Goal: Information Seeking & Learning: Check status

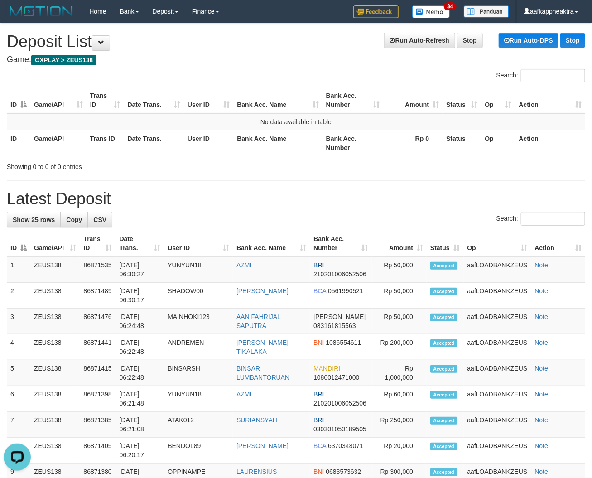
drag, startPoint x: 304, startPoint y: 255, endPoint x: 127, endPoint y: 244, distance: 177.3
click at [234, 222] on div "Search:" at bounding box center [296, 220] width 578 height 16
drag, startPoint x: 232, startPoint y: 225, endPoint x: 3, endPoint y: 219, distance: 229.1
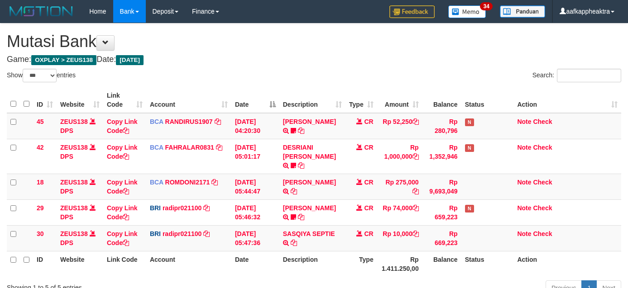
select select "***"
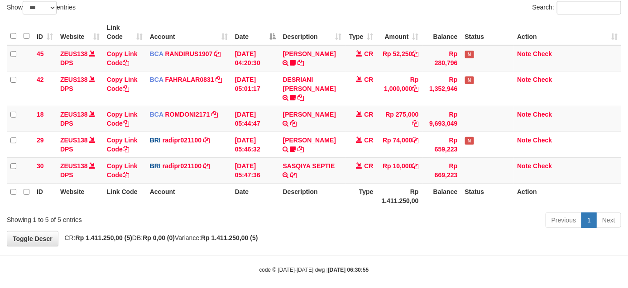
click at [392, 195] on th "Rp 1.411.250,00" at bounding box center [399, 196] width 45 height 26
drag, startPoint x: 392, startPoint y: 195, endPoint x: 378, endPoint y: 198, distance: 14.8
click at [372, 197] on tr "ID Website Link Code Account Date Description Type Rp 1.411.250,00 Balance Stat…" at bounding box center [314, 196] width 614 height 26
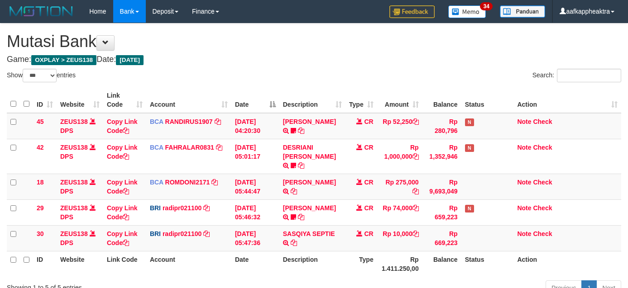
select select "***"
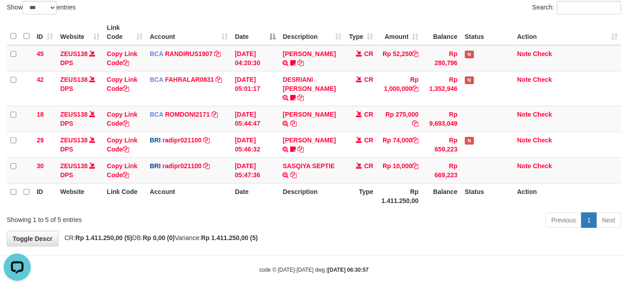
click at [353, 188] on th "Type" at bounding box center [361, 196] width 32 height 26
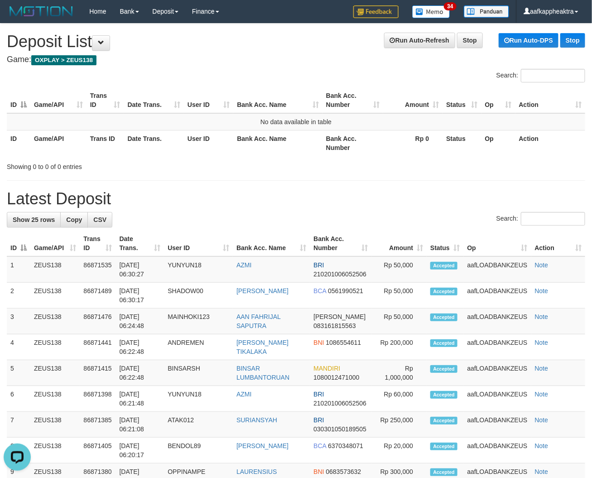
click at [236, 239] on tr "ID Game/API Trans ID Date Trans. User ID Bank Acc. Name Bank Acc. Number Amount…" at bounding box center [296, 243] width 578 height 26
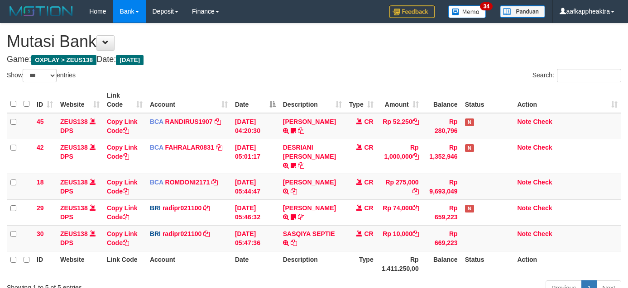
select select "***"
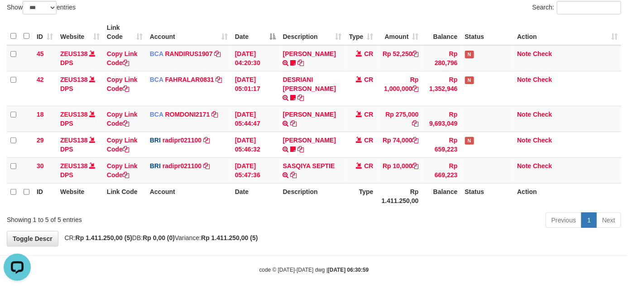
click at [369, 193] on th "Type" at bounding box center [361, 196] width 32 height 26
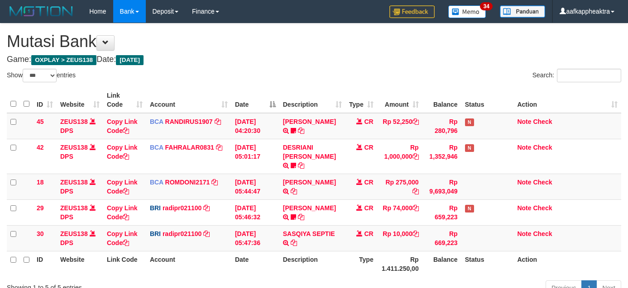
select select "***"
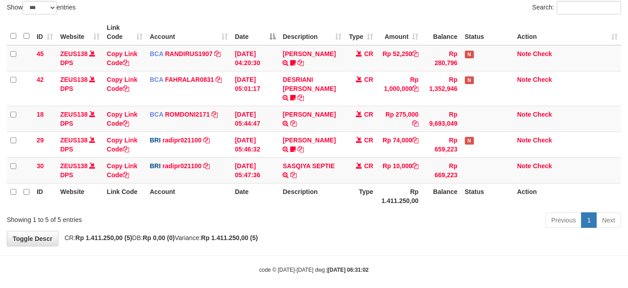
click at [369, 198] on th "Type" at bounding box center [361, 196] width 32 height 26
click at [374, 197] on th "Type" at bounding box center [361, 196] width 32 height 26
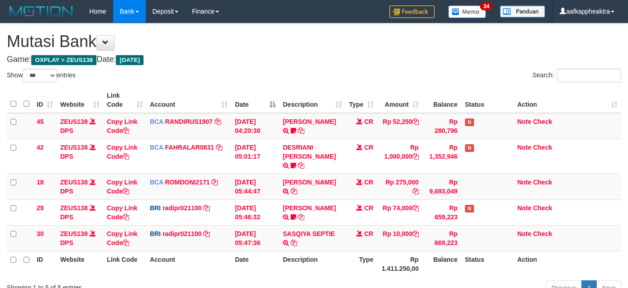
select select "***"
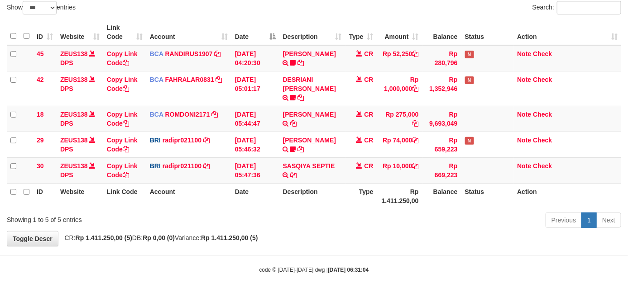
click at [376, 212] on div "Previous 1 Next" at bounding box center [444, 221] width 353 height 19
click at [383, 197] on th "Rp 1.411.250,00" at bounding box center [399, 196] width 45 height 26
click at [384, 196] on th "Rp 1.411.250,00" at bounding box center [399, 196] width 45 height 26
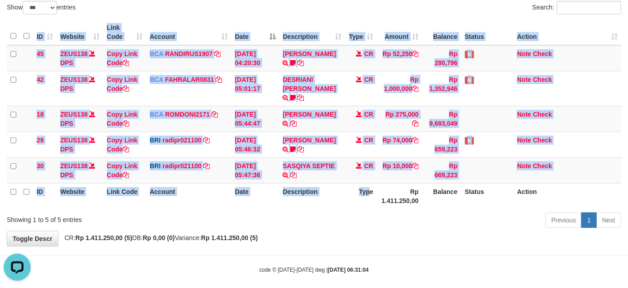
click at [366, 200] on div "ID Website Link Code Account Date Description Type Amount Balance Status Action…" at bounding box center [314, 114] width 628 height 195
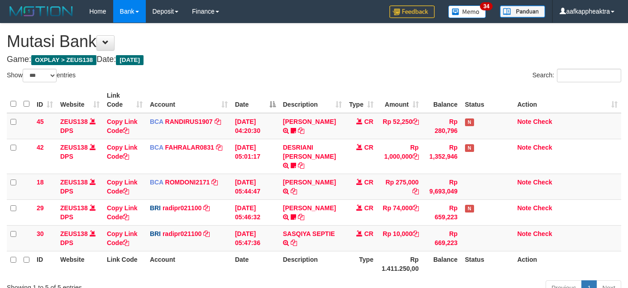
select select "***"
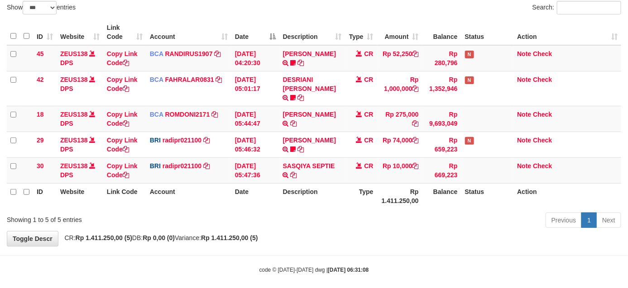
click at [313, 183] on th "Description" at bounding box center [312, 196] width 66 height 26
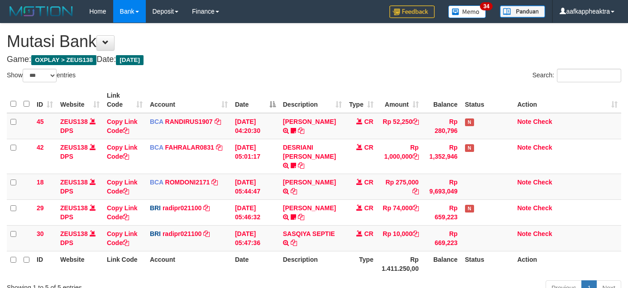
select select "***"
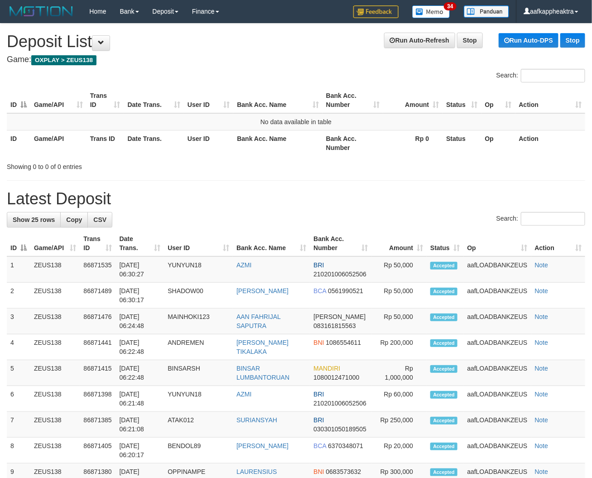
click at [417, 233] on th "Amount" at bounding box center [399, 243] width 55 height 26
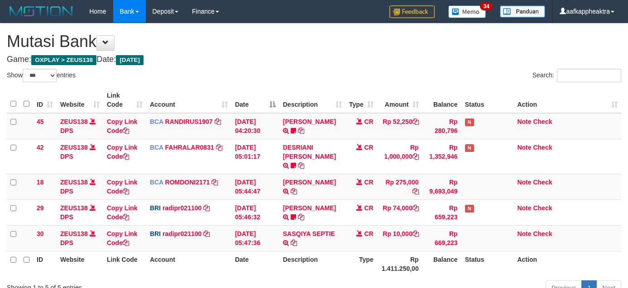
select select "***"
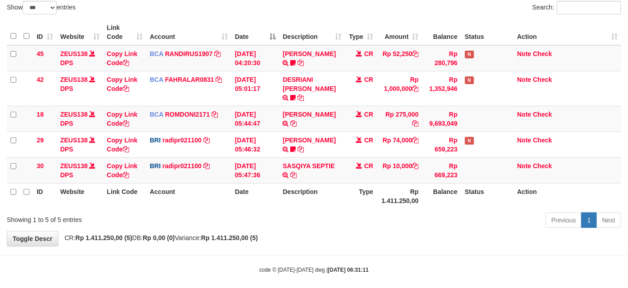
drag, startPoint x: 276, startPoint y: 178, endPoint x: 288, endPoint y: 179, distance: 12.3
click at [277, 183] on th "Date" at bounding box center [255, 196] width 48 height 26
click at [292, 183] on th "Description" at bounding box center [312, 196] width 66 height 26
click at [294, 183] on th "Description" at bounding box center [312, 196] width 66 height 26
click at [328, 186] on th "Description" at bounding box center [312, 196] width 66 height 26
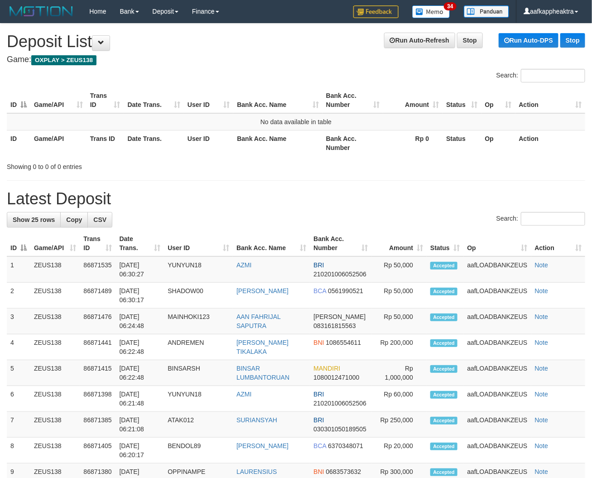
drag, startPoint x: 295, startPoint y: 248, endPoint x: 62, endPoint y: 216, distance: 235.2
click at [295, 248] on th "Bank Acc. Name" at bounding box center [271, 243] width 77 height 26
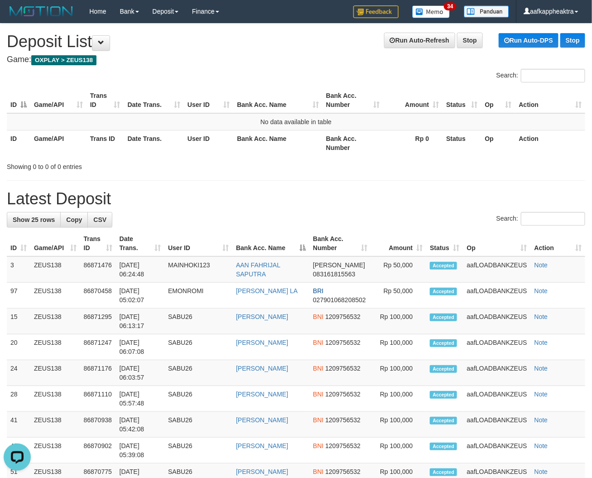
click at [472, 248] on tr "ID Game/API Trans ID Date Trans. User ID Bank Acc. Name Bank Acc. Number Amount…" at bounding box center [296, 243] width 578 height 26
drag, startPoint x: 247, startPoint y: 198, endPoint x: 262, endPoint y: 200, distance: 14.6
click at [262, 200] on h1 "Latest Deposit" at bounding box center [296, 199] width 578 height 18
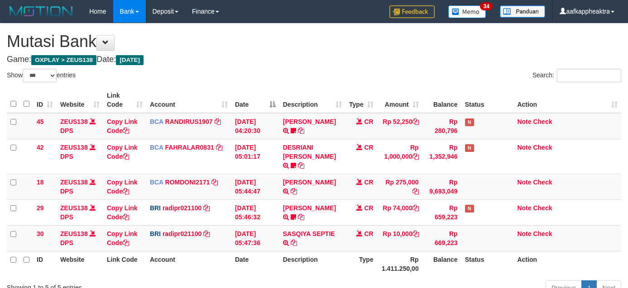
select select "***"
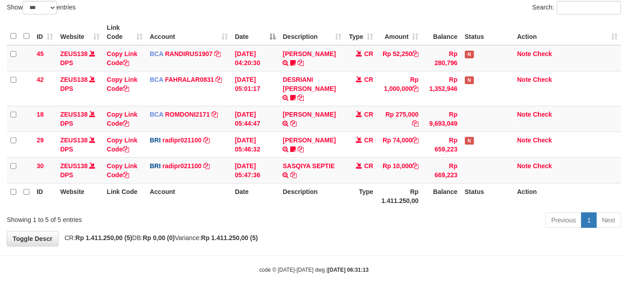
drag, startPoint x: 351, startPoint y: 188, endPoint x: 355, endPoint y: 191, distance: 5.5
click at [355, 191] on th "Type" at bounding box center [361, 196] width 32 height 26
drag, startPoint x: 354, startPoint y: 191, endPoint x: 613, endPoint y: 218, distance: 260.3
click at [361, 193] on th "Type" at bounding box center [361, 196] width 32 height 26
click at [314, 173] on td "SASQIYA SEPTIE TRANSFER NBMB SASQIYA SEPTIE TO [PERSON_NAME]" at bounding box center [312, 171] width 66 height 26
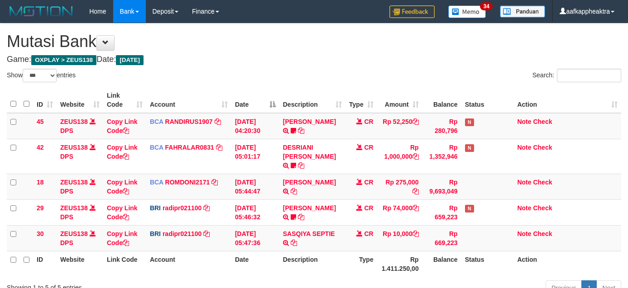
select select "***"
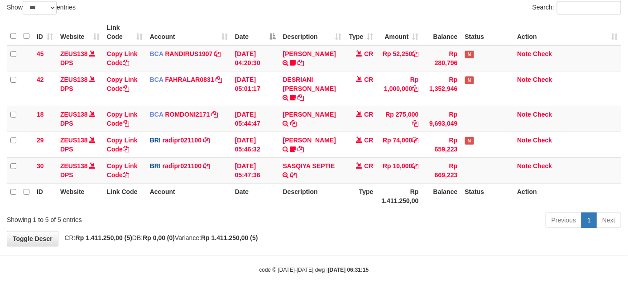
click at [423, 185] on th "Balance" at bounding box center [441, 196] width 39 height 26
click at [401, 183] on th "Rp 1.411.250,00" at bounding box center [399, 196] width 45 height 26
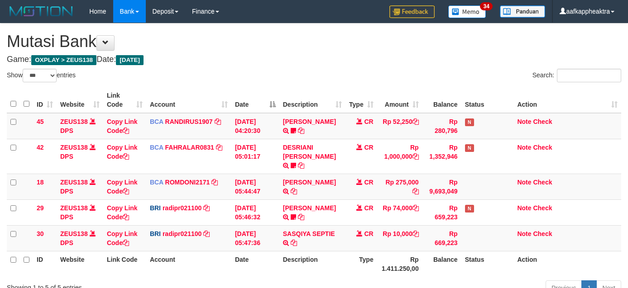
select select "***"
click at [348, 225] on td "CR" at bounding box center [361, 238] width 32 height 26
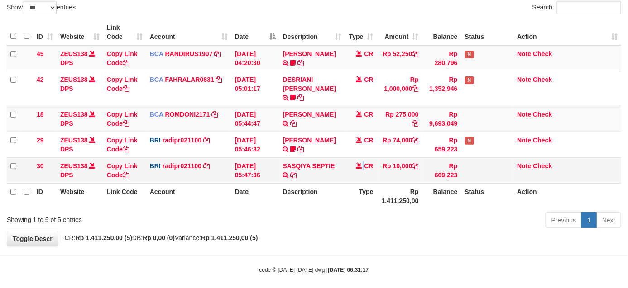
click at [348, 167] on td "CR" at bounding box center [361, 171] width 32 height 26
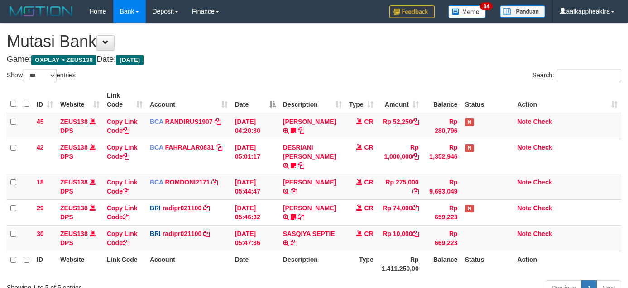
select select "***"
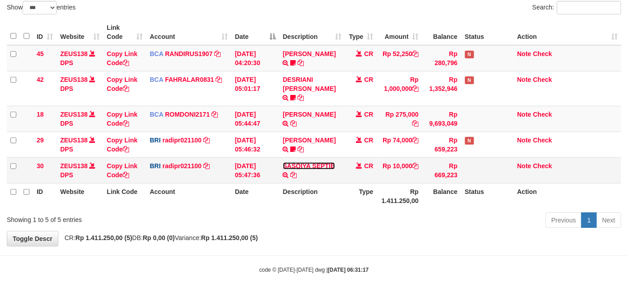
click at [309, 162] on link "SASQIYA SEPTIE" at bounding box center [309, 165] width 52 height 7
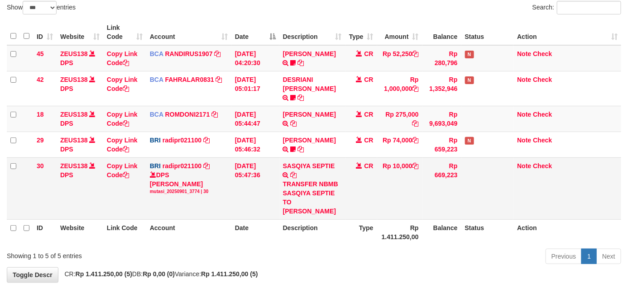
drag, startPoint x: 367, startPoint y: 193, endPoint x: 371, endPoint y: 183, distance: 10.5
click at [367, 191] on td "CR" at bounding box center [361, 189] width 32 height 62
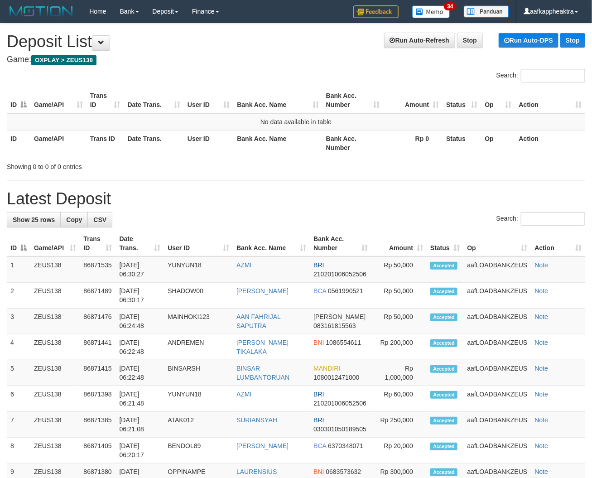
drag, startPoint x: 249, startPoint y: 188, endPoint x: 159, endPoint y: 188, distance: 90.5
drag, startPoint x: 327, startPoint y: 204, endPoint x: 8, endPoint y: 198, distance: 319.2
click at [327, 205] on h1 "Latest Deposit" at bounding box center [296, 199] width 578 height 18
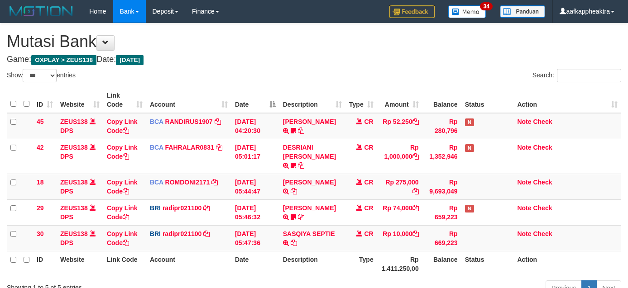
select select "***"
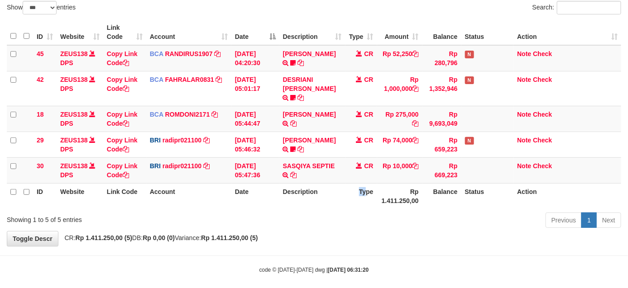
click at [360, 192] on th "Type" at bounding box center [361, 196] width 32 height 26
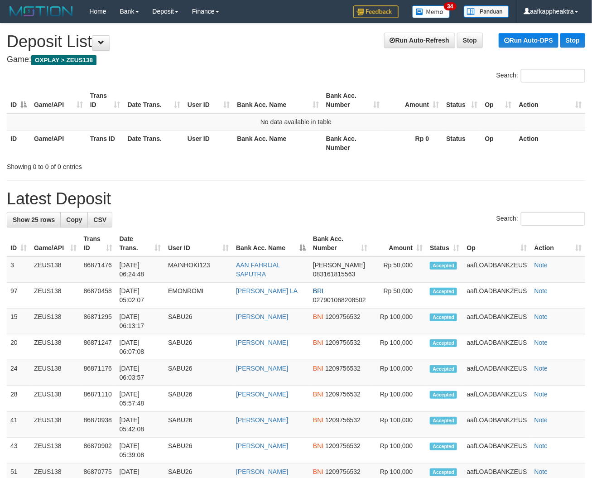
click at [319, 254] on th "Bank Acc. Number" at bounding box center [340, 243] width 62 height 26
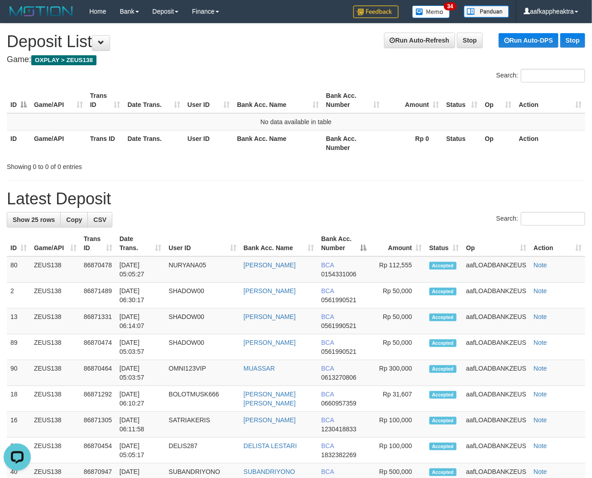
drag, startPoint x: 281, startPoint y: 209, endPoint x: 262, endPoint y: 215, distance: 19.9
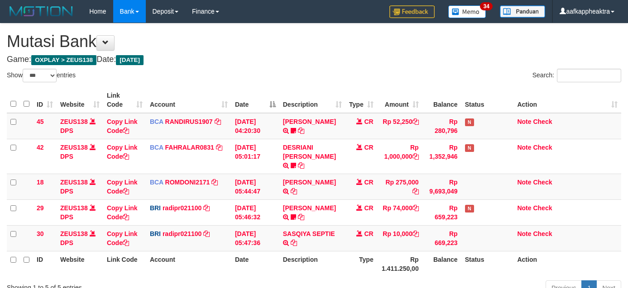
select select "***"
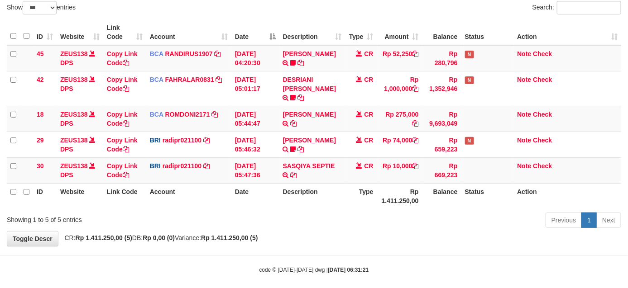
click at [306, 183] on th "Description" at bounding box center [312, 196] width 66 height 26
drag, startPoint x: 354, startPoint y: 204, endPoint x: 390, endPoint y: 200, distance: 35.5
click at [356, 212] on div "Previous 1 Next" at bounding box center [444, 221] width 353 height 19
click at [394, 199] on th "Rp 1.411.250,00" at bounding box center [399, 196] width 45 height 26
click at [394, 198] on th "Rp 1.411.250,00" at bounding box center [399, 196] width 45 height 26
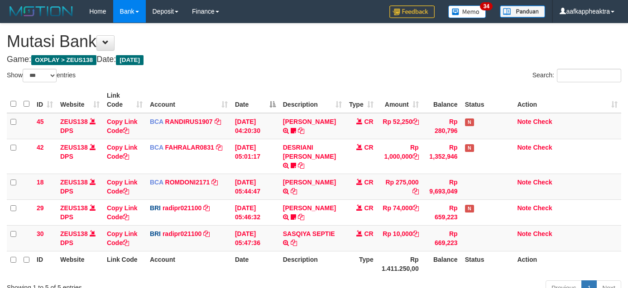
select select "***"
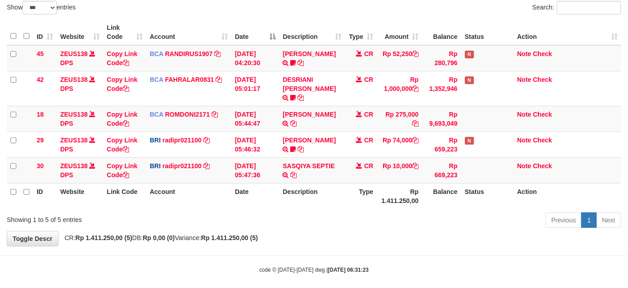
click at [295, 186] on th "Description" at bounding box center [312, 196] width 66 height 26
click at [333, 186] on th "Description" at bounding box center [312, 196] width 66 height 26
click at [350, 183] on th "Type" at bounding box center [361, 196] width 32 height 26
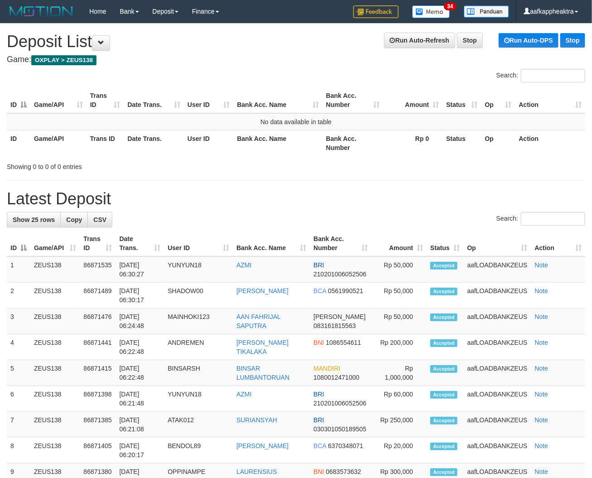
drag, startPoint x: 429, startPoint y: 239, endPoint x: 403, endPoint y: 239, distance: 25.8
click at [428, 239] on th "Status" at bounding box center [444, 243] width 37 height 26
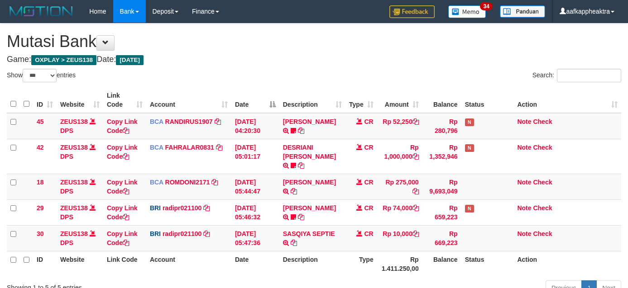
select select "***"
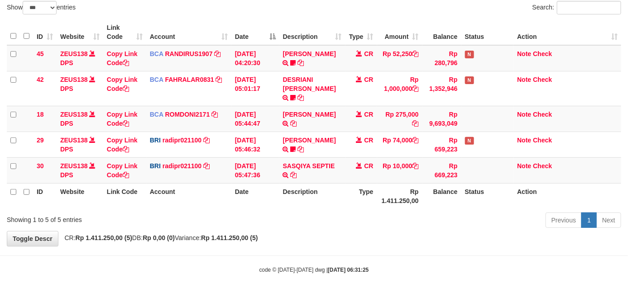
click at [428, 191] on th "Balance" at bounding box center [441, 196] width 39 height 26
drag, startPoint x: 431, startPoint y: 191, endPoint x: 465, endPoint y: 189, distance: 34.0
click at [431, 191] on th "Balance" at bounding box center [441, 196] width 39 height 26
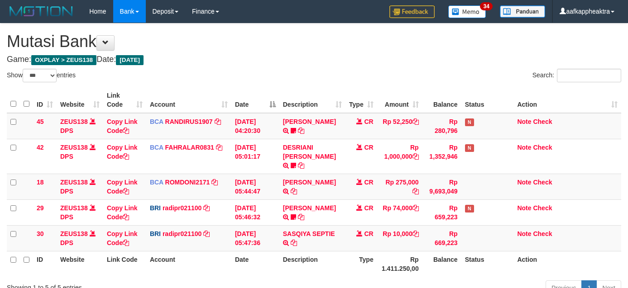
select select "***"
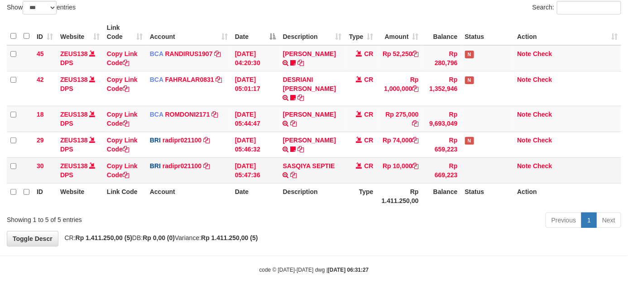
click at [323, 158] on td "SASQIYA SEPTIE TRANSFER NBMB SASQIYA SEPTIE TO [PERSON_NAME]" at bounding box center [312, 171] width 66 height 26
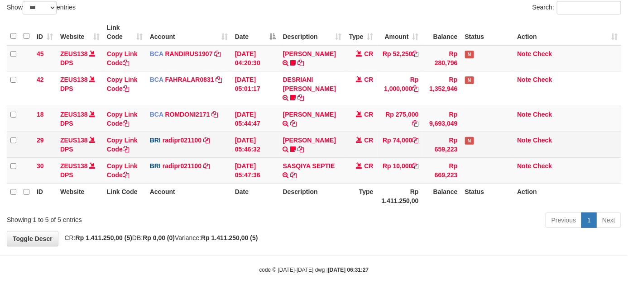
click at [327, 146] on td "[PERSON_NAME] TRANSFER NBMB [PERSON_NAME] TO [PERSON_NAME] 005801153848508" at bounding box center [312, 145] width 66 height 26
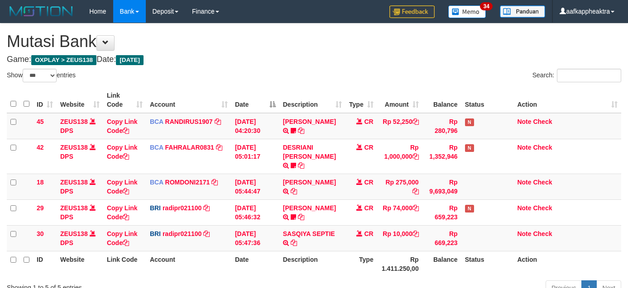
select select "***"
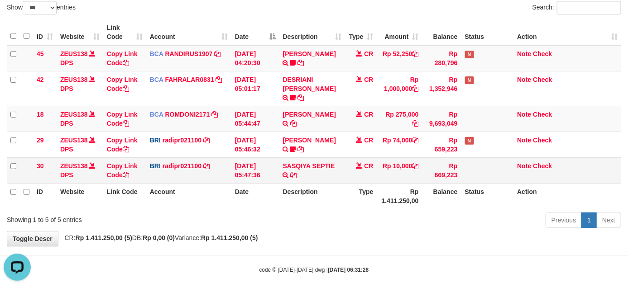
click at [325, 161] on td "SASQIYA SEPTIE TRANSFER NBMB SASQIYA SEPTIE TO [PERSON_NAME]" at bounding box center [312, 171] width 66 height 26
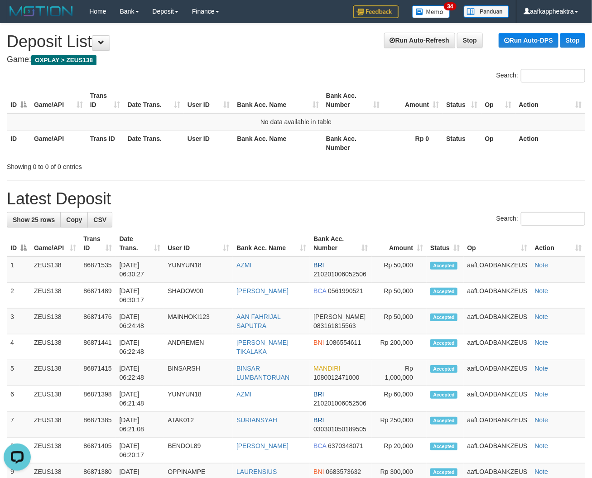
drag, startPoint x: 382, startPoint y: 213, endPoint x: 4, endPoint y: 198, distance: 378.3
click at [381, 214] on div "Search:" at bounding box center [296, 220] width 578 height 16
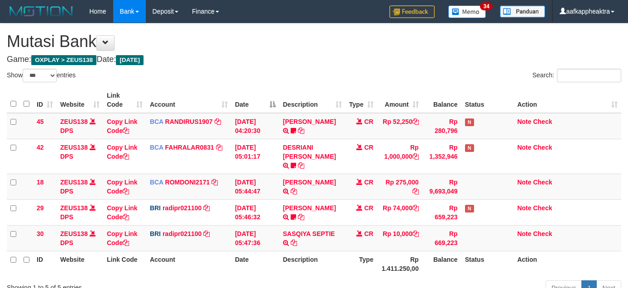
select select "***"
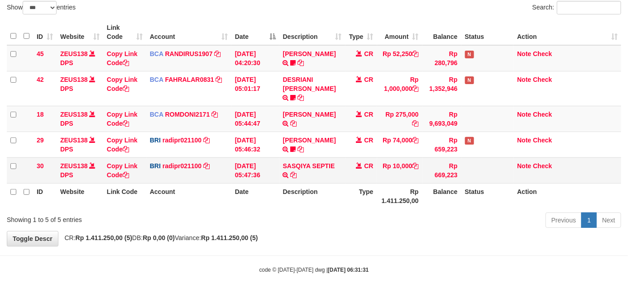
click at [358, 171] on td "CR" at bounding box center [361, 171] width 32 height 26
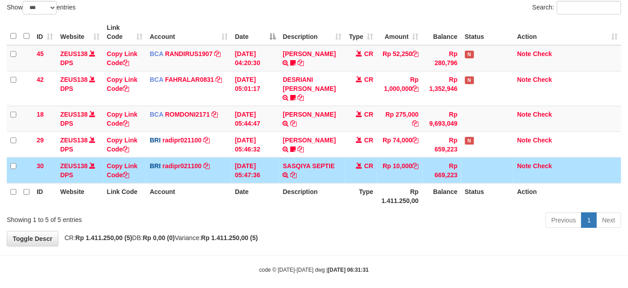
drag, startPoint x: 333, startPoint y: 172, endPoint x: 634, endPoint y: 191, distance: 301.6
click at [336, 173] on td "SASQIYA SEPTIE TRANSFER NBMB SASQIYA SEPTIE TO [PERSON_NAME]" at bounding box center [312, 171] width 66 height 26
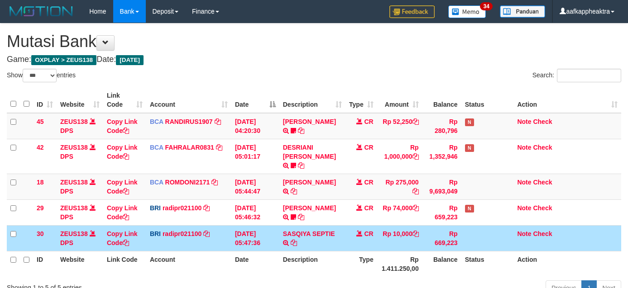
select select "***"
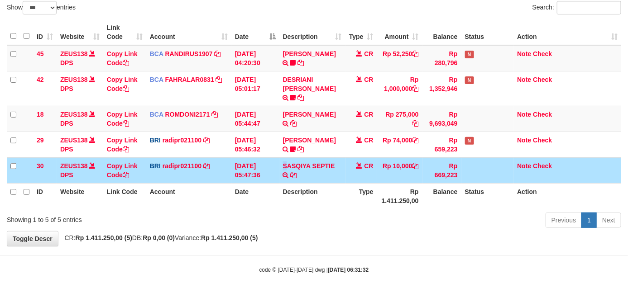
click at [287, 158] on td "SASQIYA SEPTIE TRANSFER NBMB SASQIYA SEPTIE TO [PERSON_NAME]" at bounding box center [312, 171] width 66 height 26
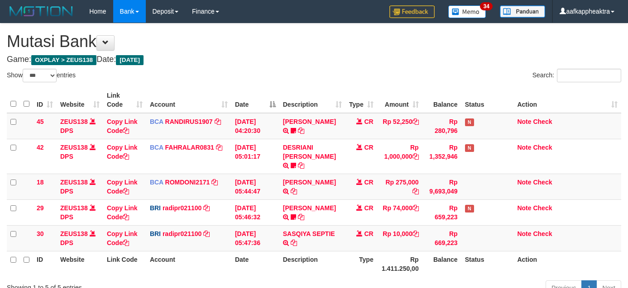
select select "***"
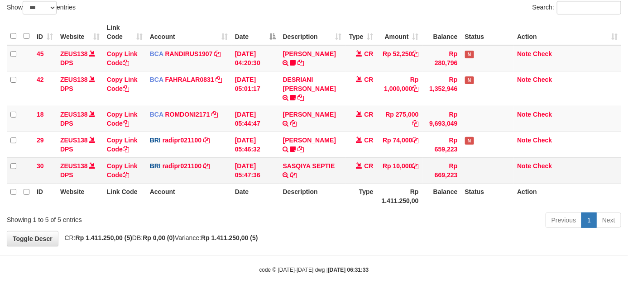
click at [343, 166] on td "SASQIYA SEPTIE TRANSFER NBMB SASQIYA SEPTIE TO REYNALDI ADI PRATAMA" at bounding box center [312, 171] width 66 height 26
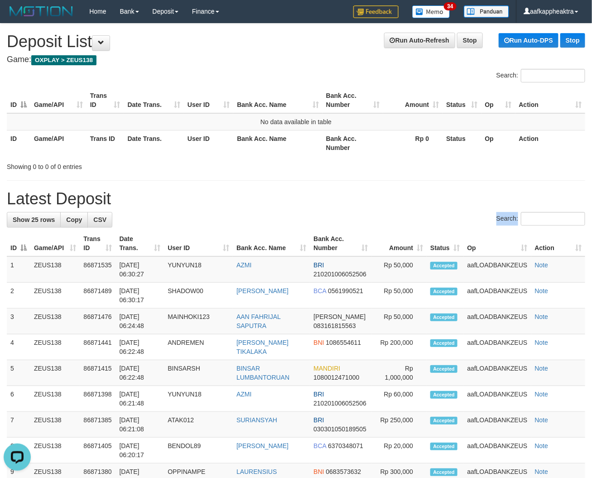
drag, startPoint x: 315, startPoint y: 229, endPoint x: 236, endPoint y: 215, distance: 80.9
click at [306, 227] on div "Search:" at bounding box center [296, 220] width 578 height 16
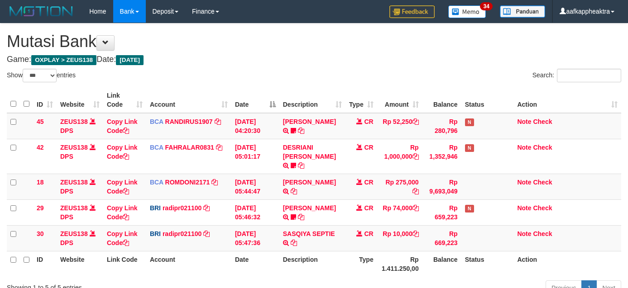
select select "***"
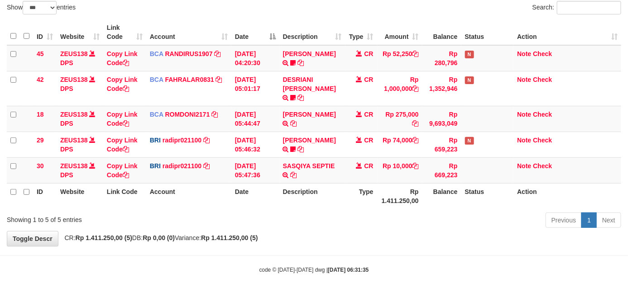
click at [326, 169] on td "SASQIYA SEPTIE TRANSFER NBMB SASQIYA SEPTIE TO [PERSON_NAME]" at bounding box center [312, 171] width 66 height 26
click at [326, 168] on td "SASQIYA SEPTIE TRANSFER NBMB SASQIYA SEPTIE TO [PERSON_NAME]" at bounding box center [312, 171] width 66 height 26
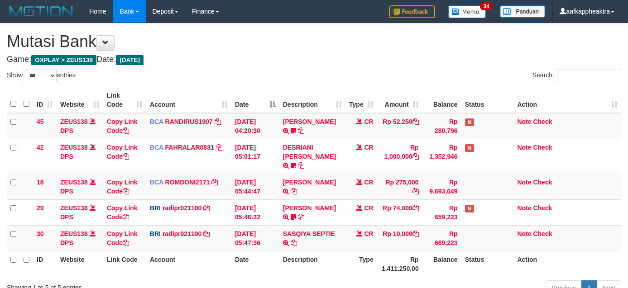
select select "***"
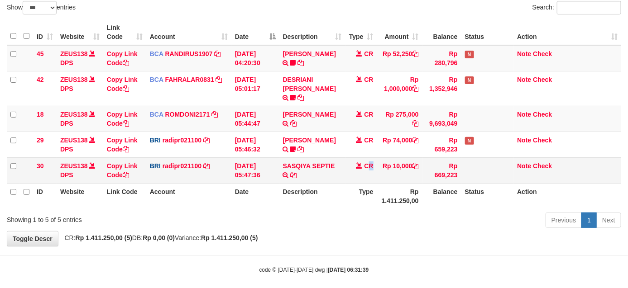
click at [371, 167] on td "CR" at bounding box center [361, 171] width 32 height 26
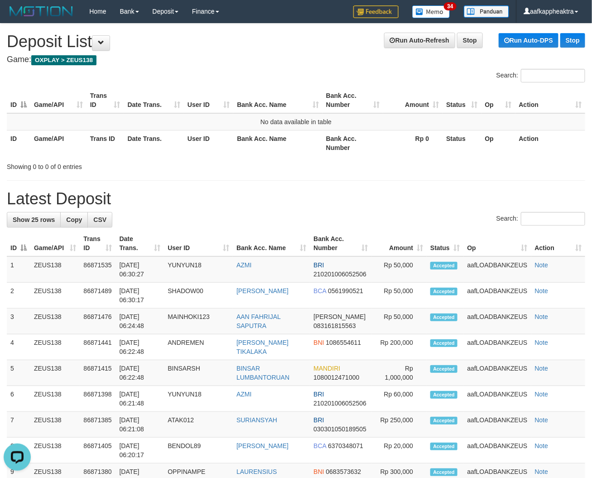
drag, startPoint x: 247, startPoint y: 208, endPoint x: 252, endPoint y: 208, distance: 5.0
drag, startPoint x: 300, startPoint y: 209, endPoint x: 252, endPoint y: 211, distance: 47.6
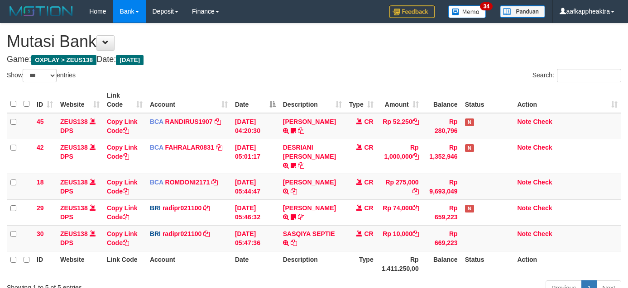
select select "***"
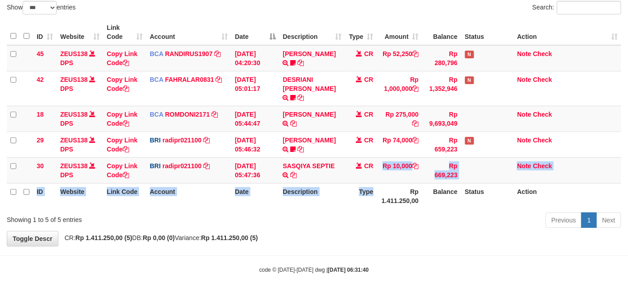
drag, startPoint x: 374, startPoint y: 177, endPoint x: 374, endPoint y: 182, distance: 5.4
click at [374, 182] on table "ID Website Link Code Account Date Description Type Amount Balance Status Action…" at bounding box center [314, 114] width 614 height 190
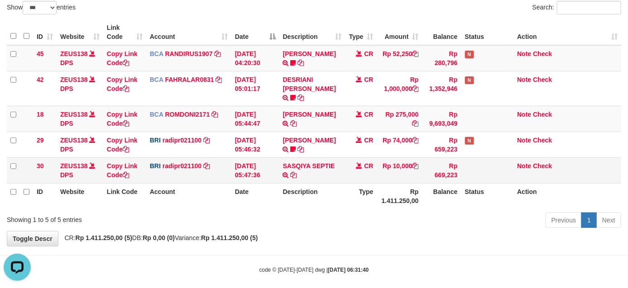
click at [366, 170] on td "CR" at bounding box center [361, 171] width 32 height 26
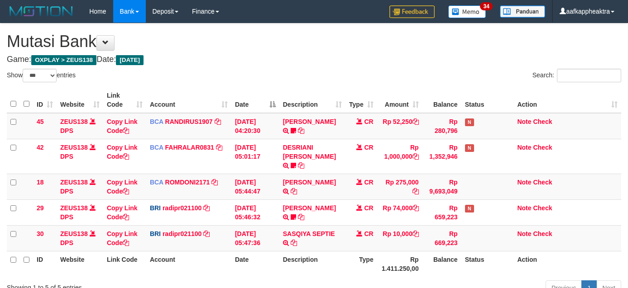
select select "***"
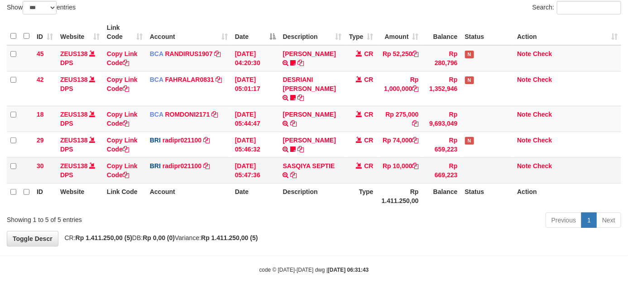
drag, startPoint x: 0, startPoint y: 0, endPoint x: 367, endPoint y: 170, distance: 404.4
click at [367, 170] on td "CR" at bounding box center [361, 171] width 32 height 26
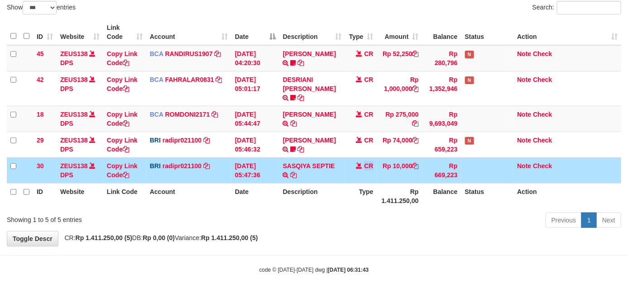
click at [367, 170] on td "CR" at bounding box center [361, 171] width 32 height 26
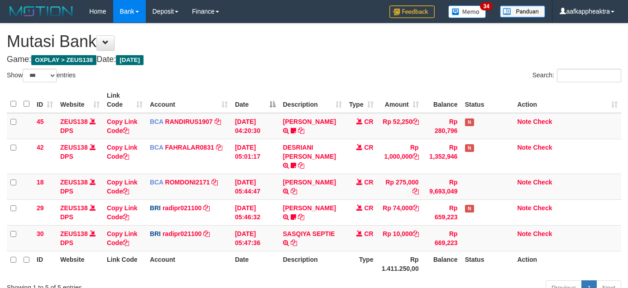
select select "***"
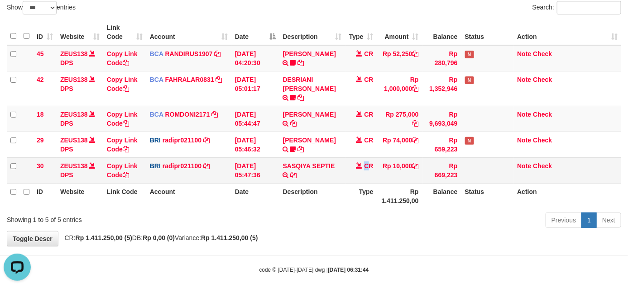
click at [366, 168] on td "CR" at bounding box center [361, 171] width 32 height 26
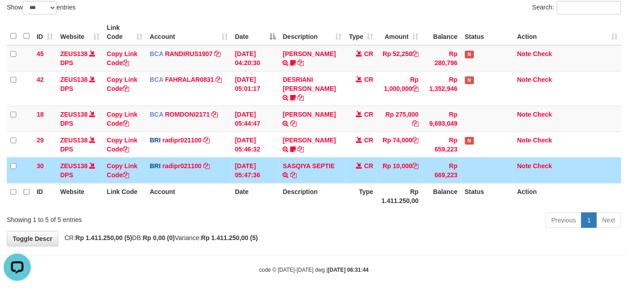
click at [354, 173] on td "CR" at bounding box center [361, 171] width 32 height 26
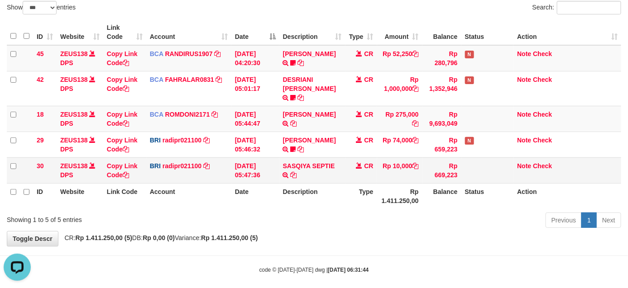
click at [320, 172] on td "SASQIYA SEPTIE TRANSFER NBMB SASQIYA SEPTIE TO REYNALDI ADI PRATAMA" at bounding box center [312, 171] width 66 height 26
drag, startPoint x: 319, startPoint y: 172, endPoint x: 356, endPoint y: 171, distance: 36.7
click at [325, 172] on td "SASQIYA SEPTIE TRANSFER NBMB SASQIYA SEPTIE TO REYNALDI ADI PRATAMA" at bounding box center [312, 171] width 66 height 26
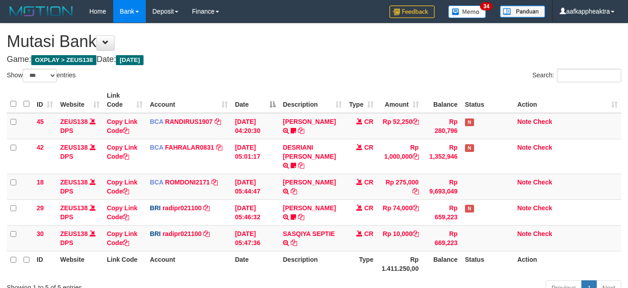
select select "***"
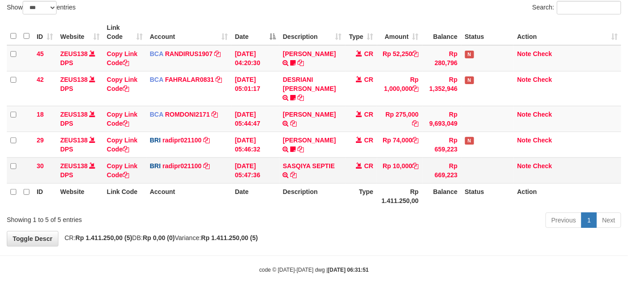
click at [352, 173] on td "CR" at bounding box center [361, 171] width 32 height 26
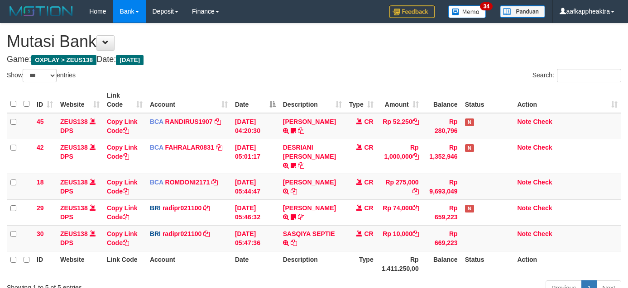
select select "***"
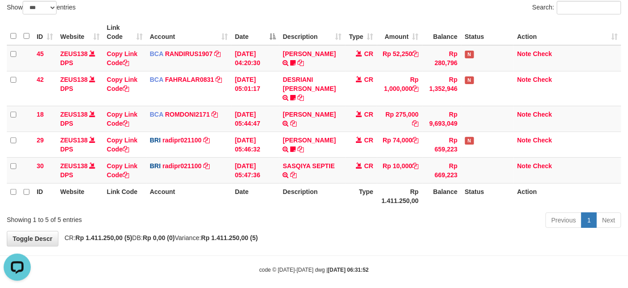
click at [349, 183] on th "Type" at bounding box center [361, 196] width 32 height 26
click at [339, 183] on th "Description" at bounding box center [312, 196] width 66 height 26
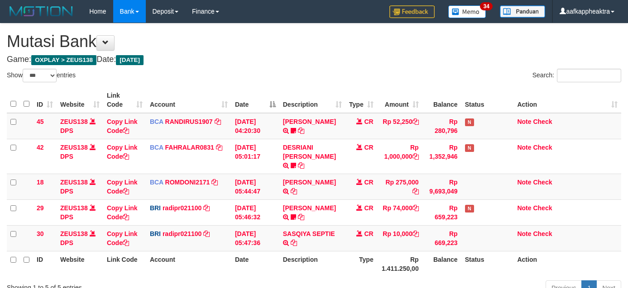
select select "***"
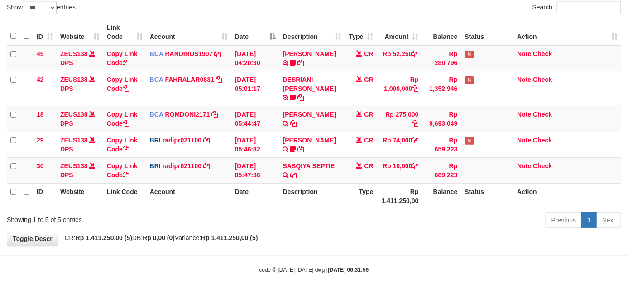
click at [351, 183] on th "Type" at bounding box center [361, 196] width 32 height 26
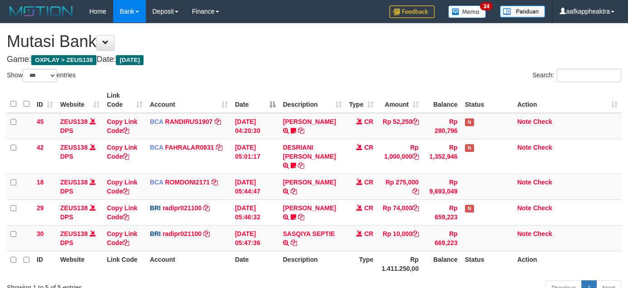
select select "***"
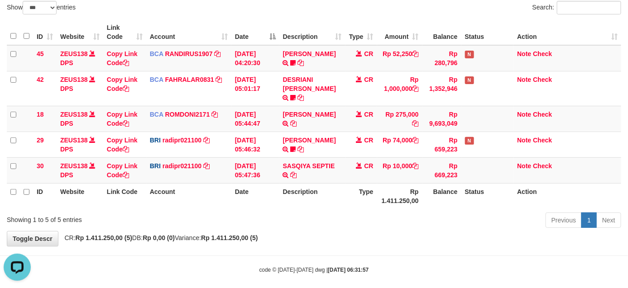
click at [351, 183] on th "Type" at bounding box center [361, 196] width 32 height 26
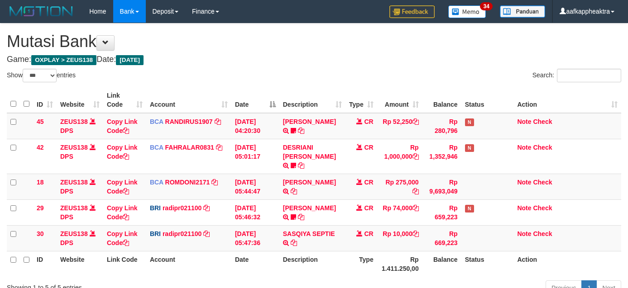
select select "***"
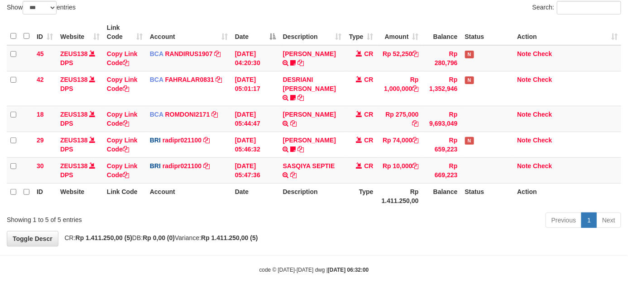
click at [342, 183] on th "Description" at bounding box center [312, 196] width 66 height 26
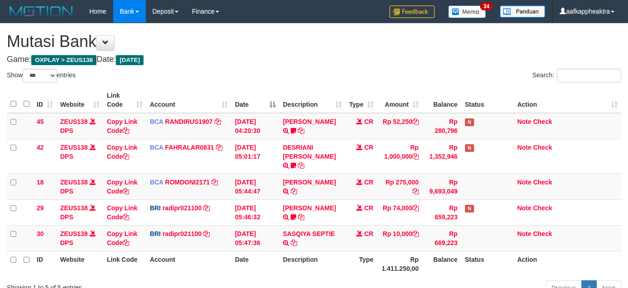
select select "***"
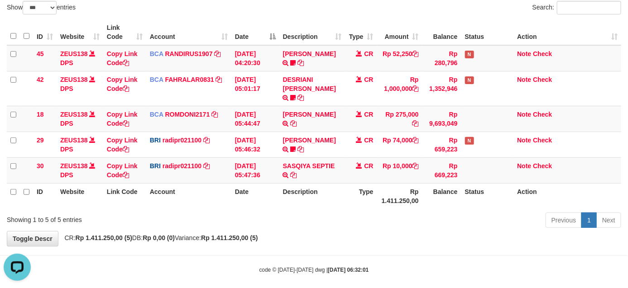
click at [344, 183] on tr "ID Website Link Code Account Date Description Type Rp 1.411.250,00 Balance Stat…" at bounding box center [314, 196] width 614 height 26
drag, startPoint x: 344, startPoint y: 177, endPoint x: 635, endPoint y: 192, distance: 290.5
click at [353, 183] on tr "ID Website Link Code Account Date Description Type Rp 1.411.250,00 Balance Stat…" at bounding box center [314, 196] width 614 height 26
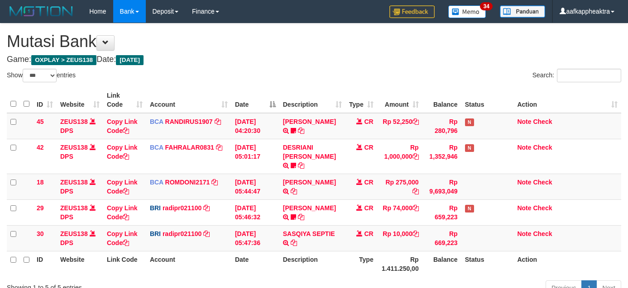
select select "***"
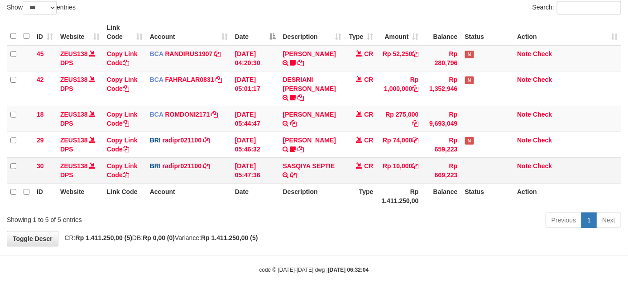
click at [378, 162] on td "Rp 10,000" at bounding box center [399, 171] width 45 height 26
click at [386, 160] on td "Rp 10,000" at bounding box center [399, 171] width 45 height 26
click at [386, 161] on td "Rp 10,000" at bounding box center [399, 171] width 45 height 26
click at [385, 159] on td "Rp 10,000" at bounding box center [399, 171] width 45 height 26
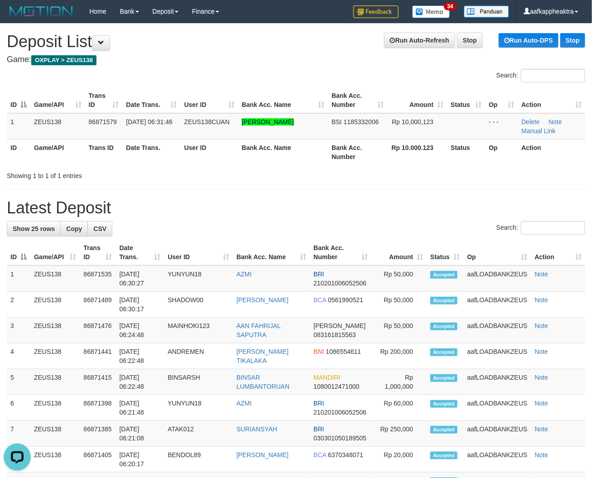
drag, startPoint x: 254, startPoint y: 211, endPoint x: 1, endPoint y: 187, distance: 254.2
click at [248, 211] on h1 "Latest Deposit" at bounding box center [296, 208] width 578 height 18
drag, startPoint x: 291, startPoint y: 228, endPoint x: 1, endPoint y: 216, distance: 290.4
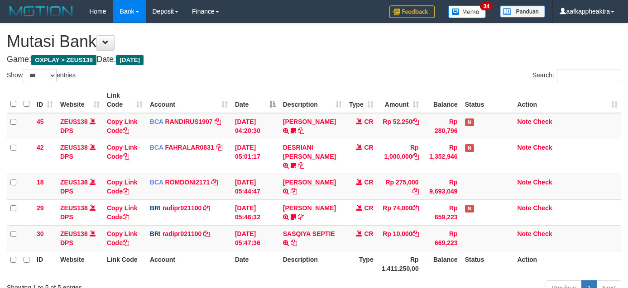
select select "***"
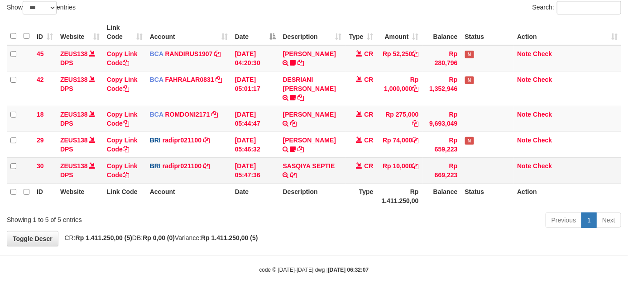
click at [387, 158] on td "Rp 10,000" at bounding box center [399, 171] width 45 height 26
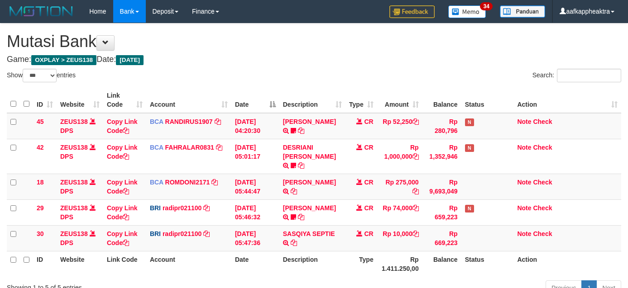
select select "***"
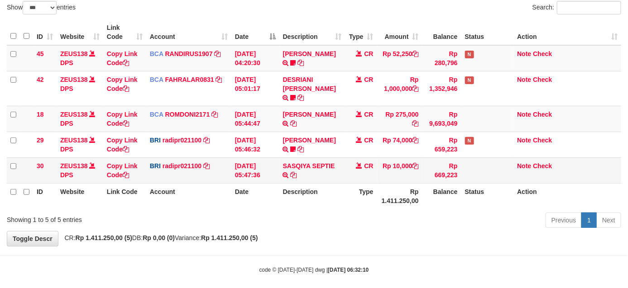
click at [341, 173] on td "SASQIYA SEPTIE TRANSFER NBMB SASQIYA SEPTIE TO REYNALDI ADI PRATAMA" at bounding box center [312, 171] width 66 height 26
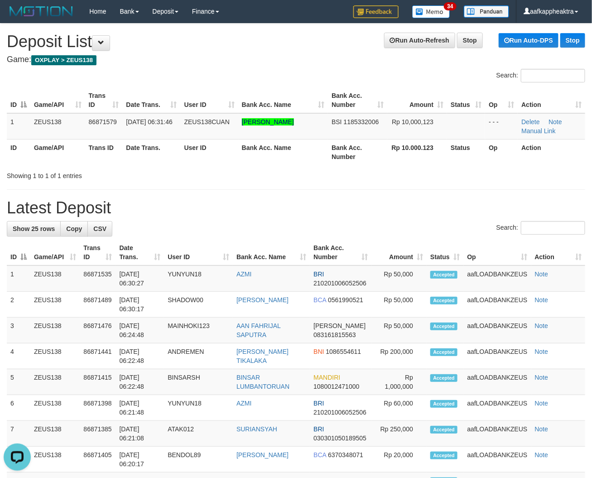
drag, startPoint x: 370, startPoint y: 259, endPoint x: 75, endPoint y: 241, distance: 295.7
click at [369, 259] on th "Bank Acc. Number" at bounding box center [341, 252] width 62 height 26
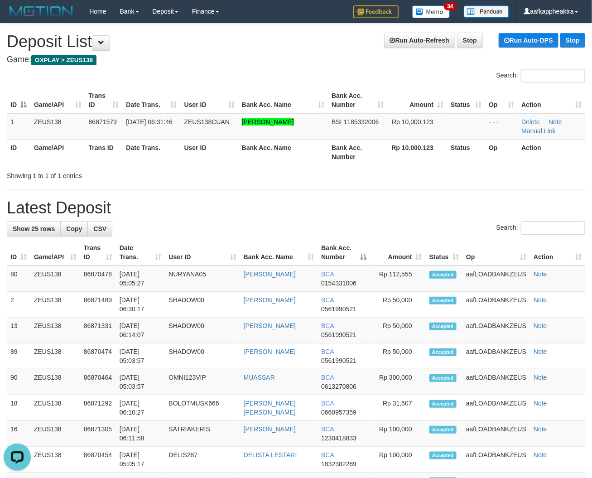
drag, startPoint x: 193, startPoint y: 224, endPoint x: 126, endPoint y: 220, distance: 67.5
drag, startPoint x: 345, startPoint y: 229, endPoint x: 44, endPoint y: 225, distance: 300.6
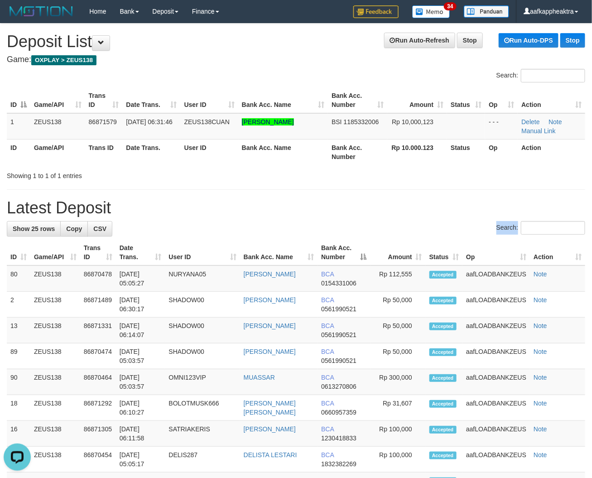
click at [161, 231] on div "Search:" at bounding box center [296, 229] width 578 height 16
click at [195, 227] on div "Search:" at bounding box center [296, 229] width 578 height 16
drag, startPoint x: 195, startPoint y: 231, endPoint x: 166, endPoint y: 241, distance: 30.6
click at [195, 235] on div "Search:" at bounding box center [296, 229] width 578 height 16
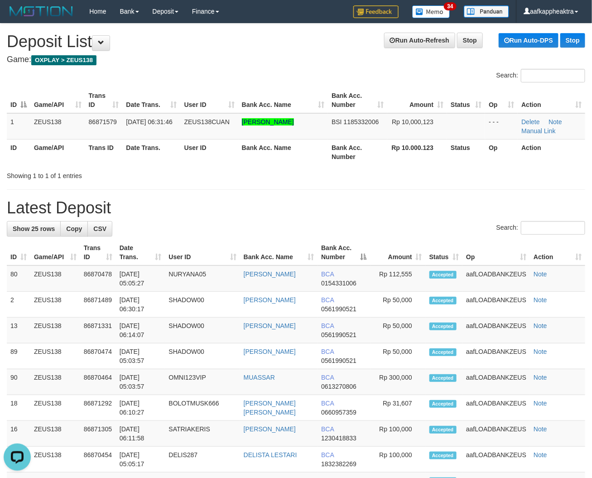
drag, startPoint x: 213, startPoint y: 221, endPoint x: 177, endPoint y: 234, distance: 38.5
drag, startPoint x: 297, startPoint y: 227, endPoint x: 43, endPoint y: 221, distance: 254.4
click at [281, 234] on div "Search:" at bounding box center [296, 229] width 578 height 16
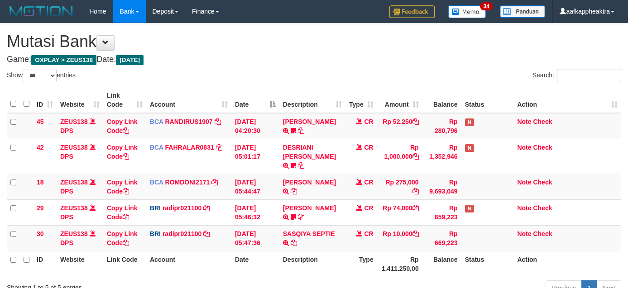
select select "***"
click at [341, 174] on table "ID Website Link Code Account Date Description Type Amount Balance Status Action…" at bounding box center [314, 182] width 614 height 190
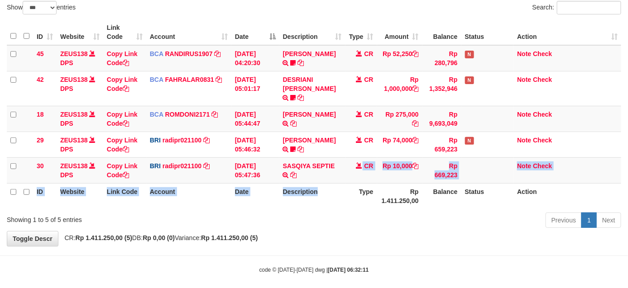
click at [341, 183] on th "Description" at bounding box center [312, 196] width 66 height 26
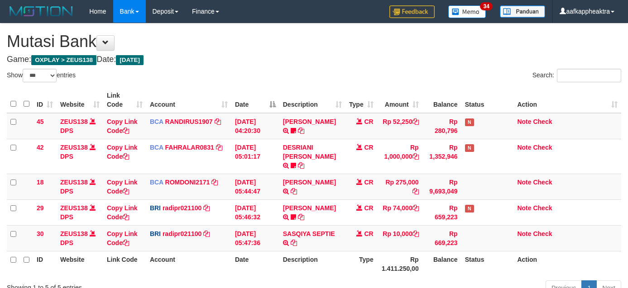
select select "***"
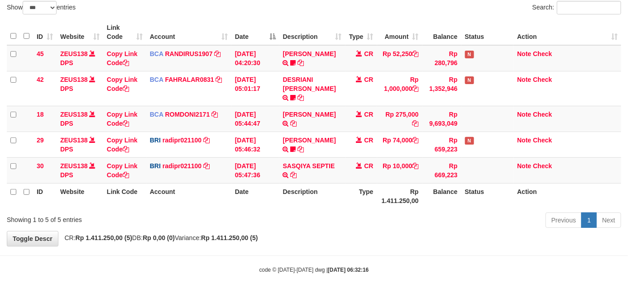
drag, startPoint x: 0, startPoint y: 0, endPoint x: 342, endPoint y: 186, distance: 389.3
click at [342, 186] on th "Description" at bounding box center [312, 196] width 66 height 26
click at [343, 183] on tr "ID Website Link Code Account Date Description Type Rp 1.411.250,00 Balance Stat…" at bounding box center [314, 196] width 614 height 26
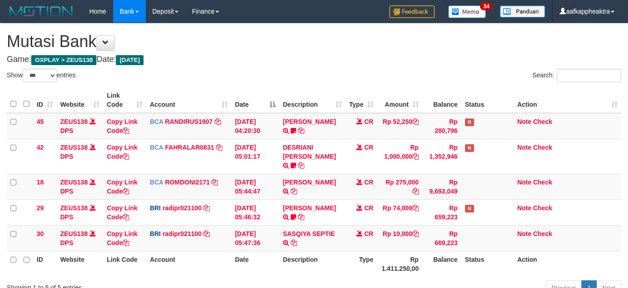
select select "***"
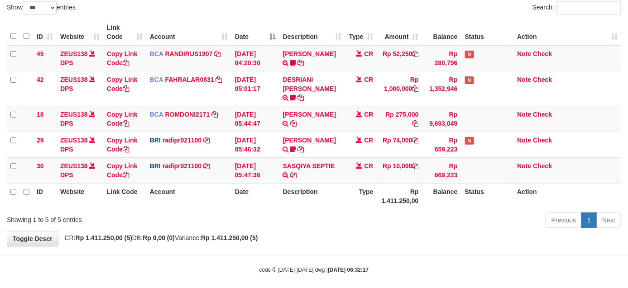
drag, startPoint x: 0, startPoint y: 0, endPoint x: 341, endPoint y: 184, distance: 387.4
click at [341, 184] on th "Description" at bounding box center [312, 196] width 66 height 26
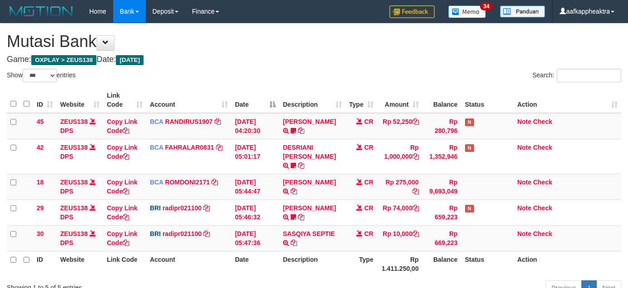
select select "***"
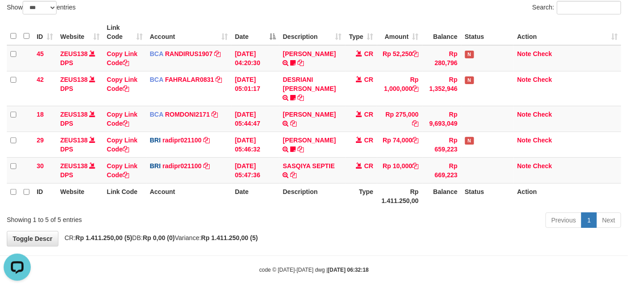
click at [345, 188] on tr "ID Website Link Code Account Date Description Type Rp 1.411.250,00 Balance Stat…" at bounding box center [314, 196] width 614 height 26
click at [359, 183] on th "Type" at bounding box center [361, 196] width 32 height 26
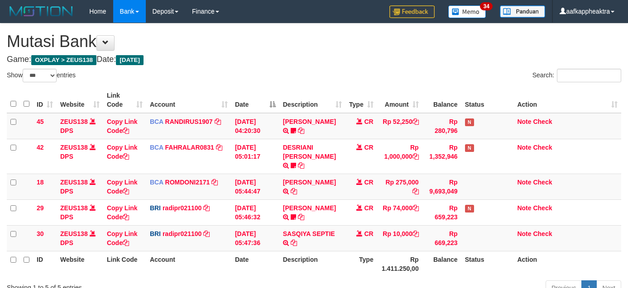
select select "***"
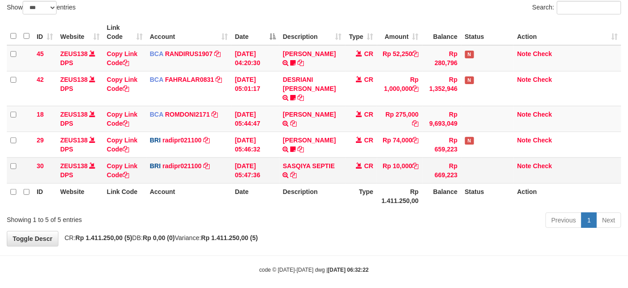
click at [397, 172] on td "Rp 10,000" at bounding box center [399, 171] width 45 height 26
drag, startPoint x: 397, startPoint y: 172, endPoint x: 406, endPoint y: 150, distance: 24.1
click at [399, 170] on td "Rp 10,000" at bounding box center [399, 171] width 45 height 26
click at [403, 158] on td "Rp 10,000" at bounding box center [399, 171] width 45 height 26
click at [394, 158] on td "Rp 10,000" at bounding box center [399, 171] width 45 height 26
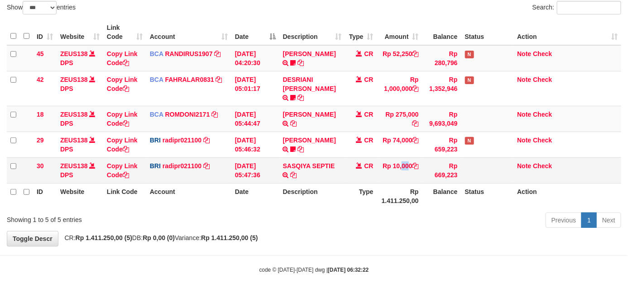
drag, startPoint x: 389, startPoint y: 158, endPoint x: 382, endPoint y: 159, distance: 7.0
click at [383, 159] on td "Rp 10,000" at bounding box center [399, 171] width 45 height 26
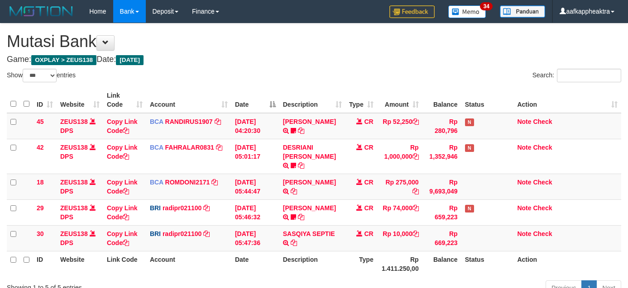
select select "***"
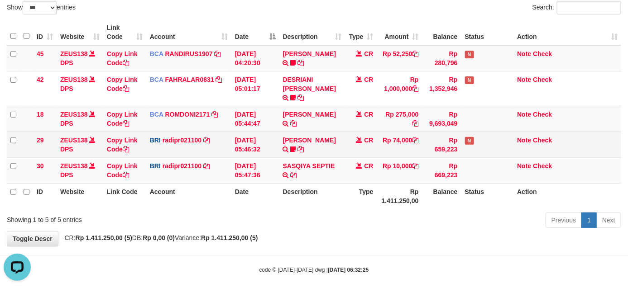
click at [339, 158] on tr "30 ZEUS138 DPS Copy Link Code BRI radipr021100 DPS REYNALDI ADI PRATAMA mutasi_…" at bounding box center [314, 171] width 614 height 26
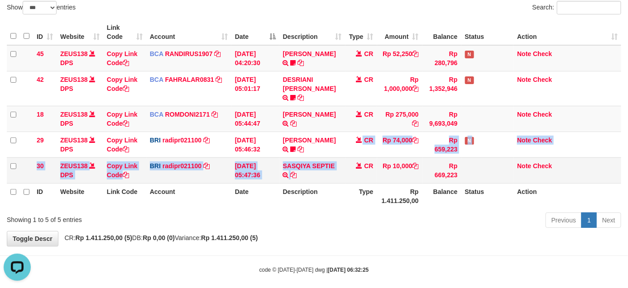
drag, startPoint x: 347, startPoint y: 148, endPoint x: 343, endPoint y: 156, distance: 9.1
click at [347, 149] on tbody "45 ZEUS138 DPS Copy Link Code BCA RANDIRUS1907 DPS RANDI RUSTANDI mutasi_202509…" at bounding box center [314, 114] width 614 height 139
click at [343, 158] on td "SASQIYA SEPTIE TRANSFER NBMB SASQIYA SEPTIE TO REYNALDI ADI PRATAMA" at bounding box center [312, 171] width 66 height 26
drag, startPoint x: 344, startPoint y: 157, endPoint x: 487, endPoint y: 166, distance: 142.9
click at [347, 158] on tr "30 ZEUS138 DPS Copy Link Code BRI radipr021100 DPS REYNALDI ADI PRATAMA mutasi_…" at bounding box center [314, 171] width 614 height 26
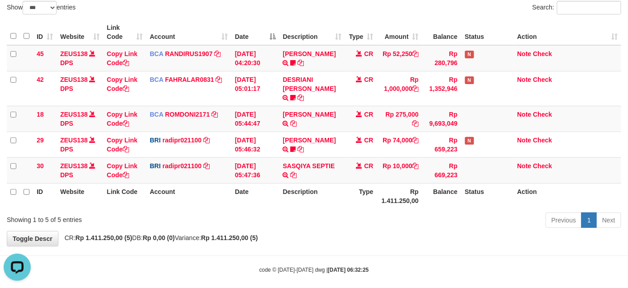
click at [336, 216] on div "Previous 1 Next" at bounding box center [444, 221] width 353 height 19
drag, startPoint x: 382, startPoint y: 200, endPoint x: 318, endPoint y: 211, distance: 64.8
click at [369, 204] on div "Show ** ** ** *** entries Search: ID Website Link Code Account Date Description…" at bounding box center [314, 116] width 614 height 230
drag, startPoint x: 361, startPoint y: 189, endPoint x: 351, endPoint y: 188, distance: 10.0
click at [351, 188] on tr "ID Website Link Code Account Date Description Type Rp 1.411.250,00 Balance Stat…" at bounding box center [314, 196] width 614 height 26
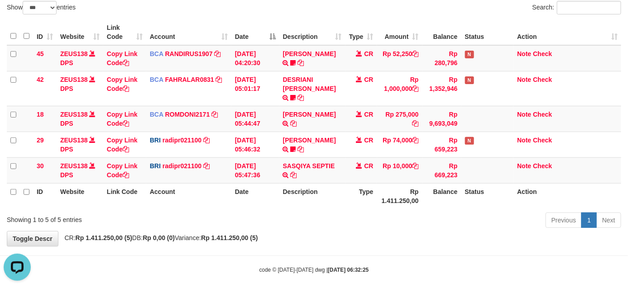
drag, startPoint x: 257, startPoint y: 205, endPoint x: 260, endPoint y: 201, distance: 5.5
click at [259, 212] on div "Showing 1 to 5 of 5 entries Previous 1 Next" at bounding box center [314, 221] width 628 height 19
click at [258, 201] on div "ID Website Link Code Account Date Description Type Amount Balance Status Action…" at bounding box center [314, 114] width 628 height 195
click at [257, 201] on div "ID Website Link Code Account Date Description Type Amount Balance Status Action…" at bounding box center [314, 114] width 628 height 195
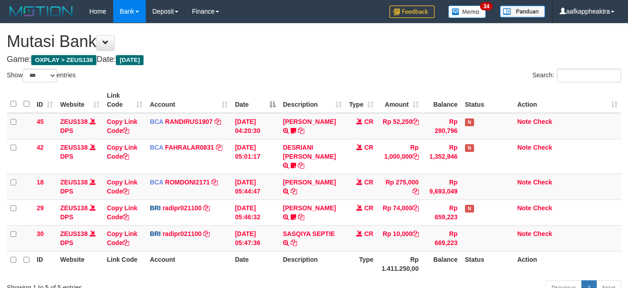
select select "***"
click at [411, 280] on div "Previous 1 Next" at bounding box center [444, 289] width 353 height 19
select select "***"
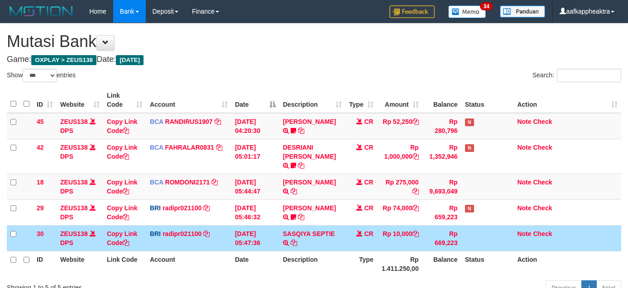
select select "***"
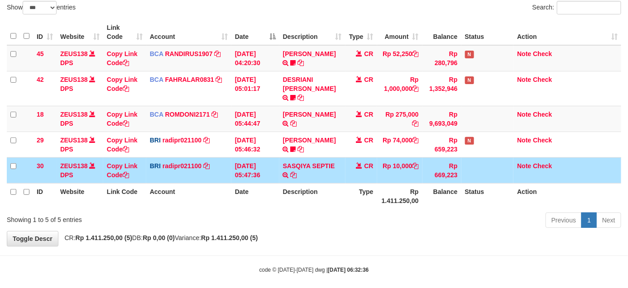
drag, startPoint x: 299, startPoint y: 191, endPoint x: 306, endPoint y: 191, distance: 6.8
click at [306, 191] on th "Description" at bounding box center [312, 196] width 66 height 26
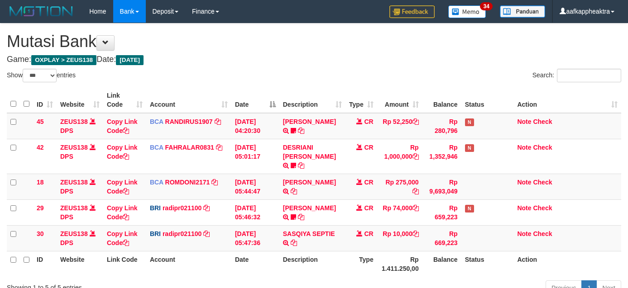
select select "***"
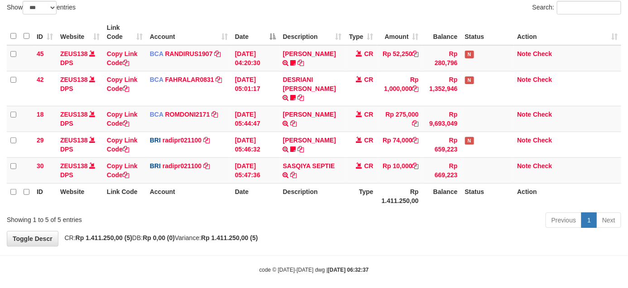
click at [337, 188] on th "Description" at bounding box center [312, 196] width 66 height 26
click at [400, 186] on th "Rp 1.411.250,00" at bounding box center [399, 196] width 45 height 26
drag, startPoint x: 410, startPoint y: 186, endPoint x: 502, endPoint y: 189, distance: 92.8
click at [400, 188] on th "Rp 1.411.250,00" at bounding box center [399, 196] width 45 height 26
drag, startPoint x: 245, startPoint y: 182, endPoint x: 262, endPoint y: 179, distance: 16.5
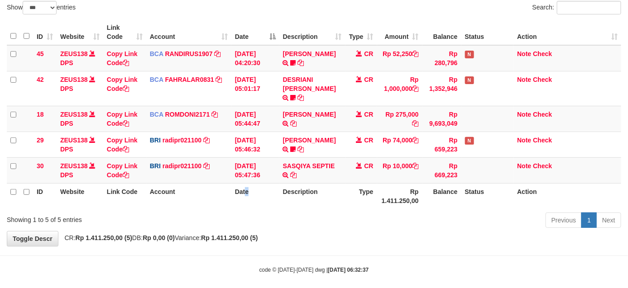
click at [253, 183] on th "Date" at bounding box center [255, 196] width 48 height 26
click at [270, 183] on th "Date" at bounding box center [255, 196] width 48 height 26
click at [268, 183] on th "Date" at bounding box center [255, 196] width 48 height 26
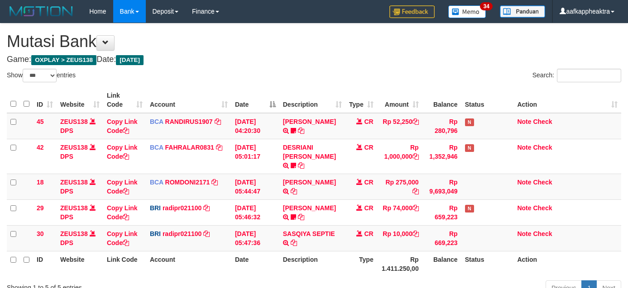
select select "***"
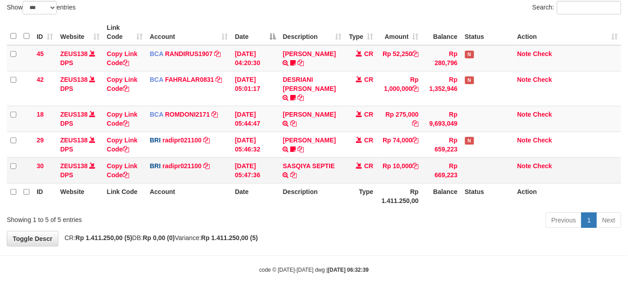
click at [261, 183] on th "Date" at bounding box center [255, 196] width 48 height 26
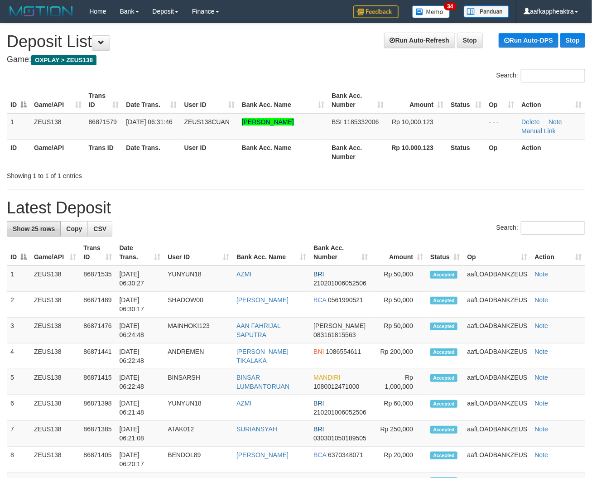
drag, startPoint x: 191, startPoint y: 222, endPoint x: 29, endPoint y: 221, distance: 162.0
click at [155, 225] on div "Search:" at bounding box center [296, 229] width 578 height 16
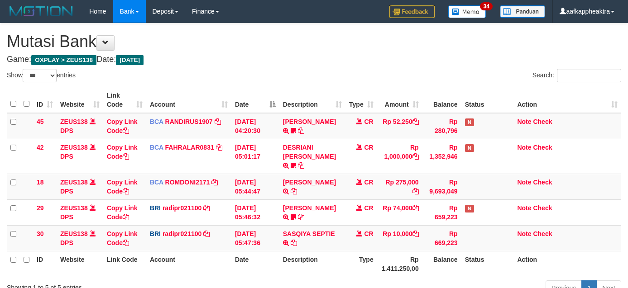
select select "***"
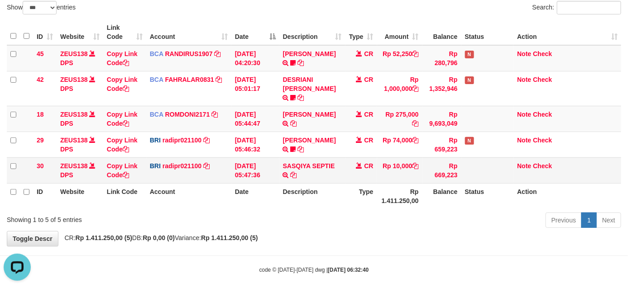
drag, startPoint x: 340, startPoint y: 168, endPoint x: 345, endPoint y: 168, distance: 5.0
click at [344, 170] on td "SASQIYA SEPTIE TRANSFER NBMB SASQIYA SEPTIE TO [PERSON_NAME]" at bounding box center [312, 171] width 66 height 26
drag, startPoint x: 360, startPoint y: 155, endPoint x: 354, endPoint y: 163, distance: 9.8
click at [354, 162] on td "CR" at bounding box center [361, 171] width 32 height 26
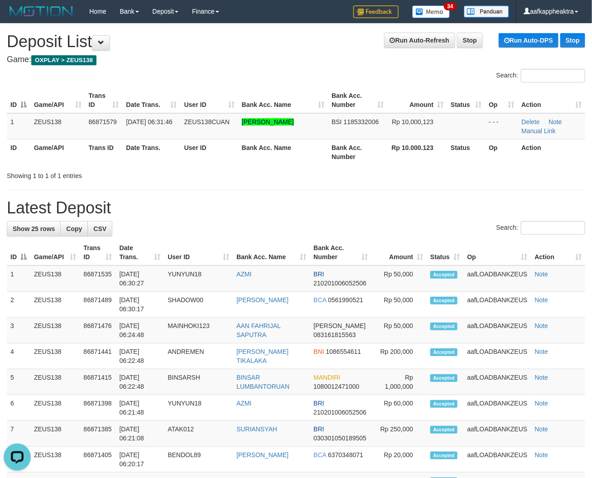
drag, startPoint x: 349, startPoint y: 226, endPoint x: 330, endPoint y: 229, distance: 19.2
click at [345, 227] on div "Search:" at bounding box center [296, 229] width 578 height 16
drag, startPoint x: 275, startPoint y: 216, endPoint x: 258, endPoint y: 225, distance: 19.4
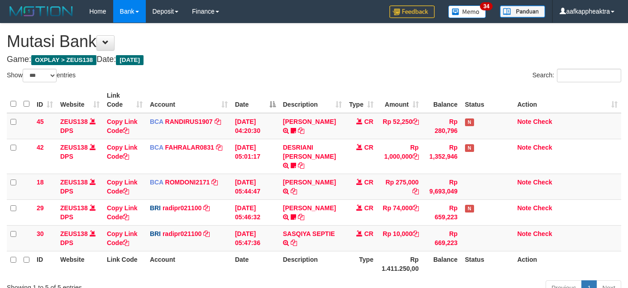
select select "***"
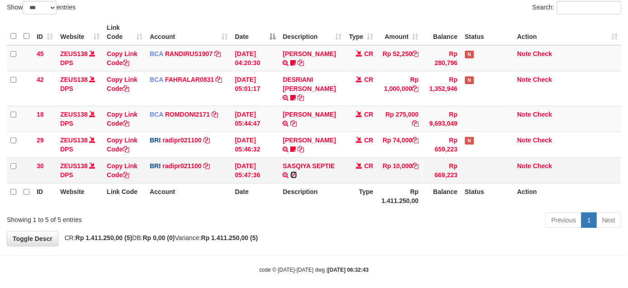
click at [295, 172] on icon at bounding box center [294, 175] width 6 height 6
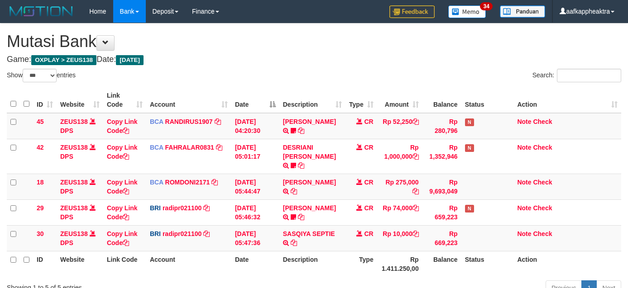
select select "***"
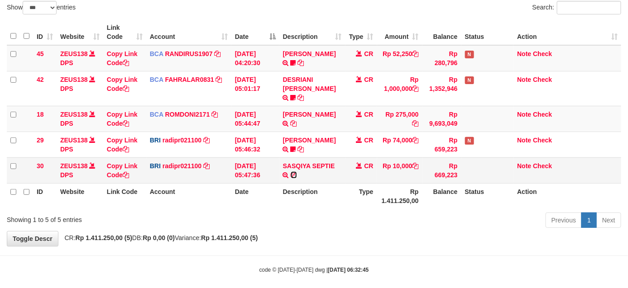
click at [293, 172] on icon at bounding box center [294, 175] width 6 height 6
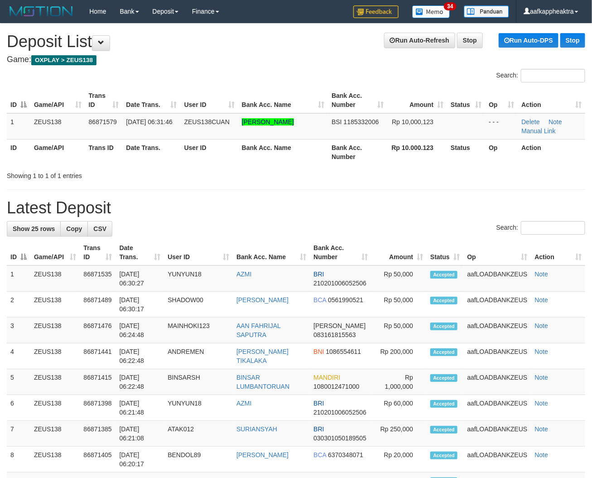
click at [245, 231] on div "Search:" at bounding box center [296, 229] width 578 height 16
drag, startPoint x: 243, startPoint y: 234, endPoint x: 202, endPoint y: 244, distance: 42.3
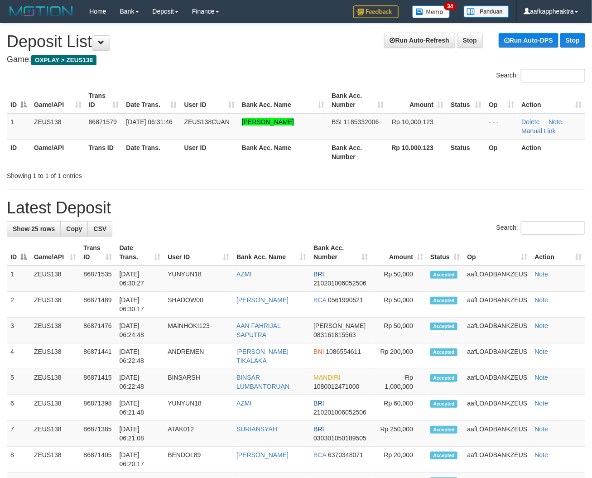
click at [273, 200] on h1 "Latest Deposit" at bounding box center [296, 208] width 578 height 18
drag, startPoint x: 273, startPoint y: 200, endPoint x: 6, endPoint y: 207, distance: 267.2
click at [266, 205] on h1 "Latest Deposit" at bounding box center [296, 208] width 578 height 18
drag, startPoint x: 291, startPoint y: 226, endPoint x: 168, endPoint y: 232, distance: 122.8
click at [268, 232] on div "Search:" at bounding box center [296, 229] width 578 height 16
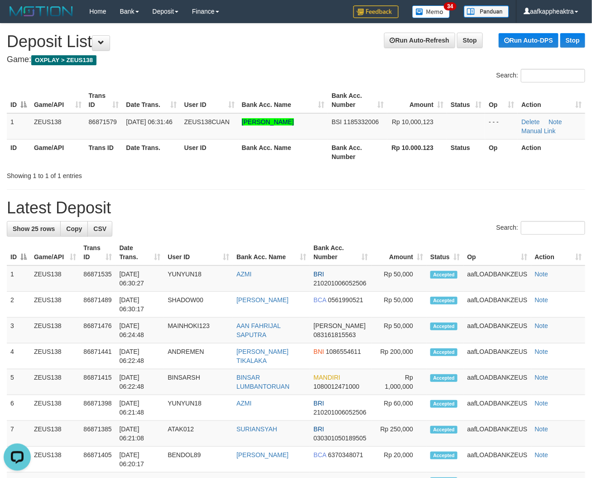
drag, startPoint x: 205, startPoint y: 220, endPoint x: 4, endPoint y: 226, distance: 201.1
drag, startPoint x: 345, startPoint y: 214, endPoint x: 306, endPoint y: 220, distance: 39.5
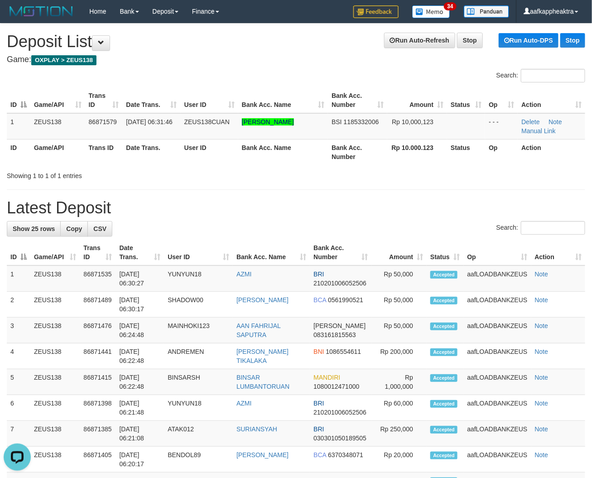
drag, startPoint x: 365, startPoint y: 272, endPoint x: 43, endPoint y: 247, distance: 322.8
click at [341, 279] on td "BRI 210201006052506" at bounding box center [341, 278] width 62 height 26
drag, startPoint x: 234, startPoint y: 253, endPoint x: 179, endPoint y: 254, distance: 55.7
click at [225, 255] on th "User ID" at bounding box center [198, 252] width 69 height 26
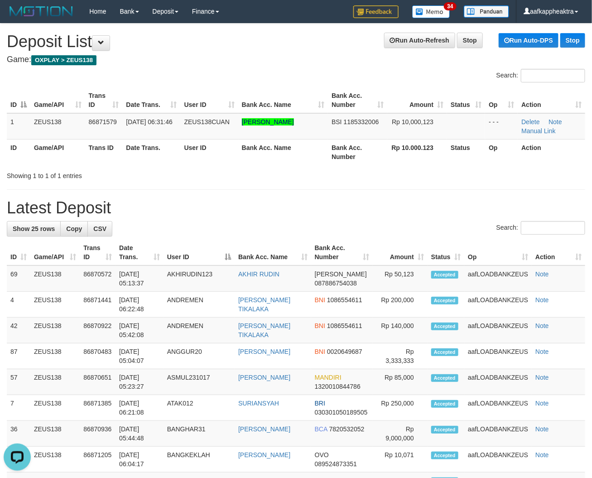
drag, startPoint x: 183, startPoint y: 225, endPoint x: 1, endPoint y: 221, distance: 182.5
click at [179, 227] on div "Search:" at bounding box center [296, 229] width 578 height 16
drag, startPoint x: 215, startPoint y: 193, endPoint x: 139, endPoint y: 205, distance: 77.4
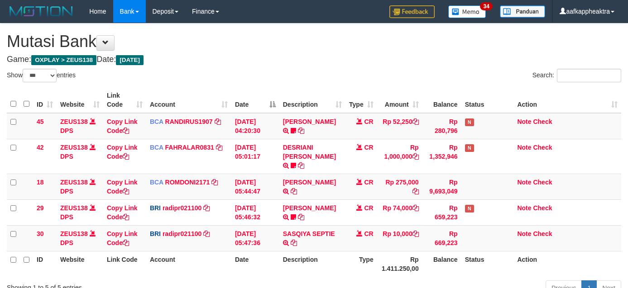
select select "***"
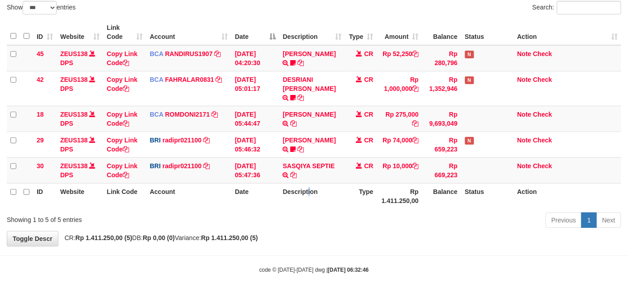
click at [308, 183] on th "Description" at bounding box center [312, 196] width 66 height 26
drag, startPoint x: 327, startPoint y: 178, endPoint x: 301, endPoint y: 183, distance: 26.4
click at [301, 183] on th "Description" at bounding box center [312, 196] width 66 height 26
click at [388, 193] on th "Rp 1.411.250,00" at bounding box center [399, 196] width 45 height 26
click at [386, 192] on th "Rp 1.411.250,00" at bounding box center [399, 196] width 45 height 26
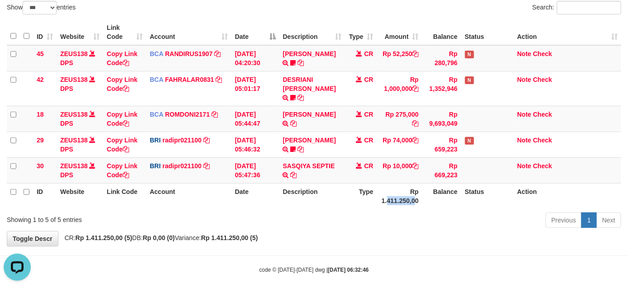
scroll to position [0, 0]
click at [223, 163] on td "BRI radipr021100 DPS REYNALDI ADI PRATAMA mutasi_20250901_3774 | 30 mutasi_2025…" at bounding box center [188, 171] width 85 height 26
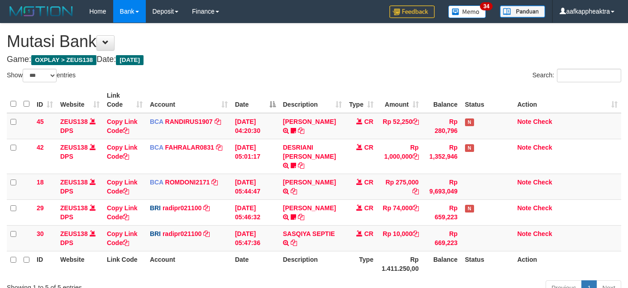
select select "***"
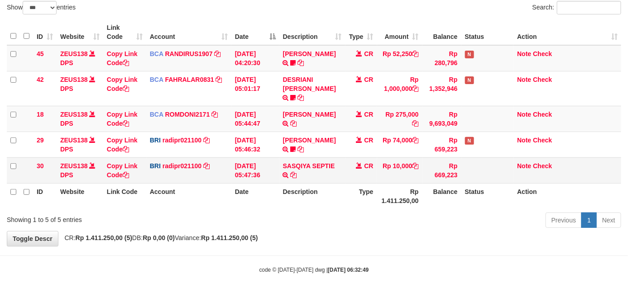
drag, startPoint x: 172, startPoint y: 164, endPoint x: 184, endPoint y: 163, distance: 11.8
click at [173, 164] on td "BRI radipr021100 DPS REYNALDI ADI PRATAMA mutasi_20250901_3774 | 30 mutasi_2025…" at bounding box center [188, 171] width 85 height 26
drag, startPoint x: 187, startPoint y: 163, endPoint x: 588, endPoint y: 192, distance: 402.6
click at [194, 163] on td "BRI radipr021100 DPS REYNALDI ADI PRATAMA mutasi_20250901_3774 | 30 mutasi_2025…" at bounding box center [188, 171] width 85 height 26
click at [274, 183] on tr "ID Website Link Code Account Date Description Type Rp 1.411.250,00 Balance Stat…" at bounding box center [314, 196] width 614 height 26
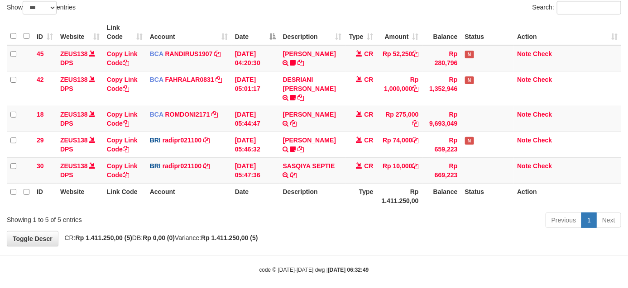
click at [299, 183] on th "Description" at bounding box center [312, 196] width 66 height 26
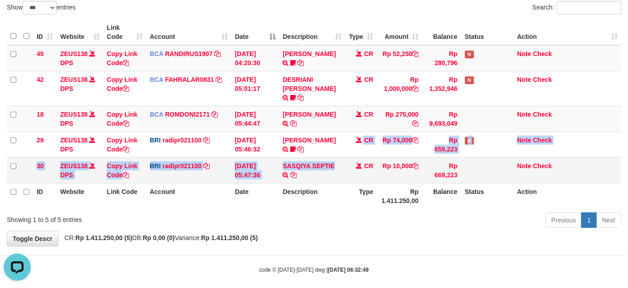
click at [336, 150] on tbody "45 ZEUS138 DPS Copy Link Code BCA RANDIRUS1907 DPS RANDI RUSTANDI mutasi_202509…" at bounding box center [314, 114] width 614 height 139
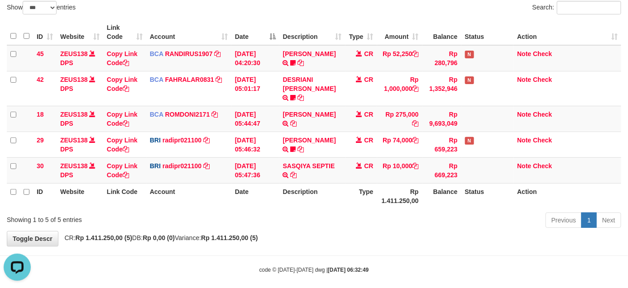
drag, startPoint x: 328, startPoint y: 143, endPoint x: 627, endPoint y: 191, distance: 303.0
click at [328, 143] on td "STEVANO FERNAN TRANSFER NBMB STEVANO FERNAN TO REYNALDI ADI PRATAMA 00580115384…" at bounding box center [312, 145] width 66 height 26
drag, startPoint x: 334, startPoint y: 182, endPoint x: 351, endPoint y: 177, distance: 18.6
click at [336, 183] on th "Description" at bounding box center [312, 196] width 66 height 26
click at [344, 183] on tr "ID Website Link Code Account Date Description Type Rp 1.411.250,00 Balance Stat…" at bounding box center [314, 196] width 614 height 26
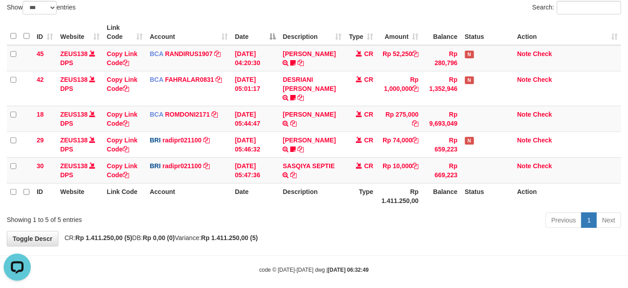
drag, startPoint x: 353, startPoint y: 184, endPoint x: 524, endPoint y: 196, distance: 171.0
click at [351, 184] on th "Type" at bounding box center [361, 196] width 32 height 26
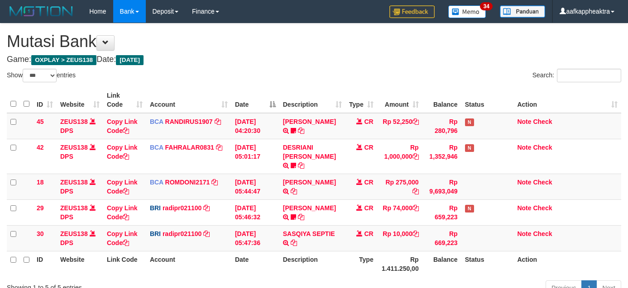
select select "***"
click at [385, 225] on td "Rp 10,000" at bounding box center [399, 238] width 45 height 26
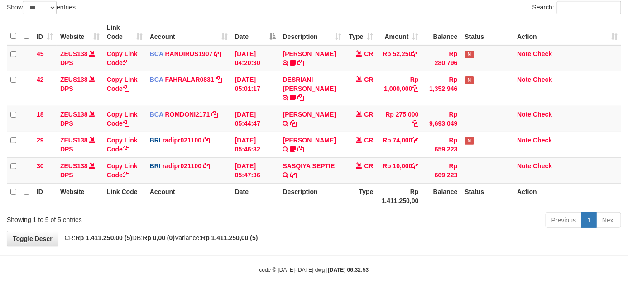
click at [373, 183] on tr "ID Website Link Code Account Date Description Type Rp 1.411.250,00 Balance Stat…" at bounding box center [314, 196] width 614 height 26
drag, startPoint x: 364, startPoint y: 156, endPoint x: 387, endPoint y: 151, distance: 23.3
click at [365, 162] on span "CR" at bounding box center [368, 165] width 9 height 7
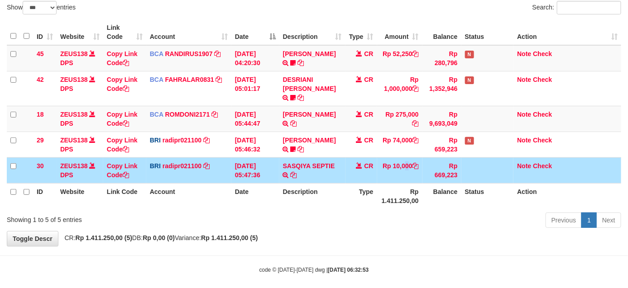
click at [387, 158] on td "Rp 10,000" at bounding box center [399, 171] width 45 height 26
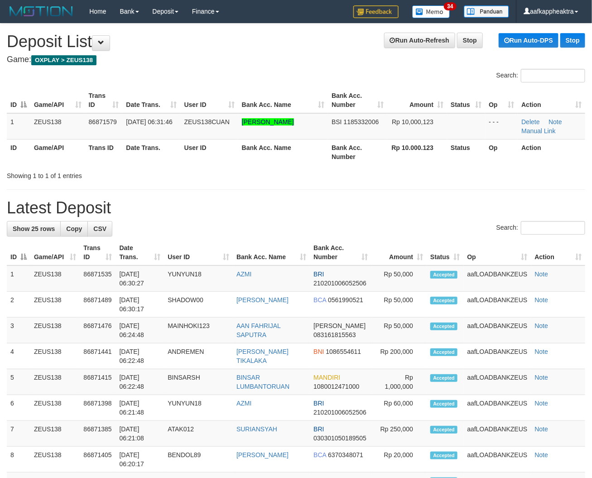
click at [177, 214] on h1 "Latest Deposit" at bounding box center [296, 208] width 578 height 18
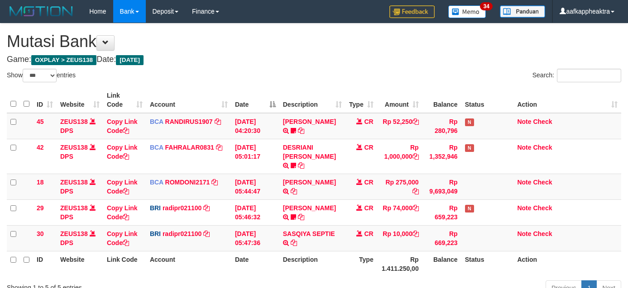
select select "***"
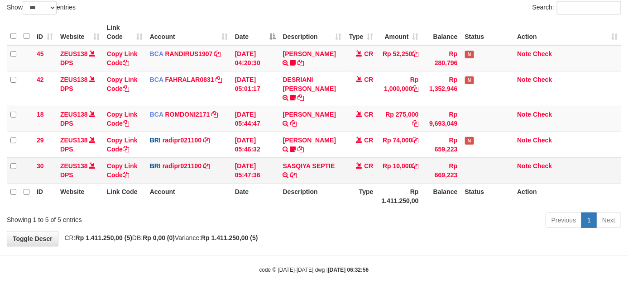
click at [368, 164] on td "CR" at bounding box center [361, 171] width 32 height 26
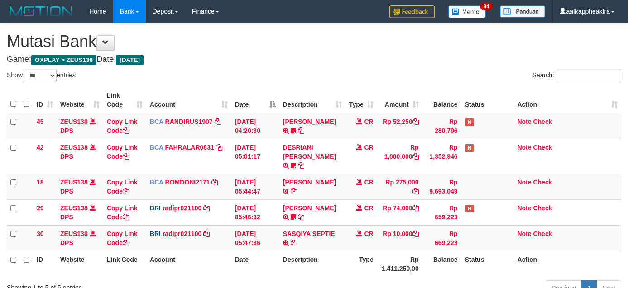
select select "***"
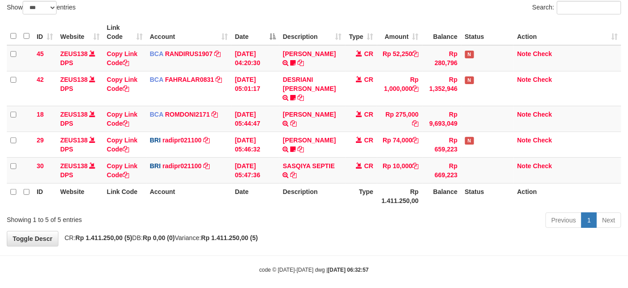
click at [308, 183] on th "Description" at bounding box center [312, 196] width 66 height 26
click at [362, 169] on td "CR" at bounding box center [361, 171] width 32 height 26
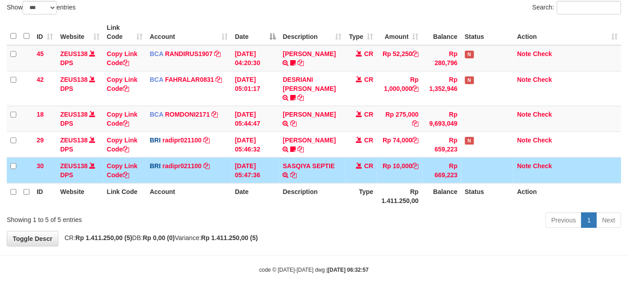
click at [364, 170] on td "CR" at bounding box center [361, 171] width 32 height 26
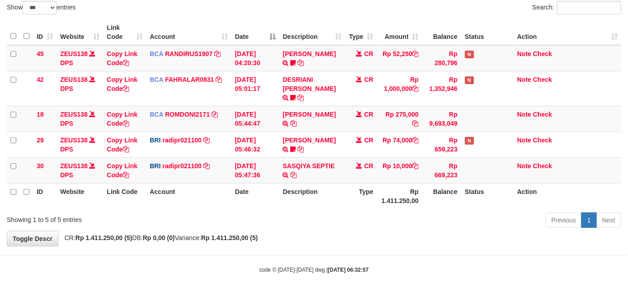
drag, startPoint x: 374, startPoint y: 171, endPoint x: 368, endPoint y: 175, distance: 7.3
click at [368, 174] on table "ID Website Link Code Account Date Description Type Amount Balance Status Action…" at bounding box center [314, 114] width 614 height 190
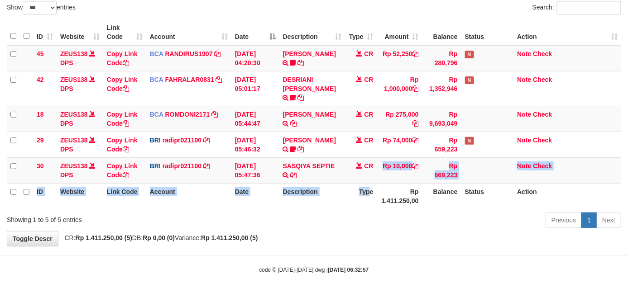
click at [366, 183] on th "Type" at bounding box center [361, 196] width 32 height 26
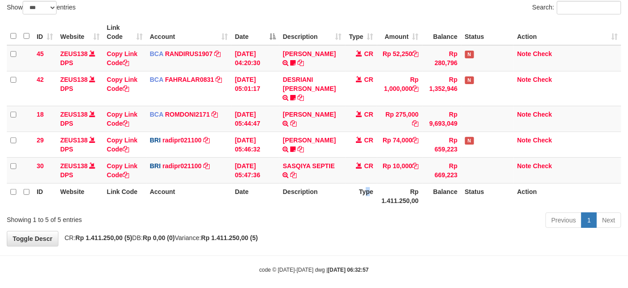
click at [366, 183] on th "Type" at bounding box center [361, 196] width 32 height 26
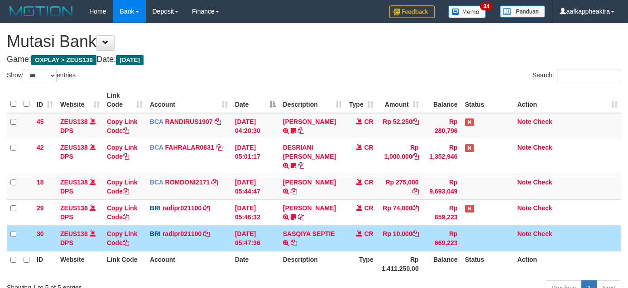
select select "***"
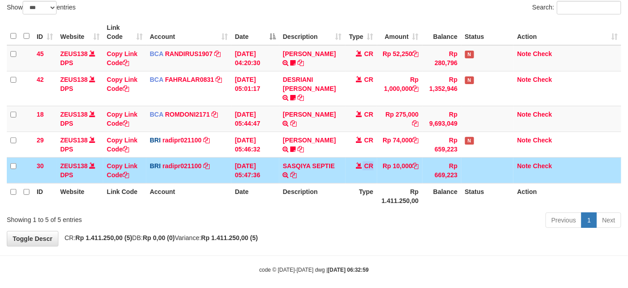
click at [352, 166] on td "CR" at bounding box center [361, 171] width 32 height 26
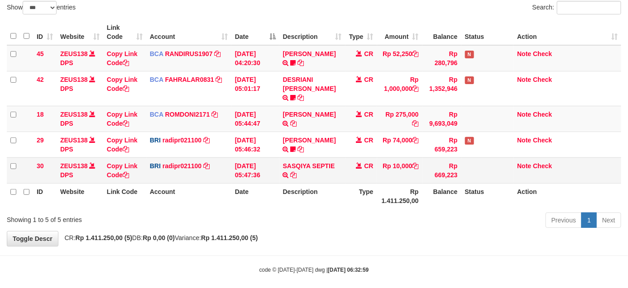
click at [329, 167] on td "SASQIYA SEPTIE TRANSFER NBMB SASQIYA SEPTIE TO REYNALDI ADI PRATAMA" at bounding box center [312, 171] width 66 height 26
click at [348, 164] on td "CR" at bounding box center [361, 171] width 32 height 26
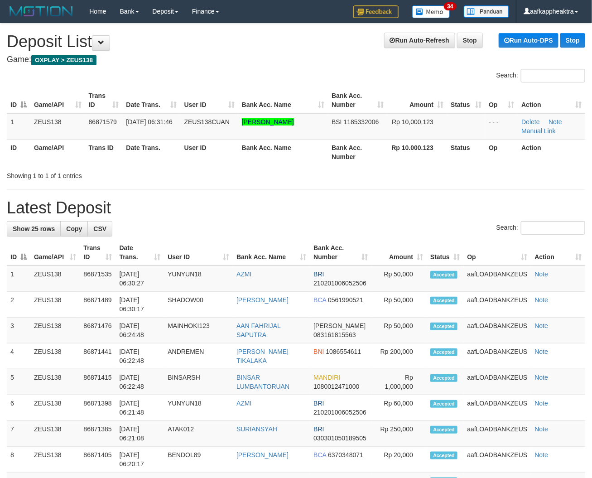
drag, startPoint x: 301, startPoint y: 225, endPoint x: 3, endPoint y: 201, distance: 299.2
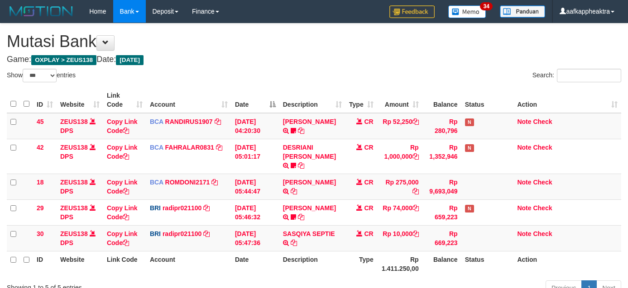
select select "***"
click at [301, 214] on icon at bounding box center [301, 217] width 6 height 6
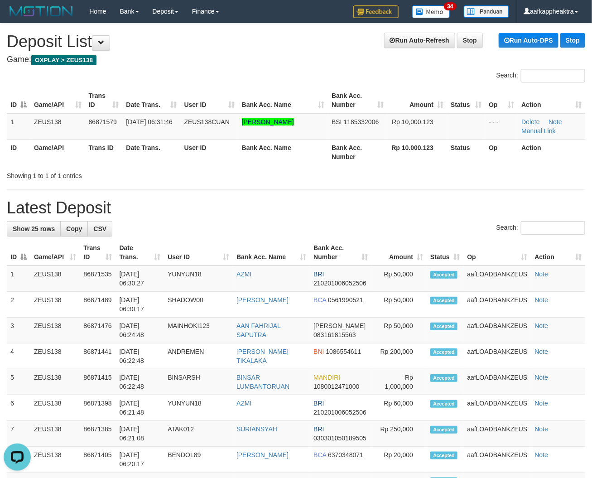
drag, startPoint x: 260, startPoint y: 189, endPoint x: 4, endPoint y: 188, distance: 256.6
drag, startPoint x: 215, startPoint y: 216, endPoint x: 0, endPoint y: 229, distance: 215.4
drag, startPoint x: 203, startPoint y: 231, endPoint x: 2, endPoint y: 234, distance: 200.5
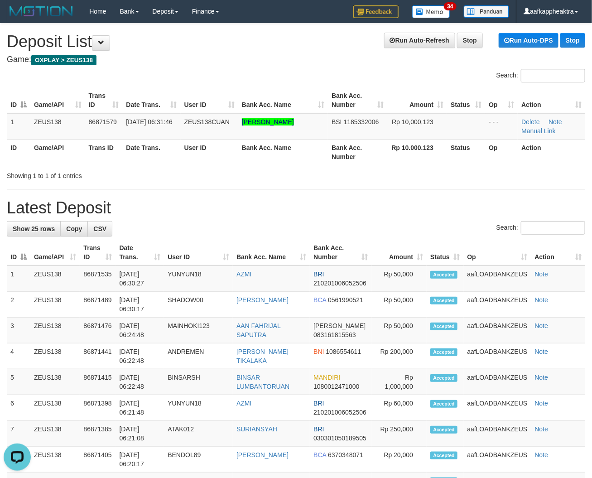
drag, startPoint x: 232, startPoint y: 234, endPoint x: 221, endPoint y: 237, distance: 11.8
click at [225, 225] on div "Search:" at bounding box center [296, 229] width 578 height 16
click at [207, 230] on div "Search:" at bounding box center [296, 229] width 578 height 16
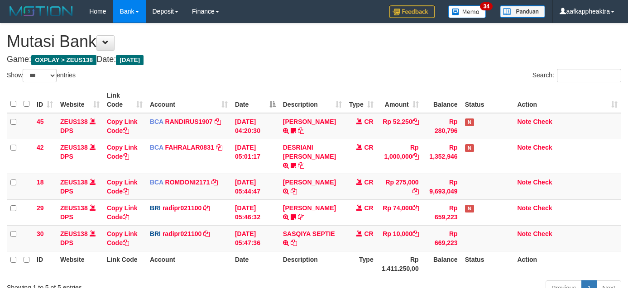
select select "***"
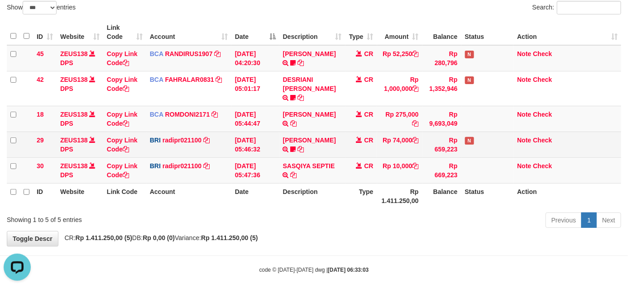
drag, startPoint x: 358, startPoint y: 116, endPoint x: 363, endPoint y: 139, distance: 23.9
click at [358, 120] on td "CR" at bounding box center [361, 119] width 32 height 26
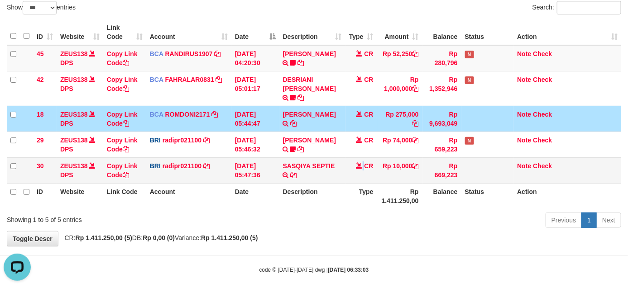
drag, startPoint x: 363, startPoint y: 150, endPoint x: 440, endPoint y: 155, distance: 77.1
click at [362, 158] on td "CR" at bounding box center [361, 171] width 32 height 26
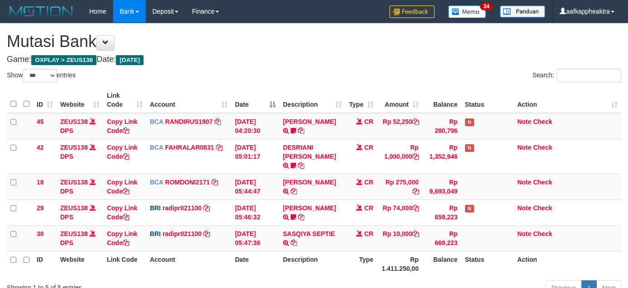
select select "***"
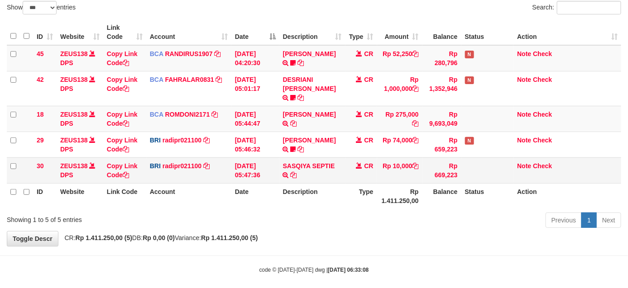
click at [300, 166] on td "SASQIYA SEPTIE TRANSFER NBMB SASQIYA SEPTIE TO [PERSON_NAME]" at bounding box center [312, 171] width 66 height 26
drag, startPoint x: 320, startPoint y: 171, endPoint x: 306, endPoint y: 175, distance: 14.2
click at [311, 173] on td "SASQIYA SEPTIE TRANSFER NBMB SASQIYA SEPTIE TO [PERSON_NAME]" at bounding box center [312, 171] width 66 height 26
click at [363, 201] on div "ID Website Link Code Account Date Description Type Amount Balance Status Action…" at bounding box center [314, 114] width 628 height 195
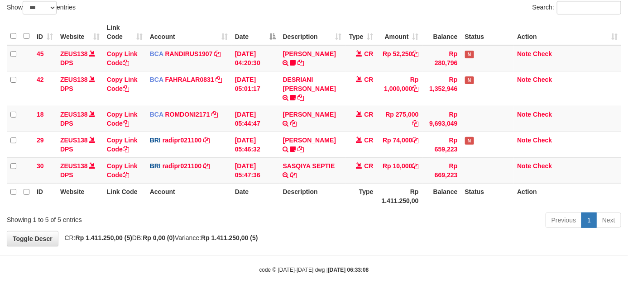
click at [379, 198] on th "Rp 1.411.250,00" at bounding box center [399, 196] width 45 height 26
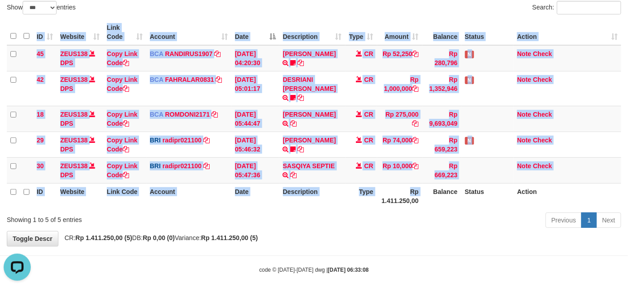
click at [368, 201] on div "ID Website Link Code Account Date Description Type Amount Balance Status Action…" at bounding box center [314, 114] width 628 height 195
click at [397, 192] on th "Rp 1.411.250,00" at bounding box center [399, 196] width 45 height 26
click at [387, 183] on th "Rp 1.411.250,00" at bounding box center [399, 196] width 45 height 26
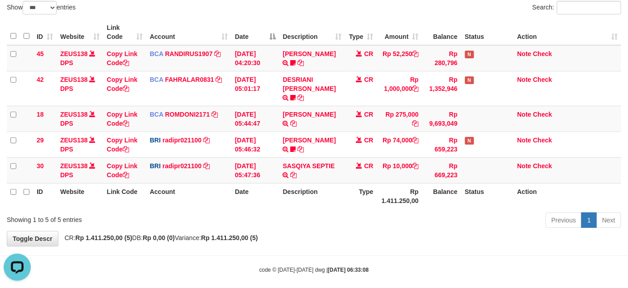
click at [387, 183] on th "Rp 1.411.250,00" at bounding box center [399, 196] width 45 height 26
click at [337, 171] on td "SASQIYA SEPTIE TRANSFER NBMB SASQIYA SEPTIE TO REYNALDI ADI PRATAMA" at bounding box center [312, 171] width 66 height 26
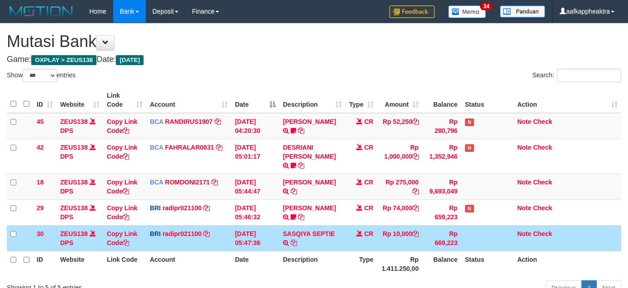
select select "***"
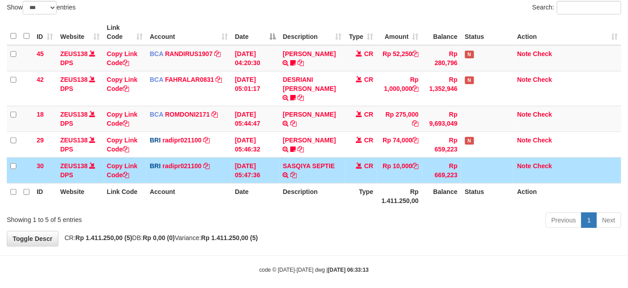
click at [401, 200] on div "ID Website Link Code Account Date Description Type Amount Balance Status Action…" at bounding box center [314, 114] width 628 height 195
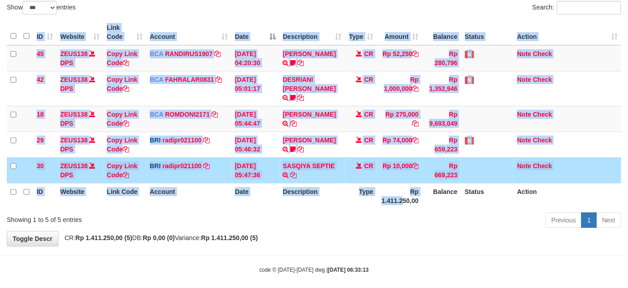
click at [402, 199] on th "Rp 1.411.250,00" at bounding box center [399, 196] width 45 height 26
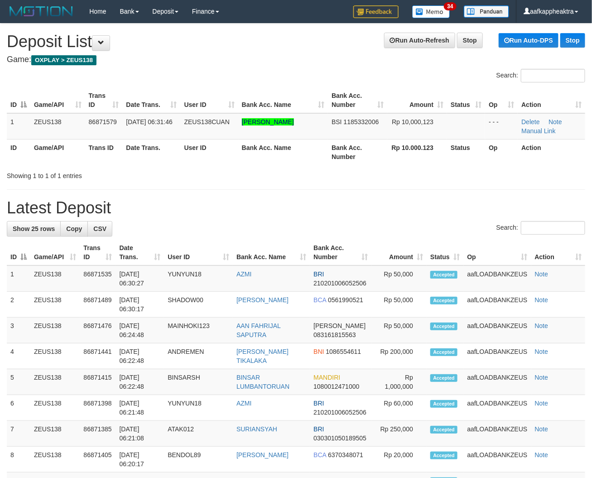
drag, startPoint x: 233, startPoint y: 223, endPoint x: 205, endPoint y: 229, distance: 28.7
click at [227, 225] on div "Search:" at bounding box center [296, 229] width 578 height 16
drag, startPoint x: 215, startPoint y: 217, endPoint x: 2, endPoint y: 211, distance: 213.3
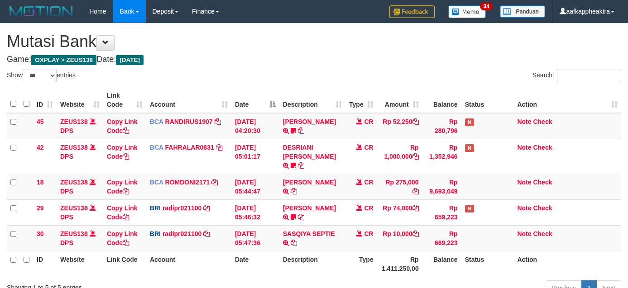
select select "***"
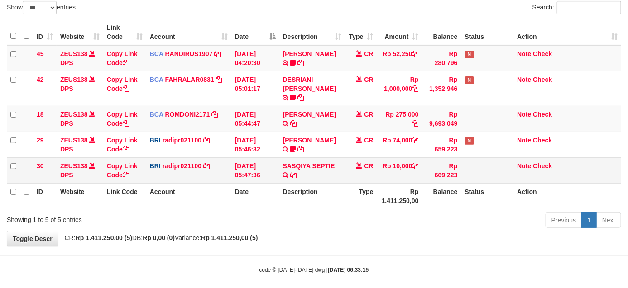
click at [337, 168] on td "SASQIYA SEPTIE TRANSFER NBMB SASQIYA SEPTIE TO REYNALDI ADI PRATAMA" at bounding box center [312, 171] width 66 height 26
click at [359, 165] on td "CR" at bounding box center [361, 171] width 32 height 26
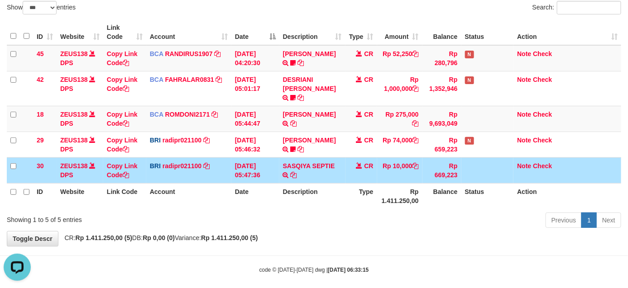
scroll to position [0, 0]
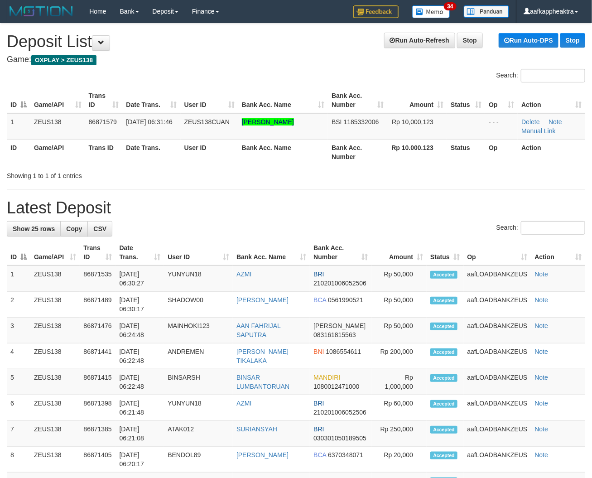
click at [293, 224] on div "Search:" at bounding box center [296, 229] width 578 height 16
drag, startPoint x: 282, startPoint y: 223, endPoint x: 14, endPoint y: 232, distance: 267.7
drag, startPoint x: 333, startPoint y: 229, endPoint x: 5, endPoint y: 231, distance: 327.7
click at [327, 236] on div "Search:" at bounding box center [296, 229] width 578 height 16
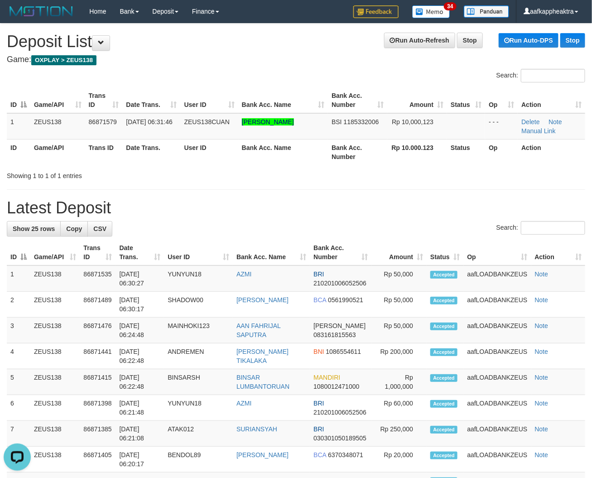
drag, startPoint x: 164, startPoint y: 231, endPoint x: 1, endPoint y: 234, distance: 163.4
click at [147, 234] on div "Search:" at bounding box center [296, 229] width 578 height 16
drag, startPoint x: 236, startPoint y: 234, endPoint x: 5, endPoint y: 229, distance: 230.4
click at [182, 223] on div "Search:" at bounding box center [296, 229] width 578 height 16
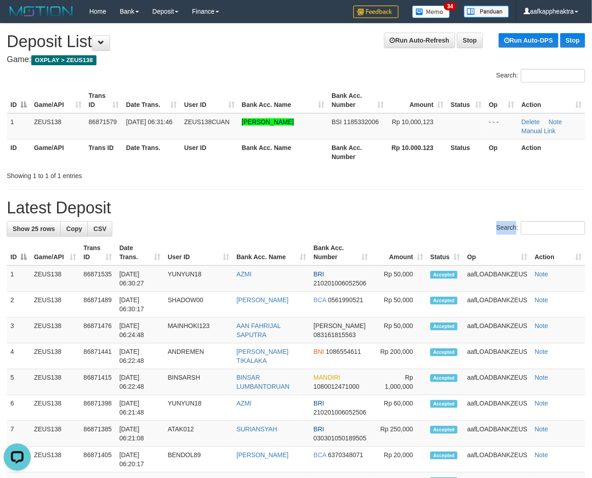
drag, startPoint x: 182, startPoint y: 223, endPoint x: 4, endPoint y: 224, distance: 178.3
click at [170, 226] on div "Search:" at bounding box center [296, 229] width 578 height 16
drag, startPoint x: 145, startPoint y: 215, endPoint x: 129, endPoint y: 218, distance: 16.2
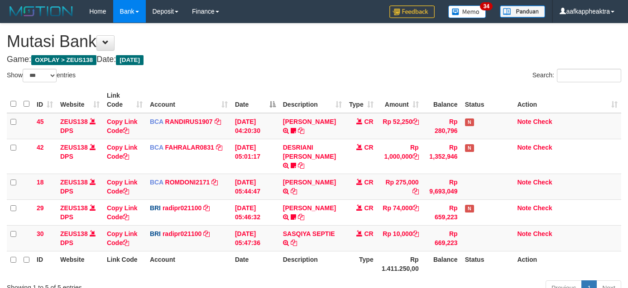
select select "***"
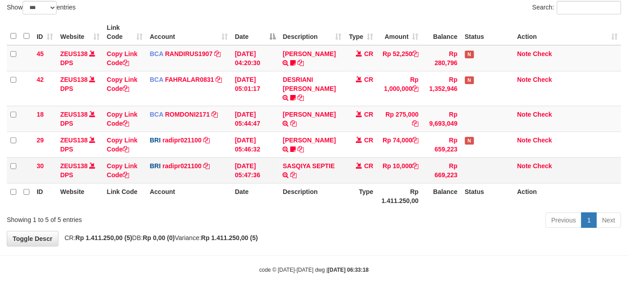
click at [354, 168] on td "CR" at bounding box center [361, 171] width 32 height 26
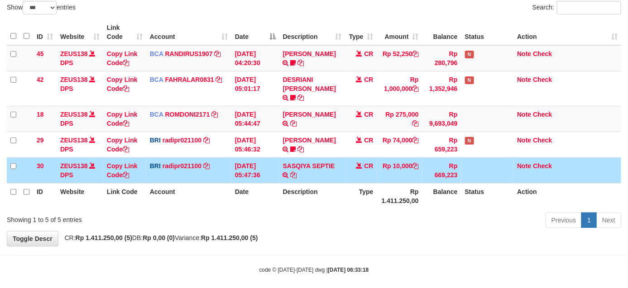
drag, startPoint x: 354, startPoint y: 168, endPoint x: 635, endPoint y: 192, distance: 282.6
click at [355, 168] on td "CR" at bounding box center [361, 171] width 32 height 26
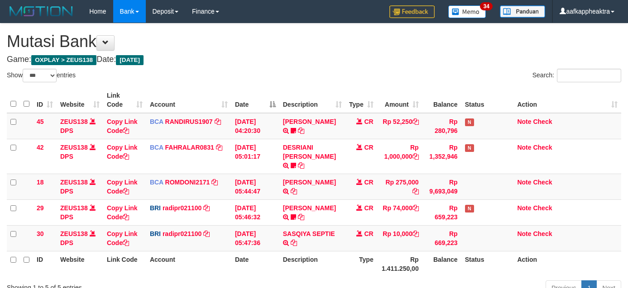
select select "***"
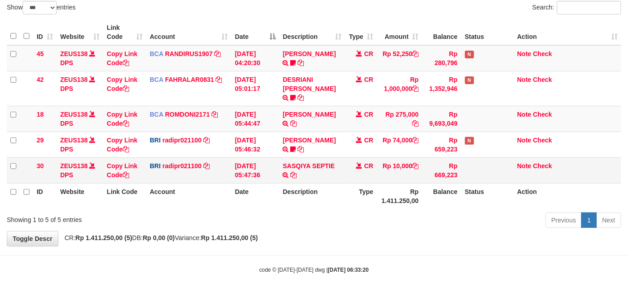
click at [336, 163] on td "SASQIYA SEPTIE TRANSFER NBMB SASQIYA SEPTIE TO [PERSON_NAME]" at bounding box center [312, 171] width 66 height 26
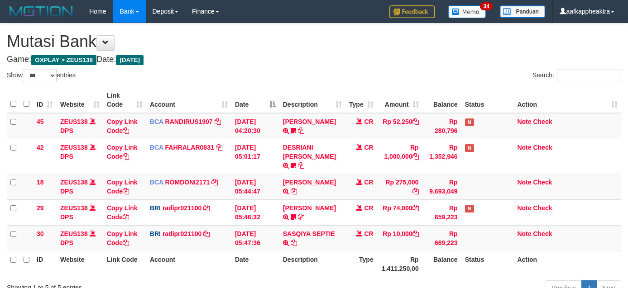
select select "***"
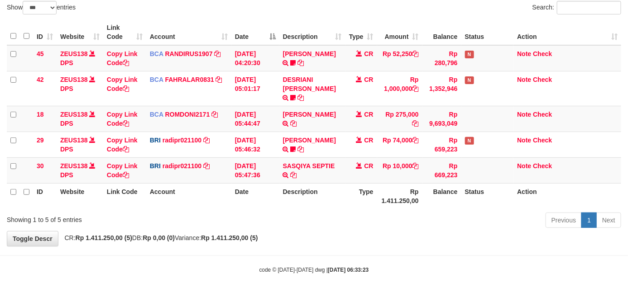
click at [205, 183] on th "Account" at bounding box center [188, 196] width 85 height 26
drag, startPoint x: 164, startPoint y: 171, endPoint x: 381, endPoint y: 182, distance: 217.5
click at [165, 171] on td "BRI radipr021100 DPS REYNALDI ADI PRATAMA mutasi_20250901_3774 | 30 mutasi_2025…" at bounding box center [188, 171] width 85 height 26
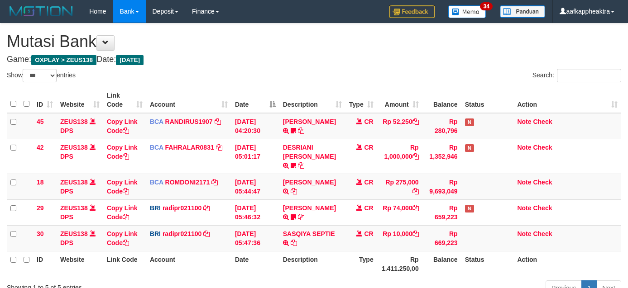
select select "***"
drag, startPoint x: 359, startPoint y: 257, endPoint x: 362, endPoint y: 253, distance: 5.5
click at [360, 256] on th "Type" at bounding box center [361, 264] width 32 height 26
drag, startPoint x: 362, startPoint y: 253, endPoint x: 358, endPoint y: 247, distance: 7.1
click at [363, 251] on th "Type" at bounding box center [361, 264] width 32 height 26
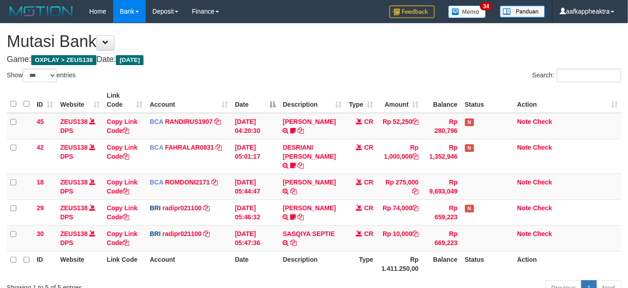
click at [358, 251] on th "Type" at bounding box center [361, 264] width 32 height 26
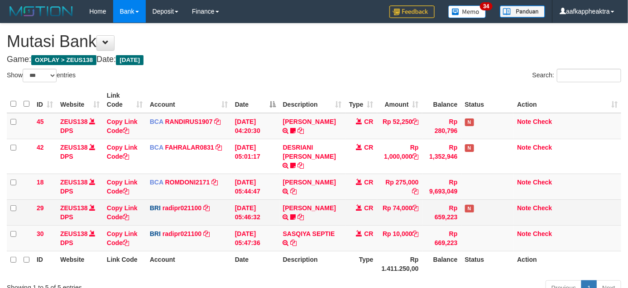
click at [353, 214] on tr "29 ZEUS138 DPS Copy Link Code BRI radipr021100 DPS REYNALDI ADI PRATAMA mutasi_…" at bounding box center [314, 213] width 614 height 26
click at [377, 201] on td "Rp 74,000" at bounding box center [399, 213] width 45 height 26
click at [370, 205] on span "CR" at bounding box center [368, 208] width 9 height 7
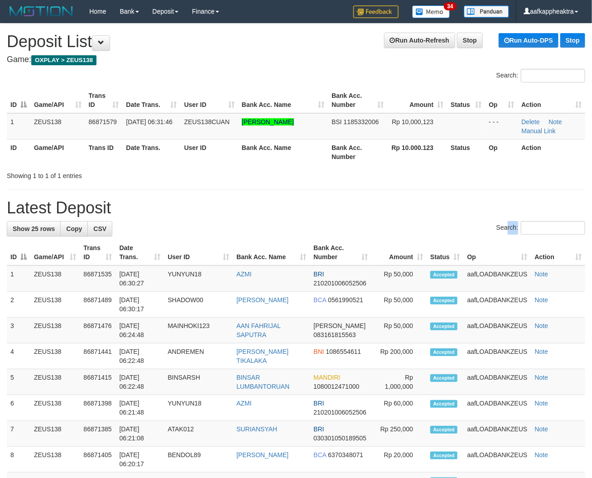
drag, startPoint x: 0, startPoint y: 0, endPoint x: 293, endPoint y: 224, distance: 368.7
click at [502, 236] on div "Search:" at bounding box center [296, 229] width 578 height 16
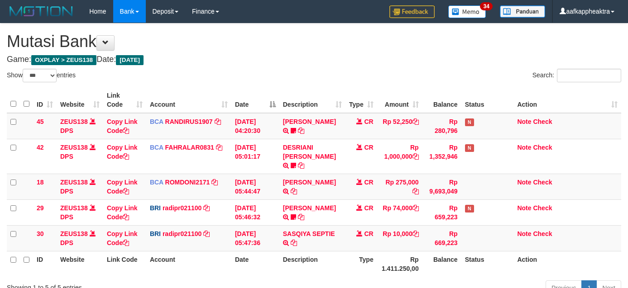
select select "***"
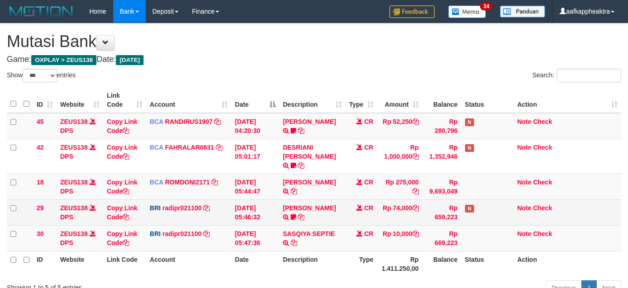
click at [275, 200] on tr "29 ZEUS138 DPS Copy Link Code BRI radipr021100 DPS REYNALDI ADI PRATAMA mutasi_…" at bounding box center [314, 213] width 614 height 26
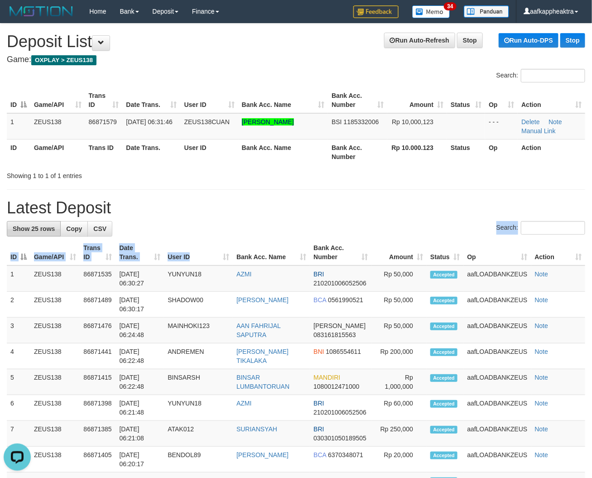
drag, startPoint x: 220, startPoint y: 238, endPoint x: 30, endPoint y: 232, distance: 190.7
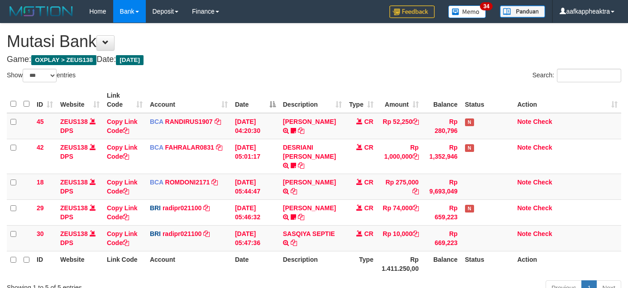
select select "***"
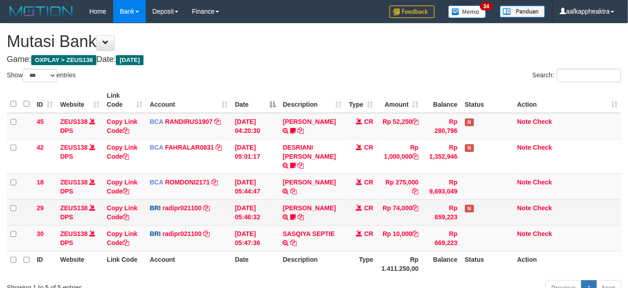
click at [430, 200] on td "Rp 659,223" at bounding box center [441, 213] width 39 height 26
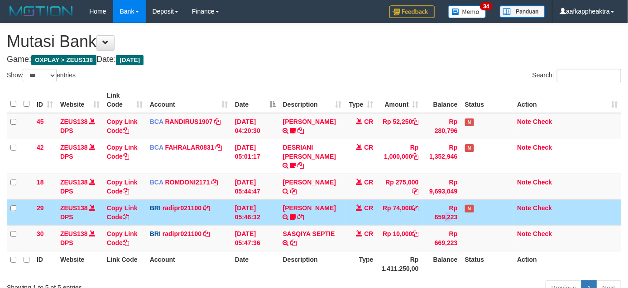
click at [426, 200] on td "Rp 659,223" at bounding box center [441, 213] width 39 height 26
click at [424, 200] on td "Rp 659,223" at bounding box center [441, 213] width 39 height 26
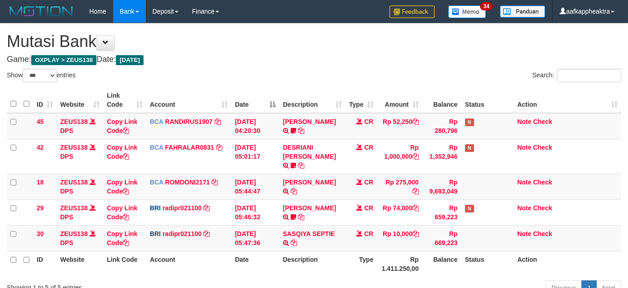
select select "***"
click at [481, 229] on td at bounding box center [487, 238] width 53 height 26
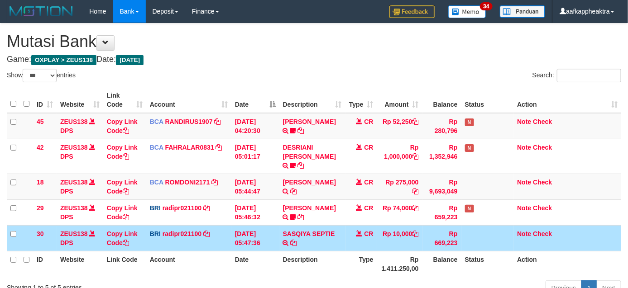
click at [481, 226] on td at bounding box center [487, 238] width 53 height 26
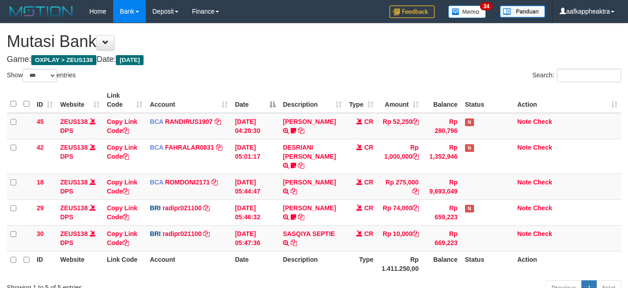
select select "***"
drag, startPoint x: 383, startPoint y: 227, endPoint x: 391, endPoint y: 222, distance: 9.2
click at [385, 225] on td "Rp 10,000" at bounding box center [399, 238] width 45 height 26
click at [399, 225] on td "Rp 10,000" at bounding box center [399, 238] width 45 height 26
click at [360, 225] on tr "30 ZEUS138 DPS Copy Link Code BRI radipr021100 DPS [PERSON_NAME] mutasi_2025090…" at bounding box center [314, 238] width 614 height 26
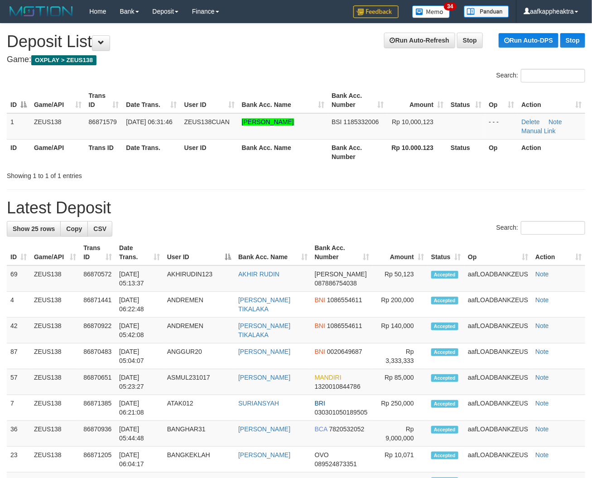
drag, startPoint x: 114, startPoint y: 241, endPoint x: 1, endPoint y: 246, distance: 112.8
click at [113, 243] on th "Trans ID" at bounding box center [98, 252] width 36 height 26
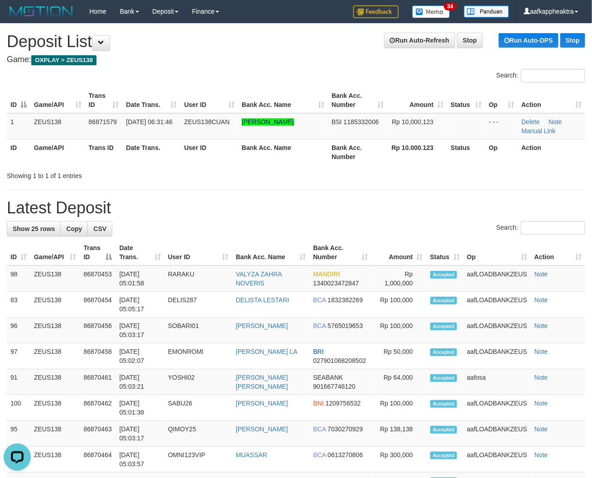
drag, startPoint x: 293, startPoint y: 263, endPoint x: 9, endPoint y: 265, distance: 284.3
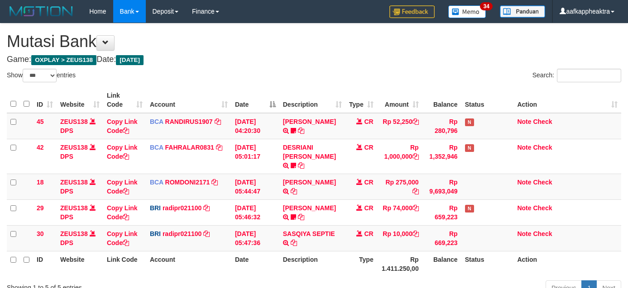
select select "***"
click at [326, 228] on td "SASQIYA SEPTIE TRANSFER NBMB SASQIYA SEPTIE TO [PERSON_NAME]" at bounding box center [312, 238] width 66 height 26
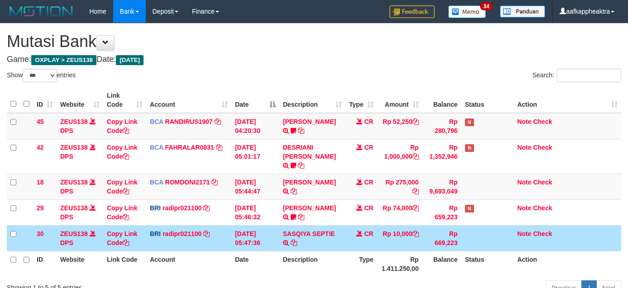
select select "***"
click at [375, 225] on td "CR" at bounding box center [361, 238] width 32 height 26
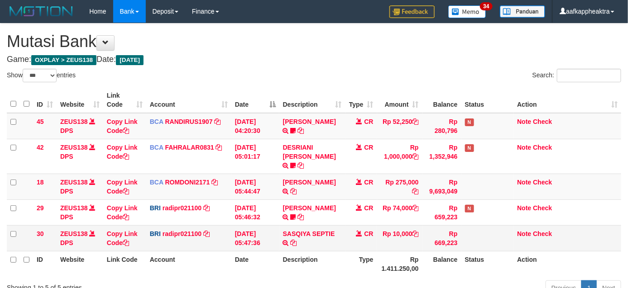
drag, startPoint x: 377, startPoint y: 223, endPoint x: 369, endPoint y: 223, distance: 7.7
click at [369, 225] on tr "30 ZEUS138 DPS Copy Link Code BRI radipr021100 DPS REYNALDI ADI PRATAMA mutasi_…" at bounding box center [314, 238] width 614 height 26
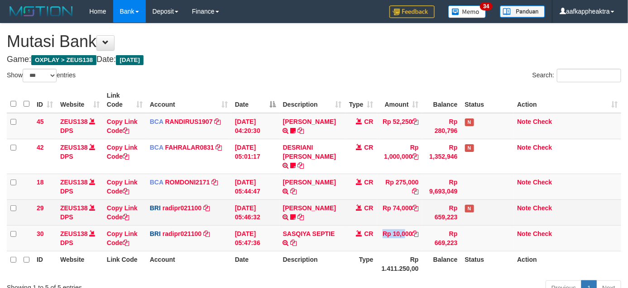
drag, startPoint x: 371, startPoint y: 220, endPoint x: 391, endPoint y: 213, distance: 20.8
click at [375, 225] on tr "30 ZEUS138 DPS Copy Link Code BRI radipr021100 DPS REYNALDI ADI PRATAMA mutasi_…" at bounding box center [314, 238] width 614 height 26
click at [387, 213] on td "Rp 74,000" at bounding box center [399, 213] width 45 height 26
click at [378, 214] on td "Rp 74,000" at bounding box center [399, 213] width 45 height 26
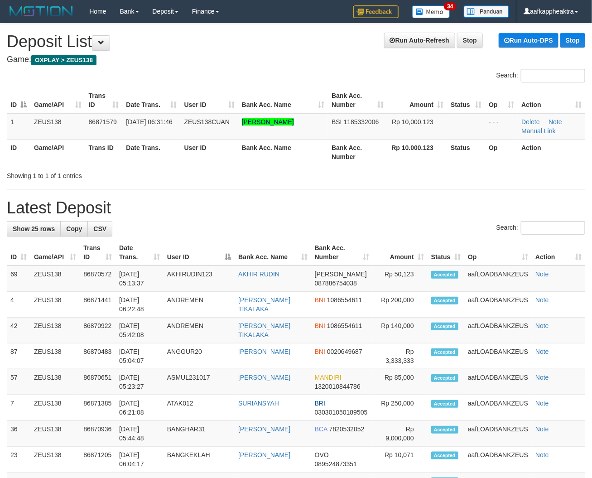
drag, startPoint x: 188, startPoint y: 247, endPoint x: 0, endPoint y: 247, distance: 188.3
click at [179, 250] on th "User ID" at bounding box center [198, 252] width 71 height 26
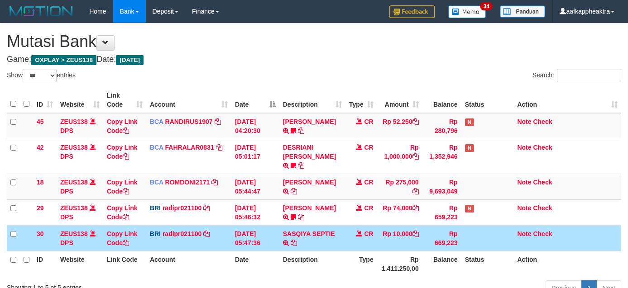
select select "***"
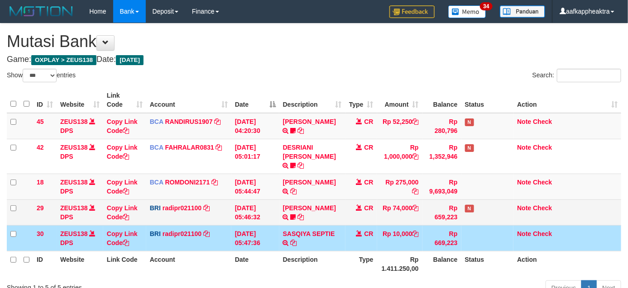
drag, startPoint x: 0, startPoint y: 0, endPoint x: 394, endPoint y: 215, distance: 448.9
click at [388, 215] on td "Rp 74,000" at bounding box center [399, 213] width 45 height 26
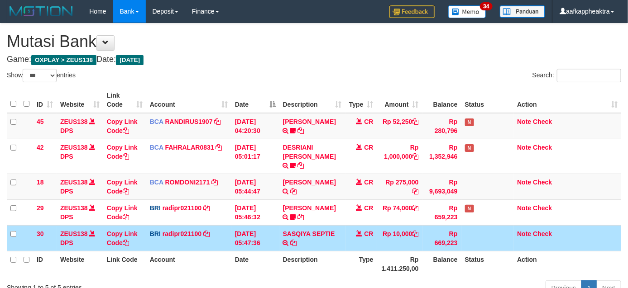
click at [397, 225] on td "Rp 10,000" at bounding box center [399, 238] width 45 height 26
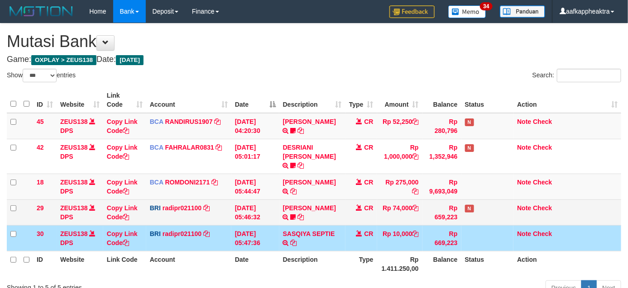
click at [402, 225] on td "Rp 10,000" at bounding box center [399, 238] width 45 height 26
click at [404, 215] on td "Rp 74,000" at bounding box center [399, 213] width 45 height 26
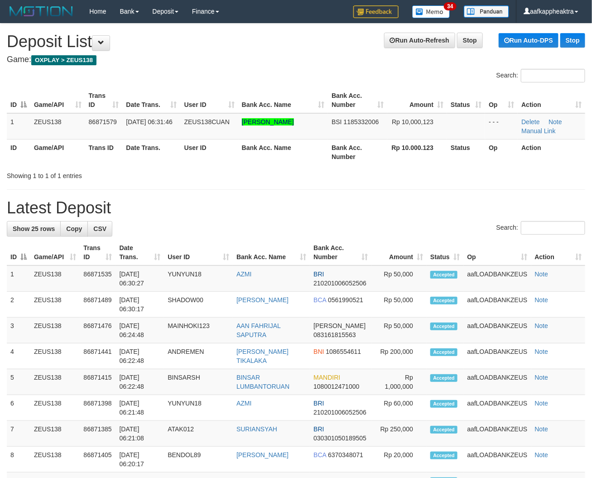
drag, startPoint x: 325, startPoint y: 233, endPoint x: 1, endPoint y: 250, distance: 324.1
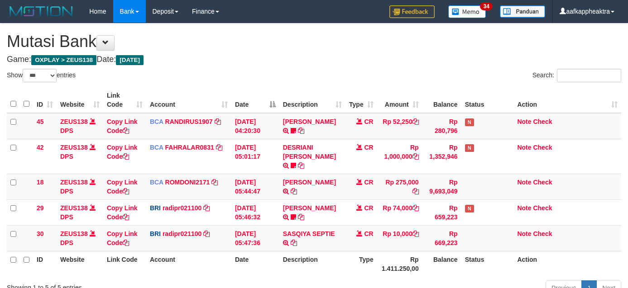
select select "***"
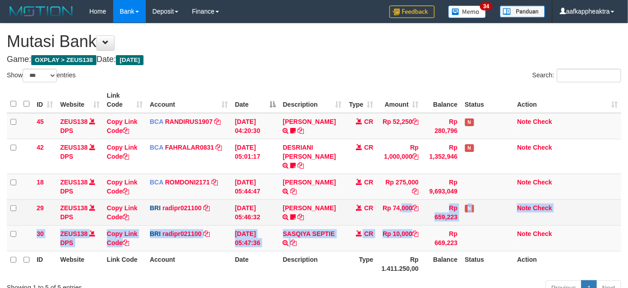
click at [410, 214] on td "Rp 74,000" at bounding box center [399, 213] width 45 height 26
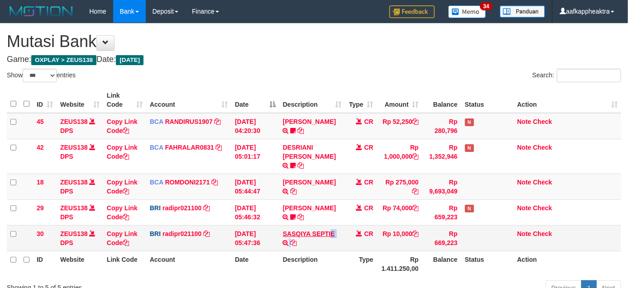
drag, startPoint x: 312, startPoint y: 231, endPoint x: 333, endPoint y: 221, distance: 22.9
click at [331, 225] on td "SASQIYA SEPTIE TRANSFER NBMB SASQIYA SEPTIE TO [PERSON_NAME]" at bounding box center [312, 238] width 66 height 26
select select "***"
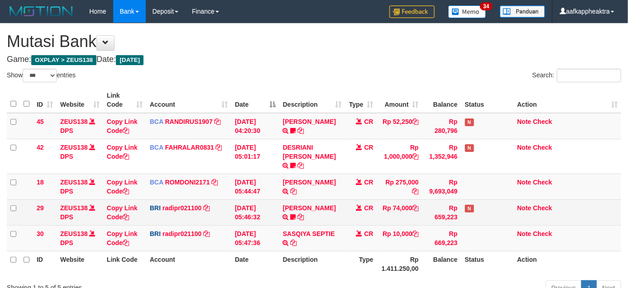
drag, startPoint x: 304, startPoint y: 213, endPoint x: 341, endPoint y: 198, distance: 40.2
click at [311, 209] on td "[PERSON_NAME] TRANSFER NBMB [PERSON_NAME] TO [PERSON_NAME] 005801153848508" at bounding box center [312, 213] width 66 height 26
click at [349, 200] on tr "29 ZEUS138 DPS Copy Link Code BRI radipr021100 DPS REYNALDI ADI PRATAMA mutasi_…" at bounding box center [314, 213] width 614 height 26
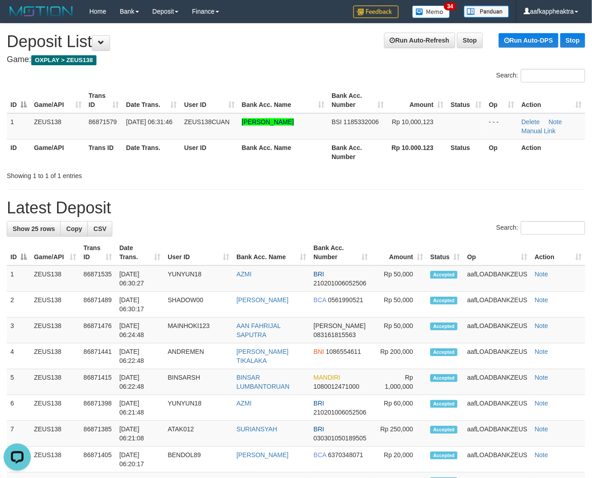
drag, startPoint x: 392, startPoint y: 186, endPoint x: 320, endPoint y: 171, distance: 74.1
drag, startPoint x: 345, startPoint y: 204, endPoint x: 440, endPoint y: 205, distance: 94.6
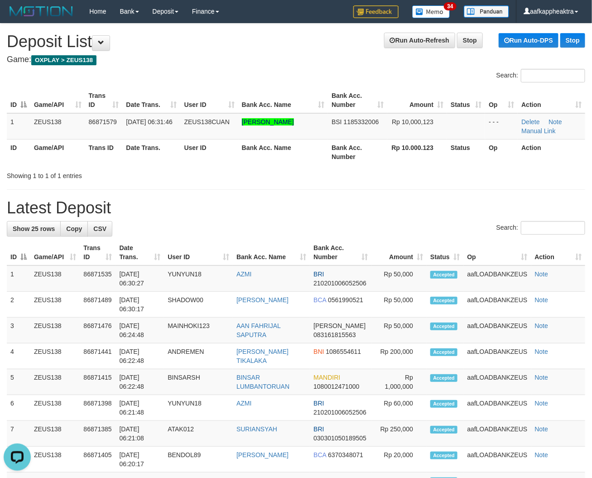
click at [358, 205] on h1 "Latest Deposit" at bounding box center [296, 208] width 578 height 18
drag, startPoint x: 452, startPoint y: 206, endPoint x: 16, endPoint y: 209, distance: 435.4
click at [447, 206] on h1 "Latest Deposit" at bounding box center [296, 208] width 578 height 18
drag, startPoint x: 286, startPoint y: 228, endPoint x: 151, endPoint y: 212, distance: 136.3
click at [282, 236] on div "Search:" at bounding box center [296, 229] width 578 height 16
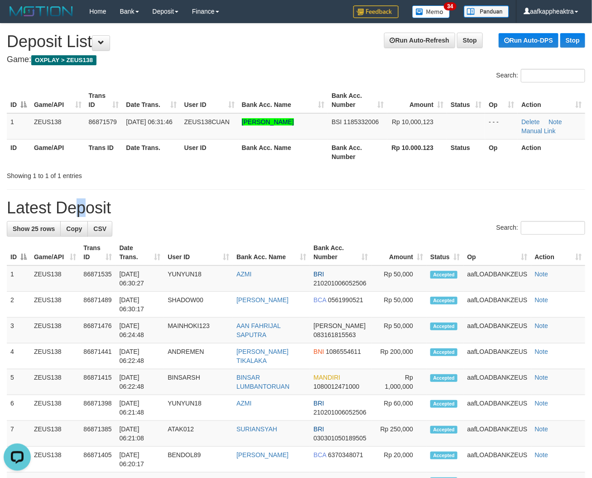
click at [50, 205] on h1 "Latest Deposit" at bounding box center [296, 208] width 578 height 18
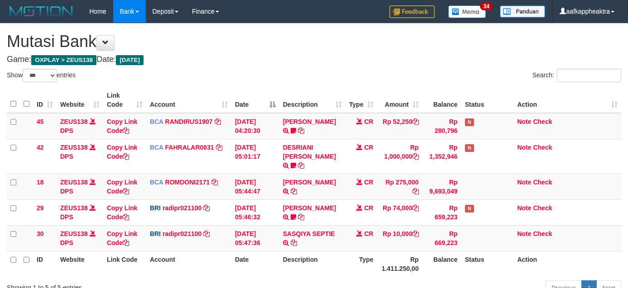
select select "***"
click at [422, 115] on td "Rp 280,796" at bounding box center [441, 126] width 39 height 26
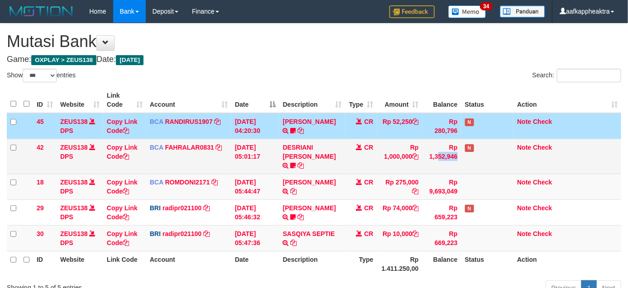
drag, startPoint x: 438, startPoint y: 153, endPoint x: 429, endPoint y: 161, distance: 12.5
click at [438, 154] on td "Rp 1,352,946" at bounding box center [441, 156] width 39 height 35
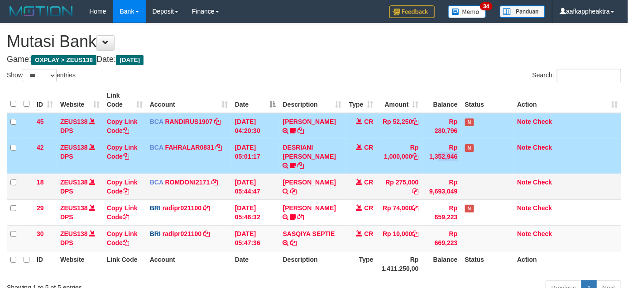
click at [403, 175] on td "Rp 275,000" at bounding box center [399, 187] width 45 height 26
click at [387, 175] on td "Rp 275,000" at bounding box center [399, 187] width 45 height 26
click at [373, 174] on td "CR" at bounding box center [361, 187] width 32 height 26
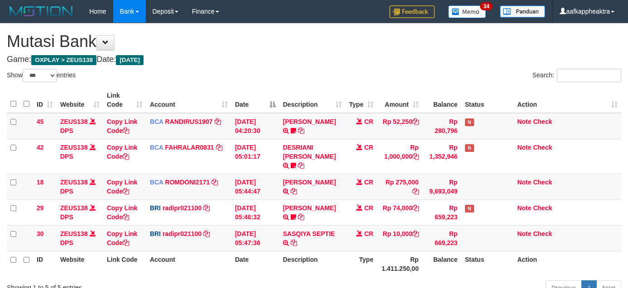
select select "***"
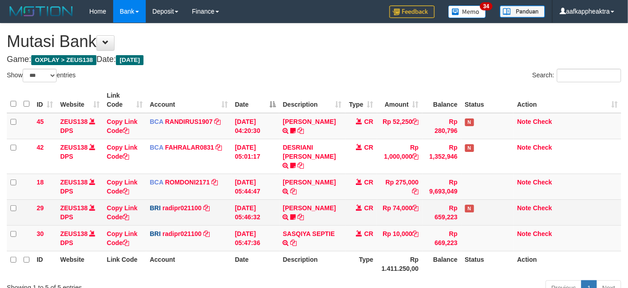
drag, startPoint x: 344, startPoint y: 188, endPoint x: 334, endPoint y: 193, distance: 11.1
click at [340, 193] on tbody "45 ZEUS138 DPS Copy Link Code BCA RANDIRUS1907 DPS RANDI RUSTANDI mutasi_202509…" at bounding box center [314, 182] width 614 height 139
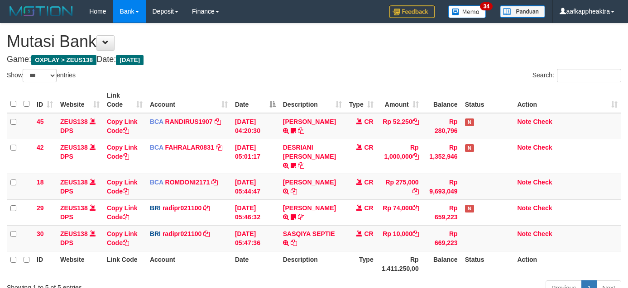
select select "***"
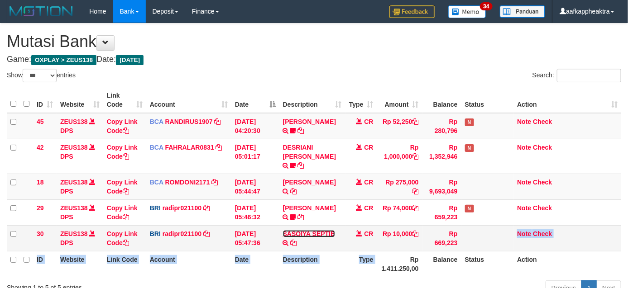
click at [319, 230] on link "SASQIYA SEPTIE" at bounding box center [309, 233] width 52 height 7
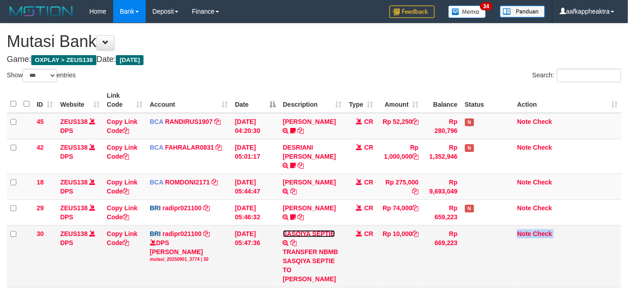
click at [320, 230] on link "SASQIYA SEPTIE" at bounding box center [309, 233] width 52 height 7
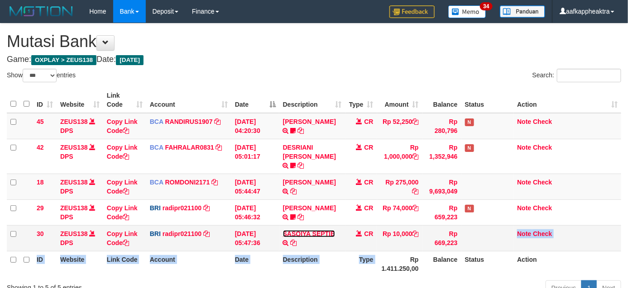
click at [319, 230] on link "SASQIYA SEPTIE" at bounding box center [309, 233] width 52 height 7
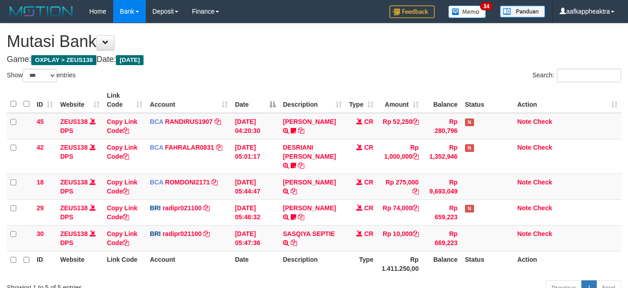
select select "***"
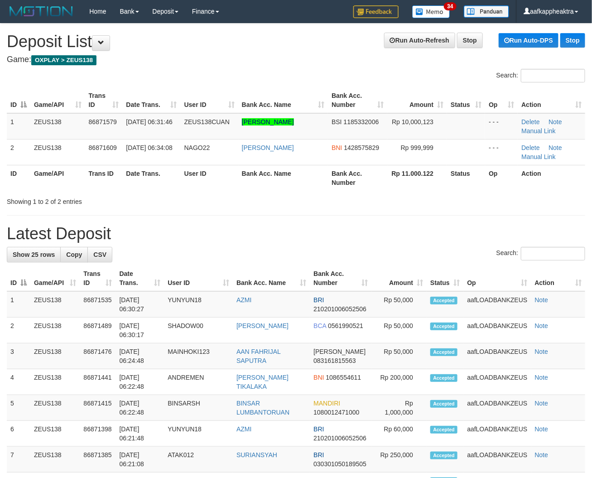
click at [275, 259] on div "Search:" at bounding box center [296, 255] width 578 height 16
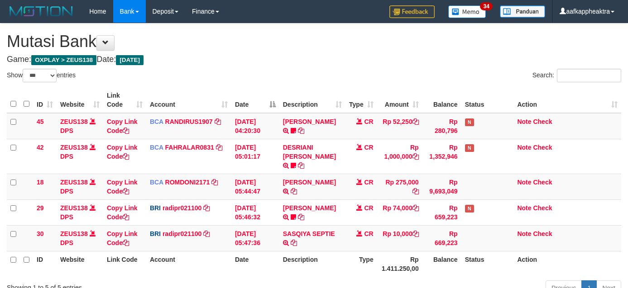
select select "***"
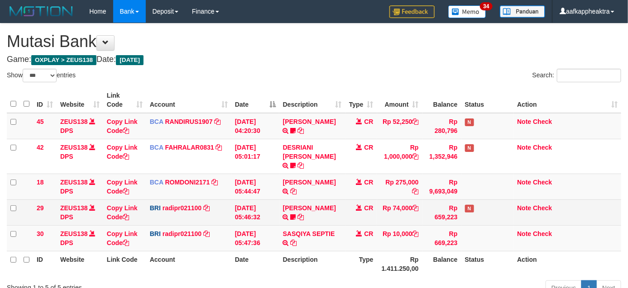
click at [352, 212] on td "CR" at bounding box center [361, 213] width 32 height 26
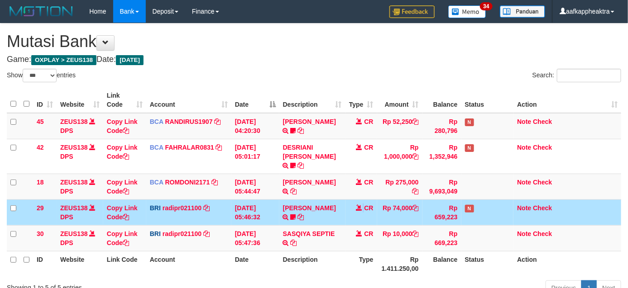
click at [352, 212] on td "CR" at bounding box center [361, 213] width 32 height 26
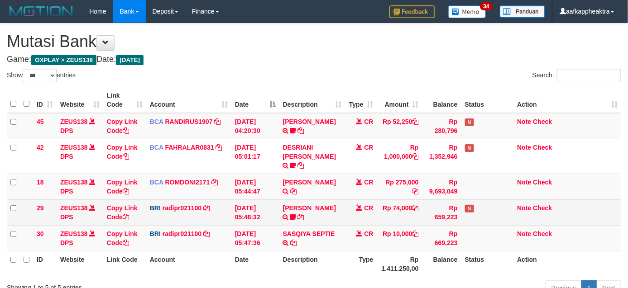
click at [349, 213] on td "CR" at bounding box center [361, 213] width 32 height 26
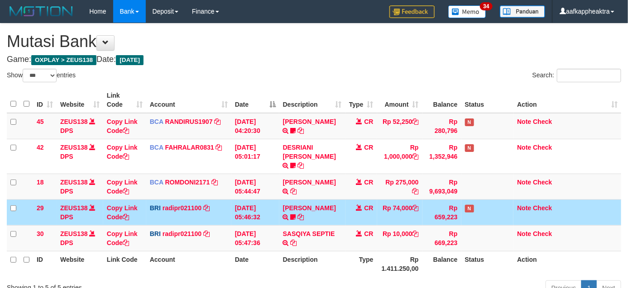
click at [343, 214] on tr "29 ZEUS138 DPS Copy Link Code BRI radipr021100 DPS REYNALDI ADI PRATAMA mutasi_…" at bounding box center [314, 213] width 614 height 26
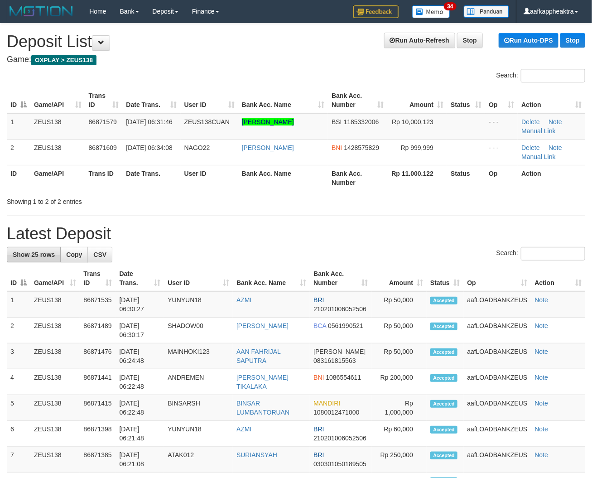
click at [250, 257] on div "Search:" at bounding box center [296, 255] width 578 height 16
drag, startPoint x: 247, startPoint y: 244, endPoint x: 0, endPoint y: 227, distance: 247.7
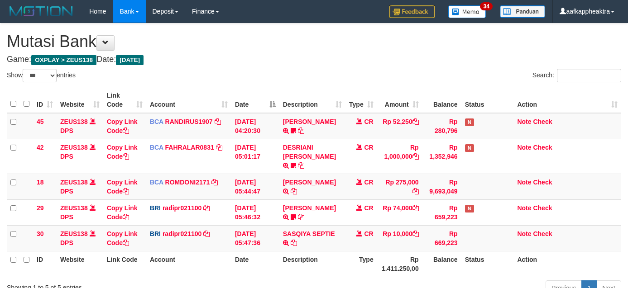
select select "***"
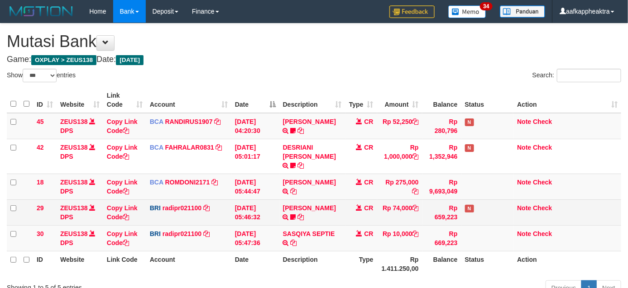
click at [407, 215] on td "Rp 74,000" at bounding box center [399, 213] width 45 height 26
click at [403, 215] on td "Rp 74,000" at bounding box center [399, 213] width 45 height 26
click at [296, 200] on td "STEVANO FERNAN TRANSFER NBMB STEVANO FERNAN TO REYNALDI ADI PRATAMA 00580115384…" at bounding box center [312, 213] width 66 height 26
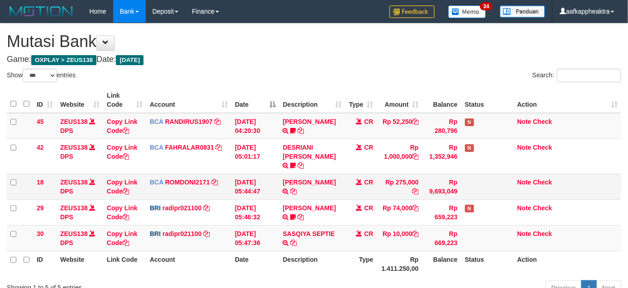
click at [313, 182] on td "MUHAMMAD IQB TRSF E-BANKING CR 0109/FTSCY/WS95051 275000.002025090189099748 TRF…" at bounding box center [312, 187] width 66 height 26
drag, startPoint x: 302, startPoint y: 182, endPoint x: 287, endPoint y: 182, distance: 15.4
click at [284, 186] on td "MUHAMMAD IQB TRSF E-BANKING CR 0109/FTSCY/WS95051 275000.002025090189099748 TRF…" at bounding box center [312, 187] width 66 height 26
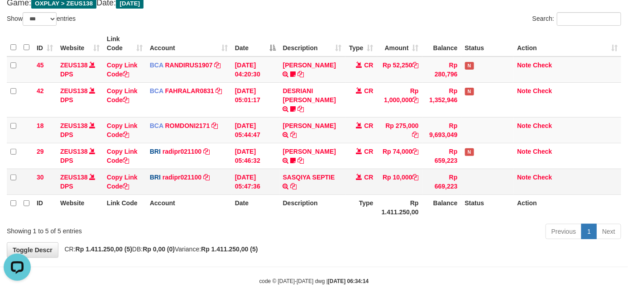
click at [269, 180] on td "[DATE] 05:47:36" at bounding box center [255, 182] width 48 height 26
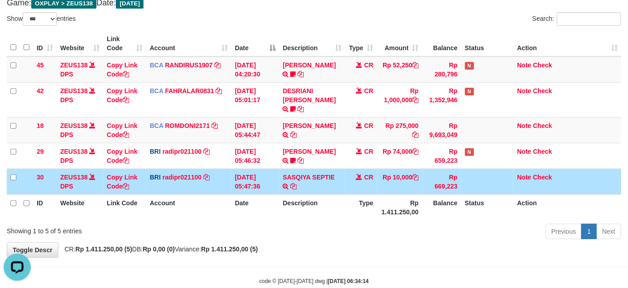
click at [270, 179] on td "[DATE] 05:47:36" at bounding box center [255, 182] width 48 height 26
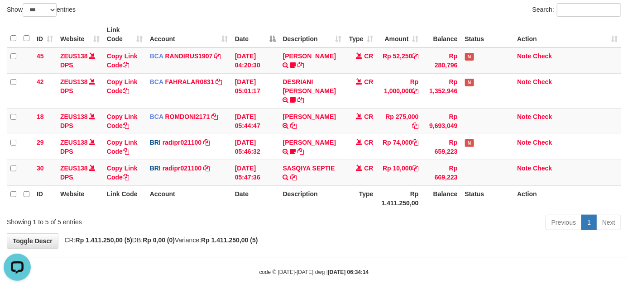
scroll to position [68, 0]
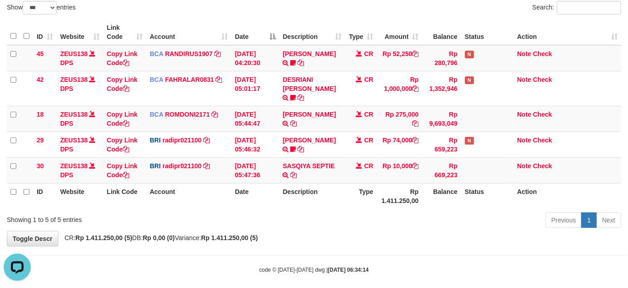
click at [263, 183] on th "Date" at bounding box center [255, 196] width 48 height 26
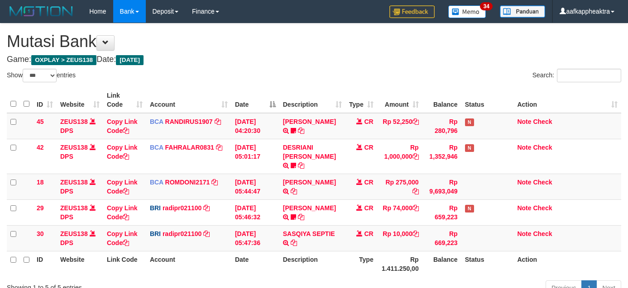
select select "***"
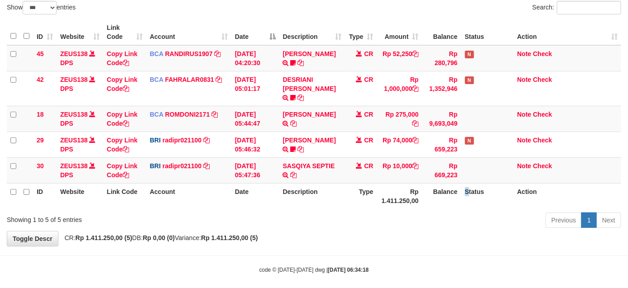
click at [467, 193] on th "Status" at bounding box center [487, 196] width 53 height 26
click at [474, 195] on th "Status" at bounding box center [487, 196] width 53 height 26
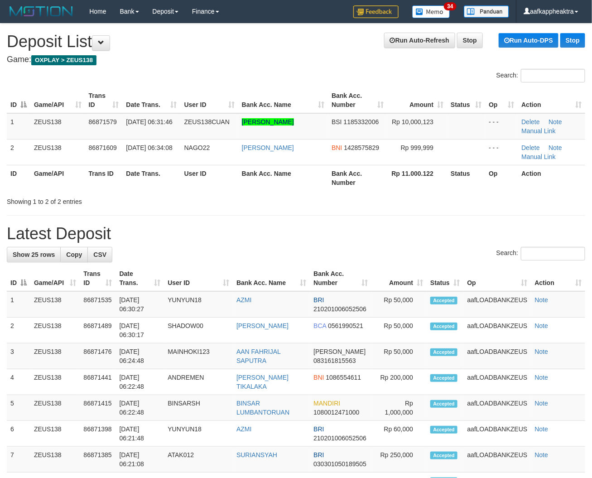
drag, startPoint x: 338, startPoint y: 238, endPoint x: 1, endPoint y: 221, distance: 336.7
click at [336, 238] on h1 "Latest Deposit" at bounding box center [296, 234] width 578 height 18
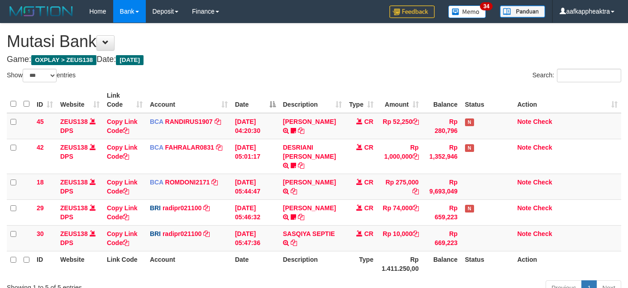
select select "***"
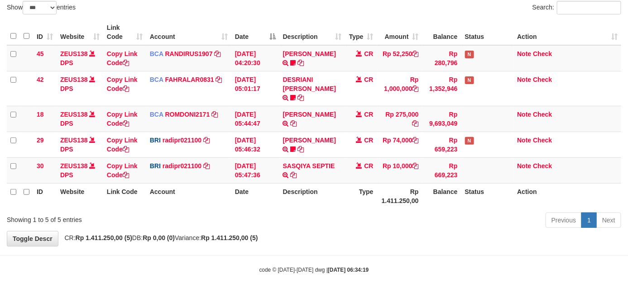
click at [472, 193] on th "Status" at bounding box center [487, 196] width 53 height 26
click at [437, 198] on th "Balance" at bounding box center [441, 196] width 39 height 26
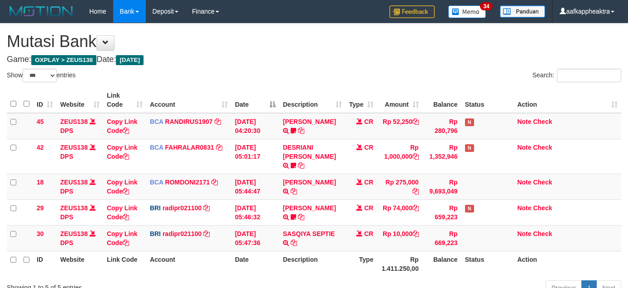
select select "***"
click at [263, 251] on th "Date" at bounding box center [255, 264] width 48 height 26
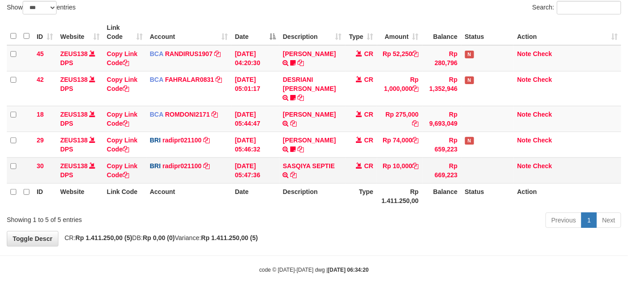
click at [347, 164] on td "CR" at bounding box center [361, 171] width 32 height 26
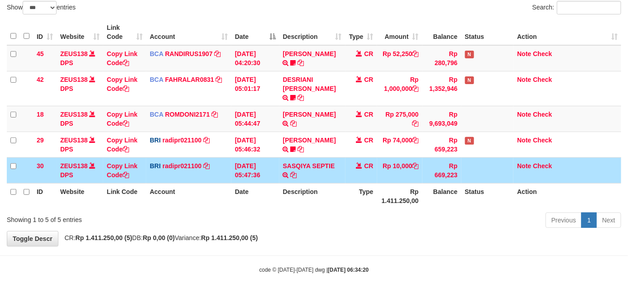
click at [329, 170] on td "SASQIYA SEPTIE TRANSFER NBMB SASQIYA SEPTIE TO REYNALDI ADI PRATAMA" at bounding box center [312, 171] width 66 height 26
click at [327, 170] on td "SASQIYA SEPTIE TRANSFER NBMB SASQIYA SEPTIE TO REYNALDI ADI PRATAMA" at bounding box center [312, 171] width 66 height 26
click at [326, 170] on td "SASQIYA SEPTIE TRANSFER NBMB SASQIYA SEPTIE TO [PERSON_NAME]" at bounding box center [312, 171] width 66 height 26
drag, startPoint x: 329, startPoint y: 169, endPoint x: 324, endPoint y: 171, distance: 5.3
click at [324, 171] on td "SASQIYA SEPTIE TRANSFER NBMB SASQIYA SEPTIE TO [PERSON_NAME]" at bounding box center [312, 171] width 66 height 26
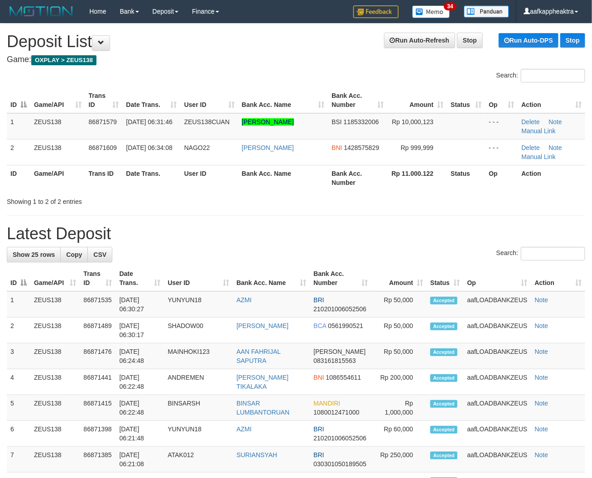
drag, startPoint x: 318, startPoint y: 239, endPoint x: 249, endPoint y: 250, distance: 70.1
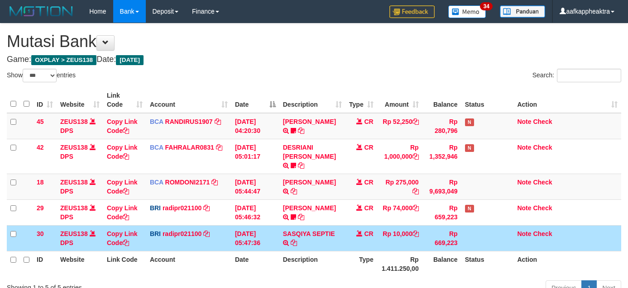
select select "***"
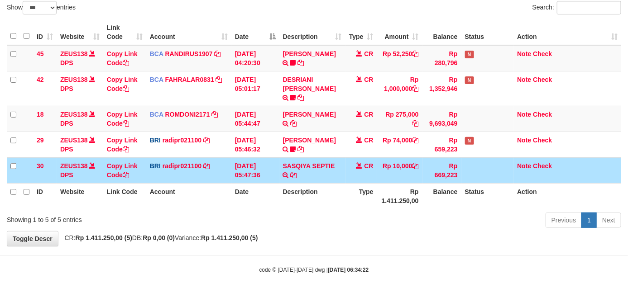
click at [313, 158] on td "SASQIYA SEPTIE TRANSFER NBMB SASQIYA SEPTIE TO REYNALDI ADI PRATAMA" at bounding box center [312, 171] width 66 height 26
drag, startPoint x: 316, startPoint y: 150, endPoint x: 316, endPoint y: 155, distance: 5.0
click at [316, 158] on td "SASQIYA SEPTIE TRANSFER NBMB SASQIYA SEPTIE TO REYNALDI ADI PRATAMA" at bounding box center [312, 171] width 66 height 26
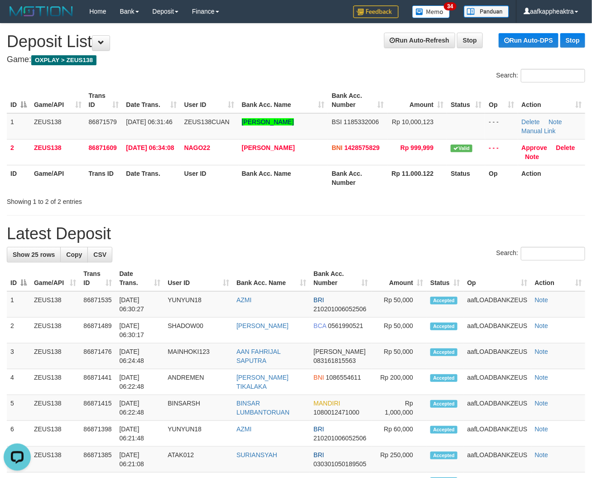
click at [426, 201] on div "Showing 1 to 2 of 2 entries" at bounding box center [296, 199] width 592 height 13
click at [540, 132] on link "Manual Link" at bounding box center [538, 130] width 34 height 7
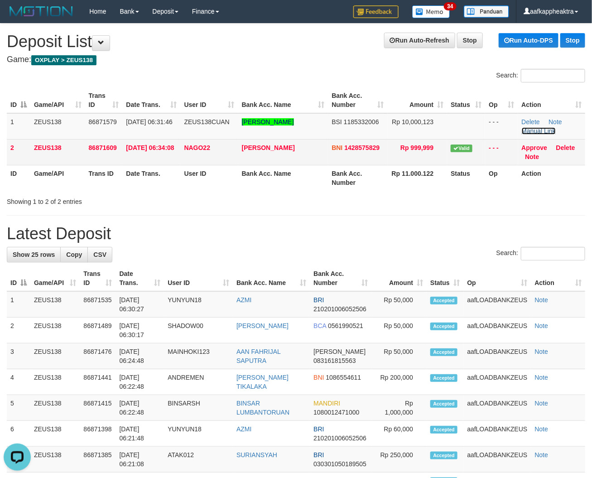
drag, startPoint x: 537, startPoint y: 130, endPoint x: 454, endPoint y: 143, distance: 84.3
click at [537, 130] on link "Manual Link" at bounding box center [538, 130] width 34 height 7
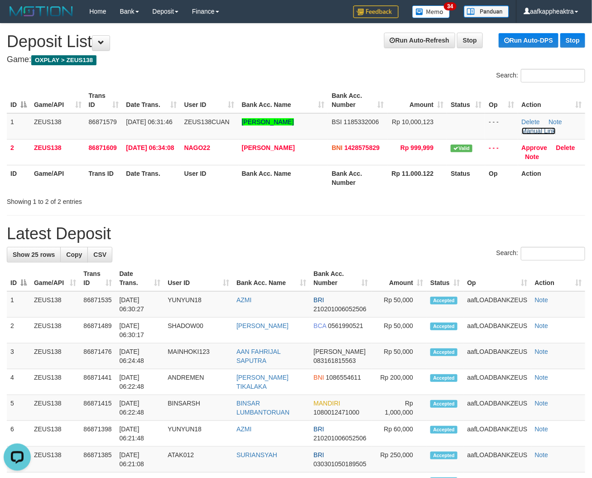
click at [521, 127] on link "Manual Link" at bounding box center [538, 130] width 34 height 7
drag, startPoint x: 430, startPoint y: 187, endPoint x: 374, endPoint y: 206, distance: 59.0
click at [431, 188] on th "Rp 11.000.122" at bounding box center [417, 178] width 60 height 26
drag, startPoint x: 294, startPoint y: 232, endPoint x: 246, endPoint y: 238, distance: 48.8
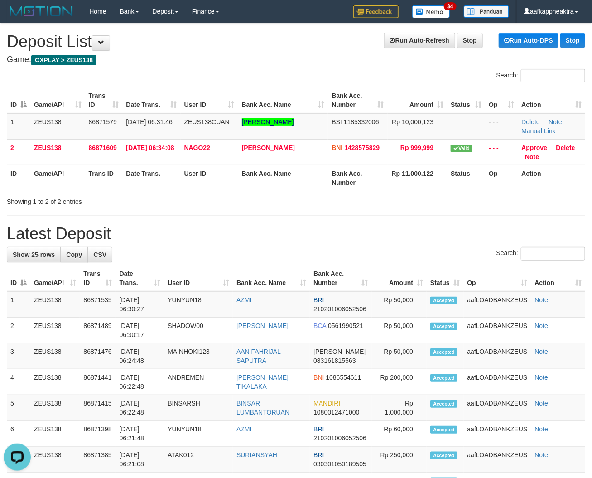
click at [198, 239] on h1 "Latest Deposit" at bounding box center [296, 234] width 578 height 18
click at [234, 237] on h1 "Latest Deposit" at bounding box center [296, 234] width 578 height 18
drag, startPoint x: 158, startPoint y: 257, endPoint x: 141, endPoint y: 253, distance: 17.8
click at [142, 259] on div "Search:" at bounding box center [296, 255] width 578 height 16
drag, startPoint x: 141, startPoint y: 253, endPoint x: 137, endPoint y: 238, distance: 15.5
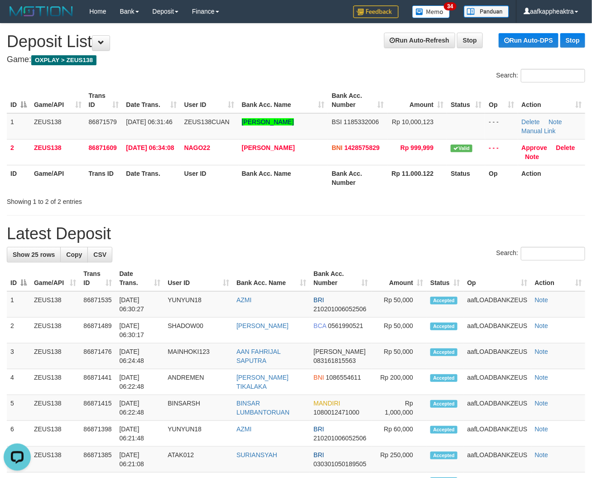
click at [136, 253] on div "Search:" at bounding box center [296, 255] width 578 height 16
click at [160, 233] on h1 "Latest Deposit" at bounding box center [296, 234] width 578 height 18
click at [67, 233] on h1 "Latest Deposit" at bounding box center [296, 234] width 578 height 18
drag, startPoint x: 113, startPoint y: 256, endPoint x: 161, endPoint y: 236, distance: 51.5
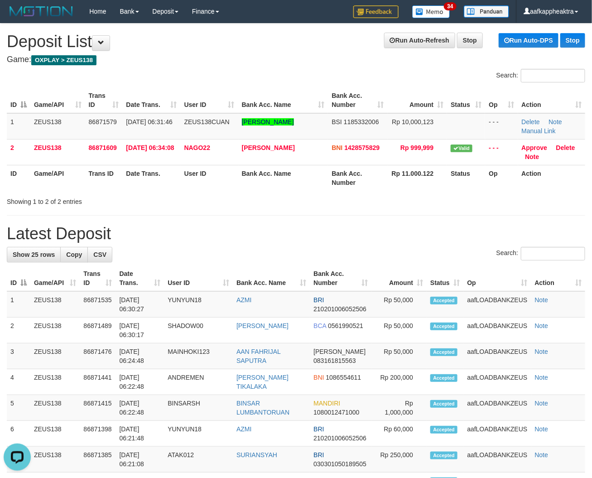
click at [114, 252] on div "Search:" at bounding box center [296, 255] width 578 height 16
click at [163, 238] on h1 "Latest Deposit" at bounding box center [296, 234] width 578 height 18
drag, startPoint x: 134, startPoint y: 248, endPoint x: 129, endPoint y: 247, distance: 5.0
click at [129, 247] on div "Search:" at bounding box center [296, 255] width 578 height 16
drag, startPoint x: 60, startPoint y: 236, endPoint x: 79, endPoint y: 227, distance: 21.3
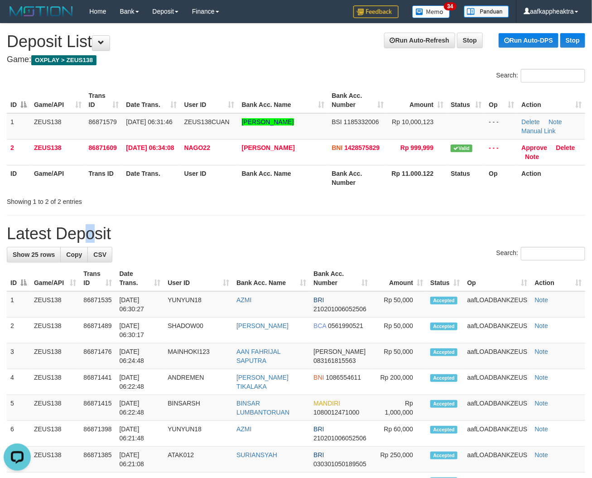
click at [60, 235] on h1 "Latest Deposit" at bounding box center [296, 234] width 578 height 18
click at [129, 229] on h1 "Latest Deposit" at bounding box center [296, 234] width 578 height 18
click at [53, 239] on h1 "Latest Deposit" at bounding box center [296, 234] width 578 height 18
click at [86, 229] on h1 "Latest Deposit" at bounding box center [296, 234] width 578 height 18
drag, startPoint x: 373, startPoint y: 240, endPoint x: 198, endPoint y: 243, distance: 175.6
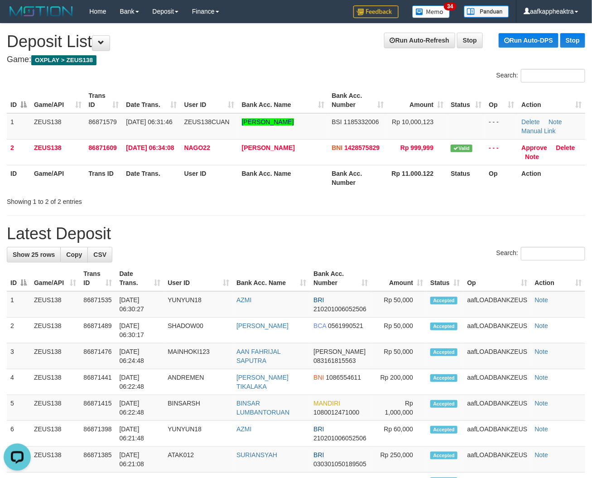
click at [105, 237] on h1 "Latest Deposit" at bounding box center [296, 234] width 578 height 18
drag, startPoint x: 220, startPoint y: 223, endPoint x: 203, endPoint y: 229, distance: 18.3
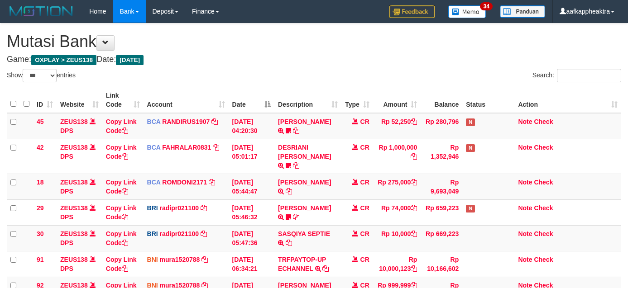
select select "***"
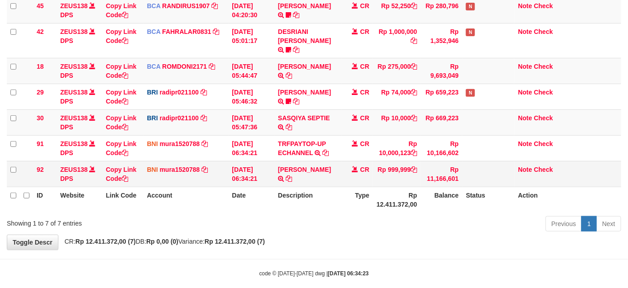
click at [315, 165] on td "[PERSON_NAME] TRANSFER DARI BPK [PERSON_NAME]" at bounding box center [307, 174] width 67 height 26
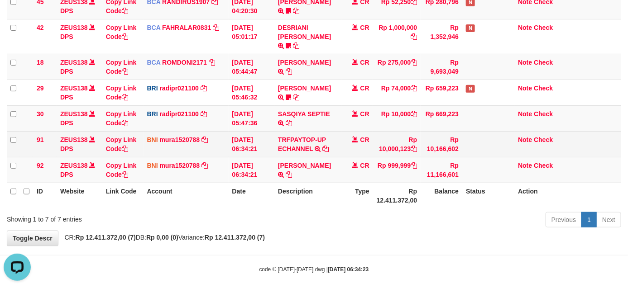
scroll to position [0, 0]
drag, startPoint x: 373, startPoint y: 145, endPoint x: 407, endPoint y: 145, distance: 34.0
click at [407, 145] on td "Rp 10,000,123" at bounding box center [397, 144] width 48 height 26
copy td "10,000,123"
click at [128, 146] on icon at bounding box center [125, 149] width 6 height 6
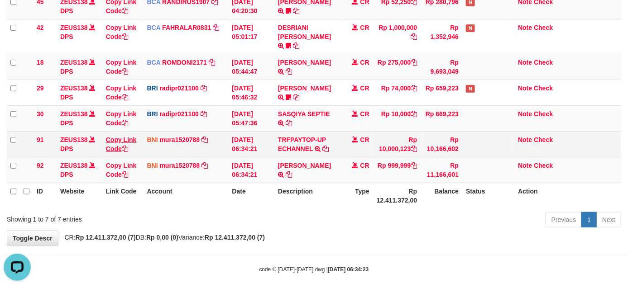
copy td "10,000,123"
drag, startPoint x: 128, startPoint y: 141, endPoint x: 148, endPoint y: 143, distance: 20.0
click at [133, 141] on td "Copy Link Code" at bounding box center [122, 144] width 41 height 26
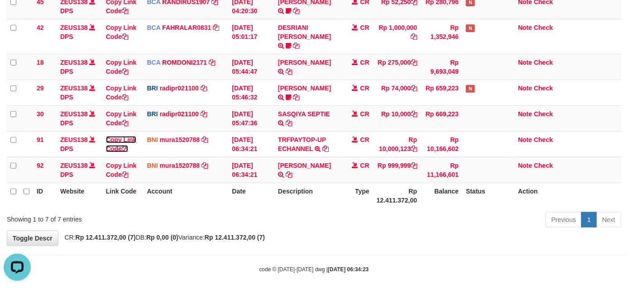
click at [106, 136] on link "Copy Link Code" at bounding box center [121, 144] width 31 height 16
drag, startPoint x: 433, startPoint y: 214, endPoint x: 421, endPoint y: 206, distance: 14.3
click at [433, 214] on div "Previous 1 Next" at bounding box center [444, 220] width 353 height 19
drag, startPoint x: 421, startPoint y: 206, endPoint x: 537, endPoint y: 205, distance: 116.3
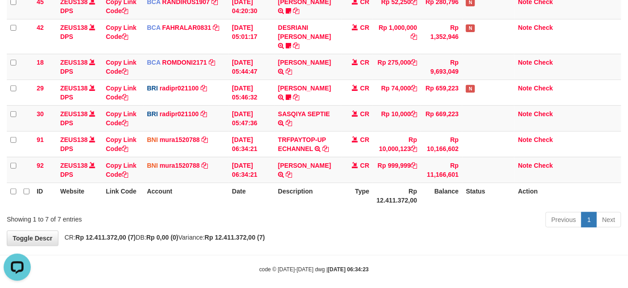
click at [413, 211] on div "Previous 1 Next" at bounding box center [444, 220] width 353 height 19
click at [318, 183] on th "Description" at bounding box center [307, 196] width 67 height 26
click at [336, 167] on td "GUNAWAN SINAGA TRANSFER DARI BPK GUNAWAN SINAGA" at bounding box center [307, 170] width 67 height 26
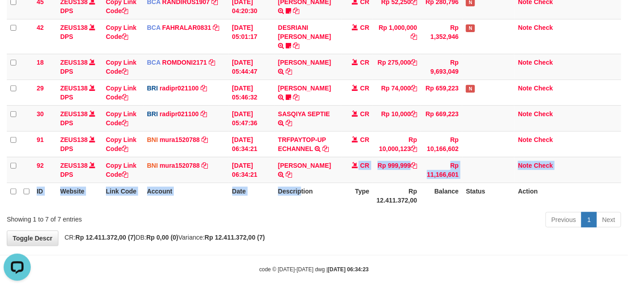
click at [302, 175] on table "ID Website Link Code Account Date Description Type Amount Balance Status Action…" at bounding box center [314, 87] width 614 height 241
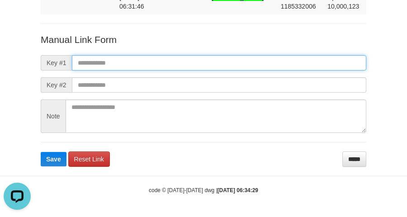
click at [136, 67] on input "text" at bounding box center [219, 62] width 295 height 15
paste input "**********"
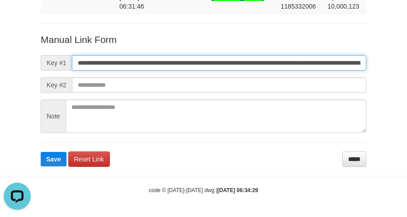
scroll to position [0, 551]
type input "**********"
click at [41, 152] on button "Save" at bounding box center [54, 159] width 26 height 14
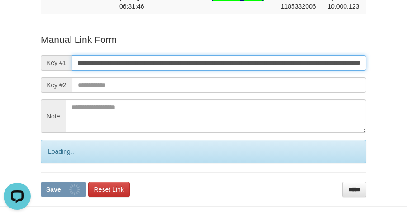
click at [136, 67] on input "**********" at bounding box center [219, 62] width 295 height 15
click at [41, 182] on button "Save" at bounding box center [64, 189] width 46 height 14
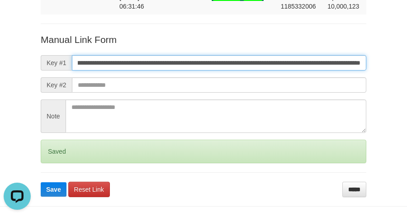
click at [41, 182] on button "Save" at bounding box center [54, 189] width 26 height 14
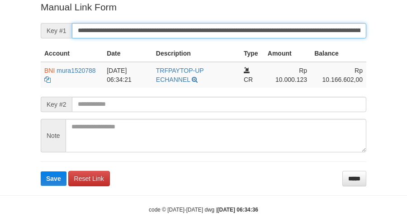
drag, startPoint x: 123, startPoint y: 34, endPoint x: 127, endPoint y: 32, distance: 4.7
click at [124, 32] on input "**********" at bounding box center [219, 30] width 295 height 15
click at [41, 172] on button "Save" at bounding box center [54, 179] width 26 height 14
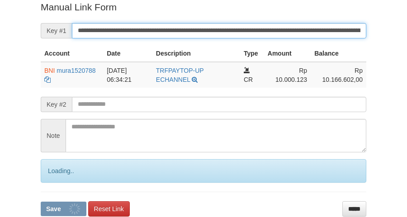
scroll to position [186, 0]
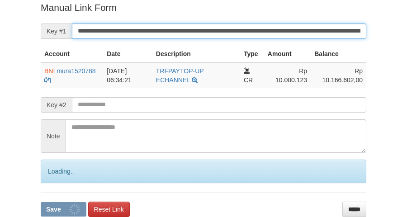
click at [41, 202] on button "Save" at bounding box center [64, 209] width 46 height 14
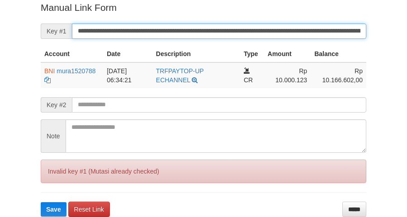
click at [41, 202] on button "Save" at bounding box center [54, 209] width 26 height 14
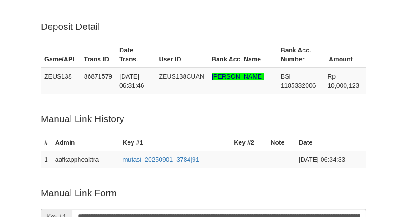
click at [127, 209] on input "**********" at bounding box center [219, 216] width 295 height 15
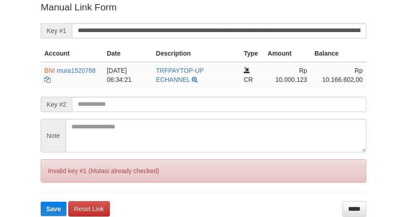
click at [127, 32] on input "**********" at bounding box center [219, 30] width 295 height 15
click at [41, 202] on button "Save" at bounding box center [54, 209] width 26 height 14
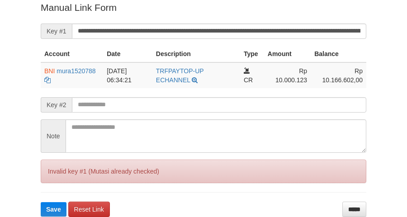
click at [41, 202] on button "Save" at bounding box center [54, 209] width 26 height 14
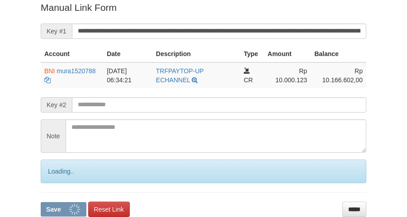
click at [41, 202] on button "Save" at bounding box center [64, 209] width 46 height 14
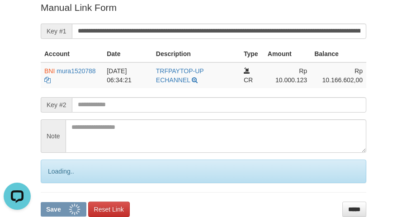
drag, startPoint x: 0, startPoint y: 0, endPoint x: 127, endPoint y: 32, distance: 130.6
click at [127, 32] on input "**********" at bounding box center [219, 31] width 295 height 15
click at [41, 202] on button "Save" at bounding box center [64, 209] width 46 height 14
click at [127, 32] on input "**********" at bounding box center [219, 31] width 295 height 15
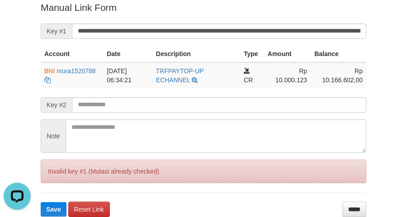
click at [30, 68] on div "Deposit Detail Game/API Trans ID Date Trans. User ID Bank Acc. Name Bank Acc. N…" at bounding box center [203, 15] width 407 height 403
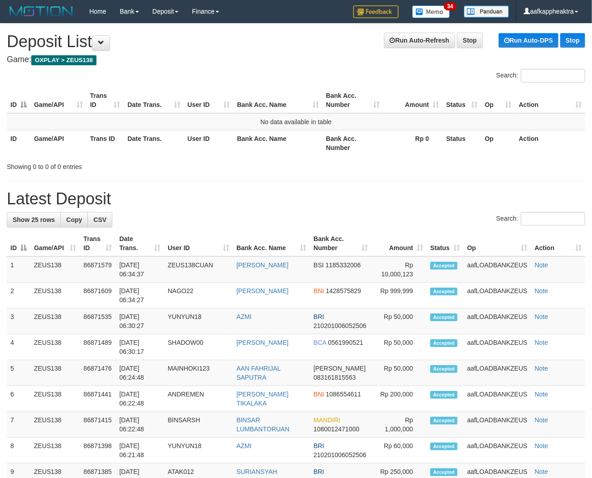
click at [179, 239] on th "User ID" at bounding box center [198, 243] width 69 height 26
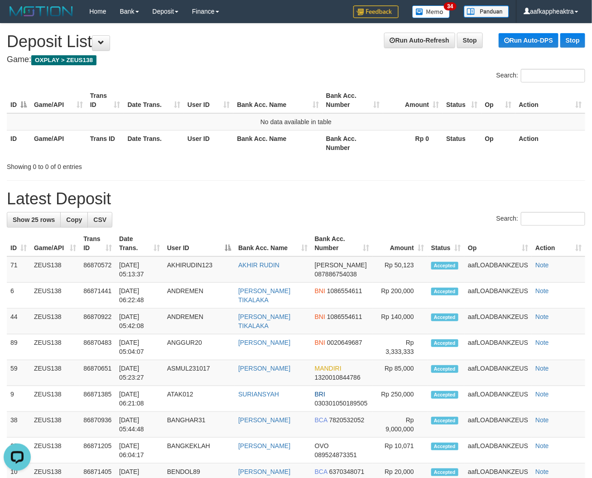
click at [215, 237] on th "User ID" at bounding box center [198, 243] width 71 height 26
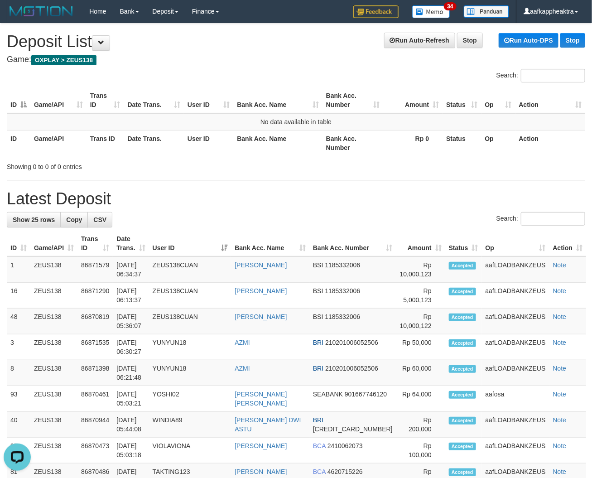
drag, startPoint x: 225, startPoint y: 237, endPoint x: 142, endPoint y: 220, distance: 84.4
click at [222, 236] on th "User ID" at bounding box center [190, 243] width 82 height 26
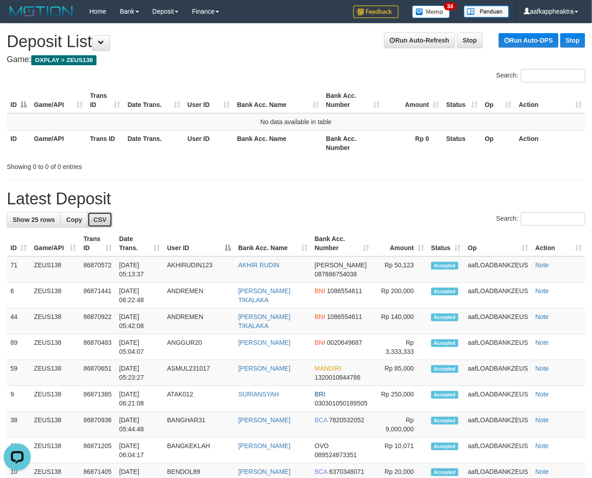
click at [100, 218] on span "CSV" at bounding box center [99, 219] width 13 height 7
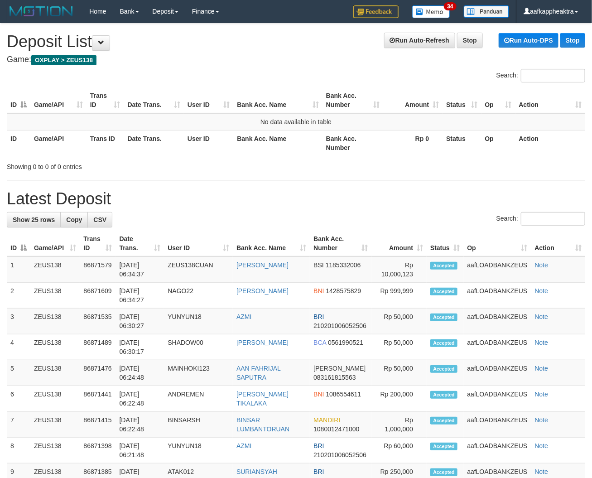
drag, startPoint x: 260, startPoint y: 184, endPoint x: 1, endPoint y: 191, distance: 259.5
click at [266, 166] on div "Showing 0 to 0 of 0 entries" at bounding box center [296, 164] width 592 height 13
click at [197, 144] on th "User ID" at bounding box center [208, 143] width 49 height 26
click at [306, 129] on table "ID Game/API Trans ID Date Trans. User ID Bank Acc. Name Bank Acc. Number Amount…" at bounding box center [296, 121] width 578 height 68
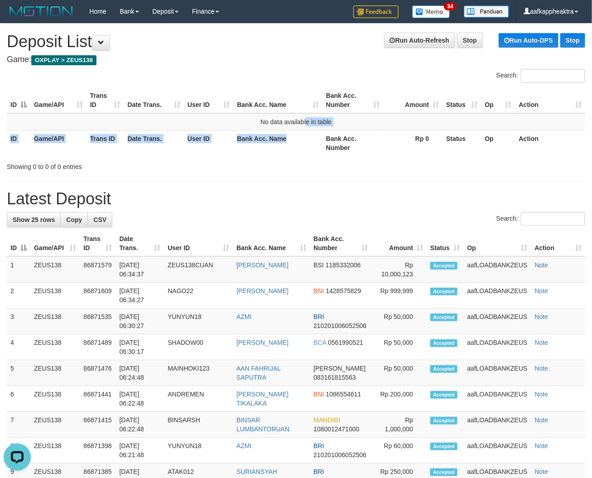
click at [305, 145] on th "Bank Acc. Name" at bounding box center [277, 143] width 89 height 26
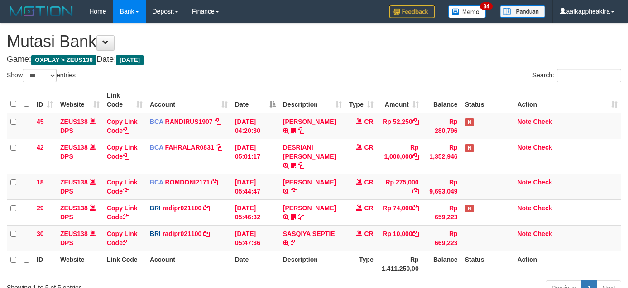
select select "***"
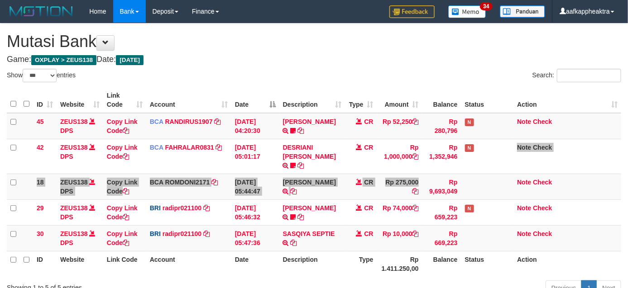
scroll to position [68, 0]
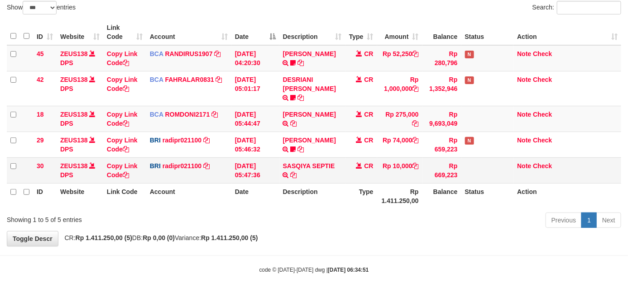
drag, startPoint x: 340, startPoint y: 177, endPoint x: 386, endPoint y: 154, distance: 51.0
click at [349, 172] on table "ID Website Link Code Account Date Description Type Amount Balance Status Action…" at bounding box center [314, 114] width 614 height 190
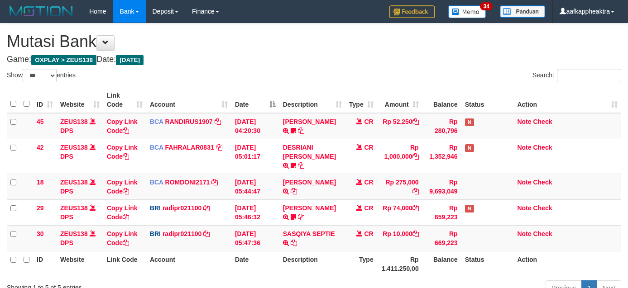
select select "***"
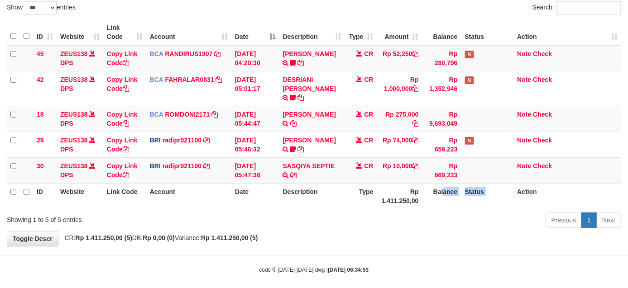
drag, startPoint x: 448, startPoint y: 191, endPoint x: 449, endPoint y: 184, distance: 7.7
click at [444, 191] on tr "ID Website Link Code Account Date Description Type Rp 1.411.250,00 Balance Stat…" at bounding box center [314, 196] width 614 height 26
click at [432, 179] on table "ID Website Link Code Account Date Description Type Amount Balance Status Action…" at bounding box center [314, 114] width 614 height 190
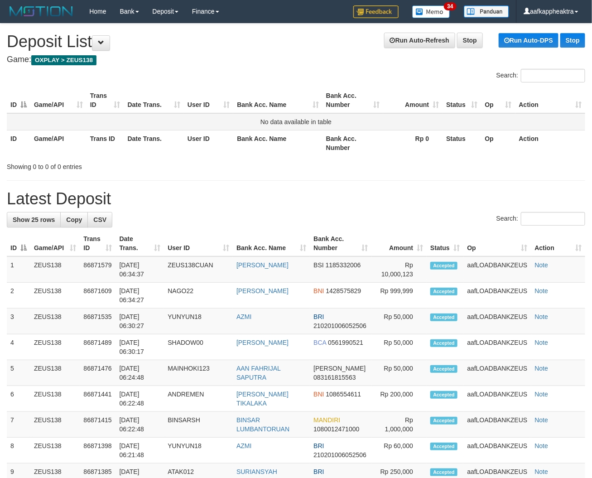
click at [299, 120] on td "No data available in table" at bounding box center [296, 121] width 578 height 17
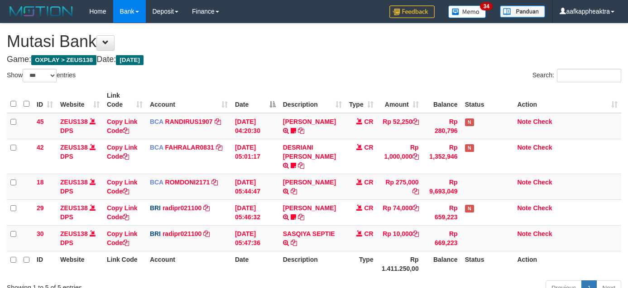
select select "***"
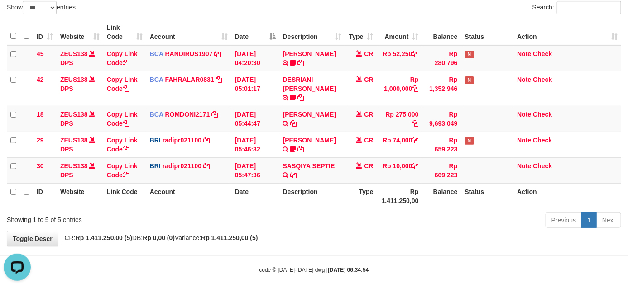
click at [252, 212] on div "Showing 1 to 5 of 5 entries Previous 1 Next" at bounding box center [314, 221] width 628 height 19
click at [387, 170] on td "Rp 10,000" at bounding box center [399, 171] width 45 height 26
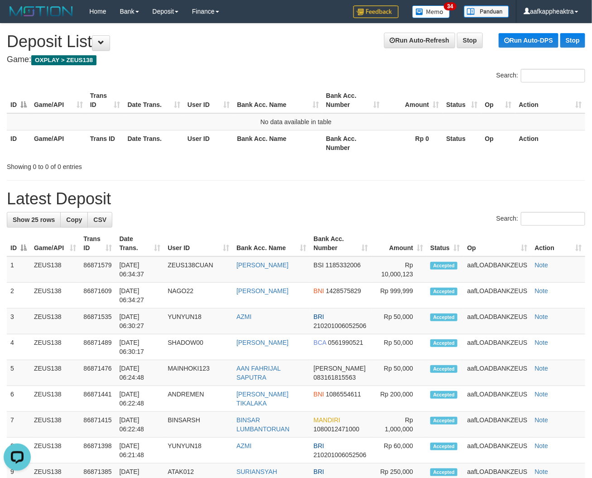
drag, startPoint x: 280, startPoint y: 188, endPoint x: 275, endPoint y: 186, distance: 5.3
click at [174, 197] on h1 "Latest Deposit" at bounding box center [296, 199] width 578 height 18
drag, startPoint x: 330, startPoint y: 232, endPoint x: 0, endPoint y: 233, distance: 330.4
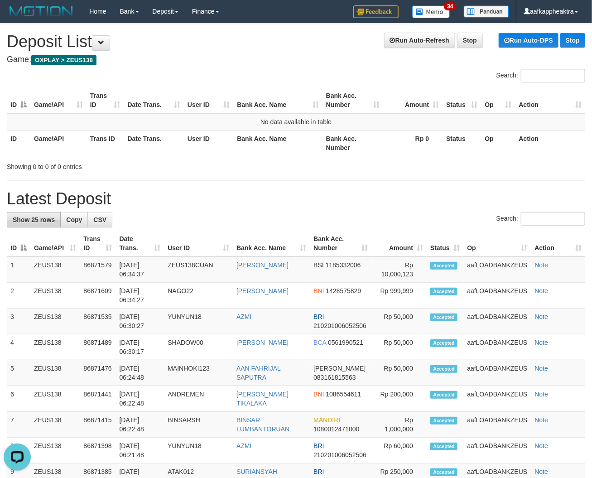
drag, startPoint x: 248, startPoint y: 205, endPoint x: 10, endPoint y: 223, distance: 238.3
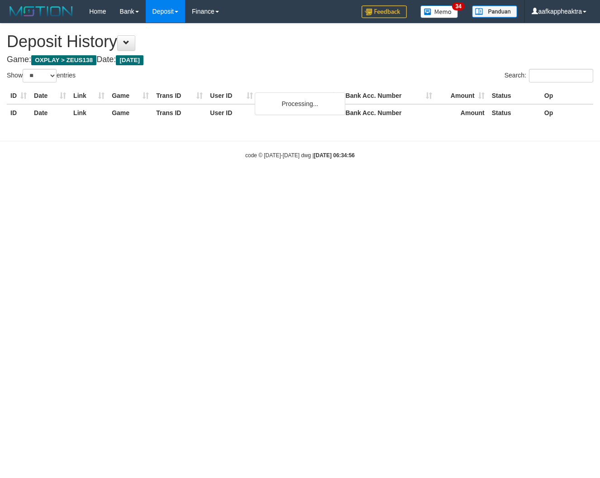
select select "**"
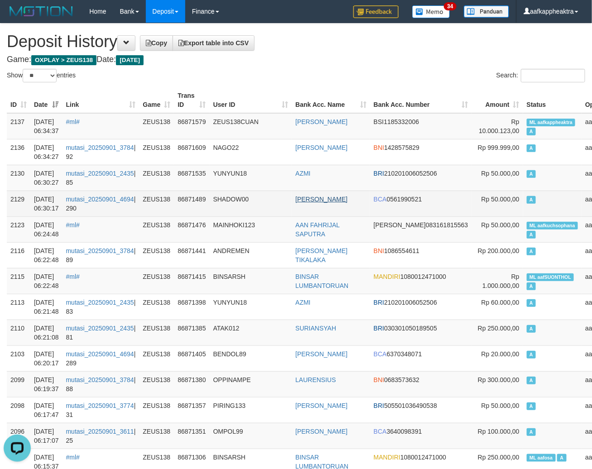
drag, startPoint x: 281, startPoint y: 201, endPoint x: 317, endPoint y: 200, distance: 36.7
click at [282, 201] on td "SHADOW00" at bounding box center [251, 204] width 82 height 26
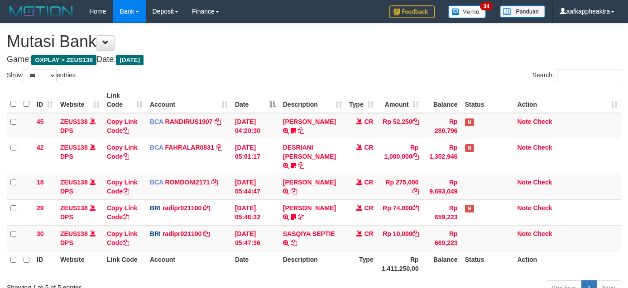
select select "***"
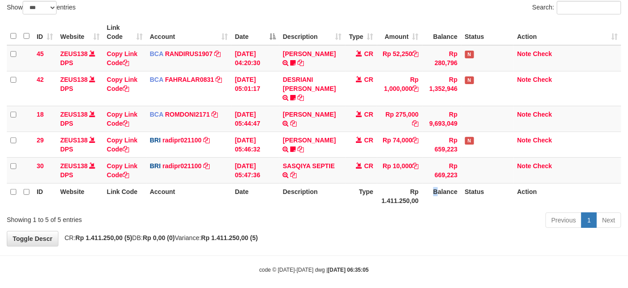
click at [401, 212] on div "Previous 1 Next" at bounding box center [444, 221] width 353 height 19
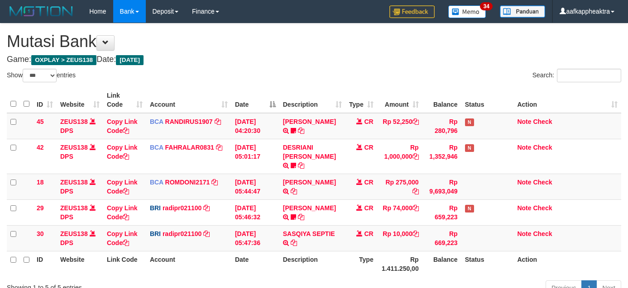
select select "***"
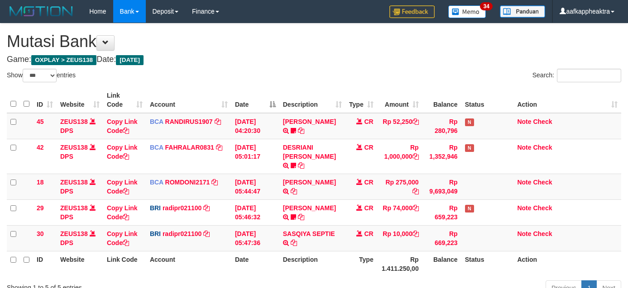
select select "***"
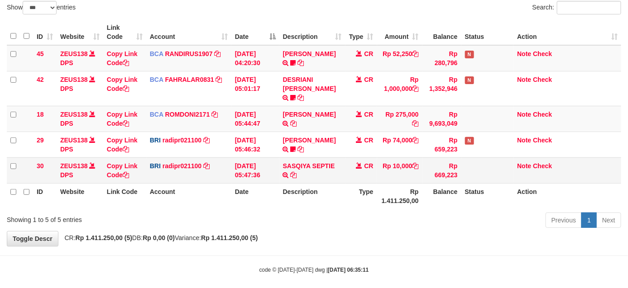
drag, startPoint x: 0, startPoint y: 0, endPoint x: 367, endPoint y: 166, distance: 402.9
click at [360, 168] on td "CR" at bounding box center [361, 171] width 32 height 26
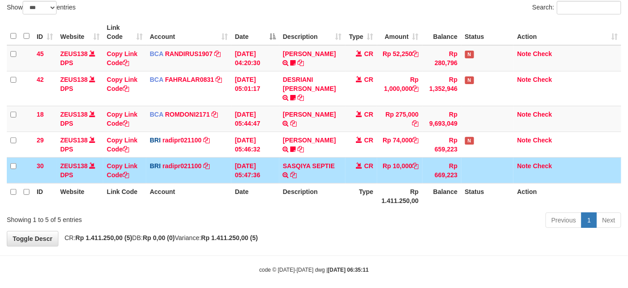
click at [337, 186] on th "Description" at bounding box center [312, 196] width 66 height 26
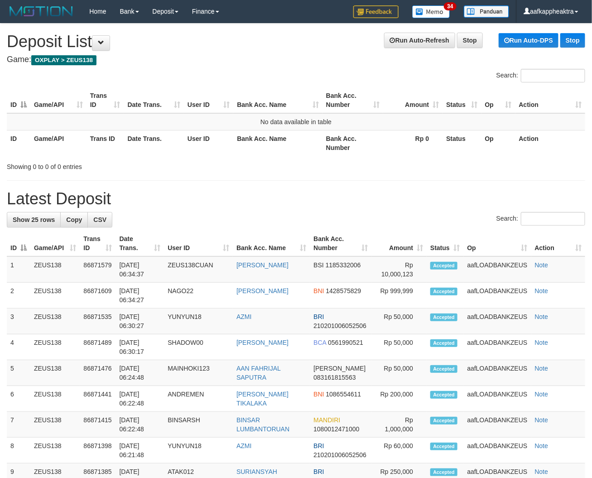
drag, startPoint x: 275, startPoint y: 214, endPoint x: 1, endPoint y: 201, distance: 273.7
click at [268, 216] on div "Search:" at bounding box center [296, 220] width 578 height 16
drag, startPoint x: 300, startPoint y: 207, endPoint x: 1, endPoint y: 205, distance: 298.8
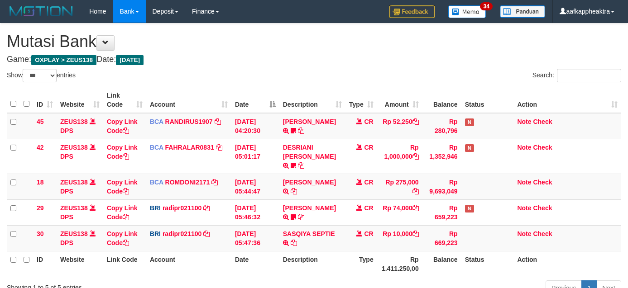
select select "***"
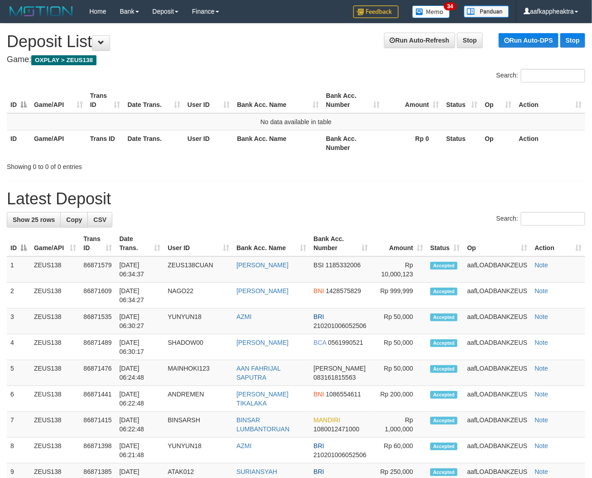
drag, startPoint x: 269, startPoint y: 186, endPoint x: 2, endPoint y: 184, distance: 267.1
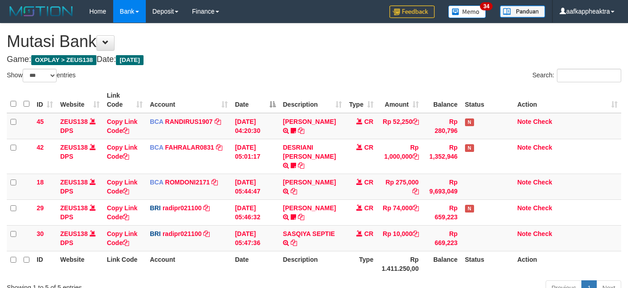
select select "***"
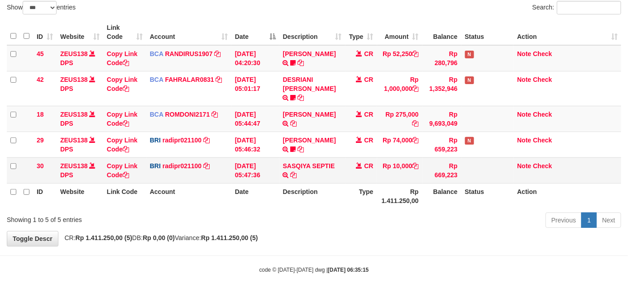
click at [339, 162] on td "SASQIYA SEPTIE TRANSFER NBMB SASQIYA SEPTIE TO REYNALDI ADI PRATAMA" at bounding box center [312, 171] width 66 height 26
click at [332, 171] on tr "30 ZEUS138 DPS Copy Link Code BRI radipr021100 DPS REYNALDI ADI PRATAMA mutasi_…" at bounding box center [314, 171] width 614 height 26
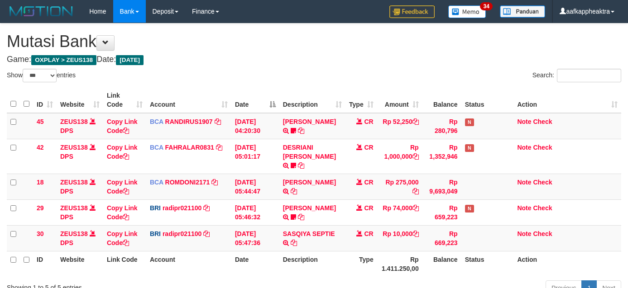
select select "***"
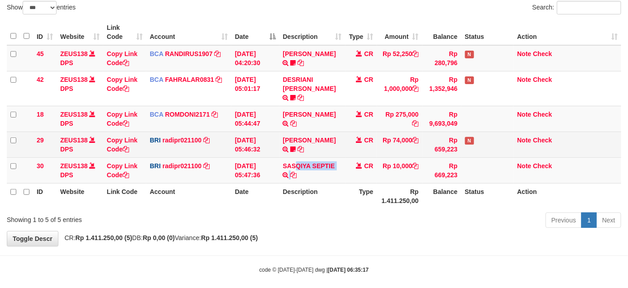
drag, startPoint x: 304, startPoint y: 154, endPoint x: 358, endPoint y: 140, distance: 55.5
click at [312, 158] on td "SASQIYA SEPTIE TRANSFER NBMB SASQIYA SEPTIE TO REYNALDI ADI PRATAMA" at bounding box center [312, 171] width 66 height 26
click at [392, 132] on td "Rp 74,000" at bounding box center [399, 145] width 45 height 26
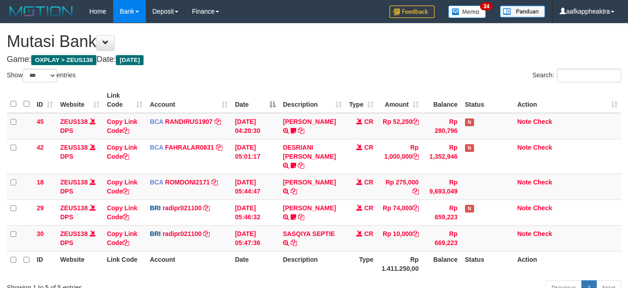
select select "***"
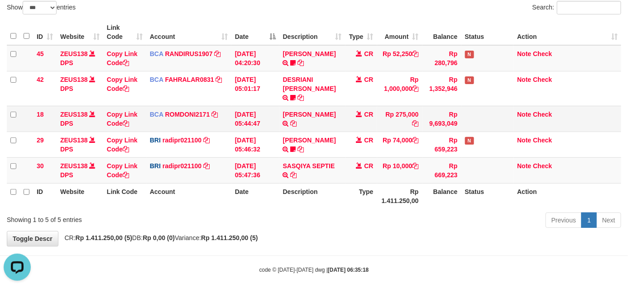
click at [306, 115] on td "MUHAMMAD IQB TRSF E-BANKING CR 0109/FTSCY/WS95051 275000.002025090189099748 TRF…" at bounding box center [312, 119] width 66 height 26
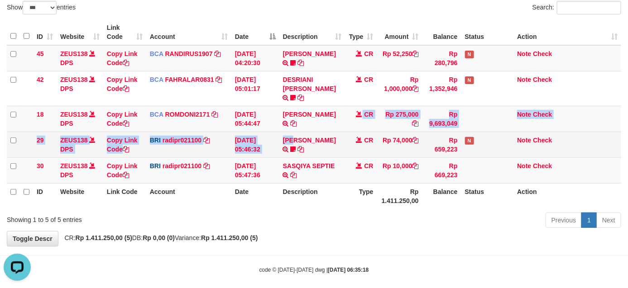
drag, startPoint x: 301, startPoint y: 123, endPoint x: 440, endPoint y: 133, distance: 139.3
click at [306, 127] on tbody "45 ZEUS138 DPS Copy Link Code BCA RANDIRUS1907 DPS RANDI RUSTANDI mutasi_202509…" at bounding box center [314, 114] width 614 height 139
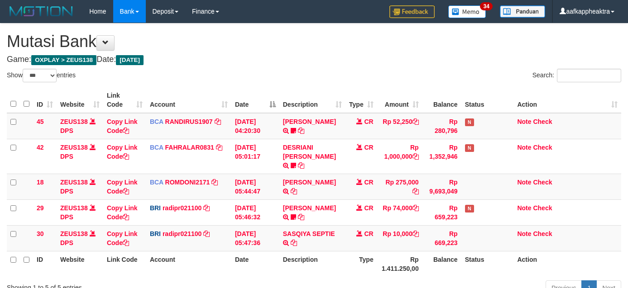
select select "***"
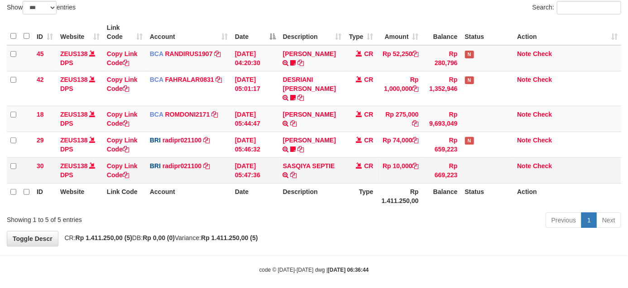
click at [223, 158] on td "BRI radipr021100 DPS REYNALDI ADI PRATAMA mutasi_20250901_3774 | 30 mutasi_2025…" at bounding box center [188, 171] width 85 height 26
click at [234, 158] on tr "30 ZEUS138 DPS Copy Link Code BRI radipr021100 DPS REYNALDI ADI PRATAMA mutasi_…" at bounding box center [314, 171] width 614 height 26
click at [250, 160] on td "01/09/2025 05:47:36" at bounding box center [255, 171] width 48 height 26
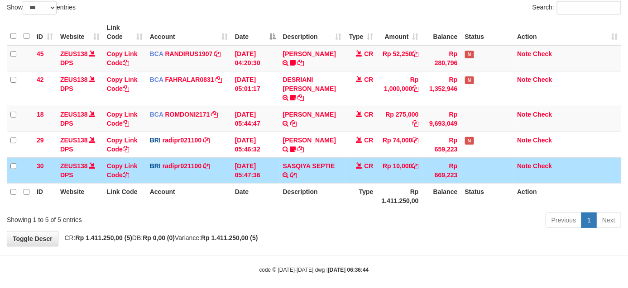
click at [266, 158] on td "01/09/2025 05:47:36" at bounding box center [255, 171] width 48 height 26
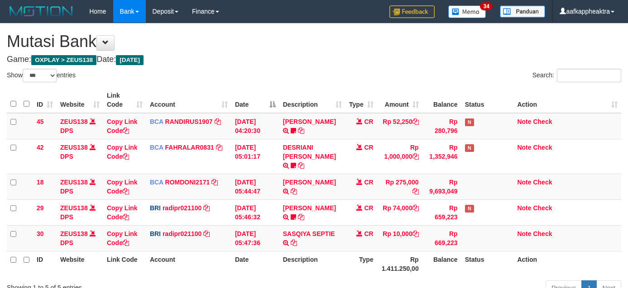
select select "***"
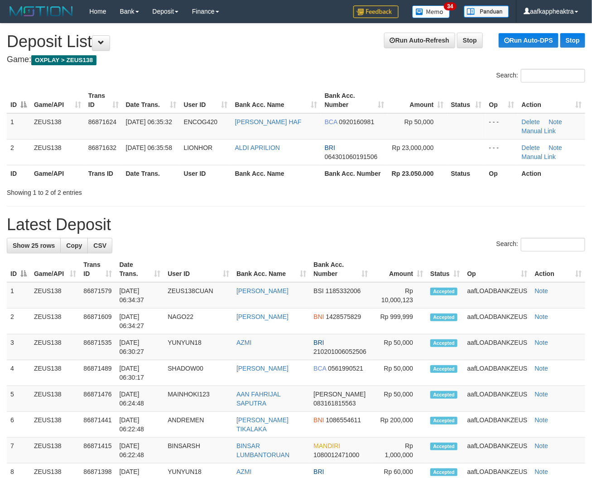
drag, startPoint x: 282, startPoint y: 238, endPoint x: 1, endPoint y: 212, distance: 281.8
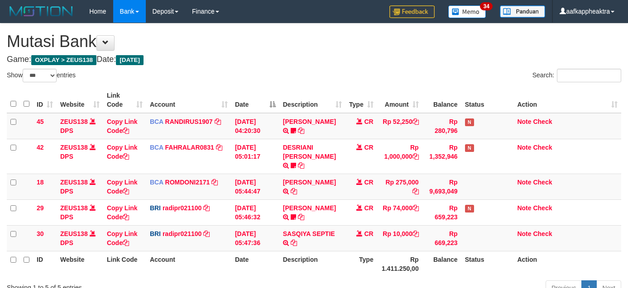
select select "***"
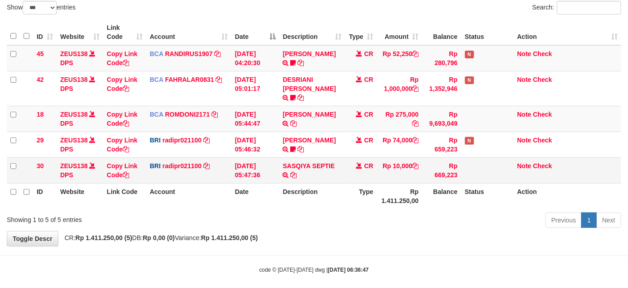
click at [207, 172] on table "ID Website Link Code Account Date Description Type Amount Balance Status Action…" at bounding box center [314, 114] width 614 height 190
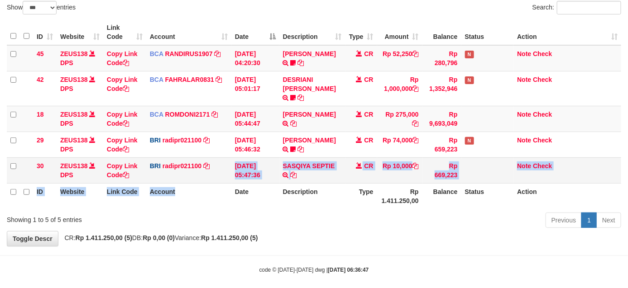
click at [218, 164] on td "BRI radipr021100 DPS REYNALDI ADI PRATAMA mutasi_20250901_3774 | 30 mutasi_2025…" at bounding box center [188, 171] width 85 height 26
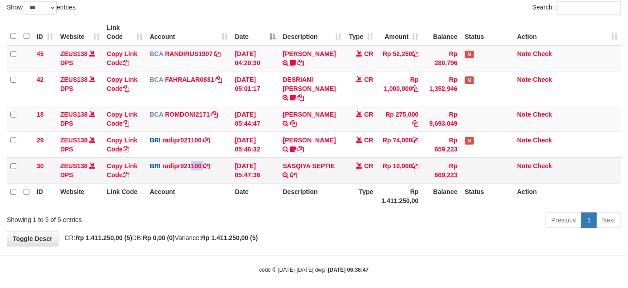
click at [186, 172] on td "BRI radipr021100 DPS REYNALDI ADI PRATAMA mutasi_20250901_3774 | 30 mutasi_2025…" at bounding box center [188, 171] width 85 height 26
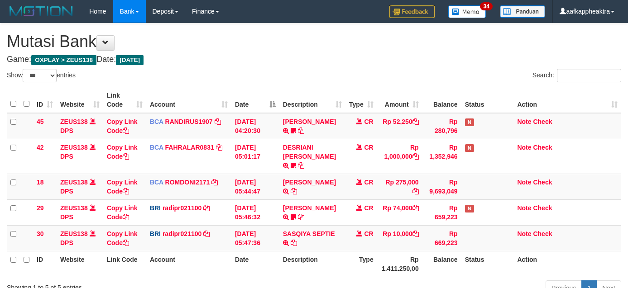
select select "***"
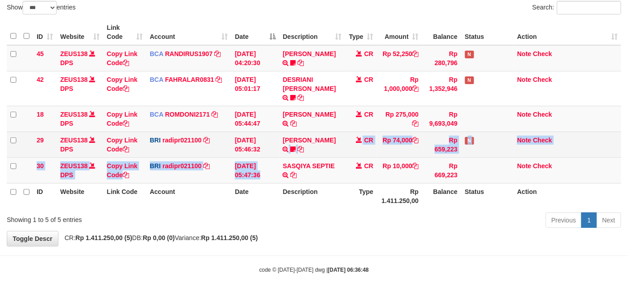
click at [283, 144] on tbody "45 ZEUS138 DPS Copy Link Code BCA RANDIRUS1907 DPS RANDI RUSTANDI mutasi_202509…" at bounding box center [314, 114] width 614 height 139
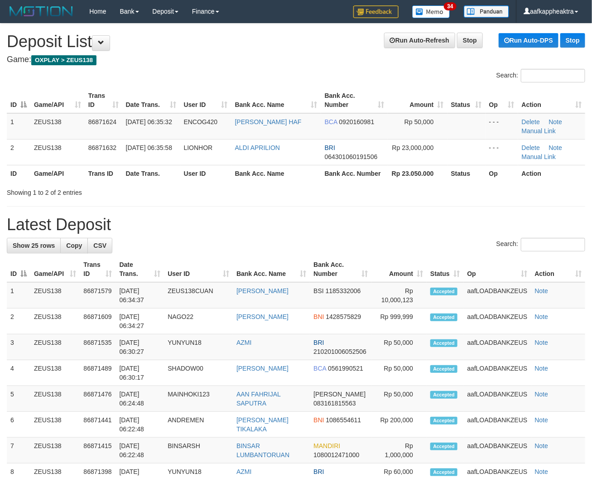
click at [379, 221] on h1 "Latest Deposit" at bounding box center [296, 224] width 578 height 18
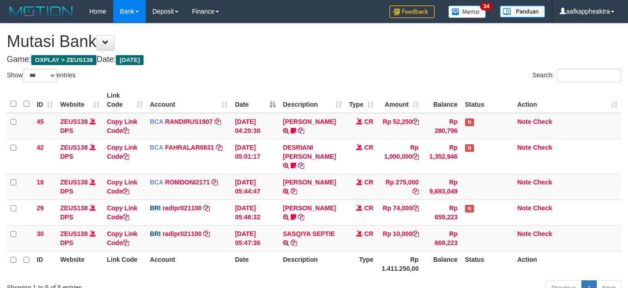
select select "***"
click at [354, 251] on th "Type" at bounding box center [361, 264] width 32 height 26
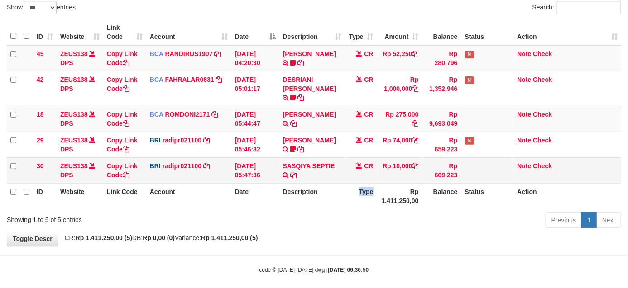
click at [408, 169] on tr "30 ZEUS138 DPS Copy Link Code BRI radipr021100 DPS [PERSON_NAME] mutasi_2025090…" at bounding box center [314, 171] width 614 height 26
click at [375, 183] on tr "ID Website Link Code Account Date Description Type Rp 1.411.250,00 Balance Stat…" at bounding box center [314, 196] width 614 height 26
click at [374, 171] on td "CR" at bounding box center [361, 171] width 32 height 26
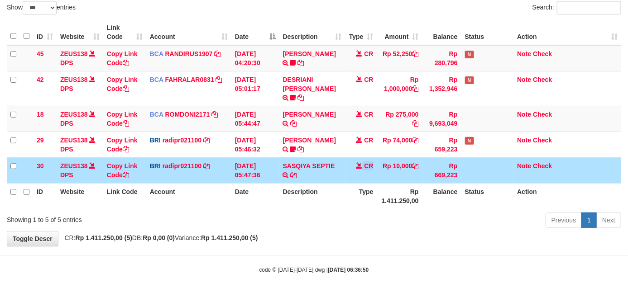
click at [343, 173] on tr "30 ZEUS138 DPS Copy Link Code BRI radipr021100 DPS [PERSON_NAME] mutasi_2025090…" at bounding box center [314, 171] width 614 height 26
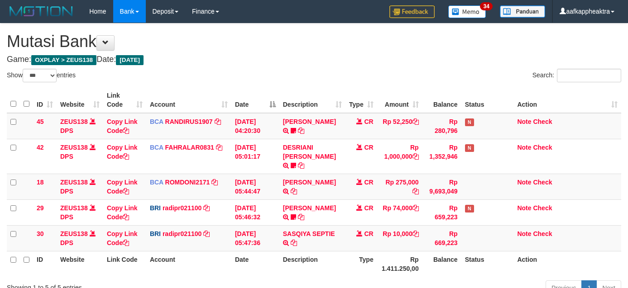
select select "***"
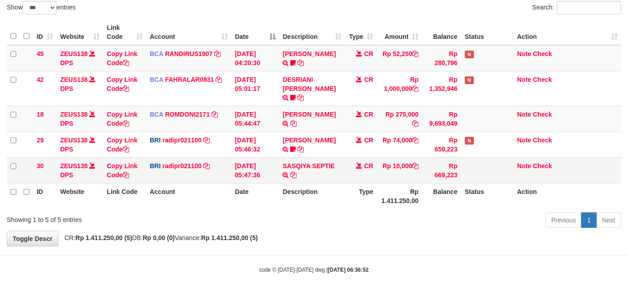
click at [293, 173] on td "SASQIYA SEPTIE TRANSFER NBMB SASQIYA SEPTIE TO REYNALDI ADI PRATAMA" at bounding box center [312, 171] width 66 height 26
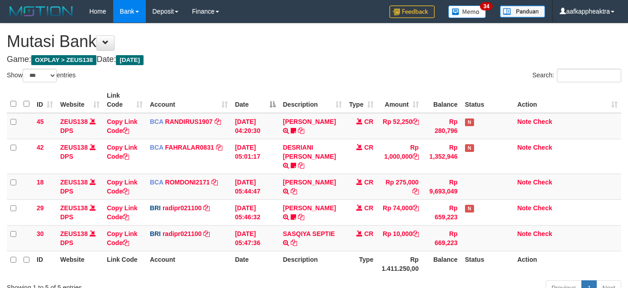
select select "***"
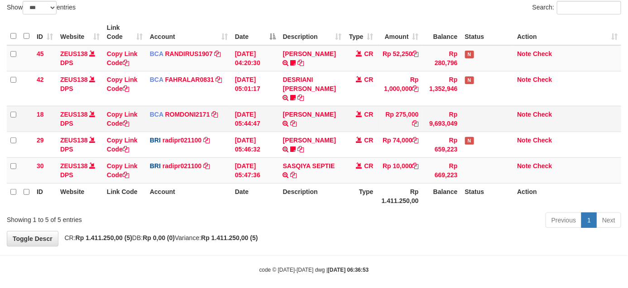
click at [358, 106] on tr "18 ZEUS138 DPS Copy Link Code BCA ROMDONI2171 DPS ROMDONI mutasi_20250901_3611 …" at bounding box center [314, 119] width 614 height 26
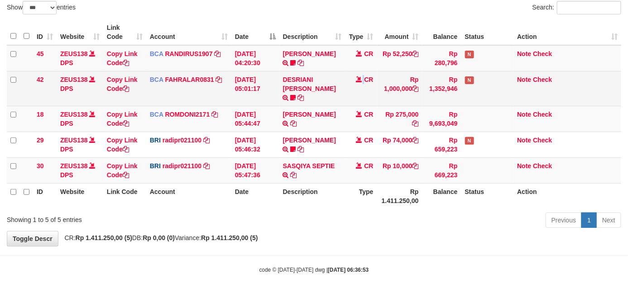
drag, startPoint x: 363, startPoint y: 94, endPoint x: 408, endPoint y: 86, distance: 44.9
click at [349, 94] on td "CR" at bounding box center [361, 88] width 32 height 35
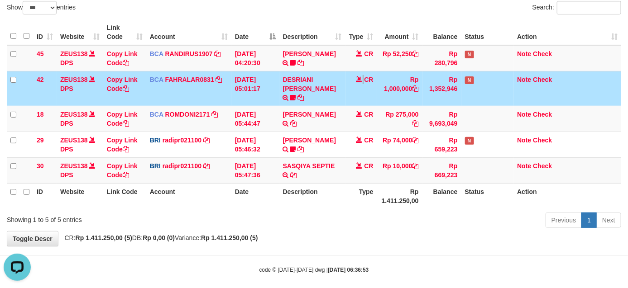
scroll to position [0, 0]
click at [161, 164] on td "BRI radipr021100 DPS REYNALDI ADI PRATAMA mutasi_20250901_3774 | 30 mutasi_2025…" at bounding box center [188, 171] width 85 height 26
click at [363, 196] on tr "ID Website Link Code Account Date Description Type Rp 1.411.250,00 Balance Stat…" at bounding box center [314, 196] width 614 height 26
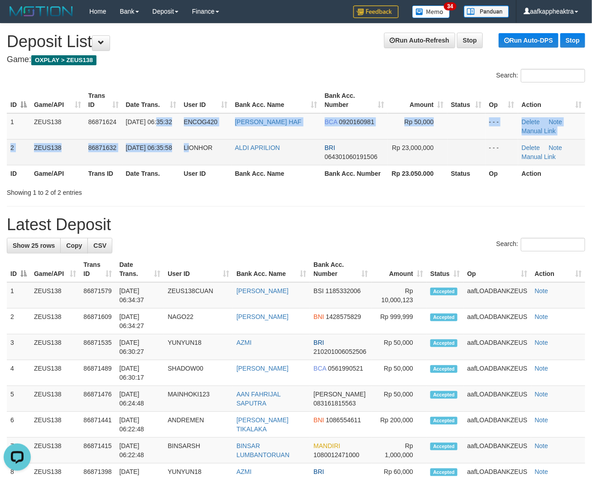
drag, startPoint x: 188, startPoint y: 133, endPoint x: 227, endPoint y: 152, distance: 43.3
click at [190, 143] on tbody "1 ZEUS138 86871624 [DATE] 06:35:32 ENCOG420 [PERSON_NAME] BCA 0920160981 Rp 50,…" at bounding box center [296, 139] width 578 height 52
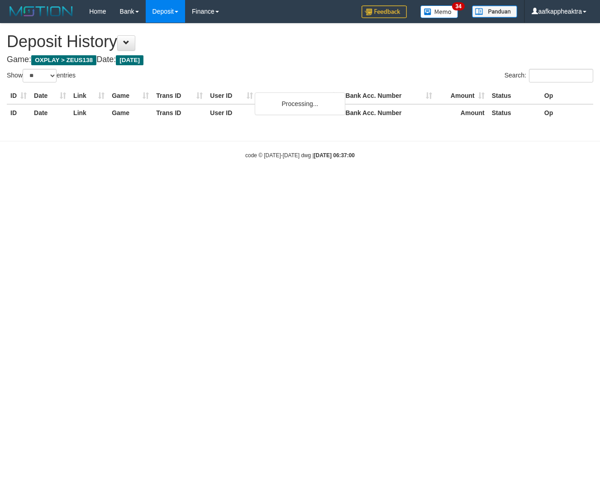
select select "**"
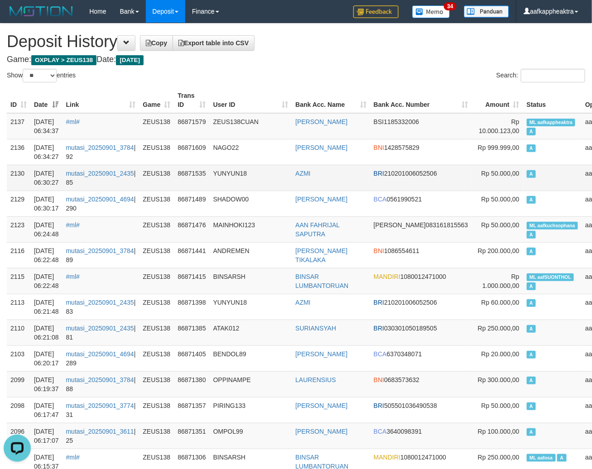
click at [262, 182] on td "YUNYUN18" at bounding box center [251, 178] width 82 height 26
click at [265, 186] on td "YUNYUN18" at bounding box center [251, 178] width 82 height 26
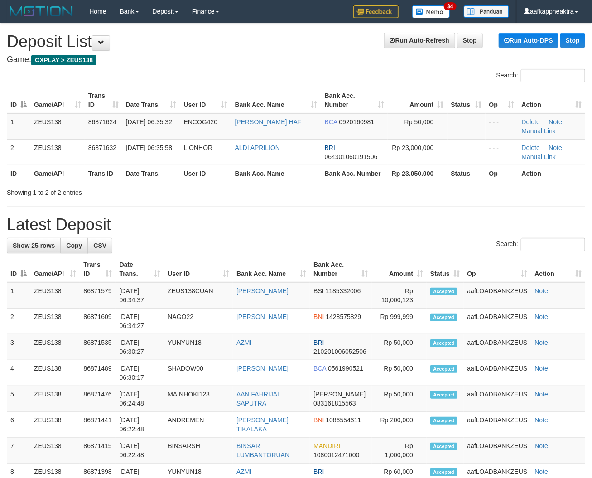
drag, startPoint x: 308, startPoint y: 231, endPoint x: 0, endPoint y: 214, distance: 307.8
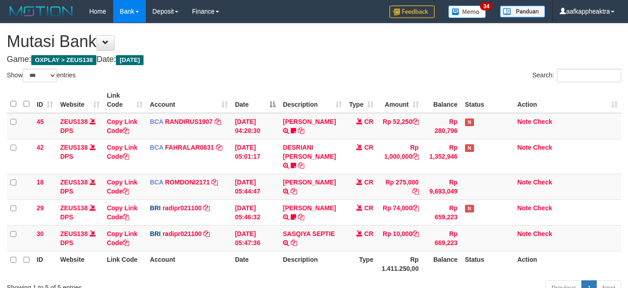
select select "***"
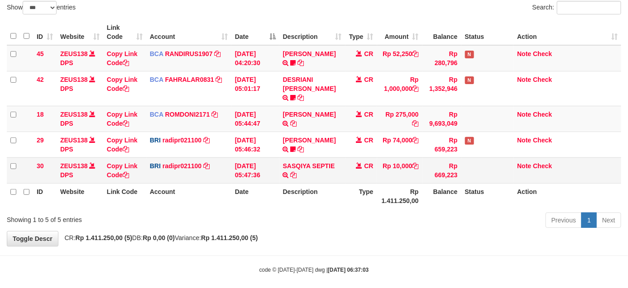
click at [453, 169] on table "ID Website Link Code Account Date Description Type Amount Balance Status Action…" at bounding box center [314, 114] width 614 height 190
drag, startPoint x: 433, startPoint y: 168, endPoint x: 422, endPoint y: 170, distance: 11.5
click at [406, 173] on tr "30 ZEUS138 DPS Copy Link Code BRI radipr021100 DPS [PERSON_NAME] mutasi_2025090…" at bounding box center [314, 171] width 614 height 26
click at [389, 183] on th "Rp 1.411.250,00" at bounding box center [399, 196] width 45 height 26
drag, startPoint x: 375, startPoint y: 180, endPoint x: 632, endPoint y: 182, distance: 257.6
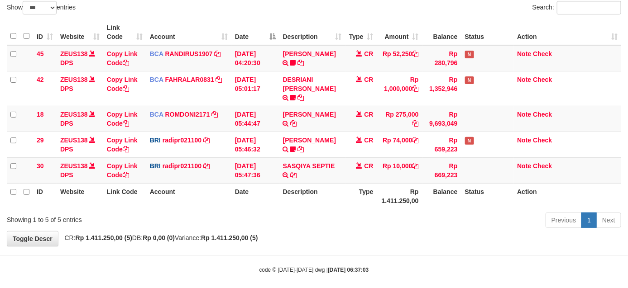
click at [377, 181] on table "ID Website Link Code Account Date Description Type Amount Balance Status Action…" at bounding box center [314, 114] width 614 height 190
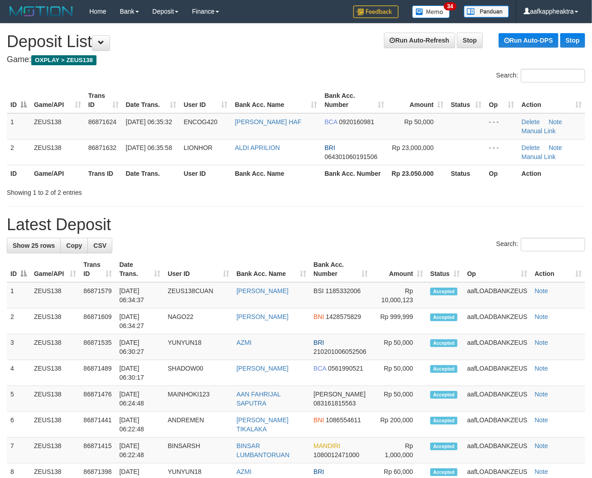
click at [442, 229] on h1 "Latest Deposit" at bounding box center [296, 224] width 578 height 18
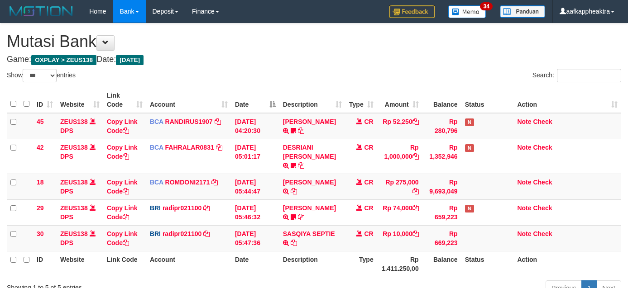
select select "***"
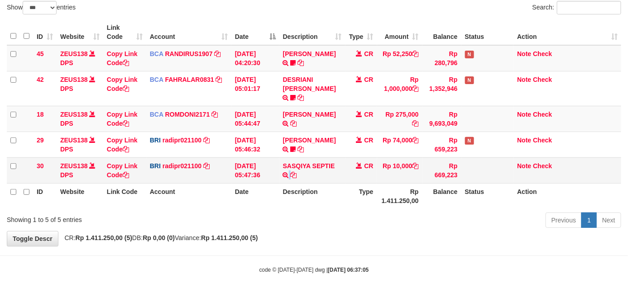
click at [330, 162] on tr "30 ZEUS138 DPS Copy Link Code BRI radipr021100 DPS REYNALDI ADI PRATAMA mutasi_…" at bounding box center [314, 171] width 614 height 26
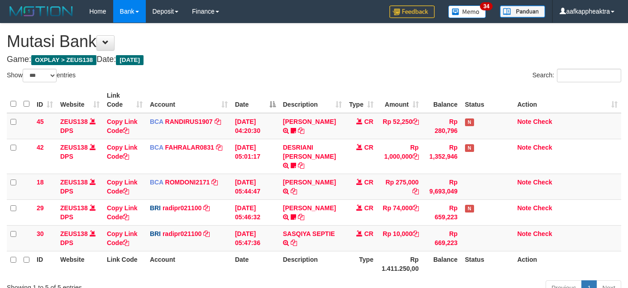
select select "***"
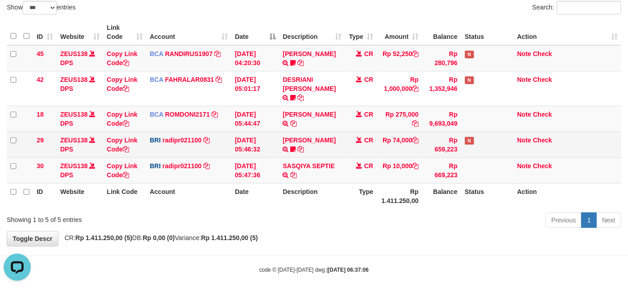
click at [253, 143] on td "[DATE] 05:46:32" at bounding box center [255, 145] width 48 height 26
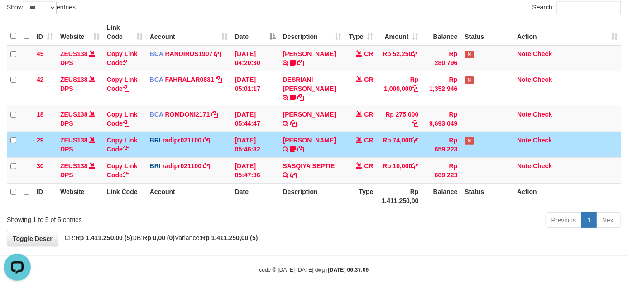
click at [250, 147] on td "[DATE] 05:46:32" at bounding box center [255, 145] width 48 height 26
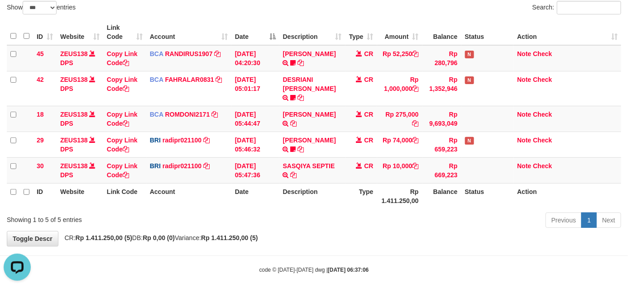
click at [439, 185] on tr "ID Website Link Code Account Date Description Type Rp 1.411.250,00 Balance Stat…" at bounding box center [314, 196] width 614 height 26
drag, startPoint x: 435, startPoint y: 186, endPoint x: 396, endPoint y: 173, distance: 41.7
click at [435, 186] on th "Balance" at bounding box center [441, 196] width 39 height 26
click at [396, 173] on table "ID Website Link Code Account Date Description Type Amount Balance Status Action…" at bounding box center [314, 114] width 614 height 190
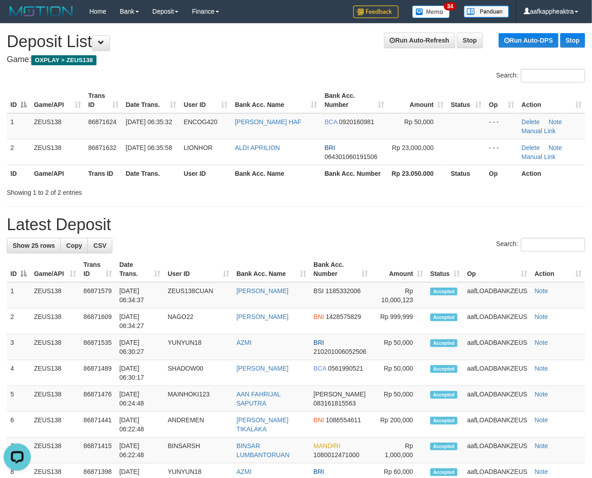
drag, startPoint x: 267, startPoint y: 213, endPoint x: 6, endPoint y: 198, distance: 261.6
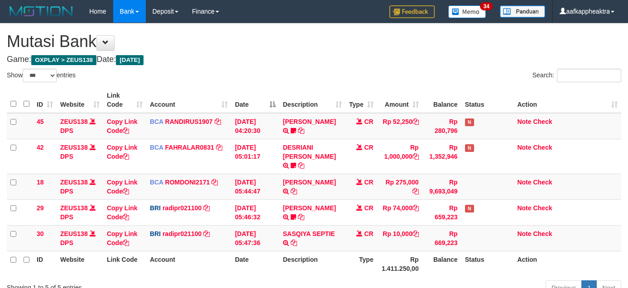
select select "***"
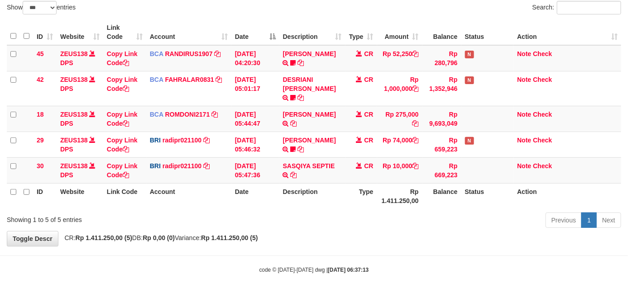
click at [344, 183] on tr "ID Website Link Code Account Date Description Type Rp 1.411.250,00 Balance Stat…" at bounding box center [314, 196] width 614 height 26
drag, startPoint x: 345, startPoint y: 177, endPoint x: 340, endPoint y: 178, distance: 5.1
click at [345, 183] on tr "ID Website Link Code Account Date Description Type Rp 1.411.250,00 Balance Stat…" at bounding box center [314, 196] width 614 height 26
drag, startPoint x: 340, startPoint y: 178, endPoint x: 391, endPoint y: 181, distance: 50.8
click at [342, 183] on th "Description" at bounding box center [312, 196] width 66 height 26
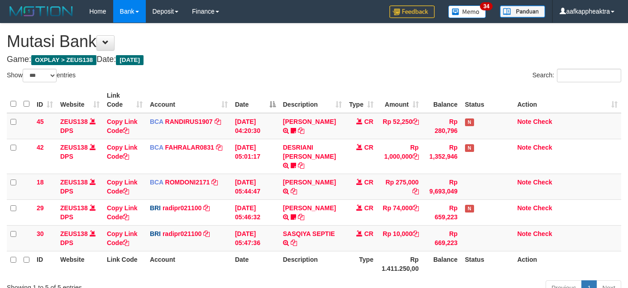
select select "***"
click at [315, 225] on td "SASQIYA SEPTIE TRANSFER NBMB SASQIYA SEPTIE TO [PERSON_NAME]" at bounding box center [312, 238] width 66 height 26
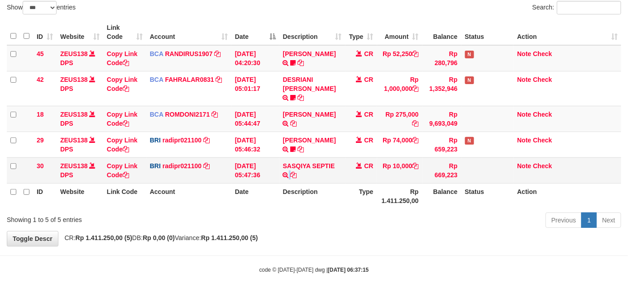
click at [435, 172] on td "Rp 669,223" at bounding box center [441, 171] width 39 height 26
click at [435, 161] on td "Rp 669,223" at bounding box center [441, 171] width 39 height 26
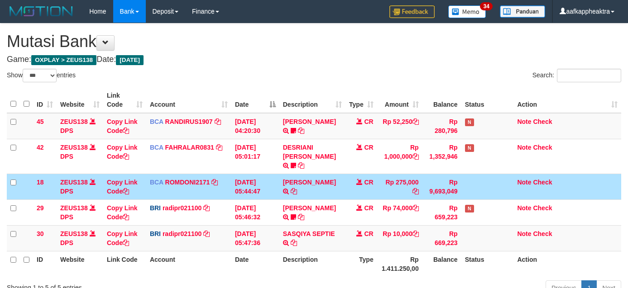
select select "***"
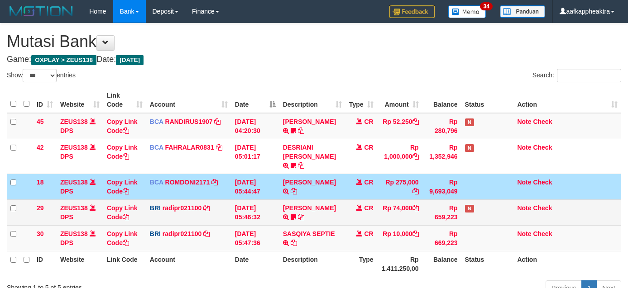
scroll to position [68, 0]
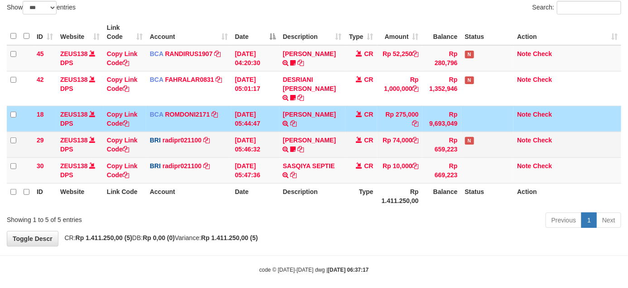
drag, startPoint x: 440, startPoint y: 124, endPoint x: 433, endPoint y: 132, distance: 11.2
click at [438, 132] on td "Rp 659,223" at bounding box center [441, 145] width 39 height 26
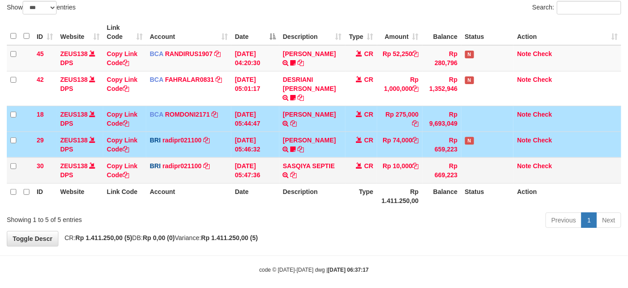
click at [411, 149] on tbody "45 ZEUS138 DPS Copy Link Code BCA RANDIRUS1907 DPS [PERSON_NAME] mutasi_2025090…" at bounding box center [314, 114] width 614 height 139
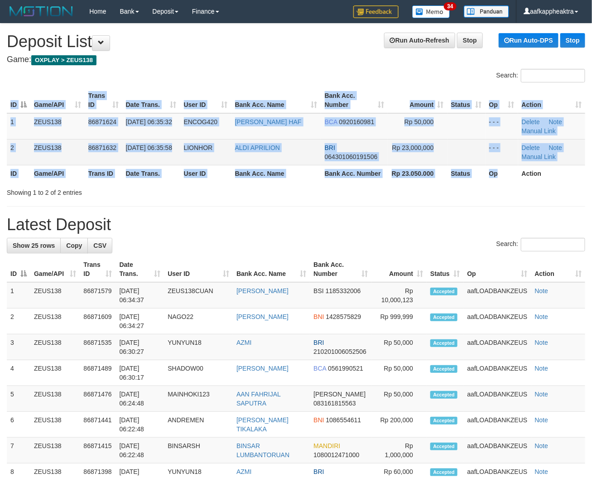
drag, startPoint x: 504, startPoint y: 182, endPoint x: 152, endPoint y: 148, distance: 353.8
click at [499, 183] on div "ID Game/API Trans ID Date Trans. User ID Bank Acc. Name Bank Acc. Number Amount…" at bounding box center [296, 135] width 592 height 100
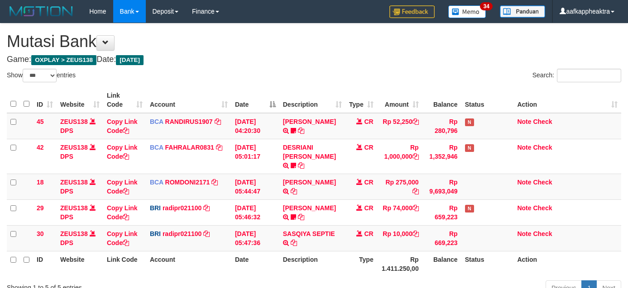
select select "***"
click at [313, 174] on td "[PERSON_NAME] TRSF E-BANKING CR 0109/FTSCY/WS95051 275000.002025090189099748 TR…" at bounding box center [312, 187] width 66 height 26
select select "***"
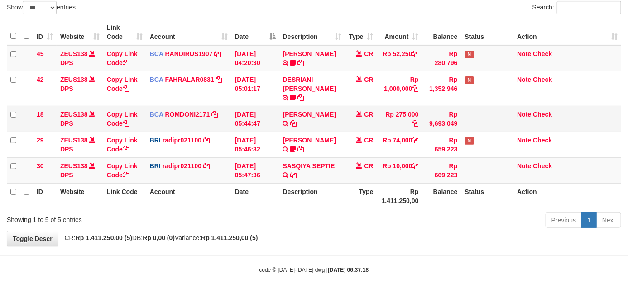
click at [272, 112] on td "[DATE] 05:44:47" at bounding box center [255, 119] width 48 height 26
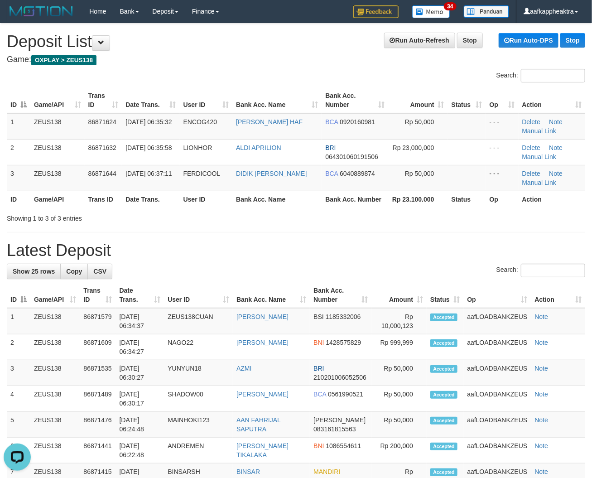
click at [322, 204] on th "Bank Acc. Number" at bounding box center [354, 199] width 67 height 17
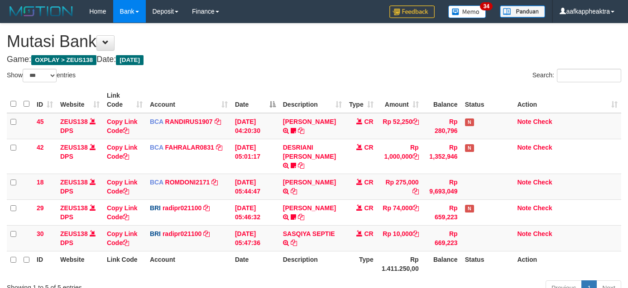
select select "***"
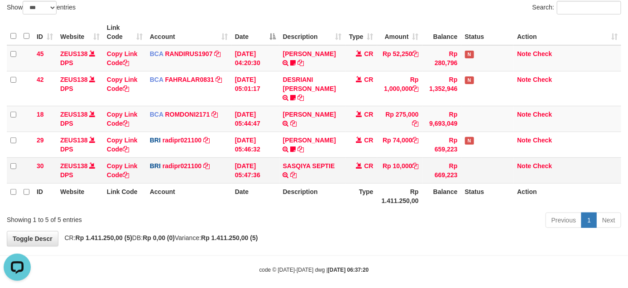
click at [379, 158] on td "Rp 10,000" at bounding box center [399, 171] width 45 height 26
drag, startPoint x: 358, startPoint y: 148, endPoint x: 630, endPoint y: 175, distance: 272.9
click at [364, 158] on td "CR" at bounding box center [361, 171] width 32 height 26
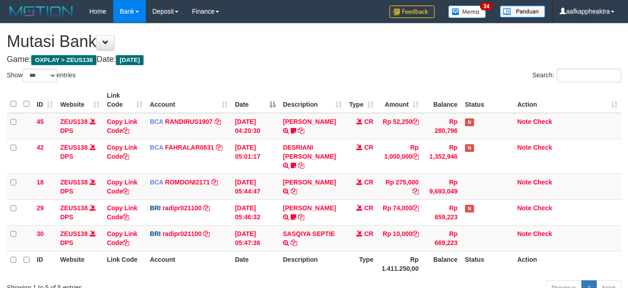
select select "***"
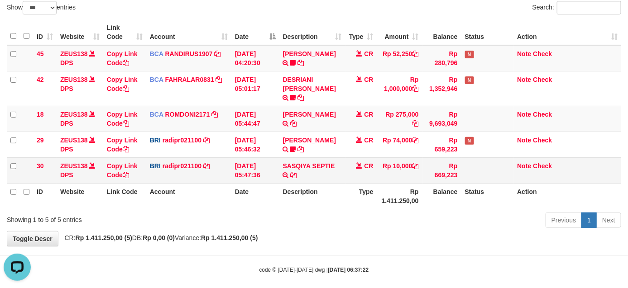
click at [309, 167] on td "SASQIYA SEPTIE TRANSFER NBMB SASQIYA SEPTIE TO REYNALDI ADI PRATAMA" at bounding box center [312, 171] width 66 height 26
click at [306, 164] on td "SASQIYA SEPTIE TRANSFER NBMB SASQIYA SEPTIE TO REYNALDI ADI PRATAMA" at bounding box center [312, 171] width 66 height 26
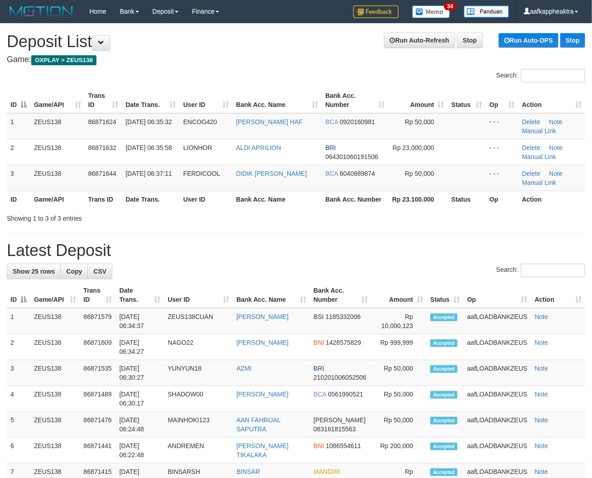
drag, startPoint x: 167, startPoint y: 214, endPoint x: 32, endPoint y: 219, distance: 135.4
click at [164, 221] on div "Showing 1 to 3 of 3 entries" at bounding box center [123, 216] width 233 height 13
click at [254, 250] on h1 "Latest Deposit" at bounding box center [296, 250] width 578 height 18
drag, startPoint x: 253, startPoint y: 250, endPoint x: 53, endPoint y: 229, distance: 201.7
click at [221, 250] on h1 "Latest Deposit" at bounding box center [296, 250] width 578 height 18
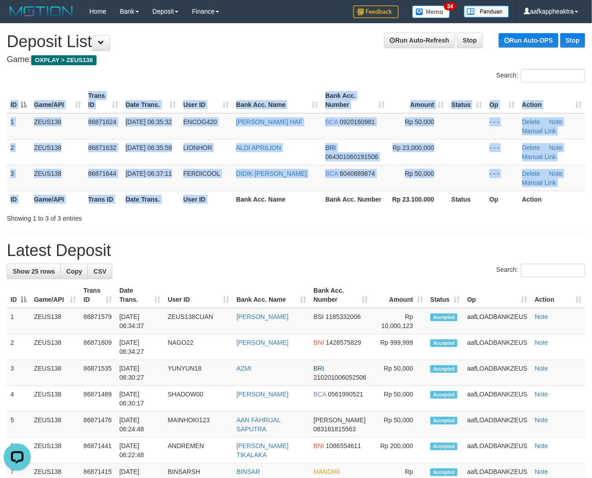
drag, startPoint x: 238, startPoint y: 210, endPoint x: 215, endPoint y: 214, distance: 23.4
click at [229, 212] on div "Search: ID Game/API Trans ID Date Trans. User ID Bank Acc. Name Bank Acc. Numbe…" at bounding box center [296, 146] width 578 height 154
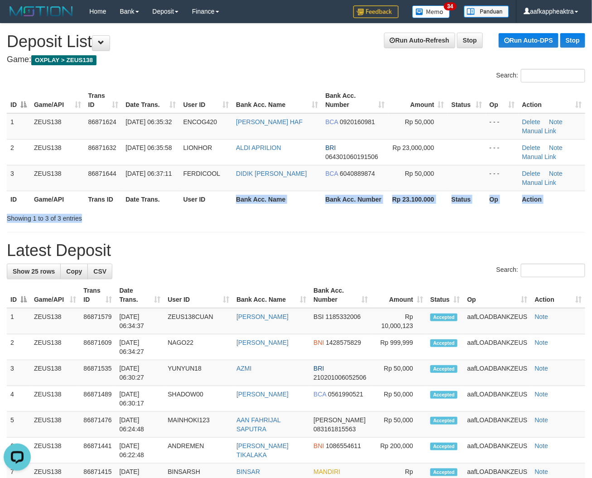
drag, startPoint x: 246, startPoint y: 208, endPoint x: 3, endPoint y: 190, distance: 243.7
click at [227, 213] on div "Search: ID Game/API Trans ID Date Trans. User ID Bank Acc. Name Bank Acc. Numbe…" at bounding box center [296, 146] width 578 height 154
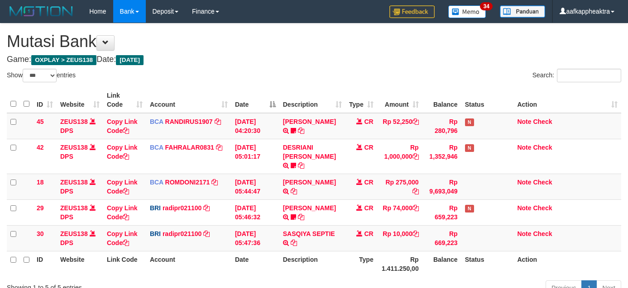
select select "***"
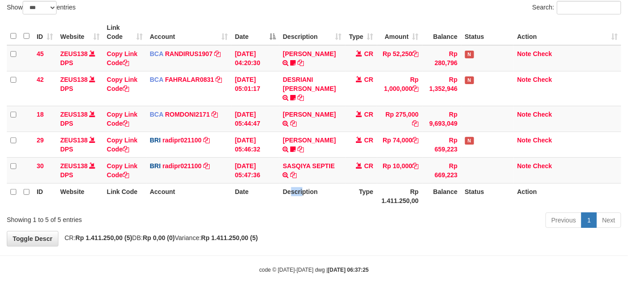
click at [283, 183] on th "Description" at bounding box center [312, 196] width 66 height 26
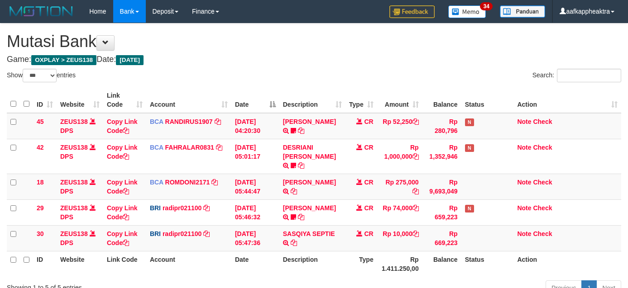
select select "***"
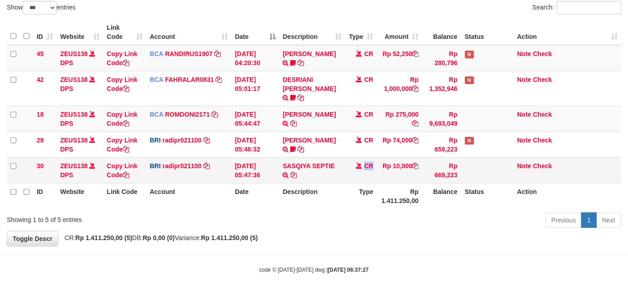
click at [363, 158] on td "CR" at bounding box center [361, 171] width 32 height 26
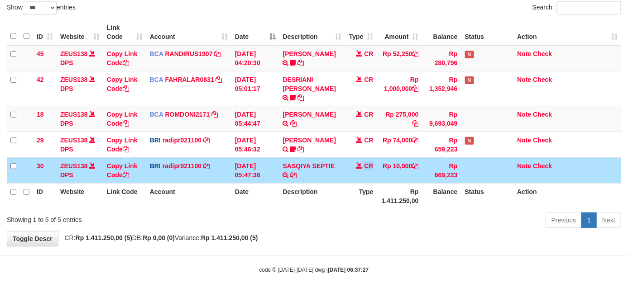
drag, startPoint x: 368, startPoint y: 145, endPoint x: 358, endPoint y: 149, distance: 10.8
click at [362, 147] on td "CR" at bounding box center [361, 145] width 32 height 26
drag, startPoint x: 358, startPoint y: 149, endPoint x: 629, endPoint y: 165, distance: 272.0
click at [357, 158] on td "CR" at bounding box center [361, 171] width 32 height 26
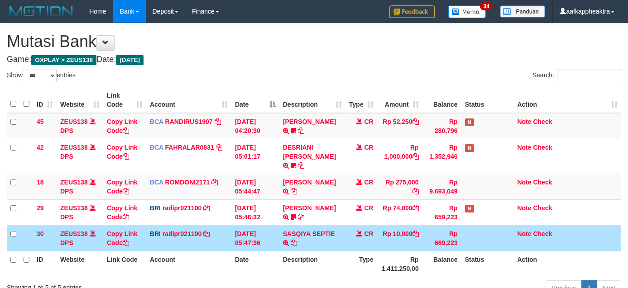
select select "***"
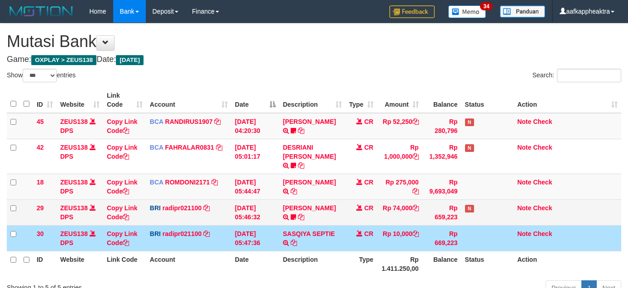
scroll to position [68, 0]
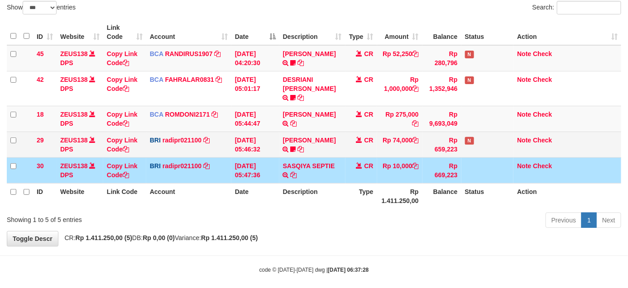
click at [372, 143] on td "CR" at bounding box center [361, 145] width 32 height 26
click at [369, 144] on td "CR" at bounding box center [361, 145] width 32 height 26
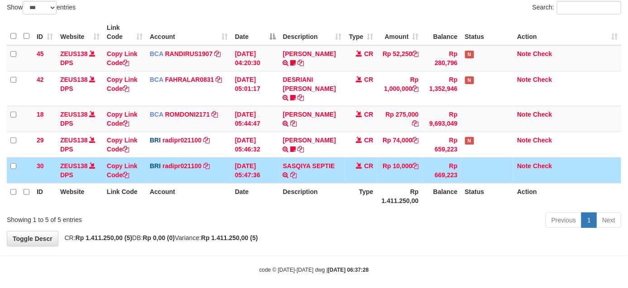
click at [410, 184] on tr "ID Website Link Code Account Date Description Type Rp 1.411.250,00 Balance Stat…" at bounding box center [314, 196] width 614 height 26
click at [406, 186] on th "Rp 1.411.250,00" at bounding box center [399, 196] width 45 height 26
drag, startPoint x: 403, startPoint y: 175, endPoint x: 397, endPoint y: 177, distance: 6.6
click at [397, 183] on th "Rp 1.411.250,00" at bounding box center [399, 196] width 45 height 26
click at [233, 158] on td "[DATE] 05:47:36" at bounding box center [255, 171] width 48 height 26
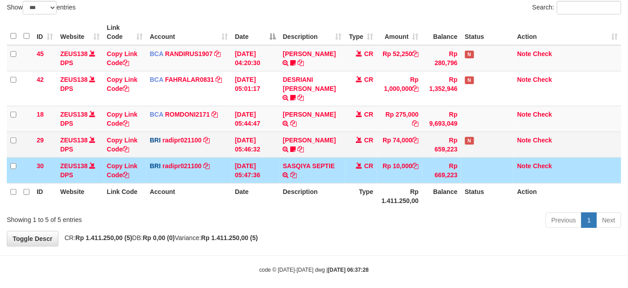
drag, startPoint x: 236, startPoint y: 154, endPoint x: 261, endPoint y: 145, distance: 26.2
click at [239, 158] on td "[DATE] 05:47:36" at bounding box center [255, 171] width 48 height 26
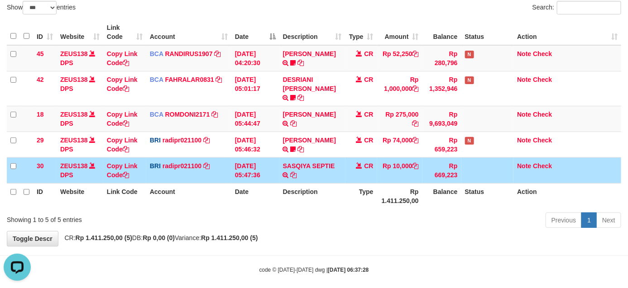
scroll to position [0, 0]
click at [263, 158] on td "[DATE] 05:47:36" at bounding box center [255, 171] width 48 height 26
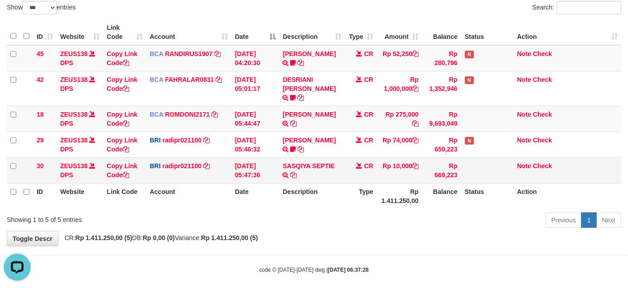
click at [262, 158] on td "[DATE] 05:47:36" at bounding box center [255, 171] width 48 height 26
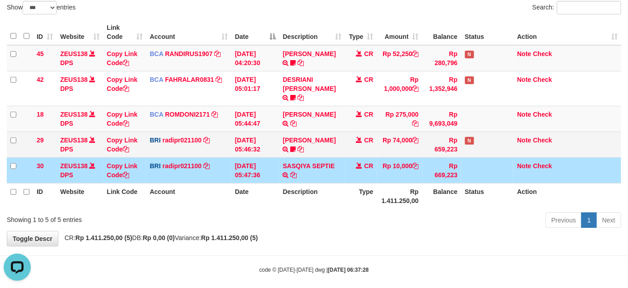
click at [288, 146] on td "STEVANO FERNAN TRANSFER NBMB STEVANO FERNAN TO REYNALDI ADI PRATAMA 00580115384…" at bounding box center [312, 145] width 66 height 26
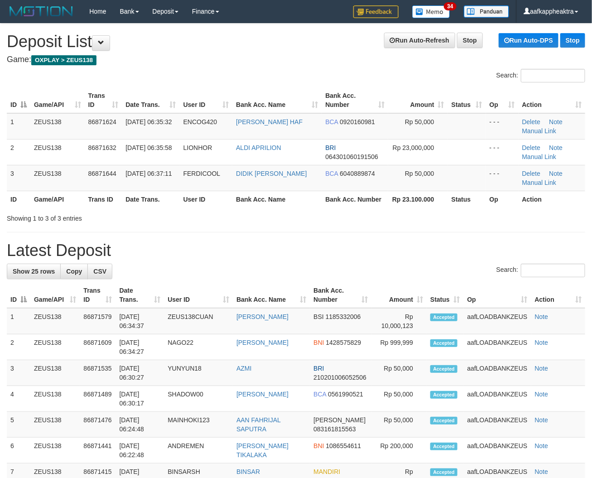
drag, startPoint x: 320, startPoint y: 218, endPoint x: 167, endPoint y: 217, distance: 153.0
click at [308, 222] on div "Showing 1 to 3 of 3 entries" at bounding box center [296, 216] width 592 height 13
click at [234, 216] on div "Search: ID Game/API Trans ID Date Trans. User ID Bank Acc. Name Bank Acc. Numbe…" at bounding box center [296, 146] width 578 height 154
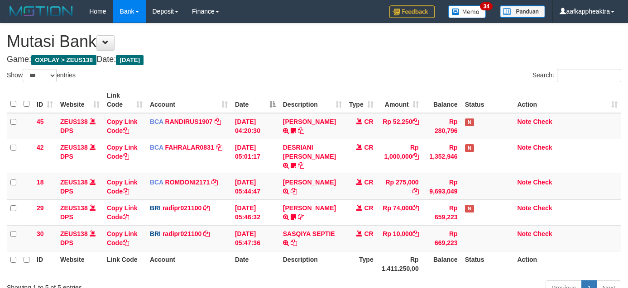
select select "***"
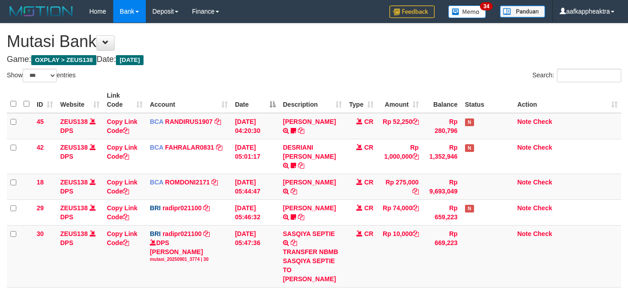
select select "***"
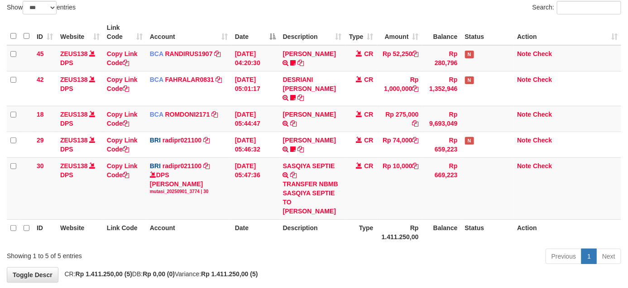
click at [303, 162] on link "SASQIYA SEPTIE" at bounding box center [309, 165] width 52 height 7
click at [306, 162] on link "SASQIYA SEPTIE" at bounding box center [309, 165] width 52 height 7
click at [315, 162] on link "SASQIYA SEPTIE" at bounding box center [309, 165] width 52 height 7
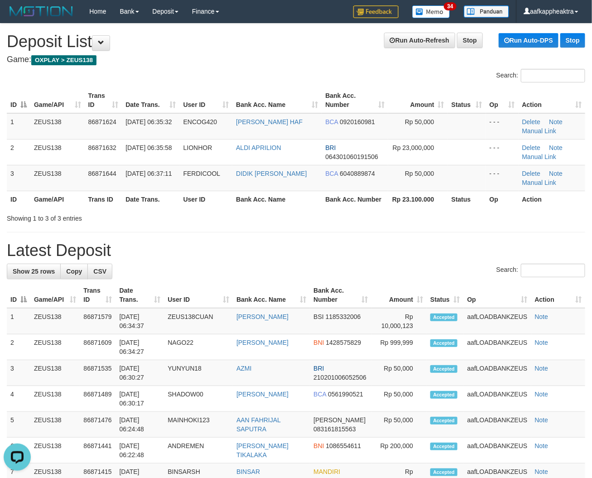
drag, startPoint x: 203, startPoint y: 265, endPoint x: 3, endPoint y: 225, distance: 203.5
click at [252, 251] on h1 "Latest Deposit" at bounding box center [296, 250] width 578 height 18
drag, startPoint x: 311, startPoint y: 238, endPoint x: 319, endPoint y: 243, distance: 9.3
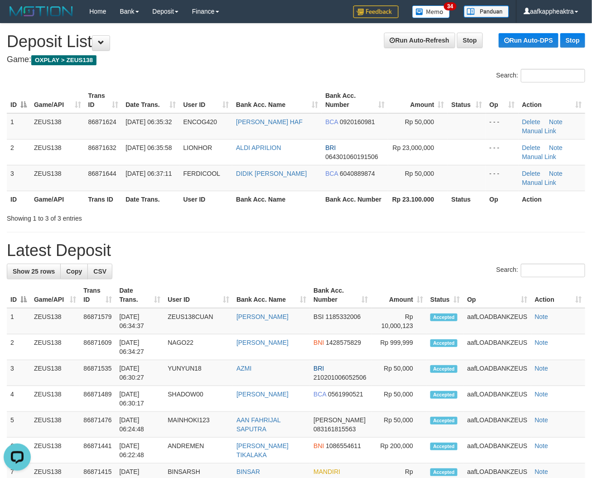
drag, startPoint x: 180, startPoint y: 198, endPoint x: 188, endPoint y: 209, distance: 13.6
click at [188, 205] on th "User ID" at bounding box center [206, 199] width 53 height 17
drag, startPoint x: 188, startPoint y: 209, endPoint x: 3, endPoint y: 189, distance: 186.2
click at [184, 211] on div "Search: ID Game/API Trans ID Date Trans. User ID Bank Acc. Name Bank Acc. Numbe…" at bounding box center [296, 146] width 578 height 154
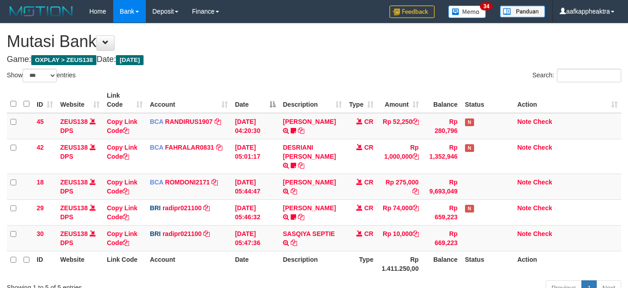
select select "***"
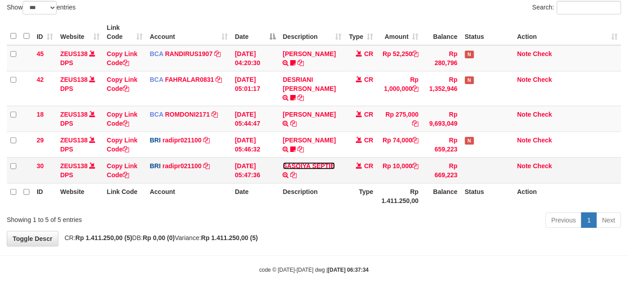
click at [322, 161] on td "SASQIYA SEPTIE TRANSFER NBMB SASQIYA SEPTIE TO [PERSON_NAME]" at bounding box center [312, 171] width 66 height 26
click at [320, 161] on td "SASQIYA SEPTIE TRANSFER NBMB SASQIYA SEPTIE TO [PERSON_NAME]" at bounding box center [312, 171] width 66 height 26
click at [325, 162] on link "SASQIYA SEPTIE" at bounding box center [309, 165] width 52 height 7
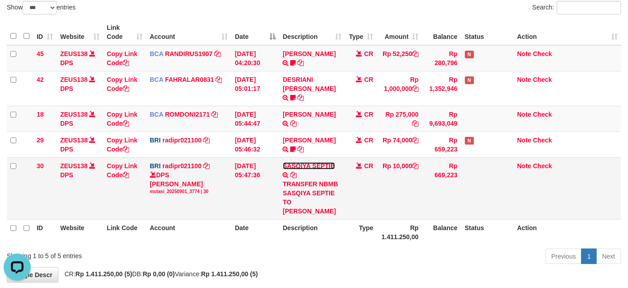
scroll to position [0, 0]
click at [326, 162] on link "SASQIYA SEPTIE" at bounding box center [309, 165] width 52 height 7
click at [325, 162] on link "SASQIYA SEPTIE" at bounding box center [309, 165] width 52 height 7
click at [326, 158] on td "SASQIYA SEPTIE TRANSFER NBMB SASQIYA SEPTIE TO [PERSON_NAME]" at bounding box center [312, 189] width 66 height 62
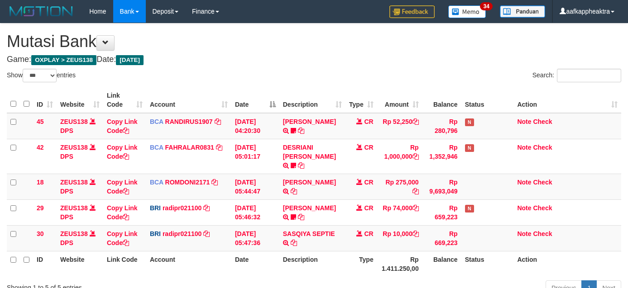
select select "***"
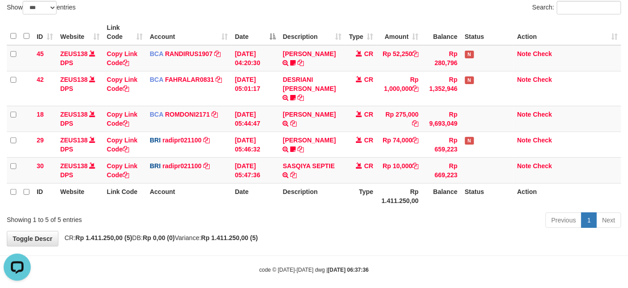
click at [331, 183] on th "Description" at bounding box center [312, 196] width 66 height 26
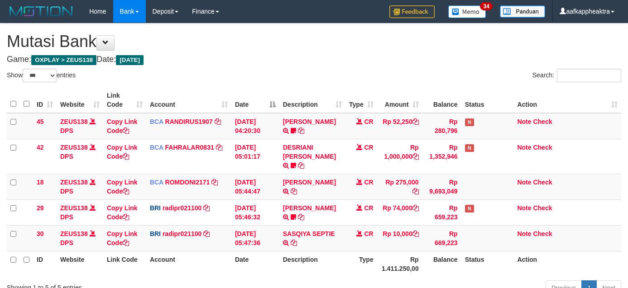
select select "***"
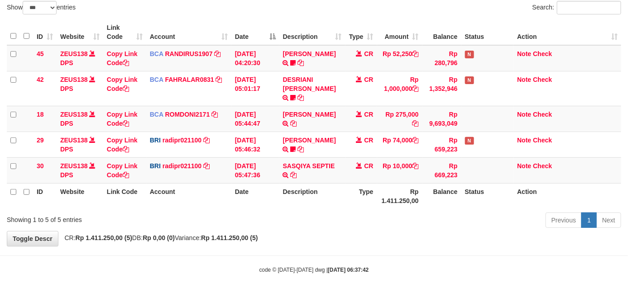
click at [325, 183] on th "Description" at bounding box center [312, 196] width 66 height 26
click at [296, 174] on table "ID Website Link Code Account Date Description Type Amount Balance Status Action…" at bounding box center [314, 114] width 614 height 190
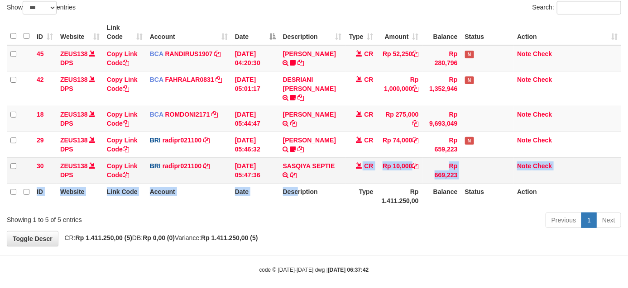
click at [297, 183] on th "Description" at bounding box center [312, 196] width 66 height 26
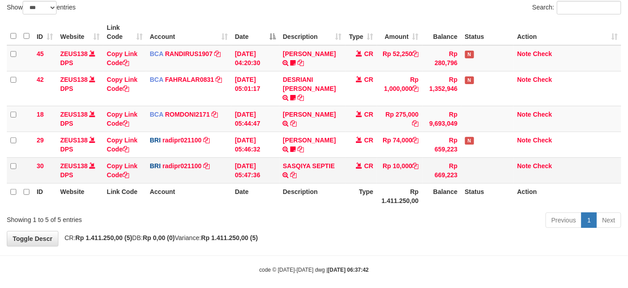
click at [313, 168] on td "SASQIYA SEPTIE TRANSFER NBMB SASQIYA SEPTIE TO REYNALDI ADI PRATAMA" at bounding box center [312, 171] width 66 height 26
click at [313, 170] on td "SASQIYA SEPTIE TRANSFER NBMB SASQIYA SEPTIE TO REYNALDI ADI PRATAMA" at bounding box center [312, 171] width 66 height 26
click at [323, 170] on td "SASQIYA SEPTIE TRANSFER NBMB SASQIYA SEPTIE TO REYNALDI ADI PRATAMA" at bounding box center [312, 171] width 66 height 26
click at [323, 171] on td "SASQIYA SEPTIE TRANSFER NBMB SASQIYA SEPTIE TO REYNALDI ADI PRATAMA" at bounding box center [312, 171] width 66 height 26
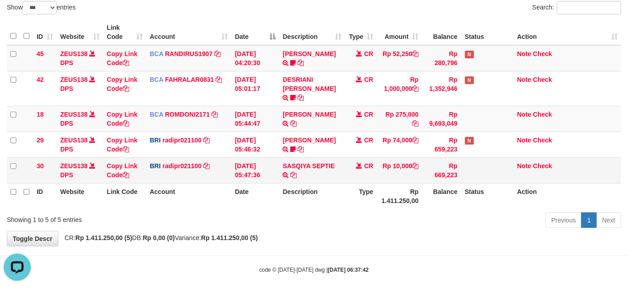
click at [324, 167] on td "SASQIYA SEPTIE TRANSFER NBMB SASQIYA SEPTIE TO REYNALDI ADI PRATAMA" at bounding box center [312, 171] width 66 height 26
click at [318, 164] on td "SASQIYA SEPTIE TRANSFER NBMB SASQIYA SEPTIE TO REYNALDI ADI PRATAMA" at bounding box center [312, 171] width 66 height 26
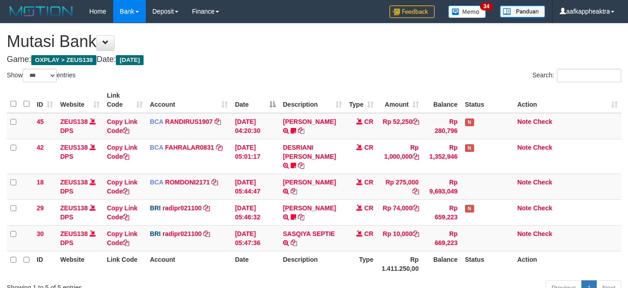
select select "***"
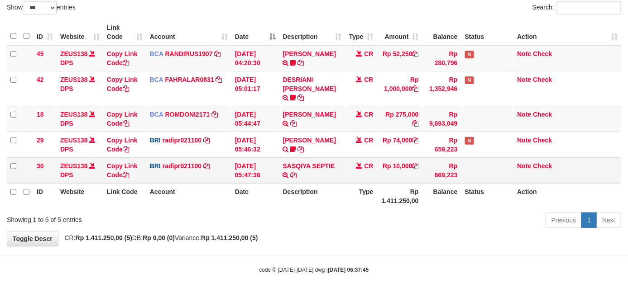
click at [322, 161] on td "SASQIYA SEPTIE TRANSFER NBMB SASQIYA SEPTIE TO [PERSON_NAME]" at bounding box center [312, 171] width 66 height 26
drag, startPoint x: 340, startPoint y: 160, endPoint x: 339, endPoint y: 167, distance: 6.8
click at [340, 163] on td "SASQIYA SEPTIE TRANSFER NBMB SASQIYA SEPTIE TO [PERSON_NAME]" at bounding box center [312, 171] width 66 height 26
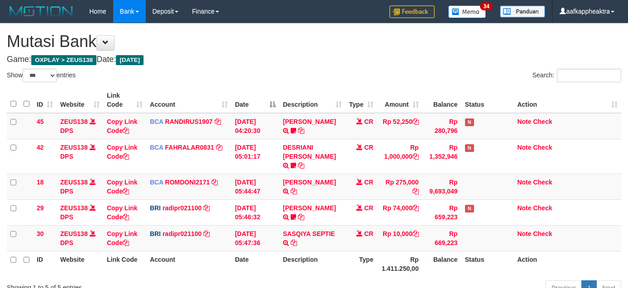
select select "***"
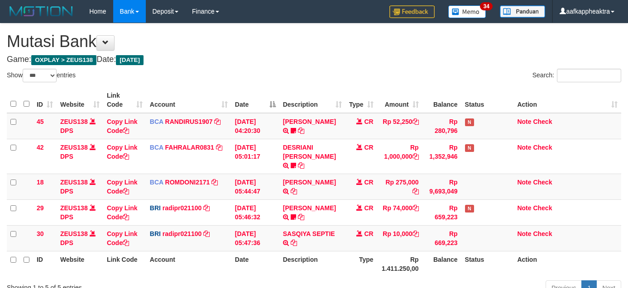
scroll to position [68, 0]
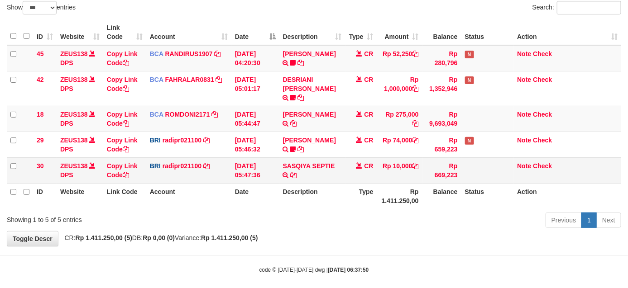
click at [306, 148] on tbody "45 ZEUS138 DPS Copy Link Code BCA RANDIRUS1907 DPS RANDI RUSTANDI mutasi_202509…" at bounding box center [314, 114] width 614 height 139
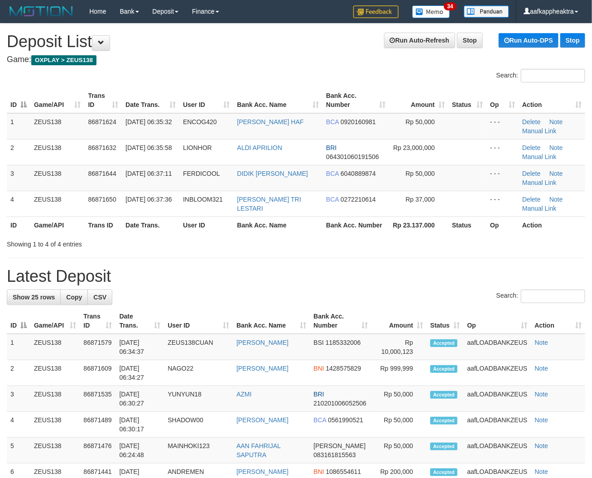
click at [248, 220] on table "ID Game/API Trans ID Date Trans. User ID Bank Acc. Name Bank Acc. Number Amount…" at bounding box center [296, 160] width 578 height 146
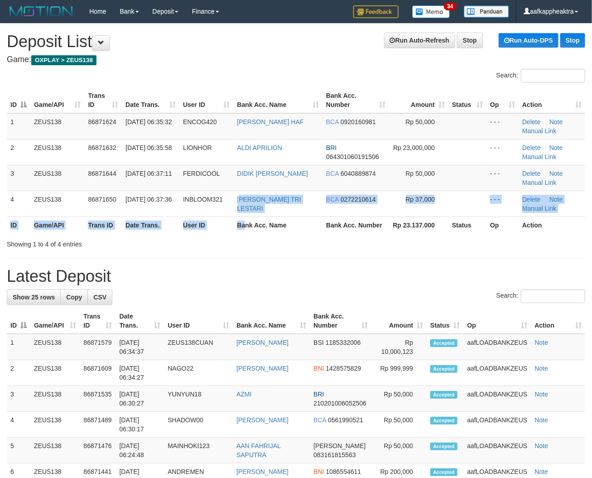
drag, startPoint x: 249, startPoint y: 225, endPoint x: 2, endPoint y: 179, distance: 250.9
click at [239, 227] on th "Bank Acc. Name" at bounding box center [278, 224] width 89 height 17
drag, startPoint x: 287, startPoint y: 223, endPoint x: 261, endPoint y: 220, distance: 26.5
click at [285, 225] on table "ID Game/API Trans ID Date Trans. User ID Bank Acc. Name Bank Acc. Number Amount…" at bounding box center [296, 160] width 578 height 146
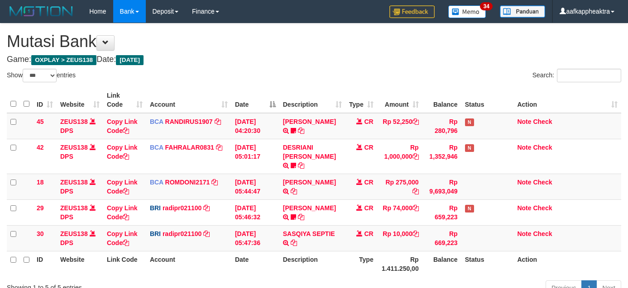
select select "***"
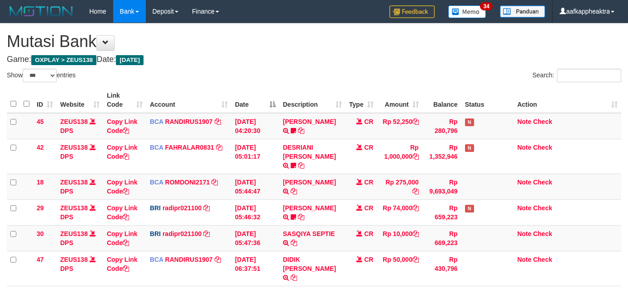
select select "***"
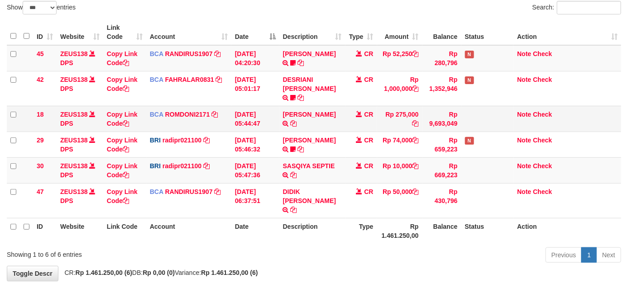
click at [345, 106] on td "CR" at bounding box center [361, 119] width 32 height 26
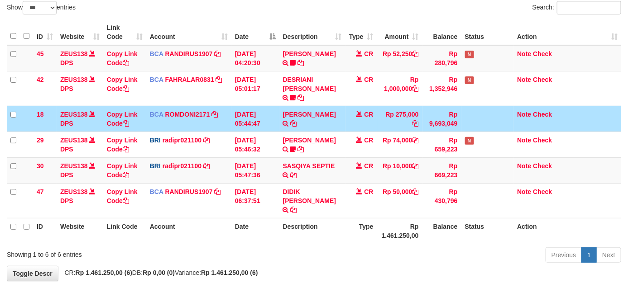
click at [342, 107] on td "[PERSON_NAME] TRSF E-BANKING CR 0109/FTSCY/WS95051 275000.002025090189099748 TR…" at bounding box center [312, 119] width 66 height 26
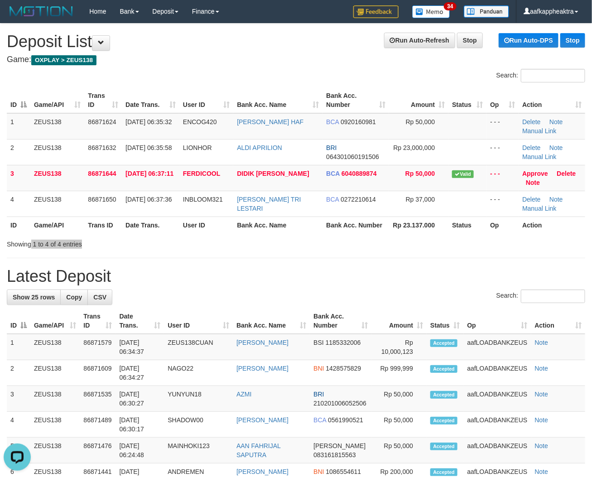
drag, startPoint x: 32, startPoint y: 238, endPoint x: 222, endPoint y: 243, distance: 190.2
click at [220, 241] on div "Showing 1 to 4 of 4 entries" at bounding box center [123, 242] width 233 height 13
drag, startPoint x: 253, startPoint y: 275, endPoint x: 154, endPoint y: 265, distance: 99.7
click at [251, 277] on h1 "Latest Deposit" at bounding box center [296, 276] width 578 height 18
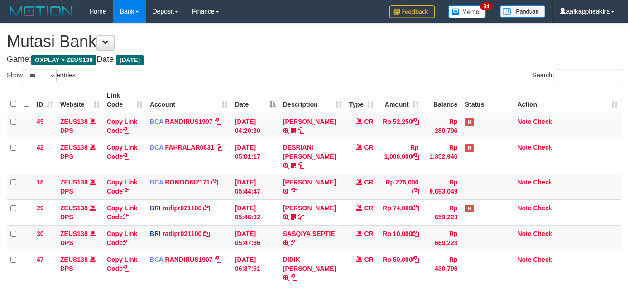
select select "***"
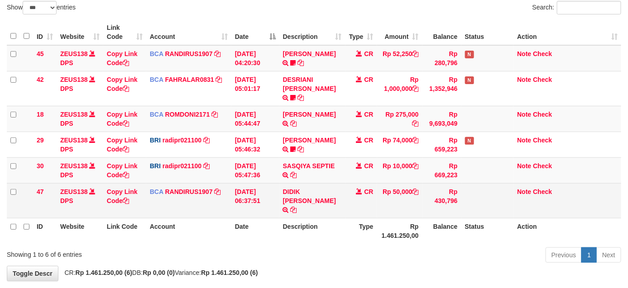
drag, startPoint x: 373, startPoint y: 170, endPoint x: 379, endPoint y: 178, distance: 9.8
click at [374, 175] on tbody "45 ZEUS138 DPS Copy Link Code BCA RANDIRUS1907 DPS RANDI RUSTANDI mutasi_202509…" at bounding box center [314, 131] width 614 height 173
click at [376, 185] on tr "47 ZEUS138 DPS Copy Link Code BCA RANDIRUS1907 DPS RANDI RUSTANDI mutasi_202509…" at bounding box center [314, 200] width 614 height 35
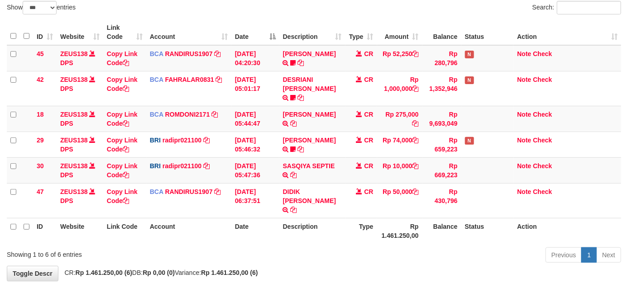
click at [339, 202] on table "ID Website Link Code Account Date Description Type Amount Balance Status Action…" at bounding box center [314, 131] width 614 height 225
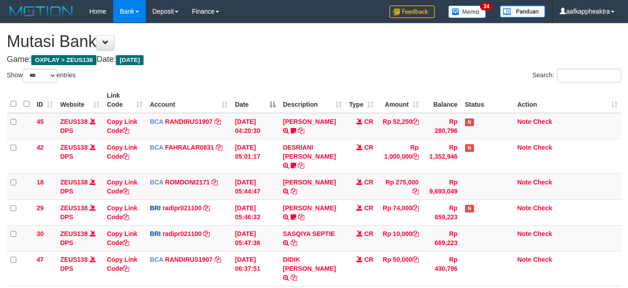
select select "***"
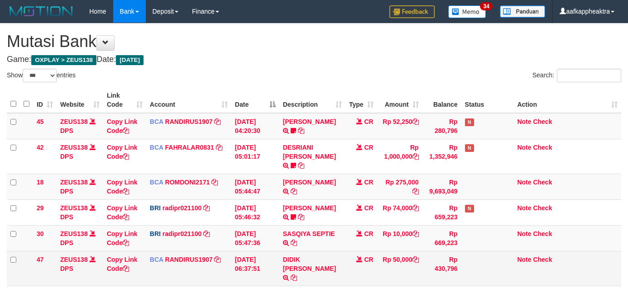
scroll to position [68, 0]
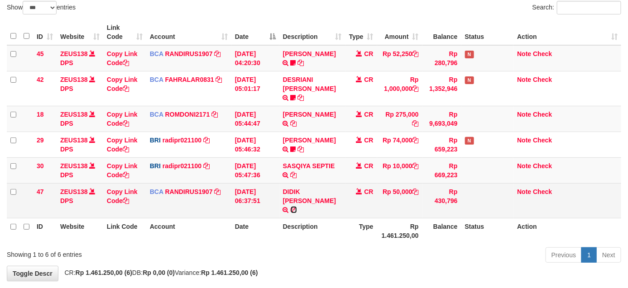
click at [294, 207] on icon at bounding box center [294, 210] width 6 height 6
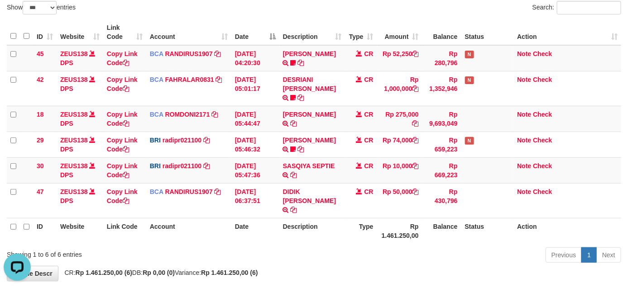
scroll to position [0, 0]
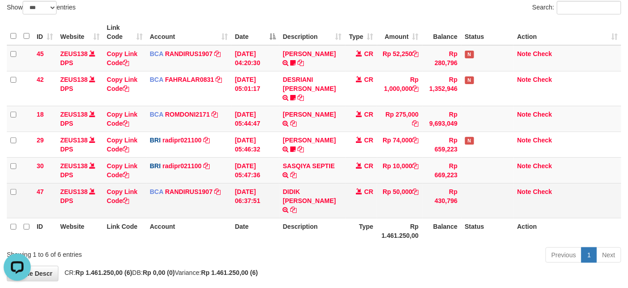
drag, startPoint x: 263, startPoint y: 195, endPoint x: 299, endPoint y: 187, distance: 36.7
click at [259, 196] on td "01/09/2025 06:37:51" at bounding box center [255, 200] width 48 height 35
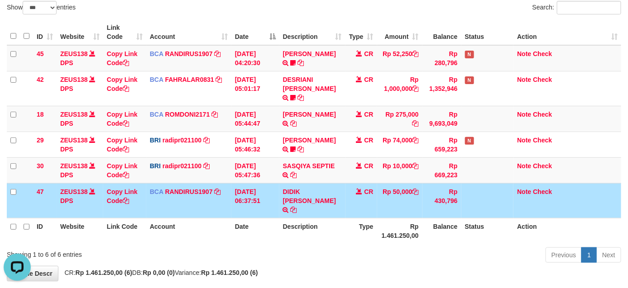
click at [299, 187] on td "DIDIK ARI WIDODO TRSF E-BANKING CR 0109/FTSCY/WS95031 50000.00DIDIK ARI WIDODO" at bounding box center [312, 200] width 66 height 35
drag, startPoint x: 299, startPoint y: 187, endPoint x: 272, endPoint y: 202, distance: 31.4
click at [299, 187] on td "DIDIK ARI WIDODO TRSF E-BANKING CR 0109/FTSCY/WS95031 50000.00DIDIK ARI WIDODO" at bounding box center [312, 200] width 66 height 35
drag, startPoint x: 272, startPoint y: 202, endPoint x: 262, endPoint y: 202, distance: 10.0
click at [262, 218] on th "Date" at bounding box center [255, 231] width 48 height 26
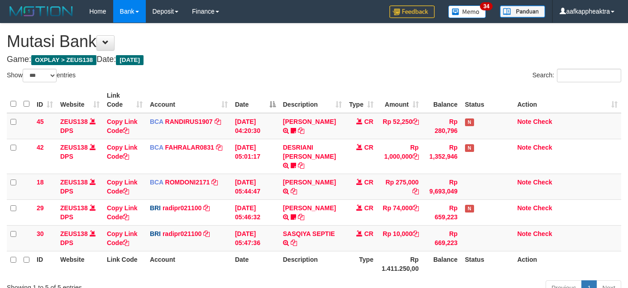
select select "***"
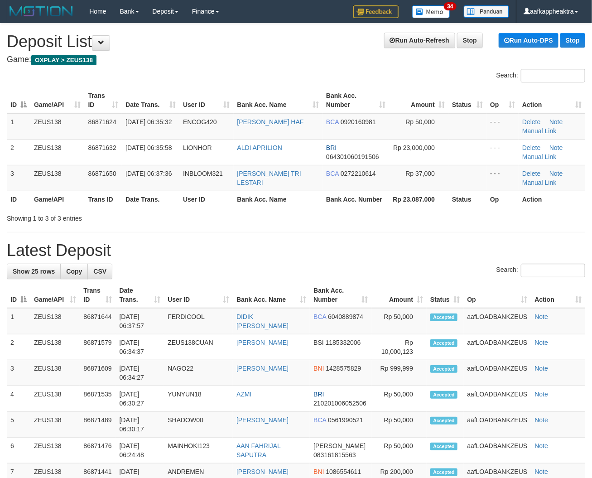
drag, startPoint x: 288, startPoint y: 230, endPoint x: 195, endPoint y: 220, distance: 94.2
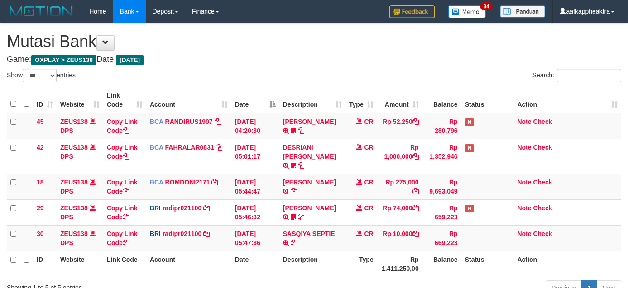
select select "***"
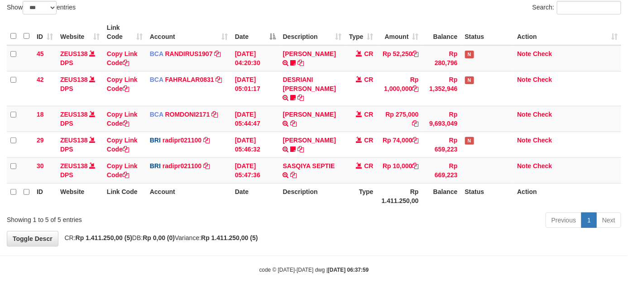
click at [382, 183] on th "Rp 1.411.250,00" at bounding box center [399, 196] width 45 height 26
drag, startPoint x: 371, startPoint y: 180, endPoint x: 382, endPoint y: 180, distance: 11.3
click at [372, 183] on tr "ID Website Link Code Account Date Description Type Rp 1.411.250,00 Balance Stat…" at bounding box center [314, 196] width 614 height 26
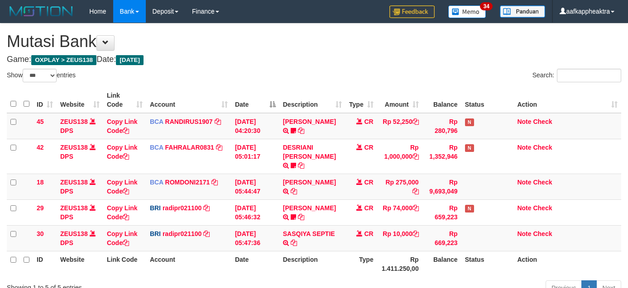
select select "***"
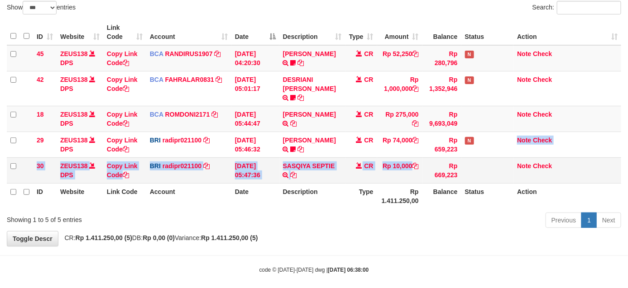
click at [430, 151] on tbody "45 ZEUS138 DPS Copy Link Code BCA RANDIRUS1907 DPS [PERSON_NAME] mutasi_2025090…" at bounding box center [314, 114] width 614 height 139
drag, startPoint x: 445, startPoint y: 150, endPoint x: 451, endPoint y: 155, distance: 7.7
click at [442, 155] on tbody "45 ZEUS138 DPS Copy Link Code BCA RANDIRUS1907 DPS RANDI RUSTANDI mutasi_202509…" at bounding box center [314, 114] width 614 height 139
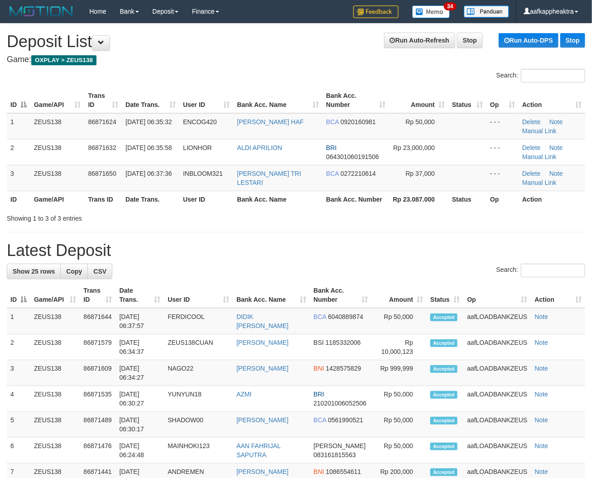
click at [331, 200] on table "ID Game/API Trans ID Date Trans. User ID Bank Acc. Name Bank Acc. Number Amount…" at bounding box center [296, 147] width 578 height 120
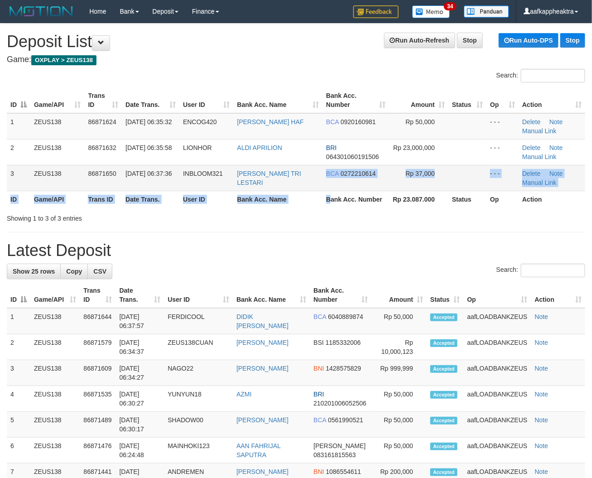
drag, startPoint x: 352, startPoint y: 243, endPoint x: 32, endPoint y: 179, distance: 326.8
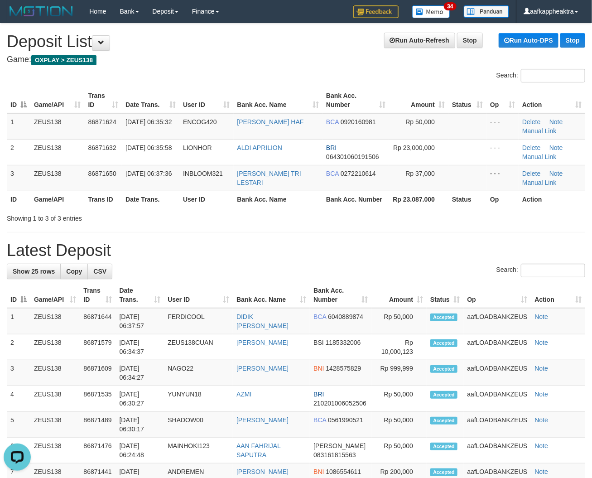
drag, startPoint x: 327, startPoint y: 220, endPoint x: 134, endPoint y: 195, distance: 195.3
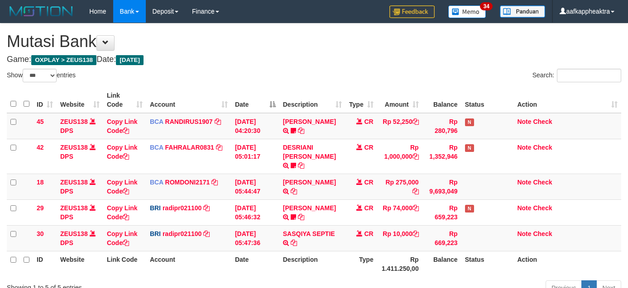
select select "***"
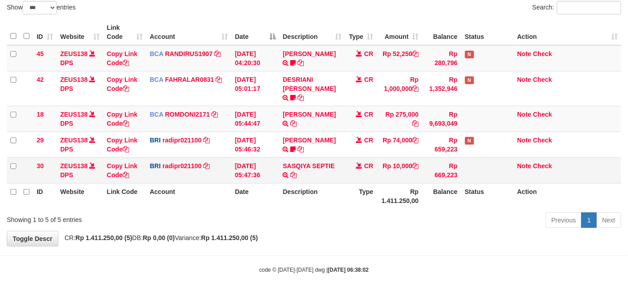
click at [467, 173] on td at bounding box center [487, 171] width 53 height 26
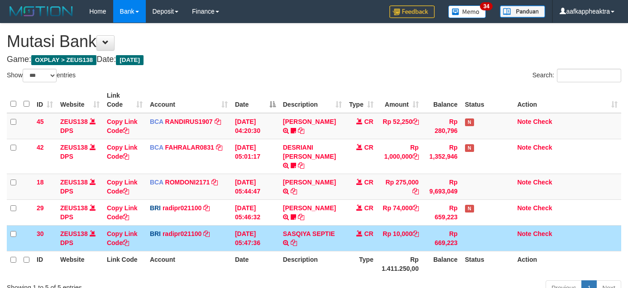
select select "***"
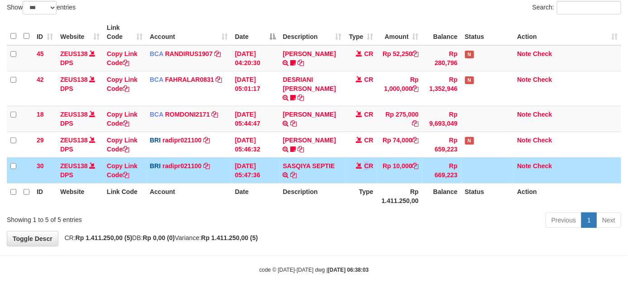
click at [366, 158] on td "CR" at bounding box center [361, 171] width 32 height 26
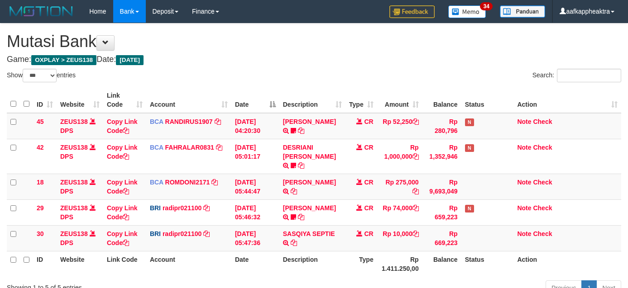
select select "***"
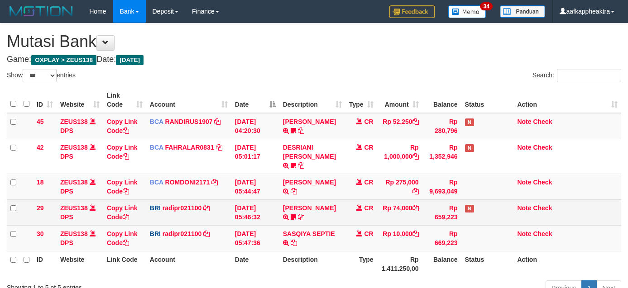
scroll to position [68, 0]
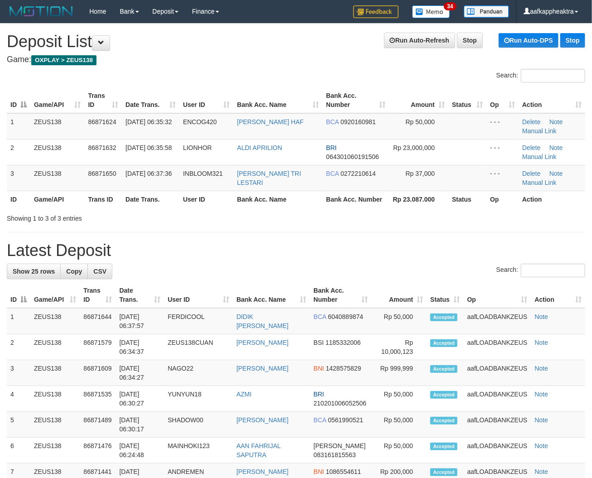
drag, startPoint x: 291, startPoint y: 214, endPoint x: 279, endPoint y: 214, distance: 11.8
click at [287, 214] on div "Showing 1 to 3 of 3 entries" at bounding box center [296, 216] width 592 height 13
click at [386, 209] on div "ID Game/API Trans ID Date Trans. User ID Bank Acc. Name Bank Acc. Number Amount…" at bounding box center [296, 147] width 592 height 125
drag, startPoint x: 400, startPoint y: 220, endPoint x: 241, endPoint y: 170, distance: 166.4
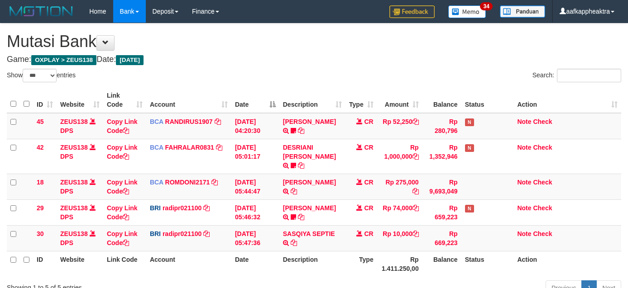
select select "***"
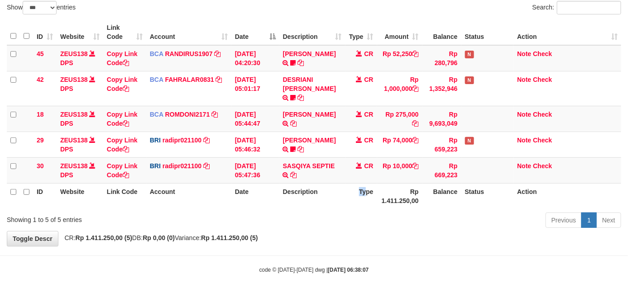
click at [360, 196] on th "Type" at bounding box center [361, 196] width 32 height 26
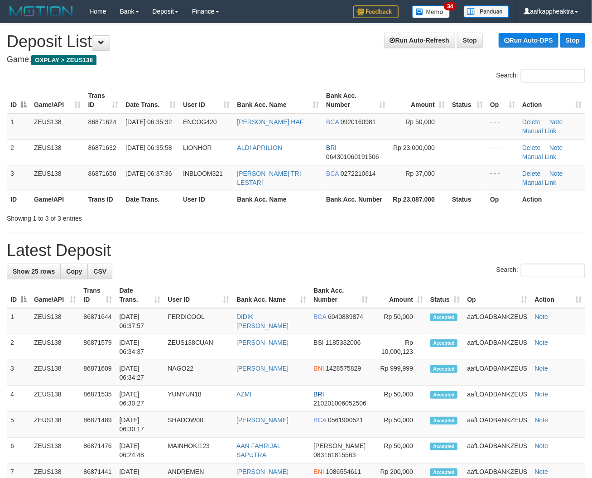
drag, startPoint x: 408, startPoint y: 227, endPoint x: 346, endPoint y: 222, distance: 61.7
click at [243, 206] on th "Bank Acc. Name" at bounding box center [278, 199] width 89 height 17
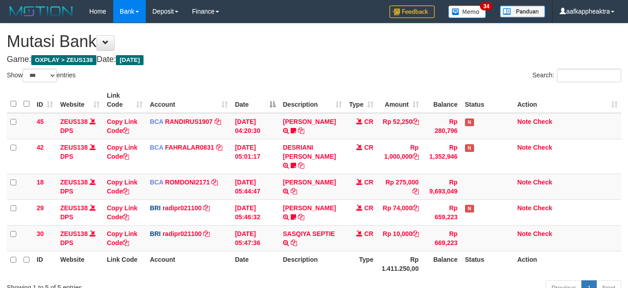
select select "***"
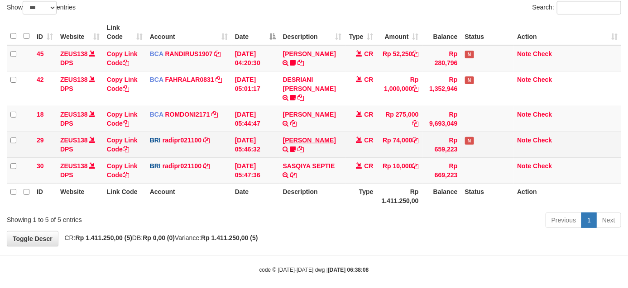
drag, startPoint x: 276, startPoint y: 153, endPoint x: 336, endPoint y: 130, distance: 64.1
click at [290, 146] on tbody "45 ZEUS138 DPS Copy Link Code BCA RANDIRUS1907 DPS RANDI RUSTANDI mutasi_202509…" at bounding box center [314, 114] width 614 height 139
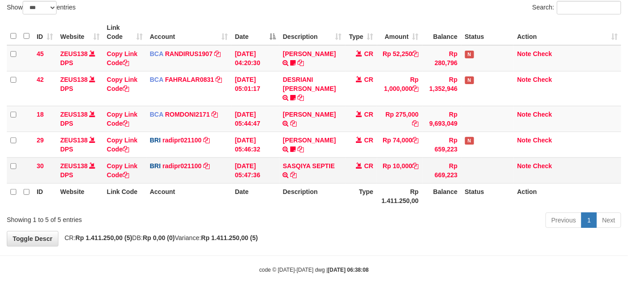
drag, startPoint x: 335, startPoint y: 136, endPoint x: 558, endPoint y: 150, distance: 223.6
click at [334, 139] on td "STEVANO FERNAN TRANSFER NBMB STEVANO FERNAN TO REYNALDI ADI PRATAMA 00580115384…" at bounding box center [312, 145] width 66 height 26
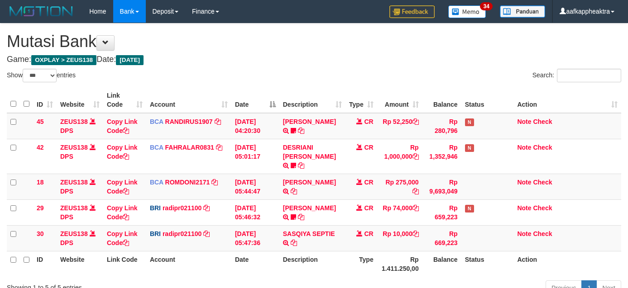
select select "***"
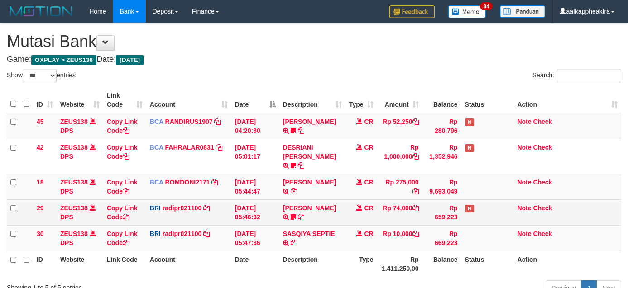
scroll to position [68, 0]
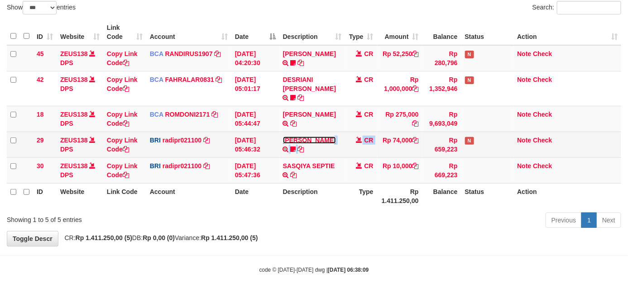
click at [334, 137] on link "[PERSON_NAME]" at bounding box center [309, 140] width 53 height 7
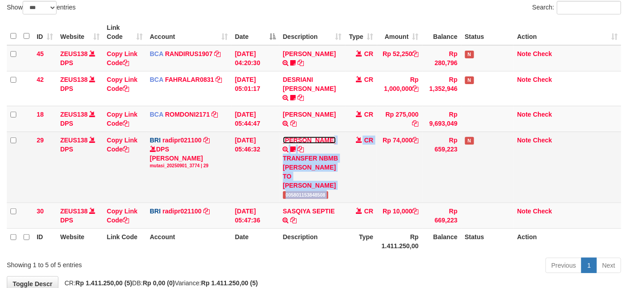
click at [331, 137] on link "[PERSON_NAME]" at bounding box center [309, 140] width 53 height 7
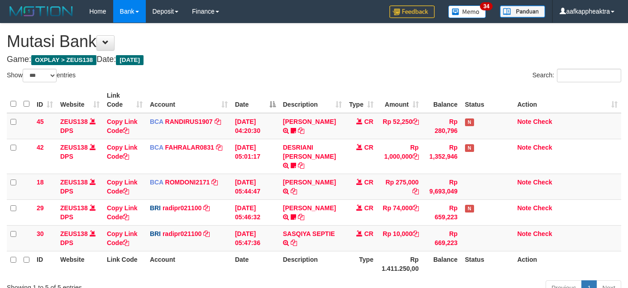
select select "***"
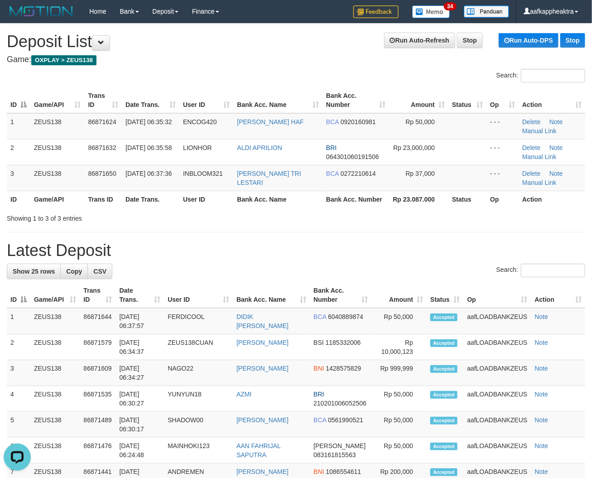
drag, startPoint x: 258, startPoint y: 239, endPoint x: 273, endPoint y: 239, distance: 14.5
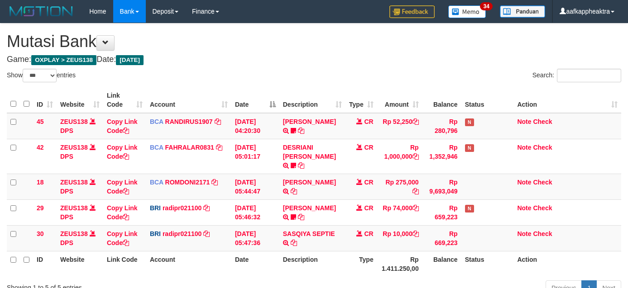
select select "***"
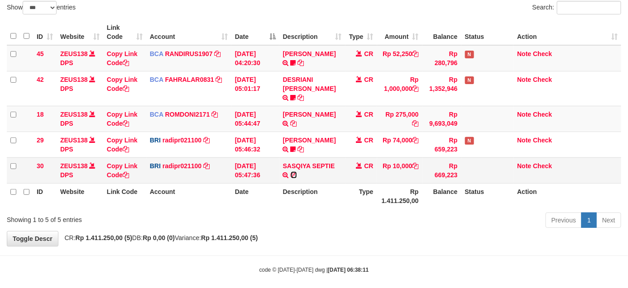
click at [292, 172] on icon at bounding box center [294, 175] width 6 height 6
click at [368, 183] on tr "ID Website Link Code Account Date Description Type Rp 1.411.250,00 Balance Stat…" at bounding box center [314, 196] width 614 height 26
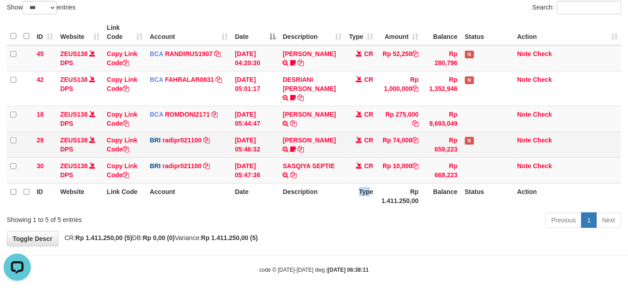
click at [378, 134] on td "Rp 74,000" at bounding box center [399, 145] width 45 height 26
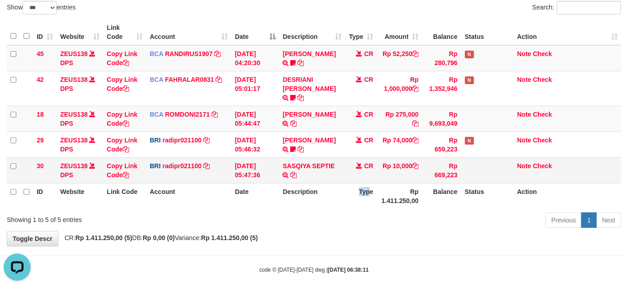
drag, startPoint x: 473, startPoint y: 140, endPoint x: 349, endPoint y: 148, distance: 124.7
click at [444, 146] on tr "29 ZEUS138 DPS Copy Link Code BRI radipr021100 DPS REYNALDI ADI PRATAMA mutasi_…" at bounding box center [314, 145] width 614 height 26
drag, startPoint x: 326, startPoint y: 152, endPoint x: 317, endPoint y: 148, distance: 9.2
click at [313, 158] on td "SASQIYA SEPTIE TRANSFER NBMB SASQIYA SEPTIE TO REYNALDI ADI PRATAMA" at bounding box center [312, 171] width 66 height 26
click at [306, 158] on td "SASQIYA SEPTIE TRANSFER NBMB SASQIYA SEPTIE TO REYNALDI ADI PRATAMA" at bounding box center [312, 171] width 66 height 26
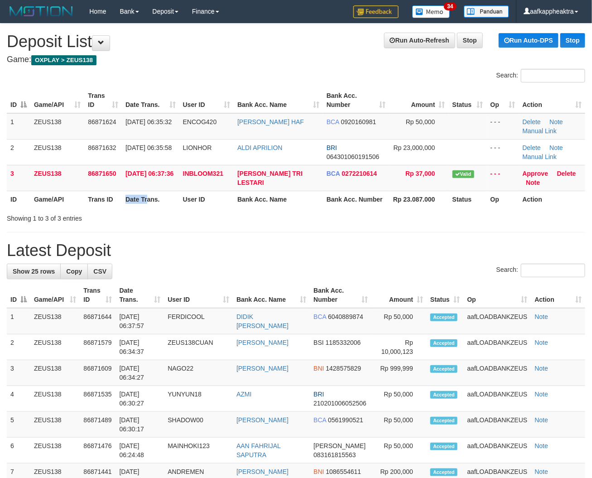
click at [120, 196] on tr "ID Game/API Trans ID Date Trans. User ID Bank Acc. Name Bank Acc. Number Rp 23.…" at bounding box center [296, 199] width 578 height 17
drag, startPoint x: 152, startPoint y: 182, endPoint x: 229, endPoint y: 198, distance: 79.4
click at [152, 186] on td "[DATE] 06:37:36" at bounding box center [150, 178] width 57 height 26
click at [521, 265] on input "Search:" at bounding box center [553, 270] width 64 height 14
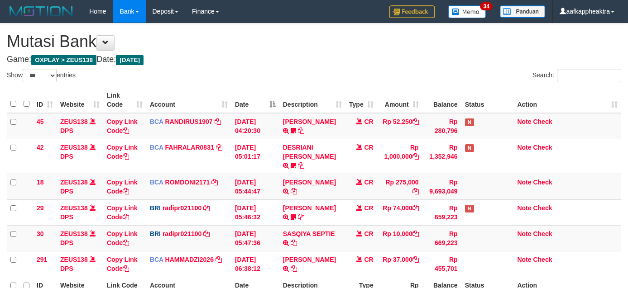
select select "***"
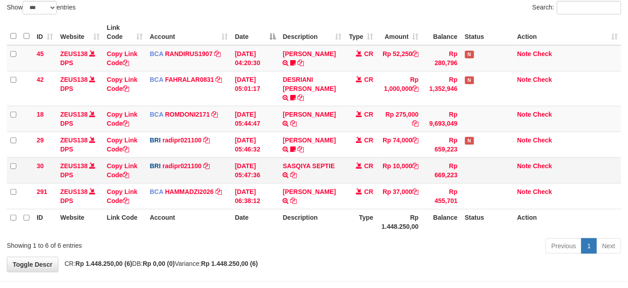
click at [334, 168] on tr "30 ZEUS138 DPS Copy Link Code BRI radipr021100 DPS REYNALDI ADI PRATAMA mutasi_…" at bounding box center [314, 171] width 614 height 26
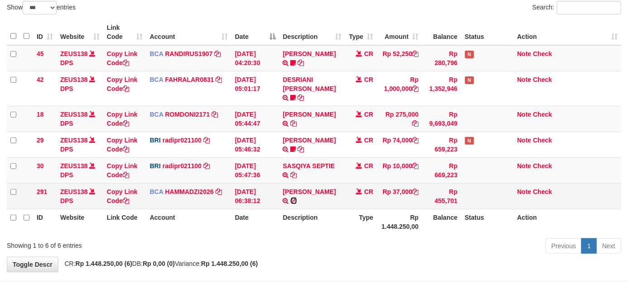
click at [297, 198] on icon at bounding box center [294, 201] width 6 height 6
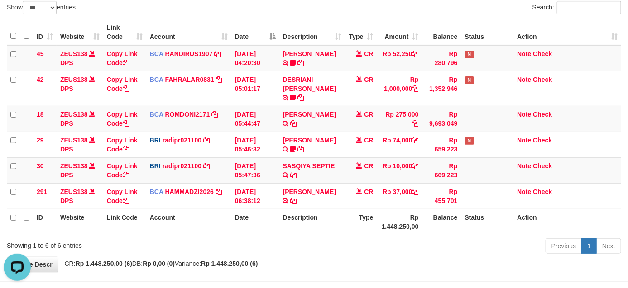
scroll to position [0, 0]
drag, startPoint x: 240, startPoint y: 172, endPoint x: 283, endPoint y: 161, distance: 43.9
click at [243, 172] on td "[DATE] 05:47:36" at bounding box center [255, 171] width 48 height 26
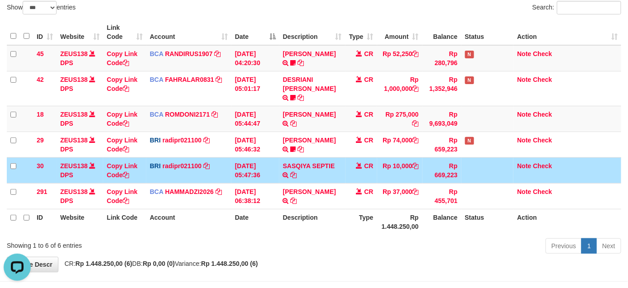
click at [259, 173] on td "[DATE] 05:47:36" at bounding box center [255, 171] width 48 height 26
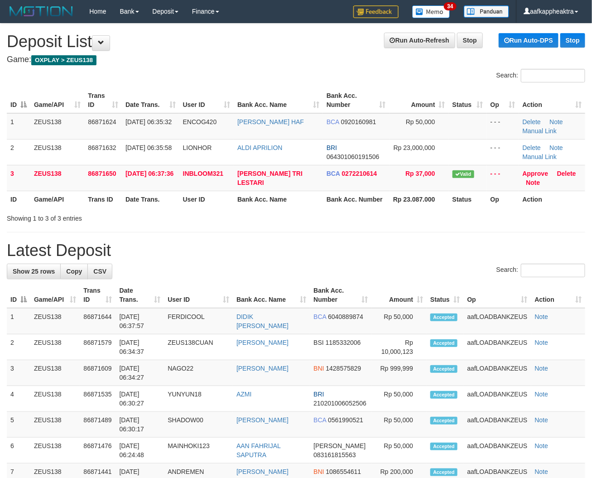
click at [326, 246] on h1 "Latest Deposit" at bounding box center [296, 250] width 578 height 18
drag, startPoint x: 134, startPoint y: 242, endPoint x: 1, endPoint y: 226, distance: 133.6
click at [132, 243] on h1 "Latest Deposit" at bounding box center [296, 250] width 578 height 18
drag, startPoint x: 265, startPoint y: 238, endPoint x: 238, endPoint y: 243, distance: 27.6
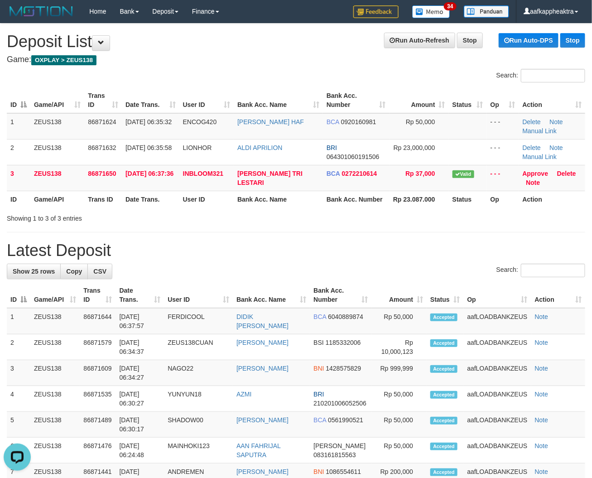
drag, startPoint x: 191, startPoint y: 213, endPoint x: 184, endPoint y: 215, distance: 7.2
click at [186, 215] on div "Search: ID Game/API Trans ID Date Trans. User ID Bank Acc. Name Bank Acc. Numbe…" at bounding box center [296, 146] width 578 height 154
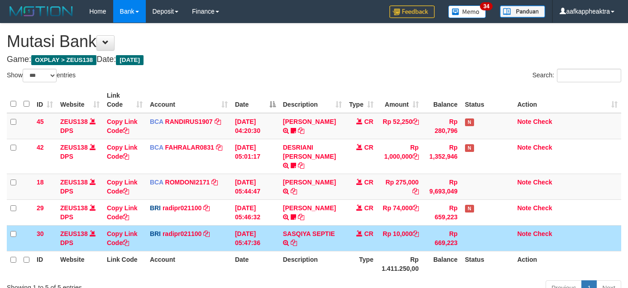
select select "***"
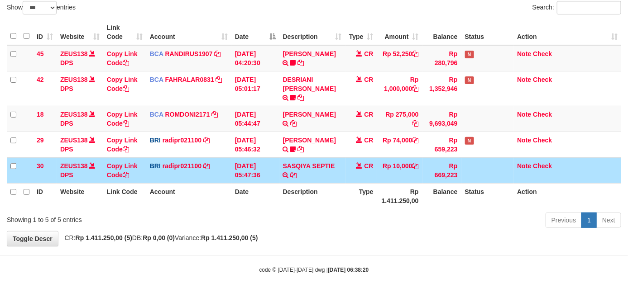
drag, startPoint x: 262, startPoint y: 162, endPoint x: 250, endPoint y: 167, distance: 12.8
click at [262, 162] on td "[DATE] 05:47:36" at bounding box center [255, 171] width 48 height 26
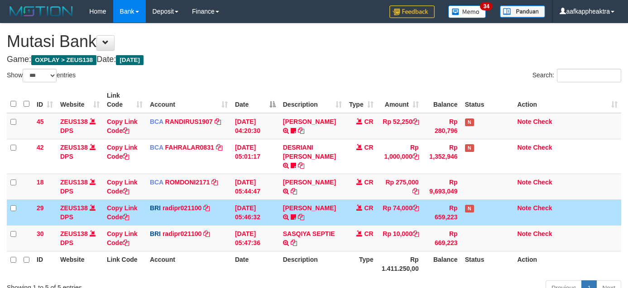
select select "***"
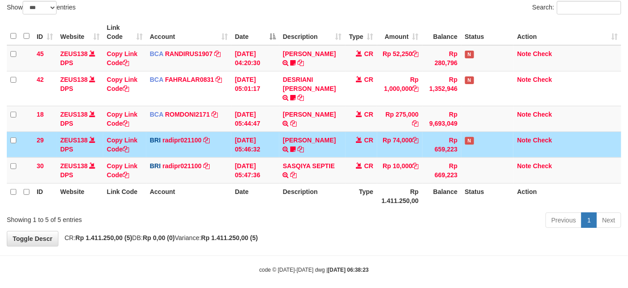
click at [424, 141] on td "Rp 659,223" at bounding box center [441, 145] width 39 height 26
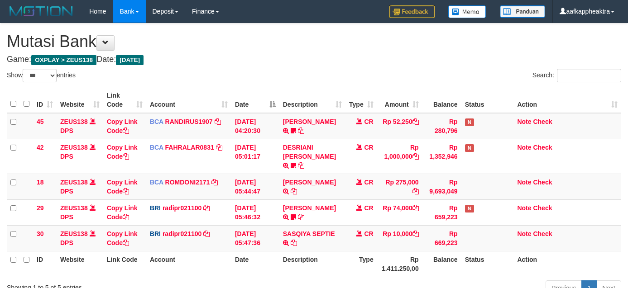
select select "***"
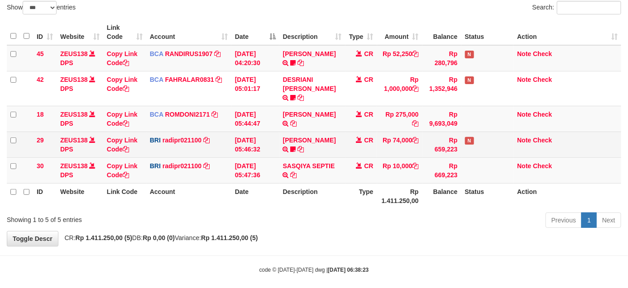
drag, startPoint x: 0, startPoint y: 0, endPoint x: 444, endPoint y: 146, distance: 467.8
click at [429, 143] on td "Rp 659,223" at bounding box center [441, 145] width 39 height 26
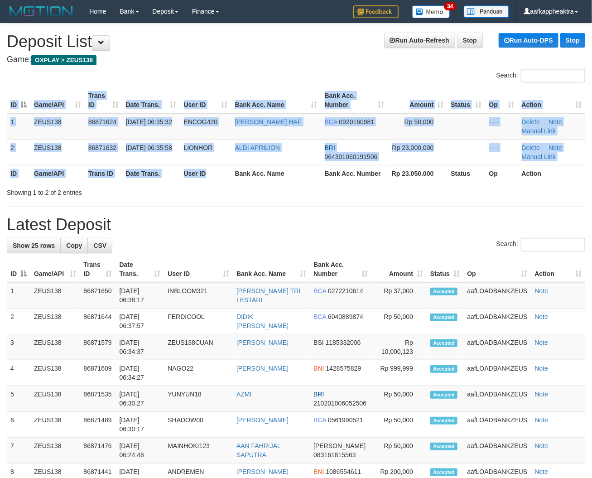
click at [218, 182] on div "ID Game/API Trans ID Date Trans. User ID Bank Acc. Name Bank Acc. Number Amount…" at bounding box center [296, 135] width 592 height 100
drag, startPoint x: 402, startPoint y: 196, endPoint x: 336, endPoint y: 202, distance: 65.9
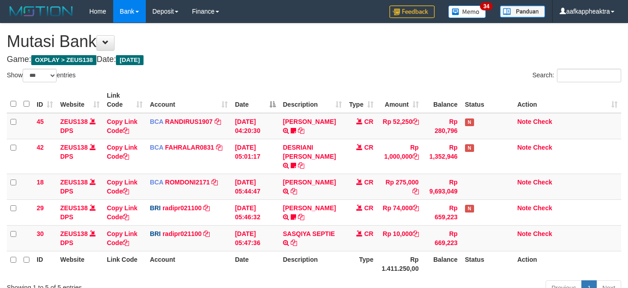
select select "***"
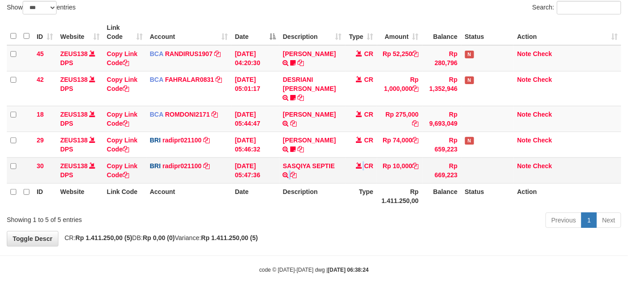
drag, startPoint x: 351, startPoint y: 157, endPoint x: 436, endPoint y: 149, distance: 85.4
click at [375, 158] on td "CR" at bounding box center [361, 171] width 32 height 26
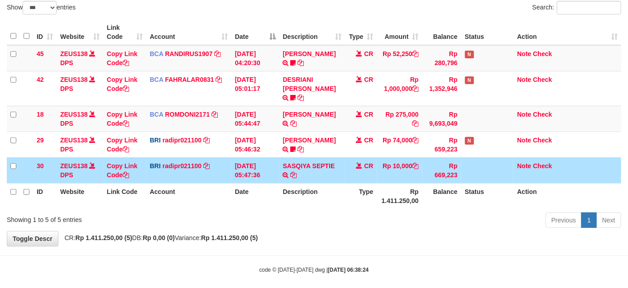
drag, startPoint x: 428, startPoint y: 155, endPoint x: 416, endPoint y: 157, distance: 11.9
click at [422, 161] on td "Rp 669,223" at bounding box center [441, 171] width 39 height 26
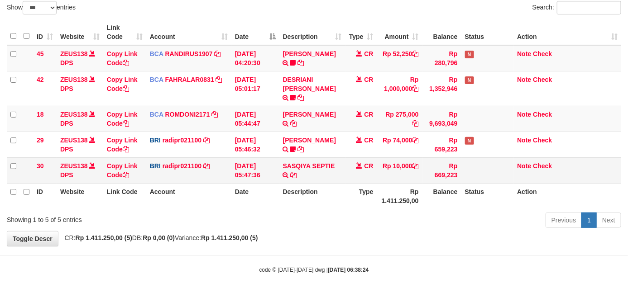
click at [377, 162] on td "Rp 10,000" at bounding box center [399, 171] width 45 height 26
click at [382, 158] on td "Rp 10,000" at bounding box center [399, 171] width 45 height 26
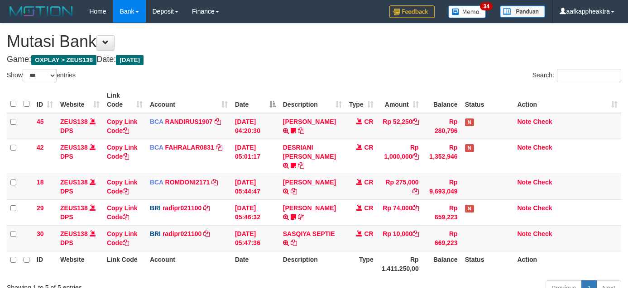
select select "***"
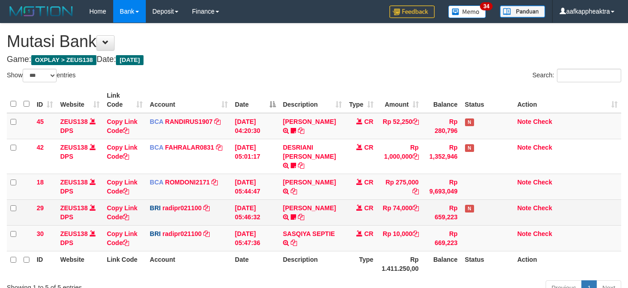
scroll to position [68, 0]
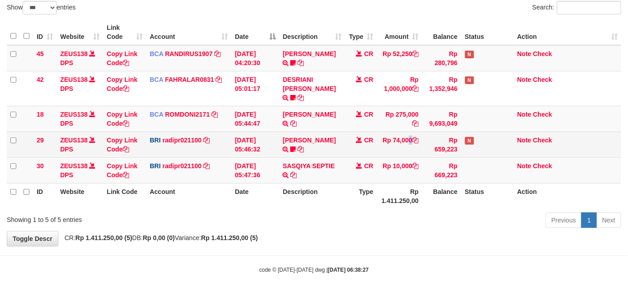
click at [389, 142] on td "Rp 74,000" at bounding box center [399, 145] width 45 height 26
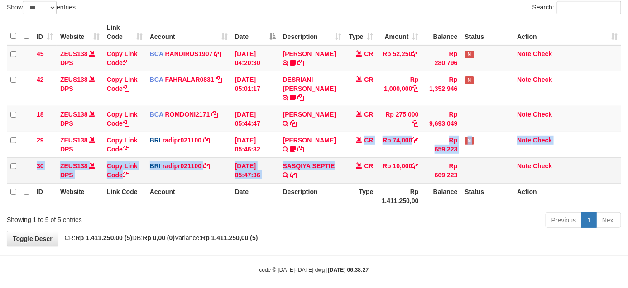
drag, startPoint x: 336, startPoint y: 149, endPoint x: 330, endPoint y: 149, distance: 6.3
click at [330, 149] on tbody "45 ZEUS138 DPS Copy Link Code BCA RANDIRUS1907 DPS [PERSON_NAME] mutasi_2025090…" at bounding box center [314, 114] width 614 height 139
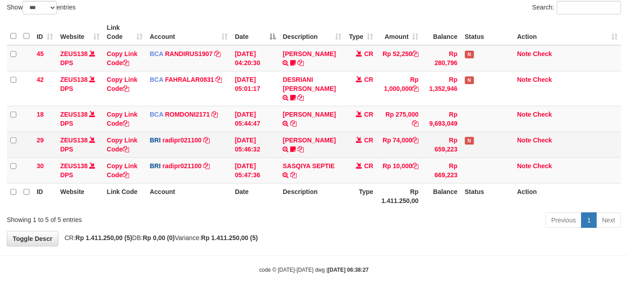
click at [316, 141] on td "[PERSON_NAME] TRANSFER NBMB [PERSON_NAME] TO [PERSON_NAME] 005801153848508" at bounding box center [312, 145] width 66 height 26
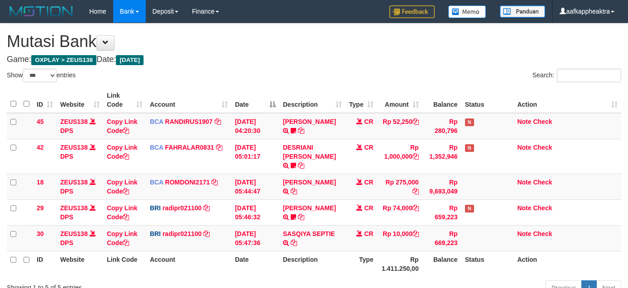
select select "***"
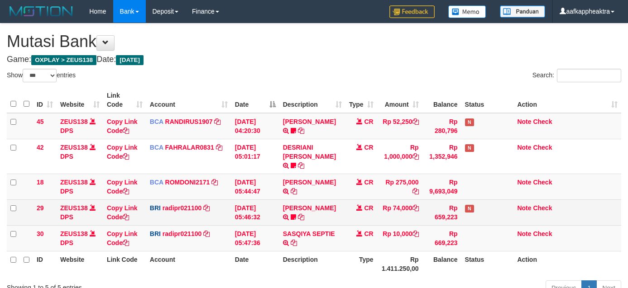
scroll to position [68, 0]
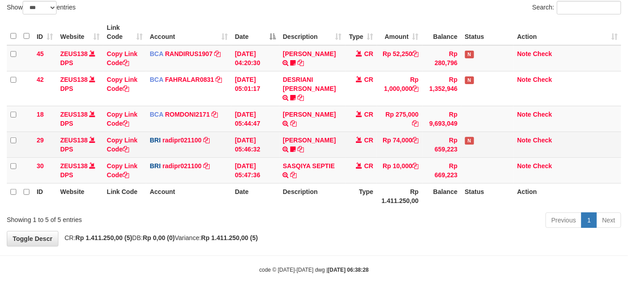
click at [365, 139] on tr "29 ZEUS138 DPS Copy Link Code BRI radipr021100 DPS REYNALDI ADI PRATAMA mutasi_…" at bounding box center [314, 145] width 614 height 26
click at [358, 137] on span at bounding box center [359, 140] width 6 height 6
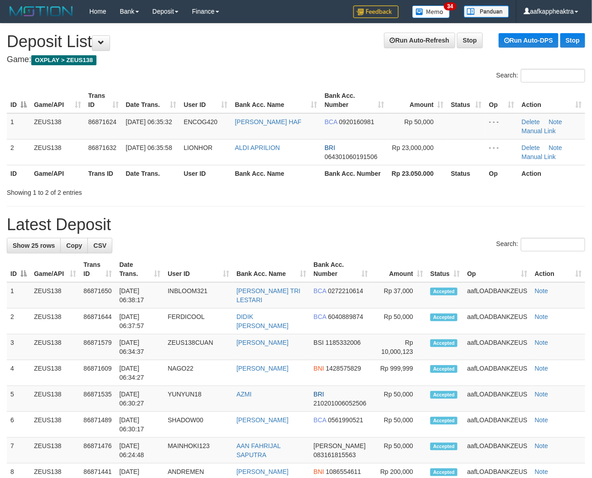
drag, startPoint x: 217, startPoint y: 225, endPoint x: 212, endPoint y: 226, distance: 5.5
click at [215, 226] on h1 "Latest Deposit" at bounding box center [296, 224] width 578 height 18
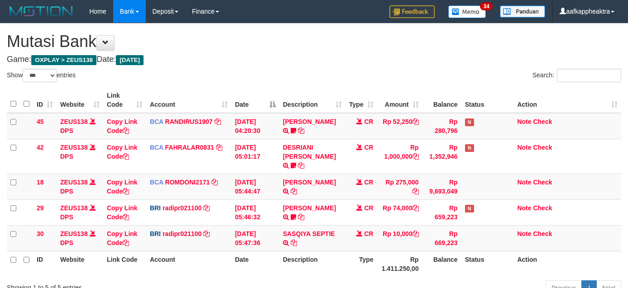
select select "***"
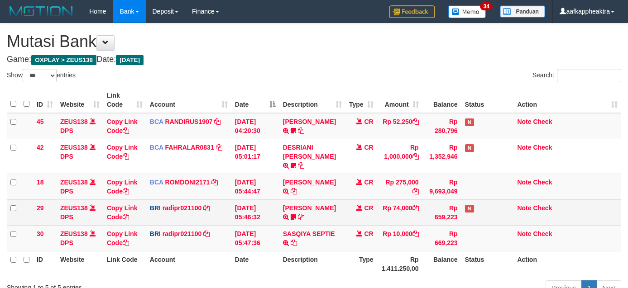
scroll to position [68, 0]
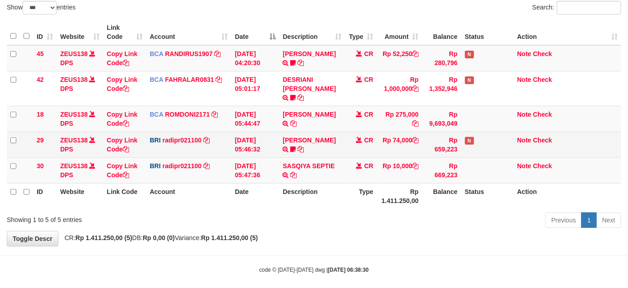
click at [397, 135] on td "Rp 74,000" at bounding box center [399, 145] width 45 height 26
click at [407, 145] on td "Rp 74,000" at bounding box center [399, 145] width 45 height 26
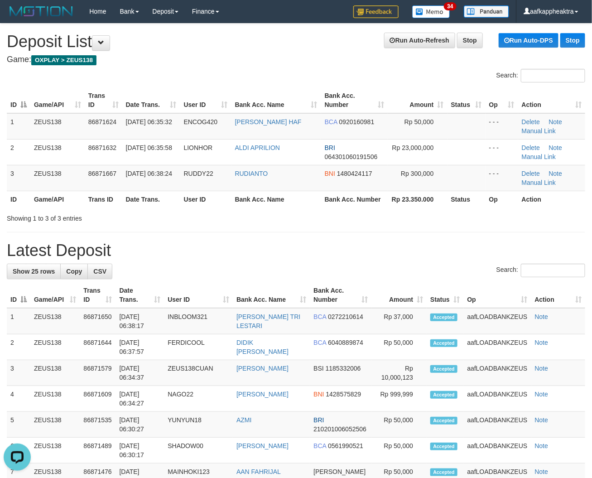
drag, startPoint x: 283, startPoint y: 268, endPoint x: 179, endPoint y: 253, distance: 105.5
click at [281, 267] on div "Search:" at bounding box center [296, 271] width 578 height 16
click at [135, 253] on h1 "Latest Deposit" at bounding box center [296, 250] width 578 height 18
drag, startPoint x: 180, startPoint y: 214, endPoint x: 3, endPoint y: 195, distance: 178.0
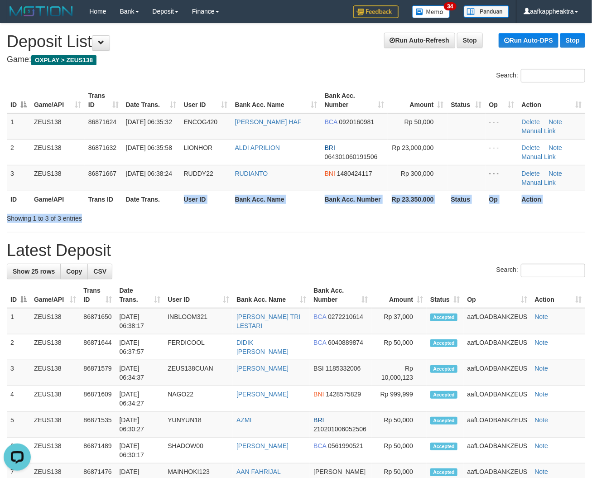
click at [164, 219] on div "Search: ID Game/API Trans ID Date Trans. User ID Bank Acc. Name Bank Acc. Numbe…" at bounding box center [296, 146] width 578 height 154
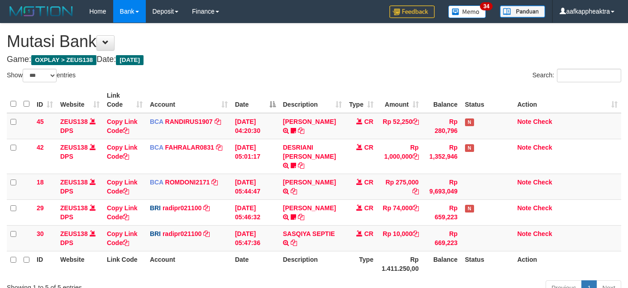
select select "***"
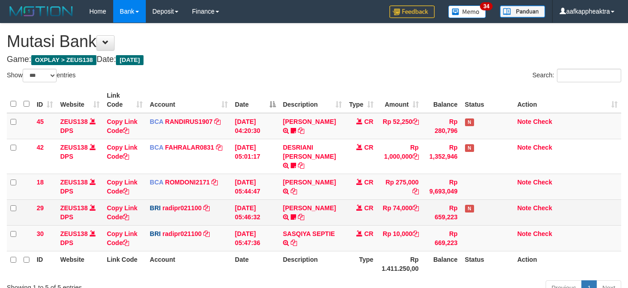
scroll to position [68, 0]
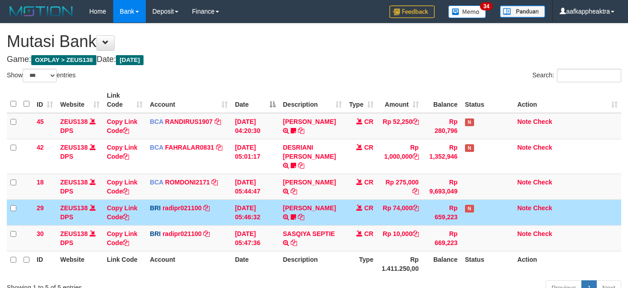
select select "***"
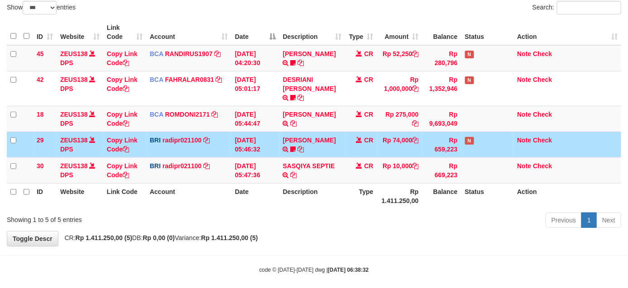
scroll to position [47, 0]
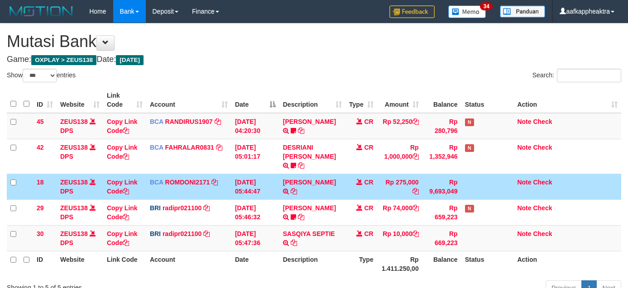
select select "***"
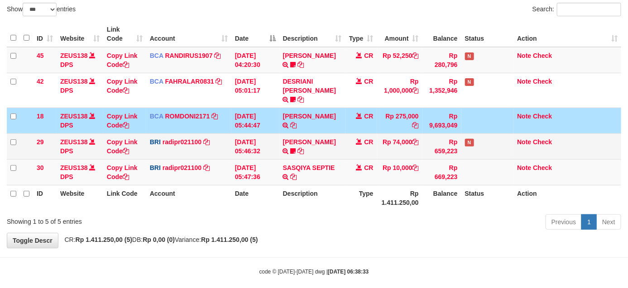
scroll to position [68, 0]
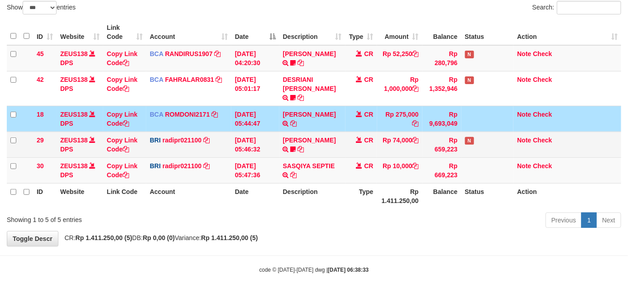
click at [365, 147] on td "CR" at bounding box center [361, 145] width 32 height 26
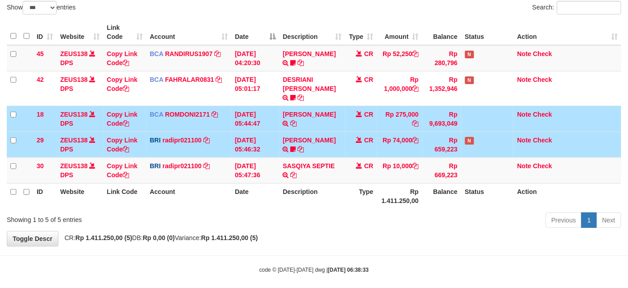
click at [365, 144] on td "CR" at bounding box center [361, 145] width 32 height 26
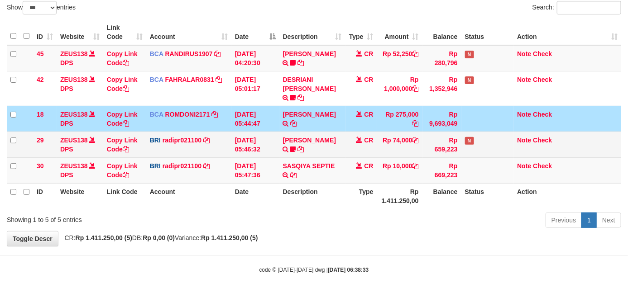
click at [245, 137] on td "[DATE] 05:46:32" at bounding box center [255, 145] width 48 height 26
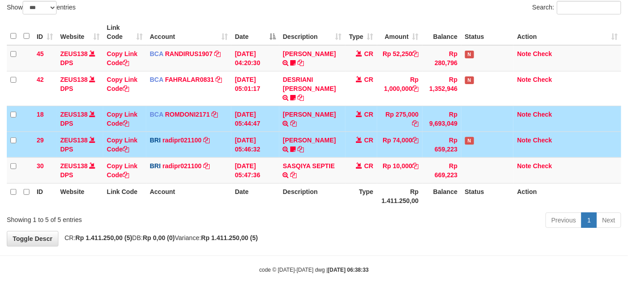
click at [369, 143] on td "CR" at bounding box center [361, 145] width 32 height 26
drag, startPoint x: 360, startPoint y: 130, endPoint x: 352, endPoint y: 137, distance: 10.3
click at [356, 137] on span at bounding box center [359, 140] width 6 height 6
click at [352, 137] on td "CR" at bounding box center [361, 145] width 32 height 26
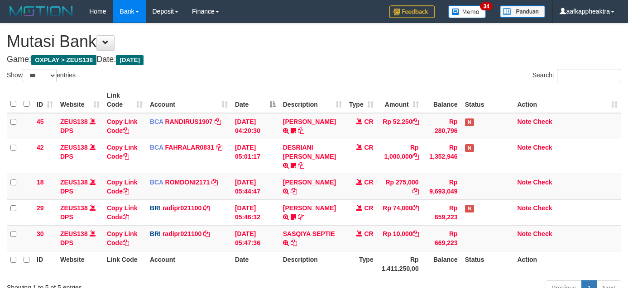
select select "***"
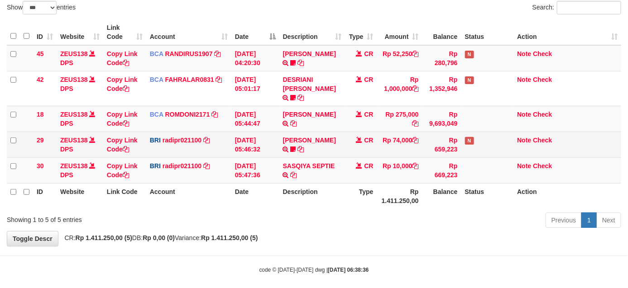
click at [349, 134] on td "CR" at bounding box center [361, 145] width 32 height 26
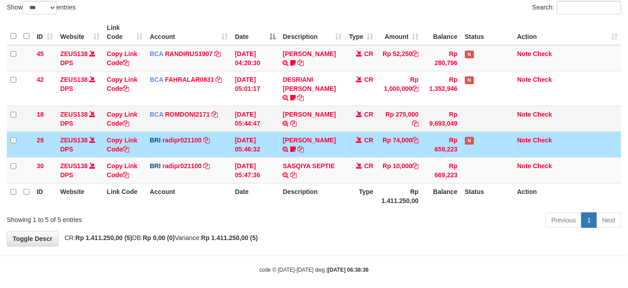
click at [354, 109] on td "CR" at bounding box center [361, 119] width 32 height 26
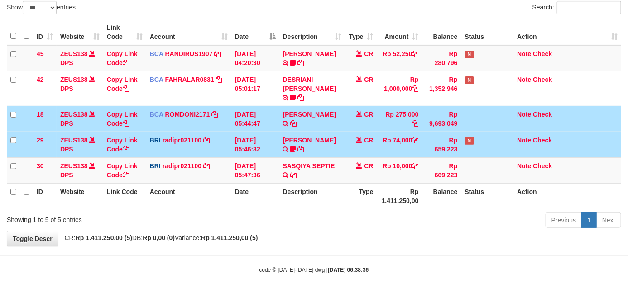
drag, startPoint x: 338, startPoint y: 139, endPoint x: 337, endPoint y: 147, distance: 7.7
click at [337, 148] on tbody "45 ZEUS138 DPS Copy Link Code BCA RANDIRUS1907 DPS RANDI RUSTANDI mutasi_202509…" at bounding box center [314, 114] width 614 height 139
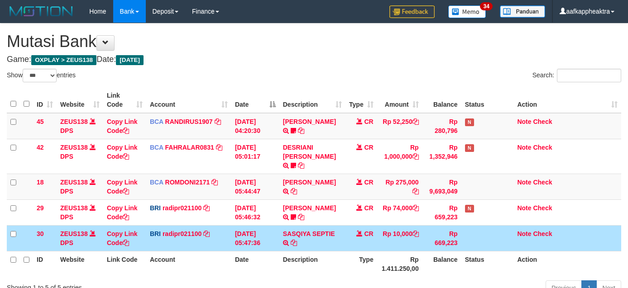
select select "***"
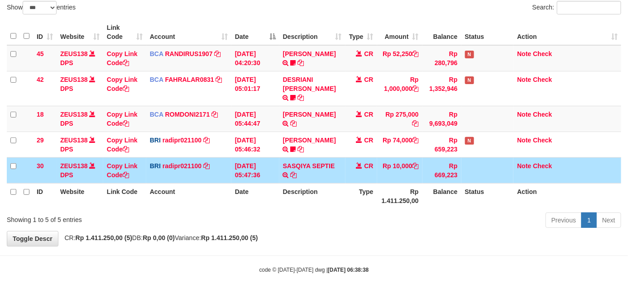
drag, startPoint x: 352, startPoint y: 198, endPoint x: 371, endPoint y: 188, distance: 21.3
click at [354, 198] on th "Type" at bounding box center [361, 196] width 32 height 26
click at [365, 184] on th "Type" at bounding box center [361, 196] width 32 height 26
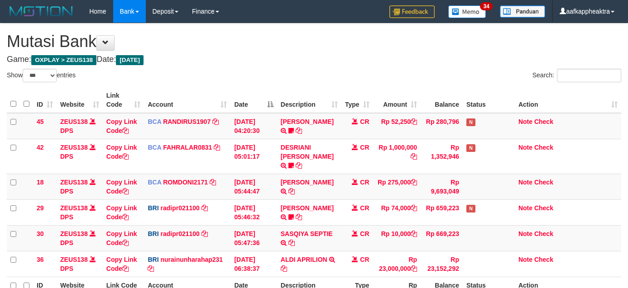
select select "***"
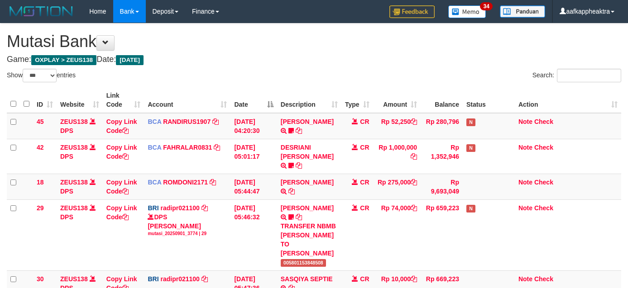
select select "***"
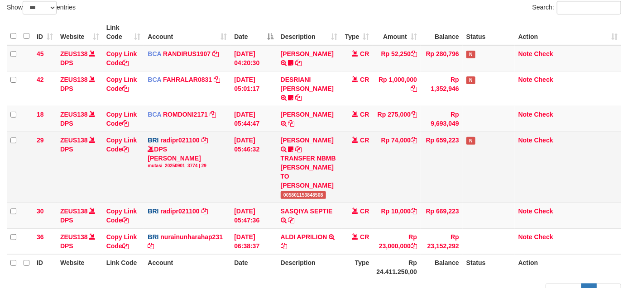
drag, startPoint x: 0, startPoint y: 0, endPoint x: 303, endPoint y: 125, distance: 328.0
click at [304, 119] on td "MUHAMMAD IQB TRSF E-BANKING CR 0109/FTSCY/WS95051 275000.002025090189099748 TRF…" at bounding box center [309, 119] width 64 height 26
click at [303, 132] on td "STEVANO FERNAN TRANSFER NBMB STEVANO FERNAN TO REYNALDI ADI PRATAMA 00580115384…" at bounding box center [309, 167] width 64 height 71
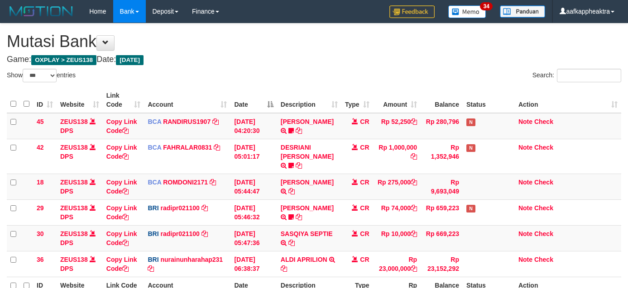
select select "***"
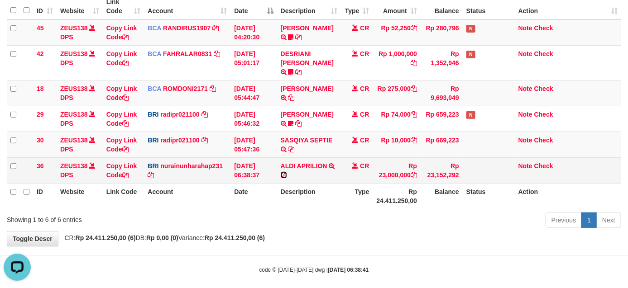
click at [282, 172] on icon at bounding box center [284, 175] width 6 height 6
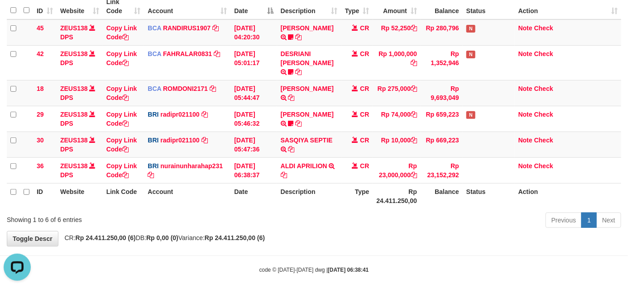
click at [213, 183] on th "Account" at bounding box center [187, 196] width 86 height 26
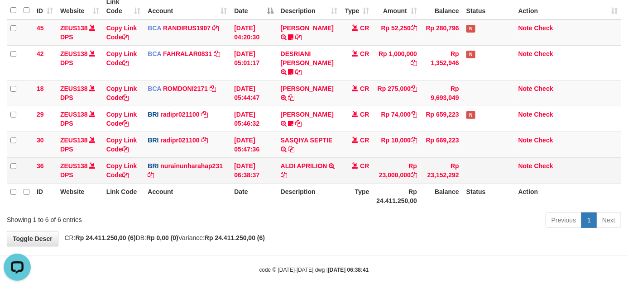
click at [325, 169] on td "ALDI APRILION TRANSFER NBMB ALDI APRILION TO NURAINUN HARAHAP" at bounding box center [309, 171] width 64 height 26
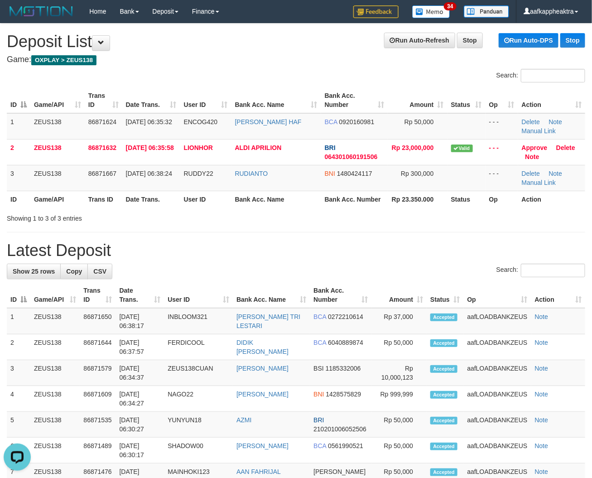
drag, startPoint x: 418, startPoint y: 297, endPoint x: 398, endPoint y: 282, distance: 24.8
drag, startPoint x: 133, startPoint y: 236, endPoint x: 39, endPoint y: 228, distance: 93.6
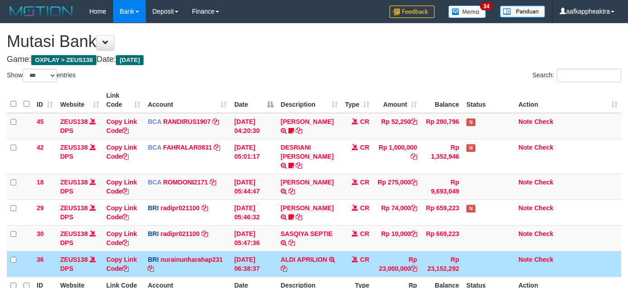
select select "***"
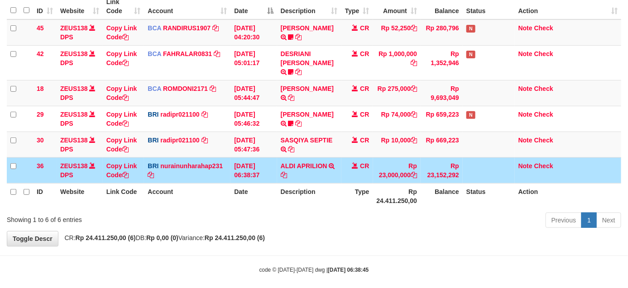
click at [330, 162] on td "ALDI APRILION TRANSFER NBMB ALDI APRILION TO NURAINUN HARAHAP" at bounding box center [309, 171] width 64 height 26
drag, startPoint x: 260, startPoint y: 148, endPoint x: 272, endPoint y: 150, distance: 11.4
click at [263, 158] on td "[DATE] 06:38:37" at bounding box center [253, 171] width 46 height 26
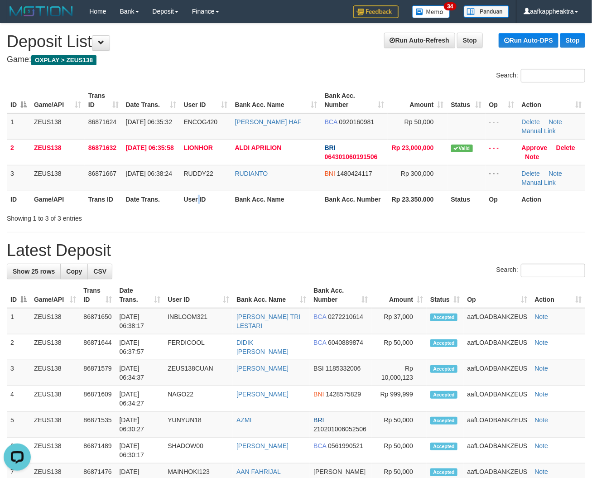
click at [201, 201] on th "User ID" at bounding box center [205, 199] width 51 height 17
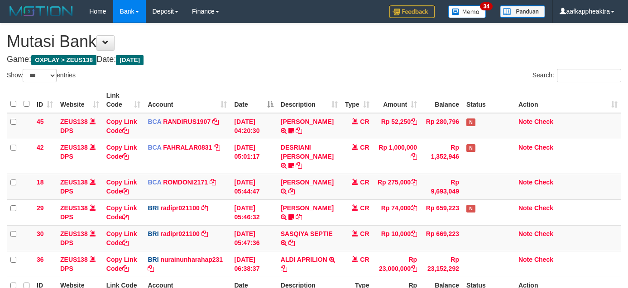
select select "***"
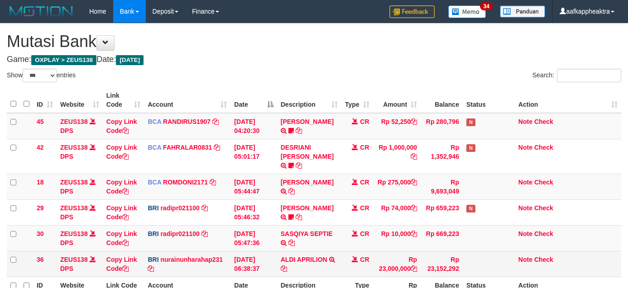
scroll to position [94, 0]
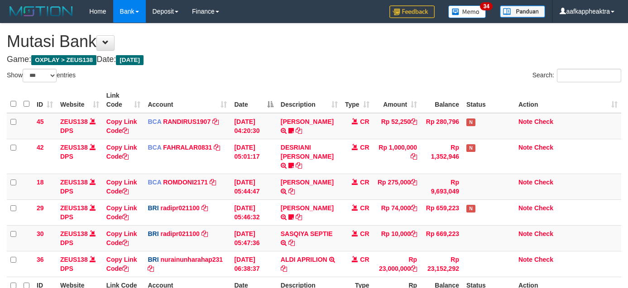
select select "***"
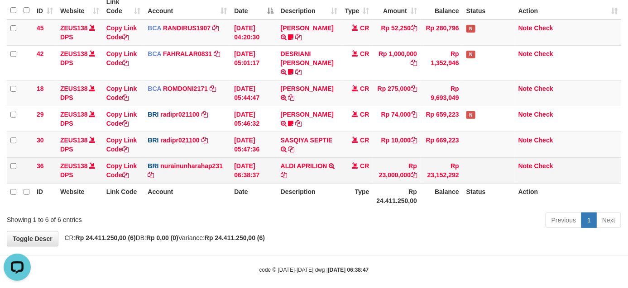
click at [315, 168] on td "ALDI APRILION TRANSFER NBMB ALDI APRILION TO NURAINUN HARAHAP" at bounding box center [309, 171] width 64 height 26
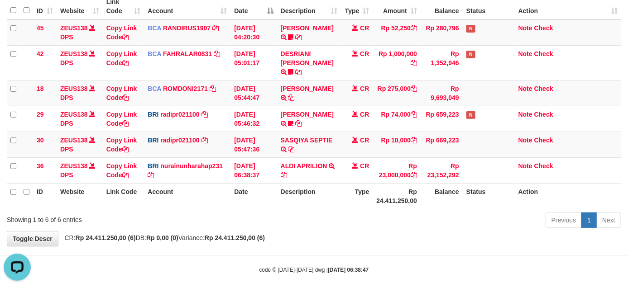
click at [329, 179] on table "ID Website Link Code Account Date Description Type Amount Balance Status Action…" at bounding box center [314, 101] width 614 height 215
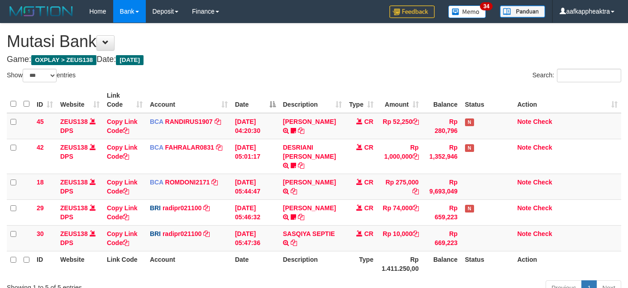
select select "***"
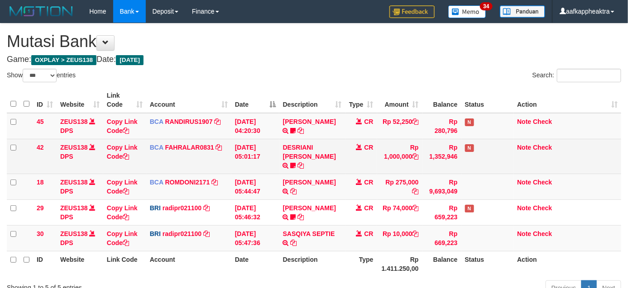
drag, startPoint x: 264, startPoint y: 163, endPoint x: 295, endPoint y: 162, distance: 30.8
click at [266, 163] on td "01/09/2025 05:01:17" at bounding box center [255, 156] width 48 height 35
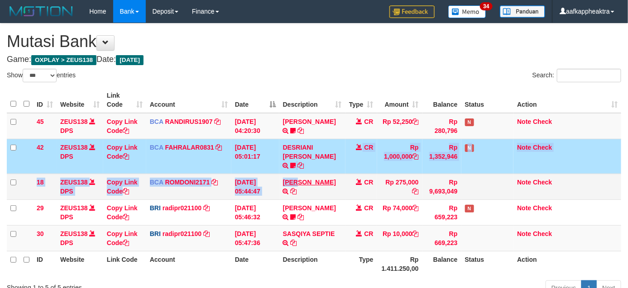
click at [304, 175] on tbody "45 ZEUS138 DPS Copy Link Code BCA RANDIRUS1907 DPS RANDI RUSTANDI mutasi_202509…" at bounding box center [314, 182] width 614 height 139
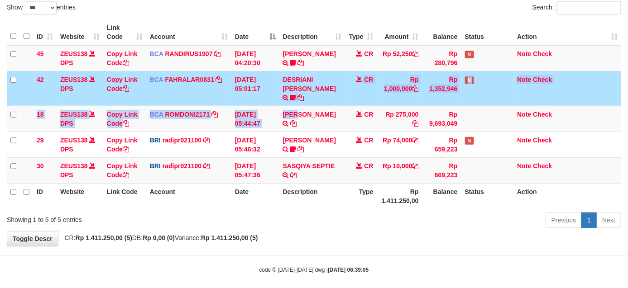
click at [283, 187] on th "Description" at bounding box center [312, 196] width 66 height 26
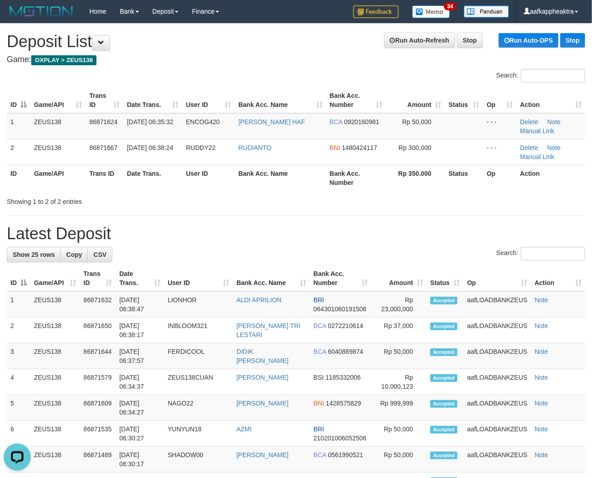
drag, startPoint x: 311, startPoint y: 245, endPoint x: 310, endPoint y: 250, distance: 5.2
drag, startPoint x: 326, startPoint y: 237, endPoint x: 326, endPoint y: 243, distance: 5.9
click at [328, 241] on h1 "Latest Deposit" at bounding box center [296, 234] width 578 height 18
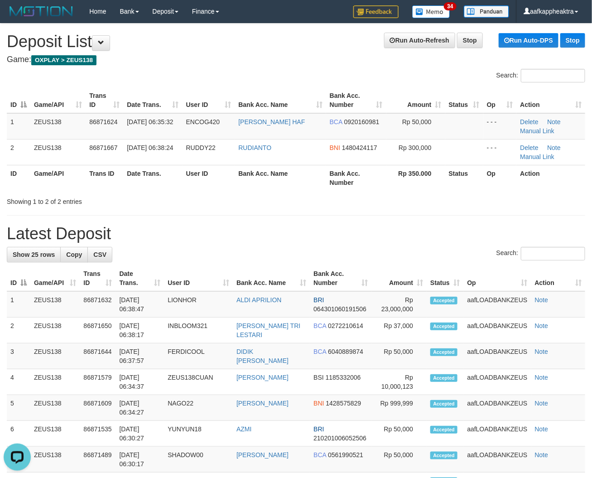
click at [230, 229] on h1 "Latest Deposit" at bounding box center [296, 234] width 578 height 18
click at [158, 227] on h1 "Latest Deposit" at bounding box center [296, 234] width 578 height 18
drag, startPoint x: 412, startPoint y: 216, endPoint x: 1, endPoint y: 197, distance: 411.5
drag, startPoint x: 321, startPoint y: 188, endPoint x: 322, endPoint y: 193, distance: 5.0
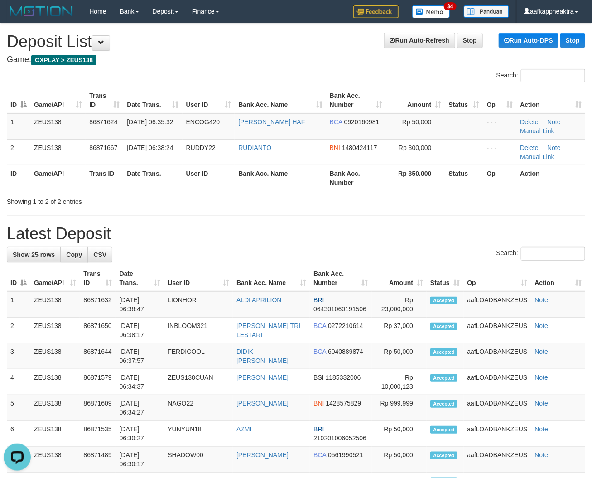
click at [321, 191] on div "ID Game/API Trans ID Date Trans. User ID Bank Acc. Name Bank Acc. Number Amount…" at bounding box center [296, 139] width 592 height 109
click at [321, 201] on div "Showing 1 to 2 of 2 entries" at bounding box center [296, 199] width 592 height 13
click at [319, 201] on div "Showing 1 to 2 of 2 entries" at bounding box center [296, 199] width 592 height 13
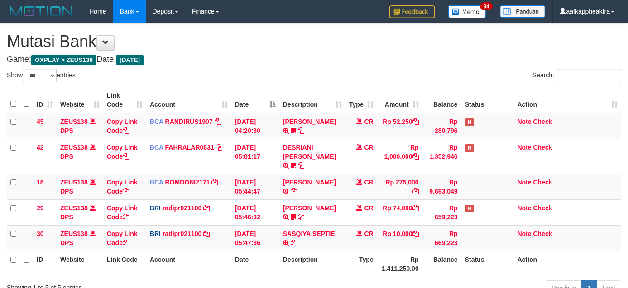
select select "***"
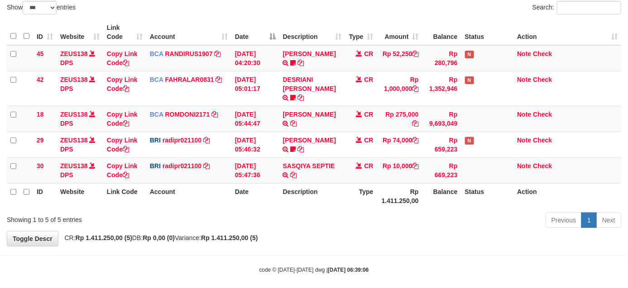
drag, startPoint x: 316, startPoint y: 188, endPoint x: 324, endPoint y: 189, distance: 8.3
click at [320, 188] on th "Description" at bounding box center [312, 196] width 66 height 26
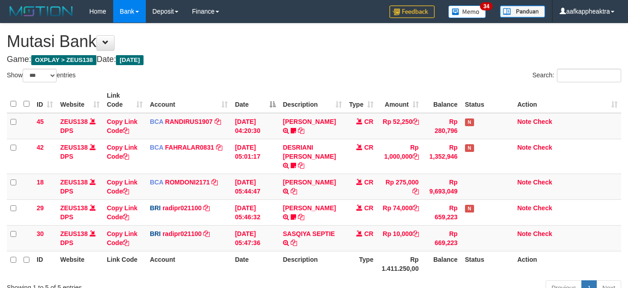
select select "***"
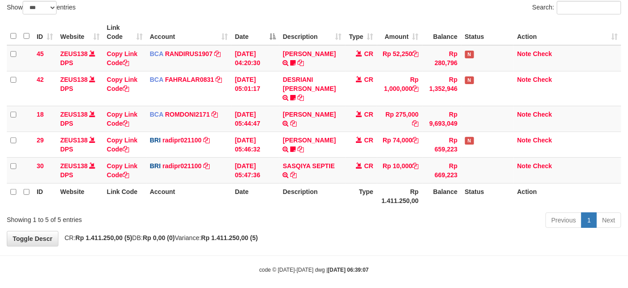
click at [349, 213] on div "Previous 1 Next" at bounding box center [444, 221] width 353 height 19
click at [361, 212] on div "Previous 1 Next" at bounding box center [444, 221] width 353 height 19
